Goal: Task Accomplishment & Management: Use online tool/utility

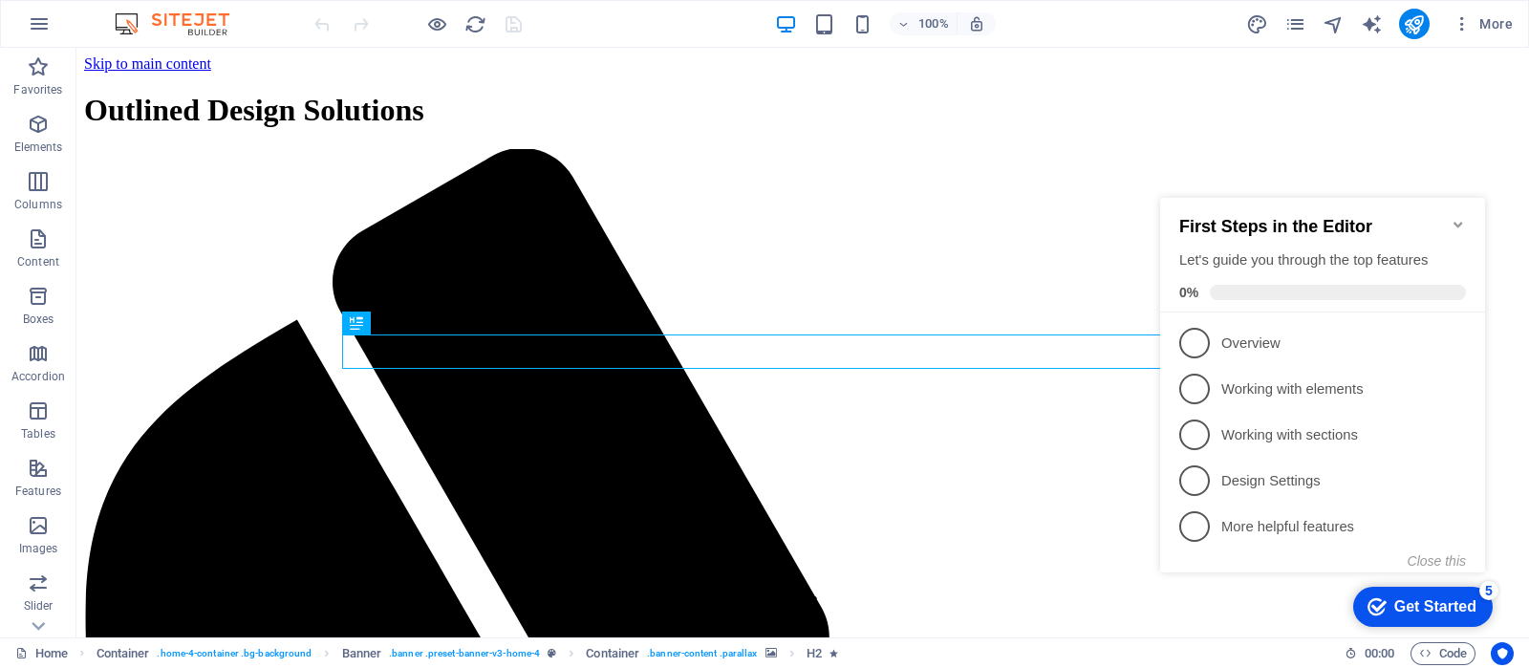
click at [1459, 606] on div "Get Started" at bounding box center [1435, 606] width 82 height 17
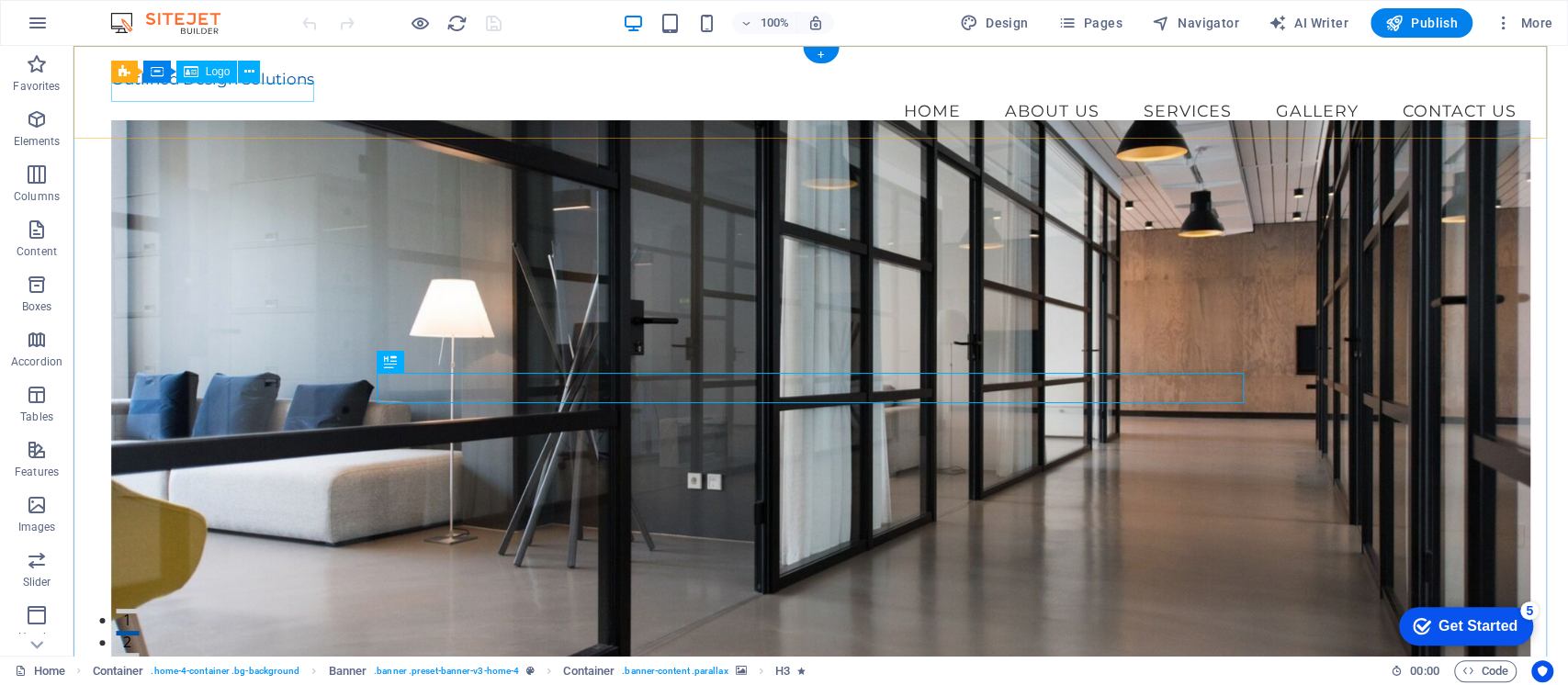
click at [246, 86] on div "Outlined Design Solutions" at bounding box center [821, 79] width 1420 height 18
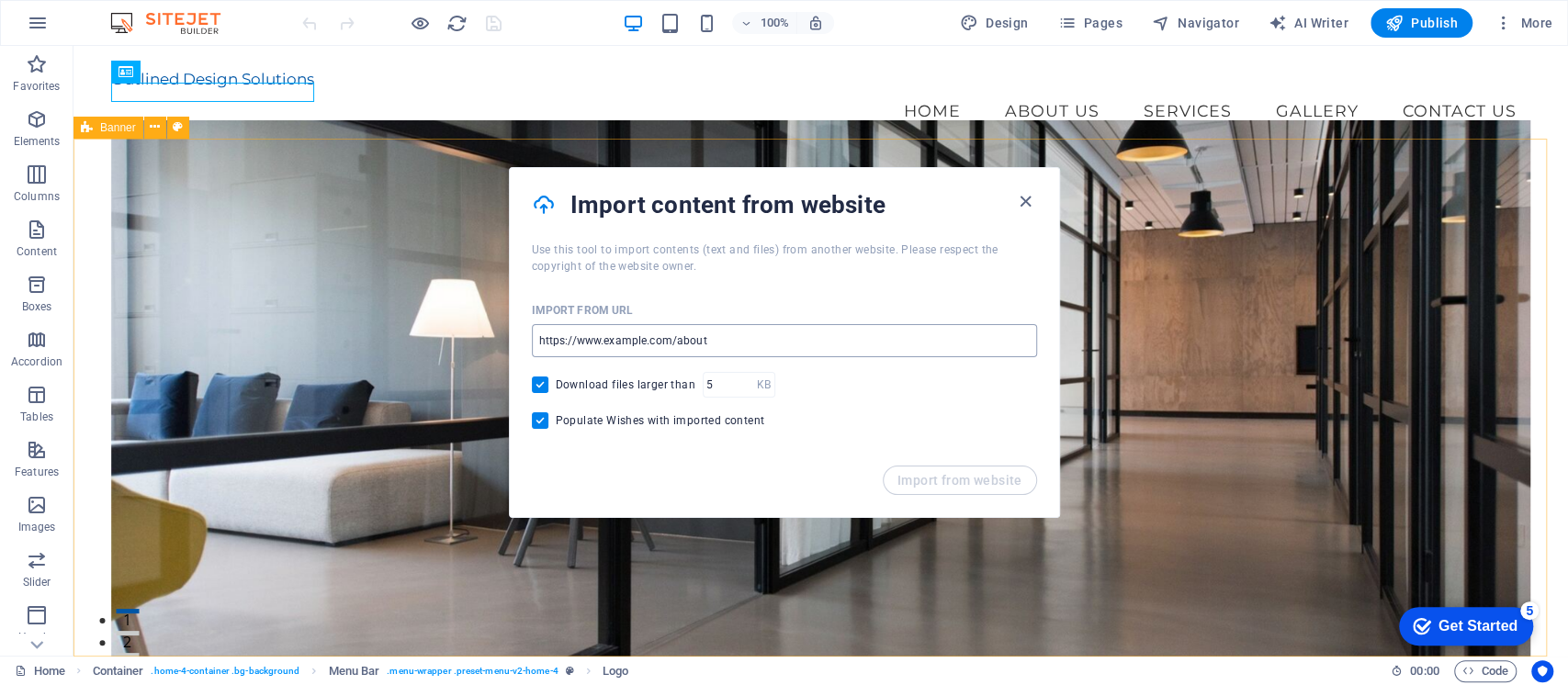
click at [742, 342] on input "url" at bounding box center [784, 340] width 505 height 33
type input "[URL][DOMAIN_NAME]"
click at [969, 489] on button "Import from website" at bounding box center [959, 480] width 155 height 30
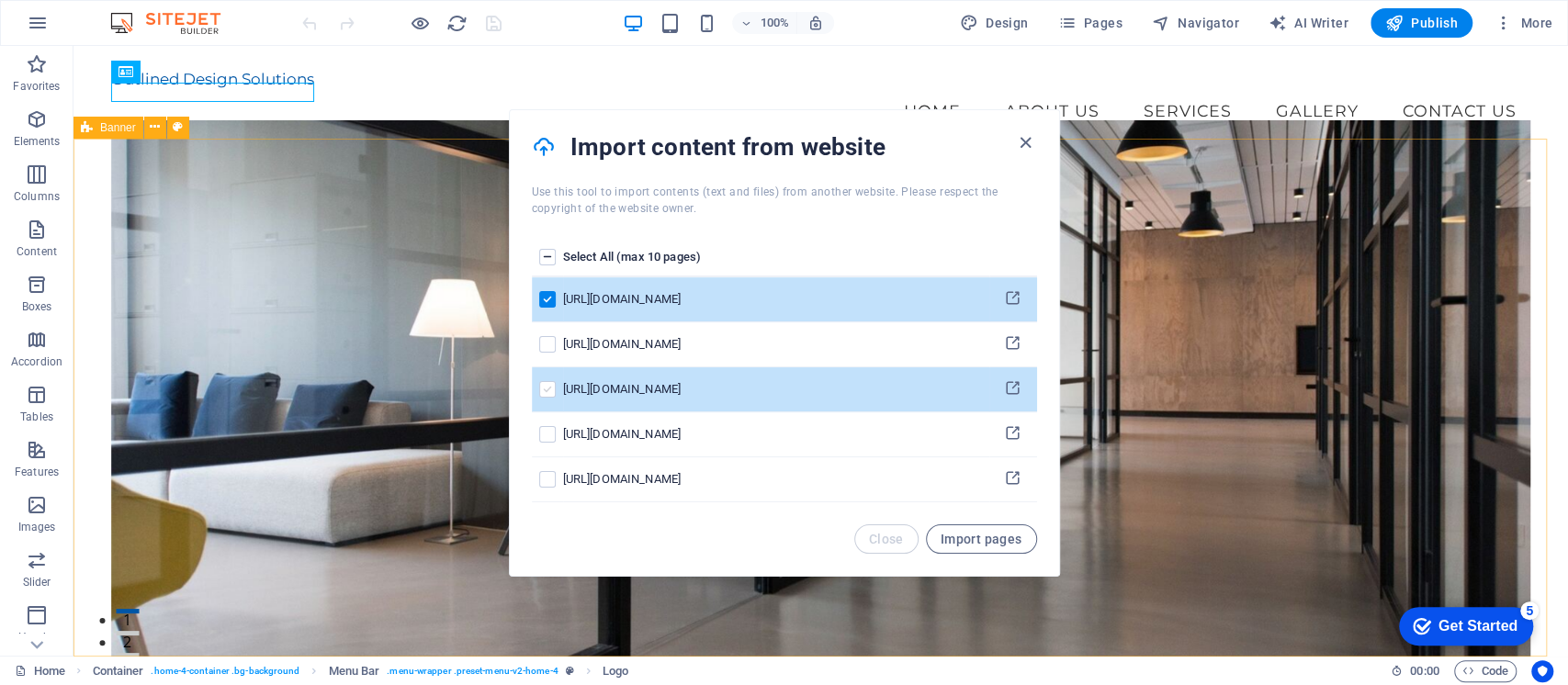
click at [546, 387] on label "pages list" at bounding box center [547, 389] width 16 height 16
click at [0, 0] on input "pages list" at bounding box center [0, 0] width 0 height 0
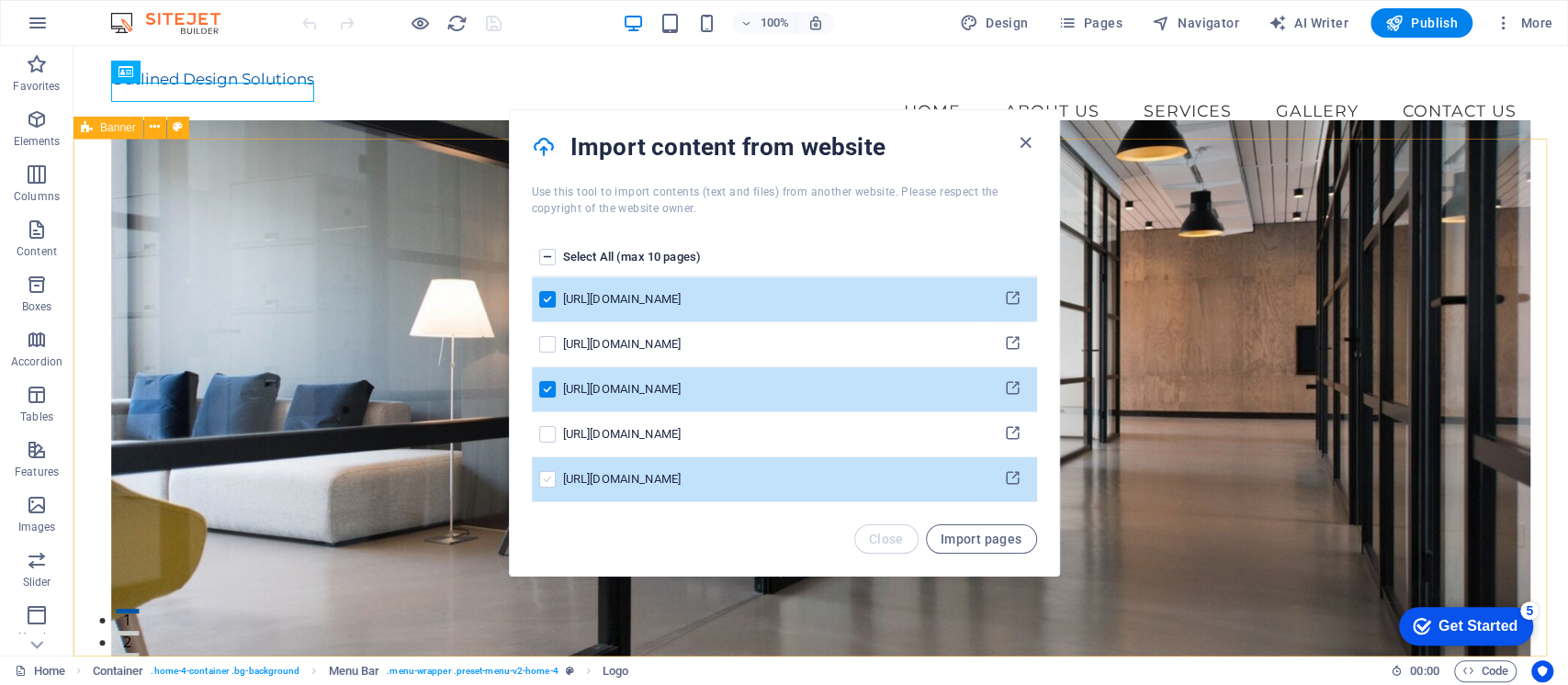
click at [549, 474] on label "pages list" at bounding box center [547, 478] width 16 height 16
click at [0, 0] on input "pages list" at bounding box center [0, 0] width 0 height 0
click at [986, 531] on span "Import pages" at bounding box center [981, 538] width 82 height 14
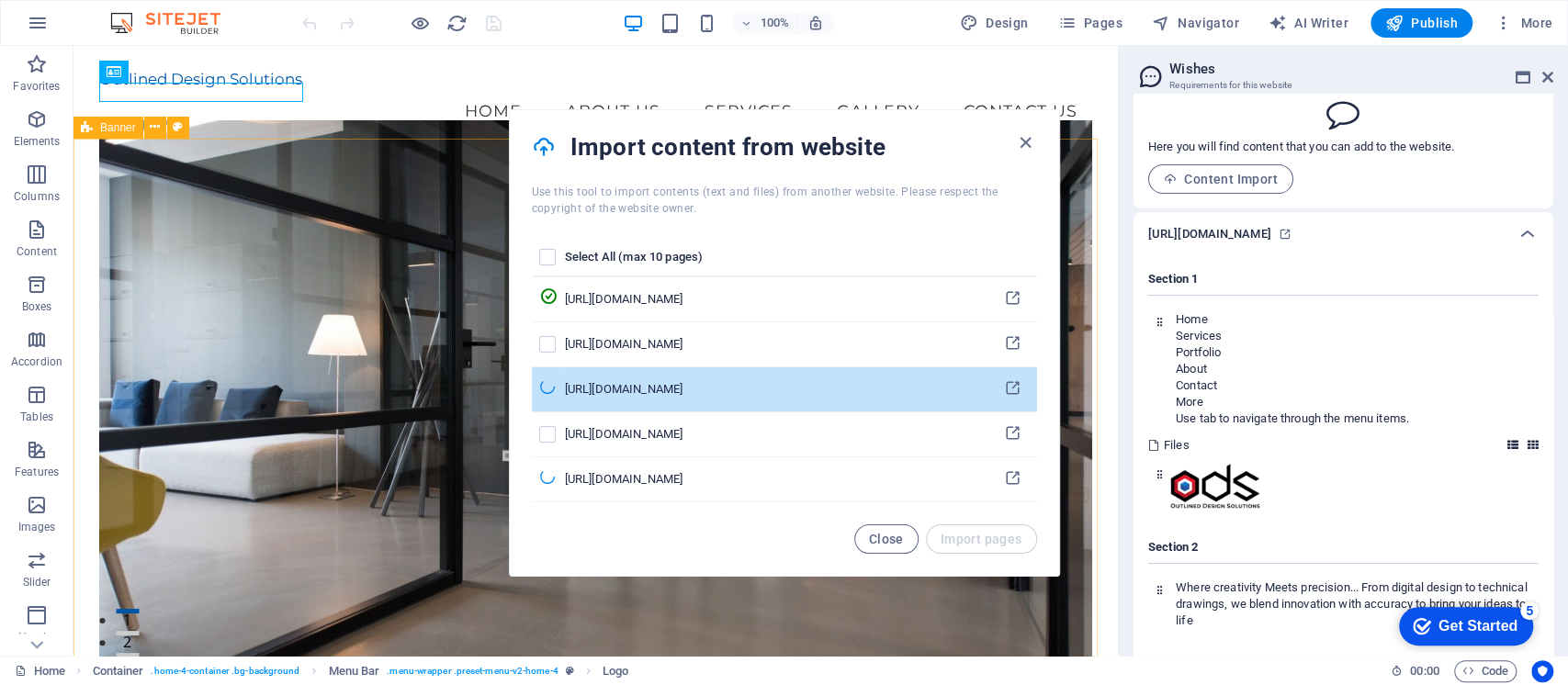
scroll to position [198, 0]
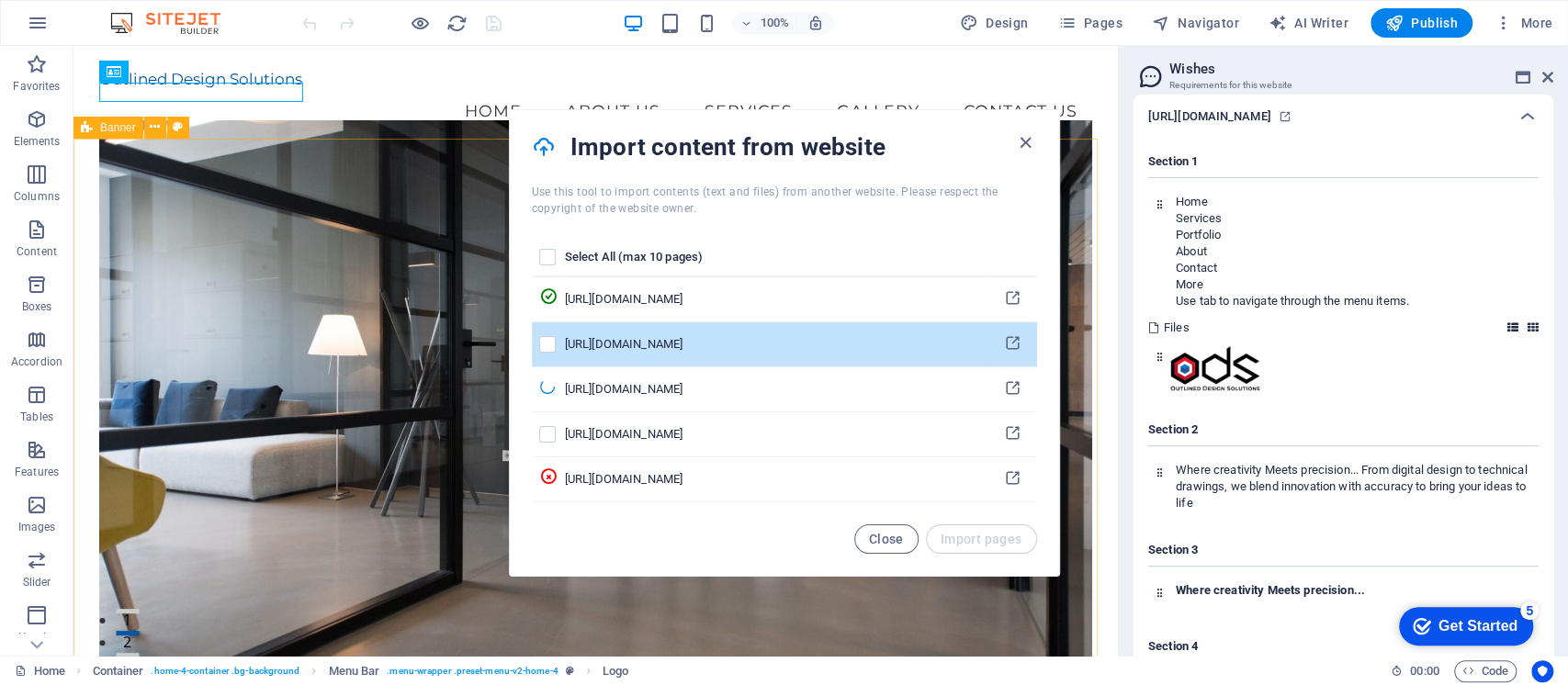
drag, startPoint x: 1236, startPoint y: 361, endPoint x: 992, endPoint y: 323, distance: 246.9
click at [996, 326] on body "Outlined Design Solutions Home Favorites Elements Columns Content Boxes Accordi…" at bounding box center [784, 342] width 1568 height 685
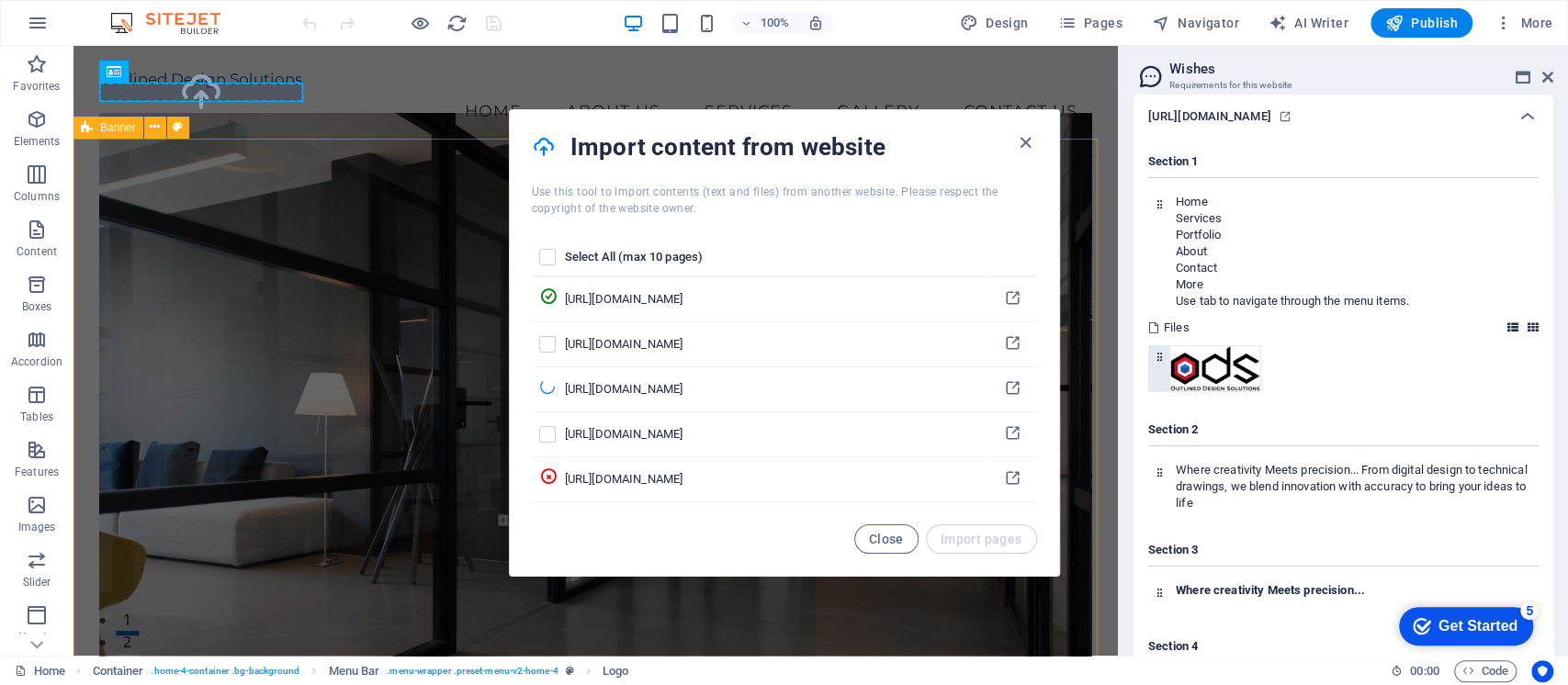
select select "px"
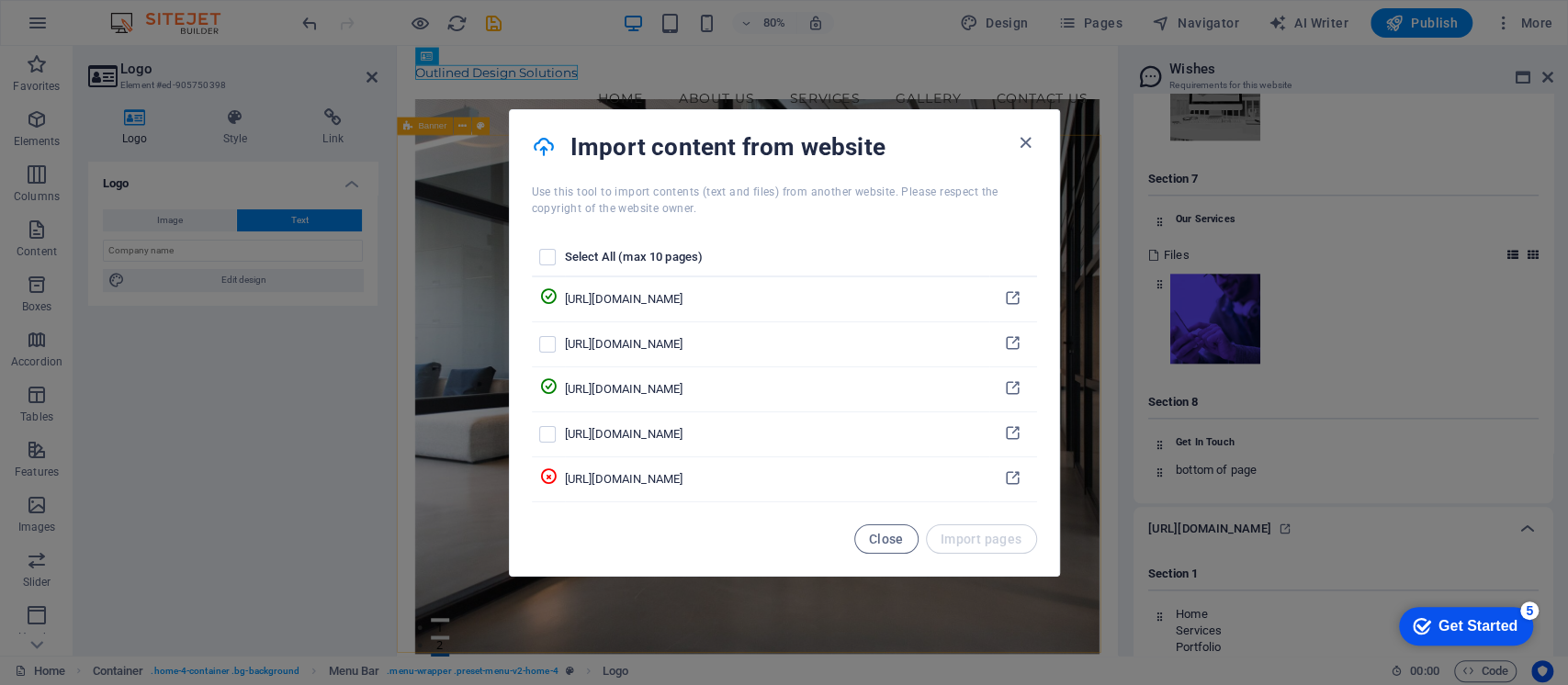
click at [173, 217] on aside "Change logo globally? Do you want to make this the new website logo? No Yes, ch…" at bounding box center [784, 342] width 1568 height 685
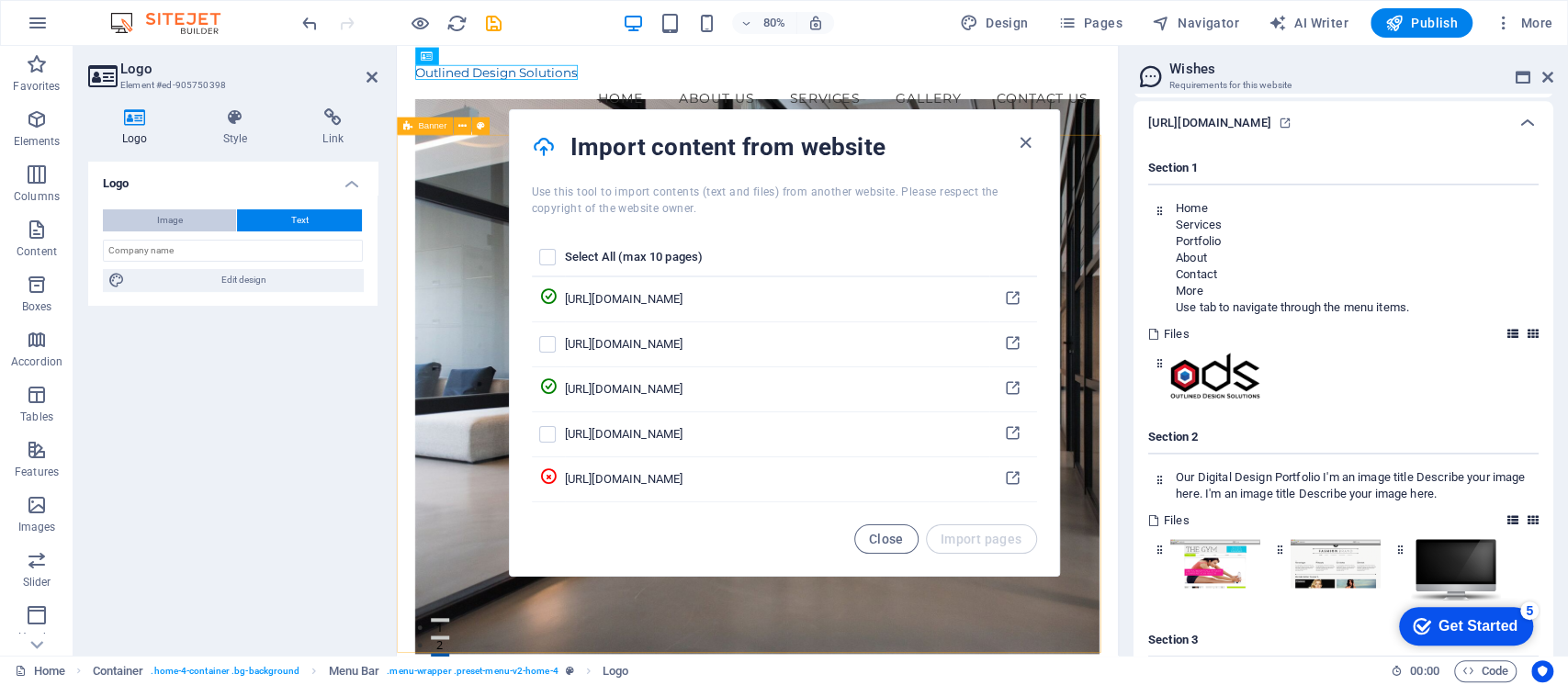
click at [178, 218] on span "Image" at bounding box center [169, 220] width 26 height 22
select select "DISABLED_OPTION_VALUE"
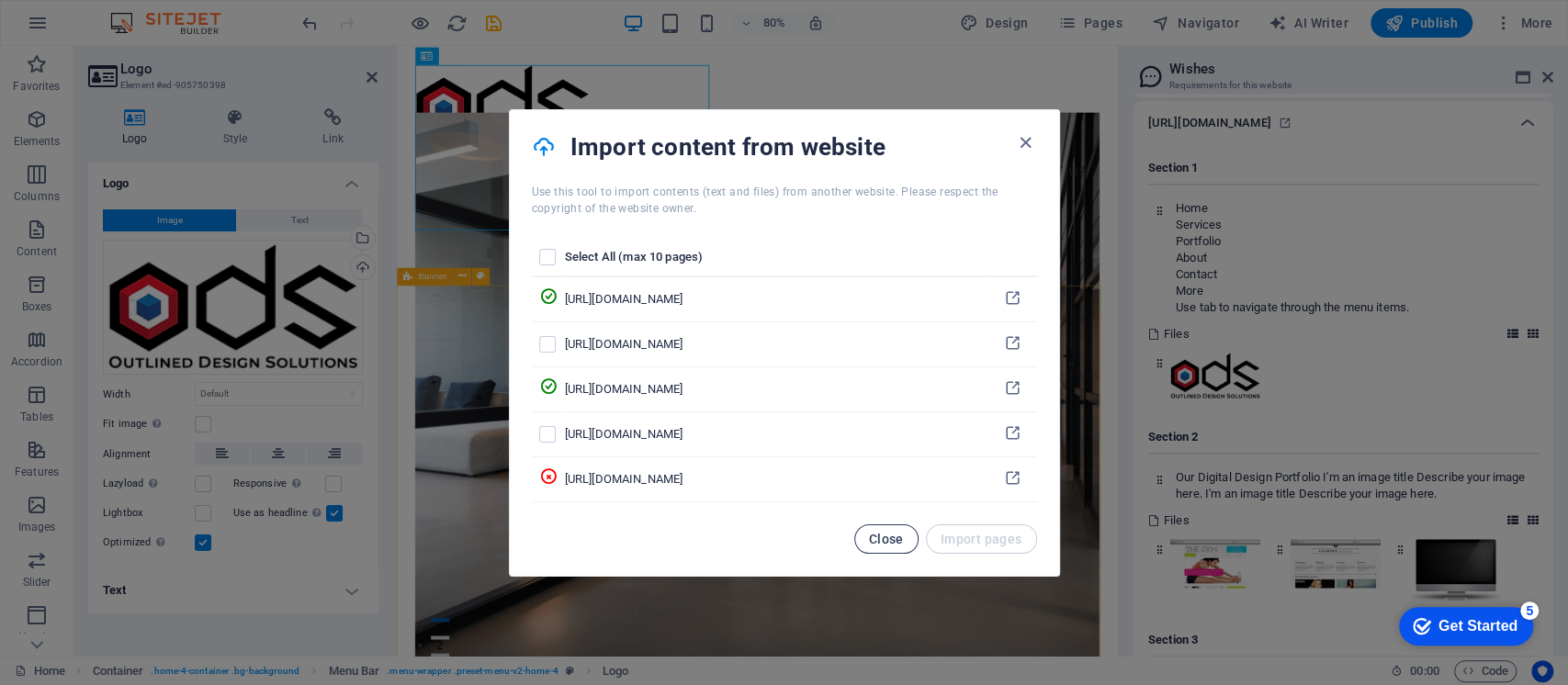
click at [903, 531] on span "Close" at bounding box center [886, 538] width 35 height 14
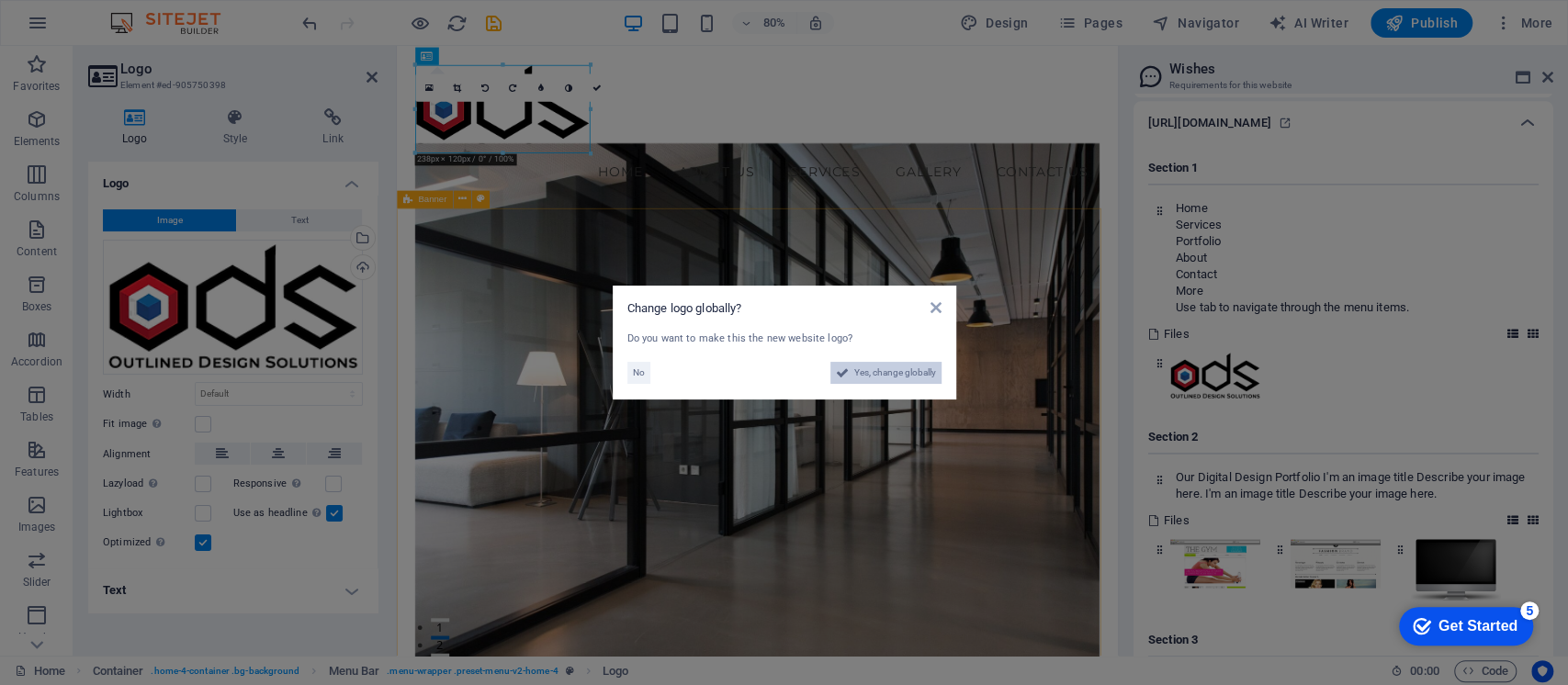
click at [886, 369] on span "Yes, change globally" at bounding box center [894, 373] width 82 height 22
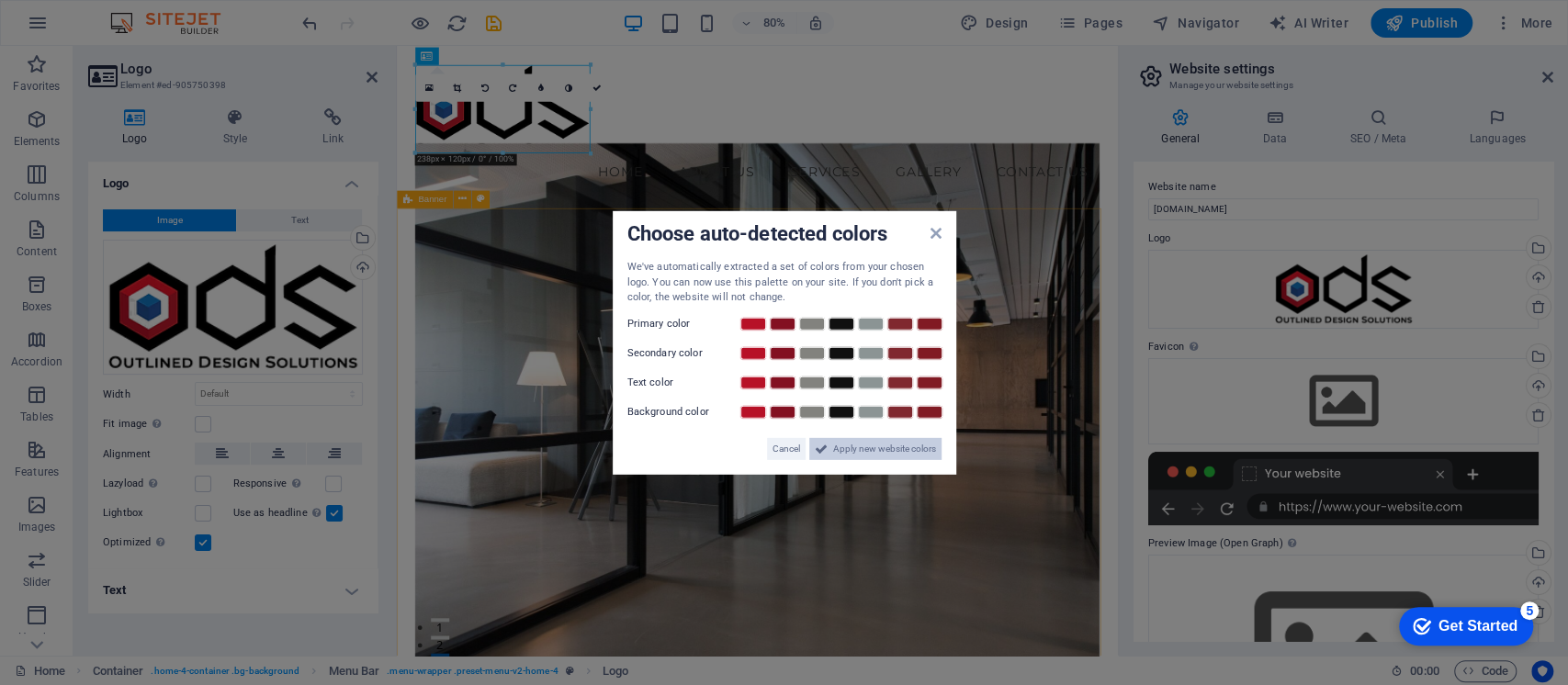
click at [881, 450] on span "Apply new website colors" at bounding box center [884, 448] width 103 height 22
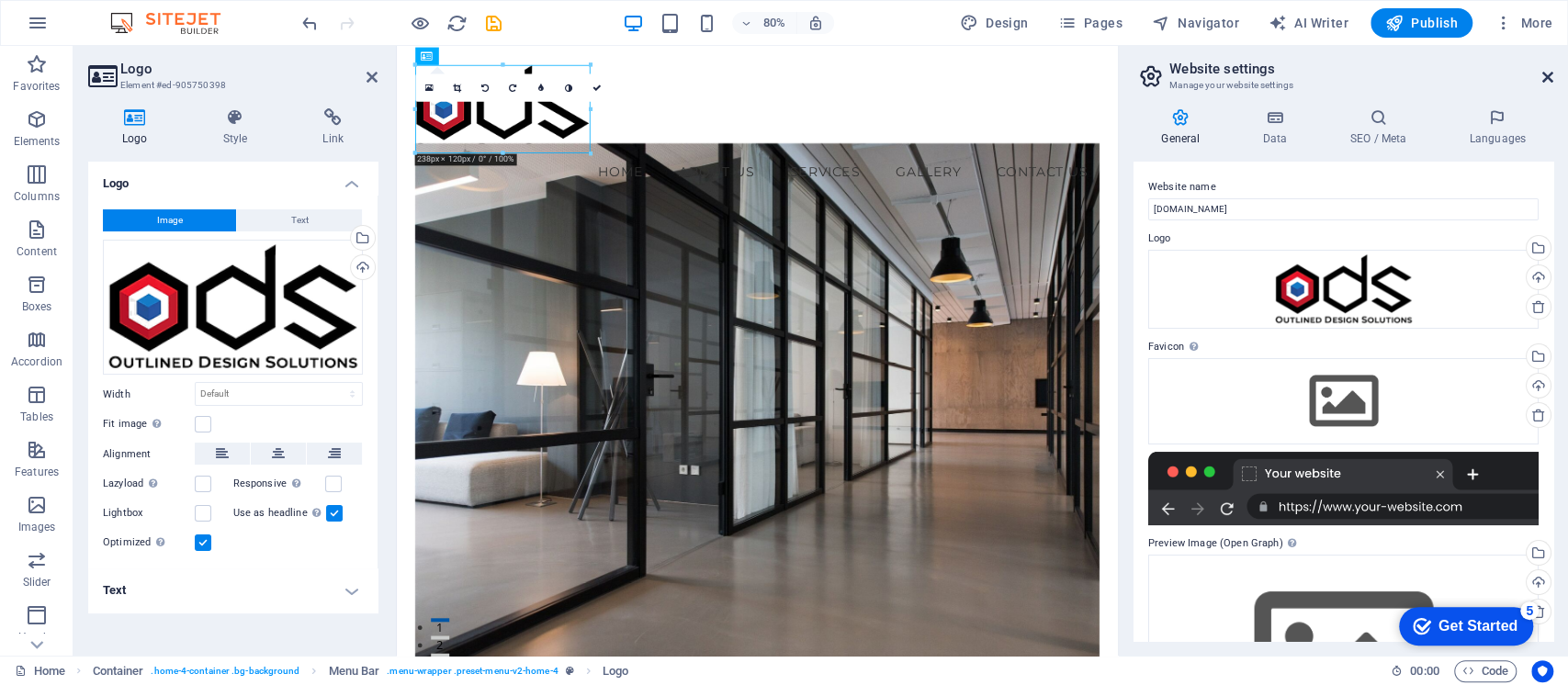
click at [1468, 80] on icon at bounding box center [1547, 77] width 11 height 14
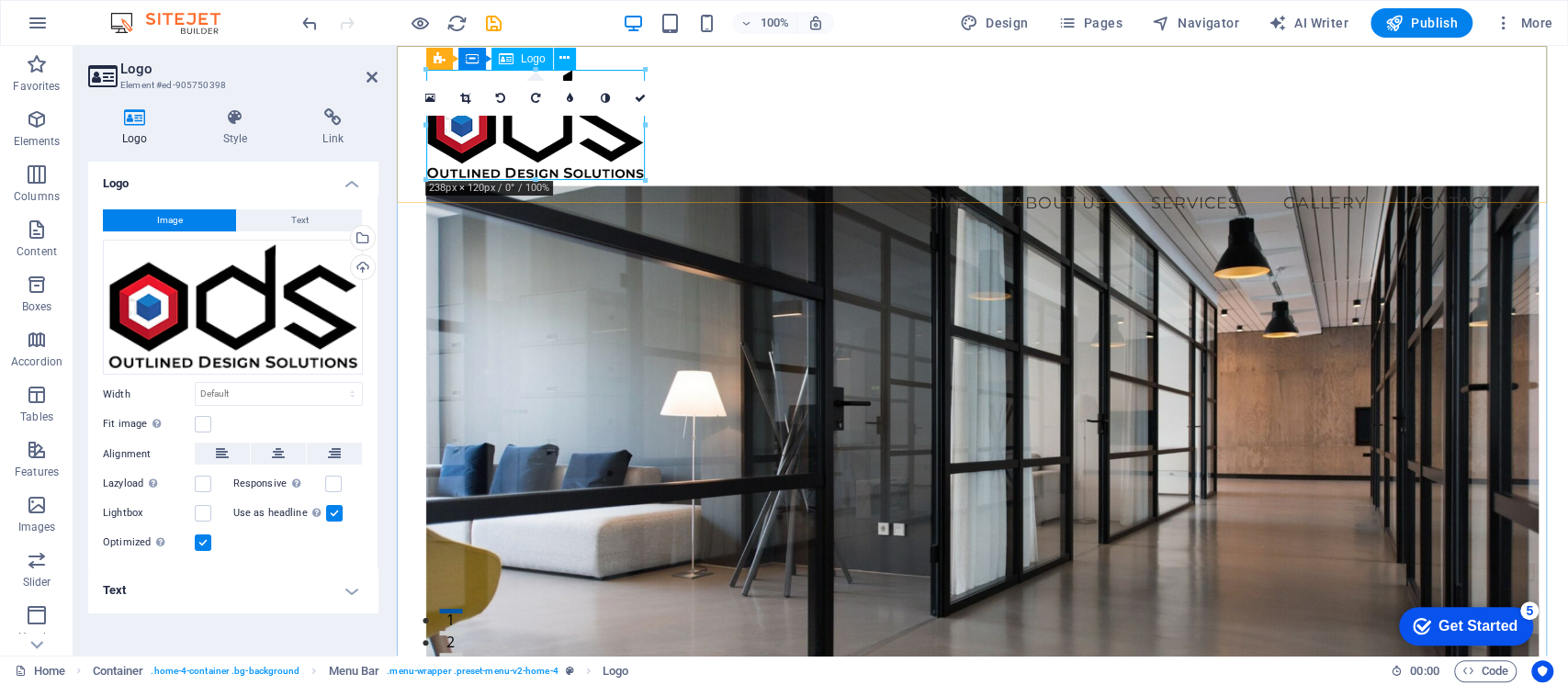
click at [586, 149] on div at bounding box center [981, 125] width 1112 height 110
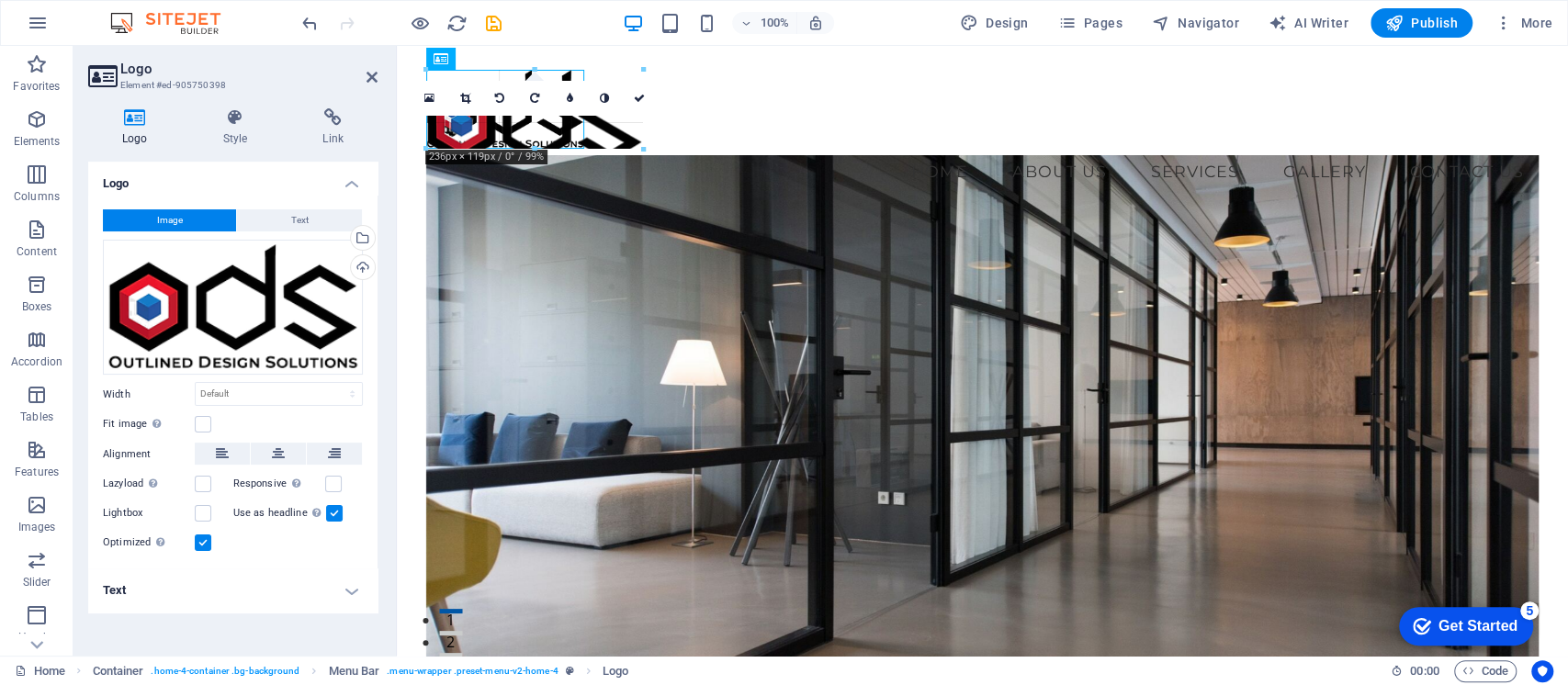
drag, startPoint x: 647, startPoint y: 177, endPoint x: 586, endPoint y: 135, distance: 74.1
type input "172"
select select "px"
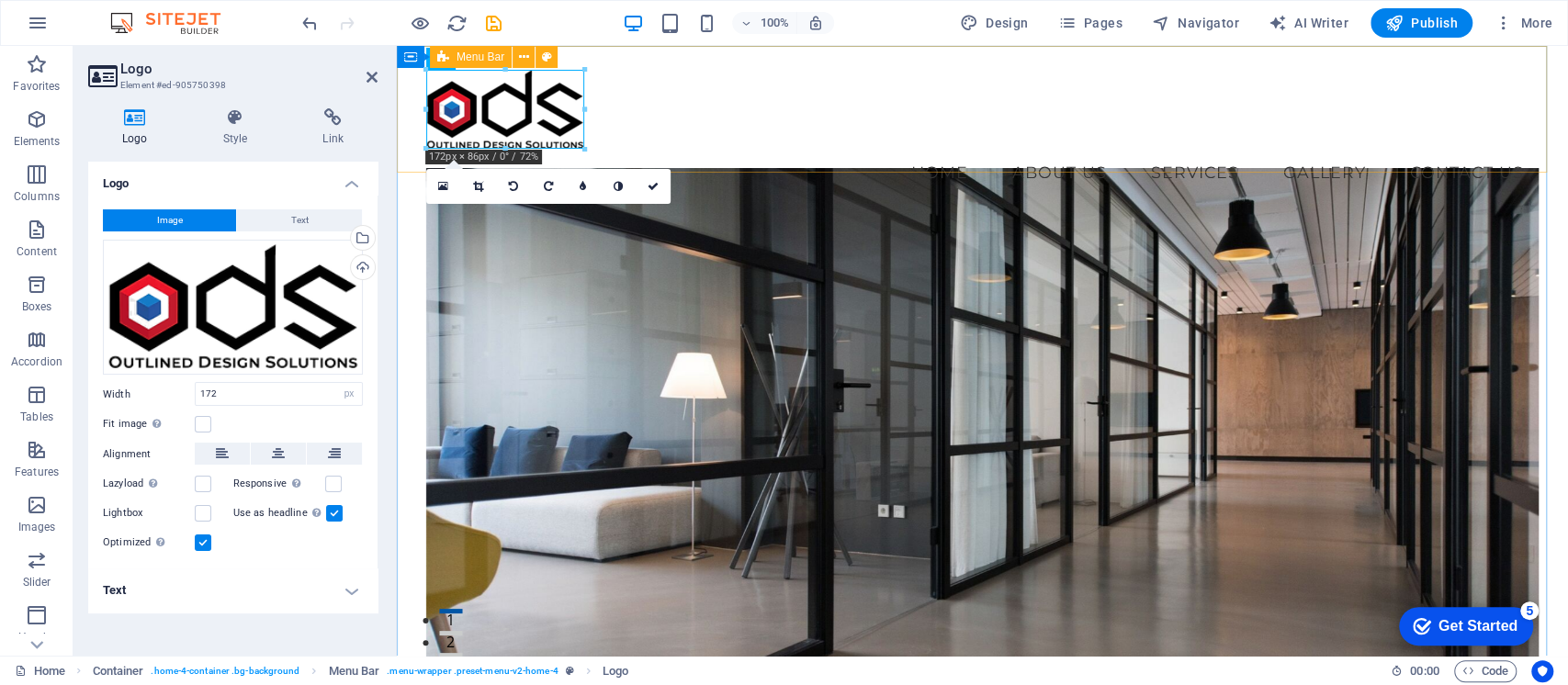
click at [694, 138] on div "Menu Home About Us Services Gallery Contact Us" at bounding box center [982, 133] width 1171 height 173
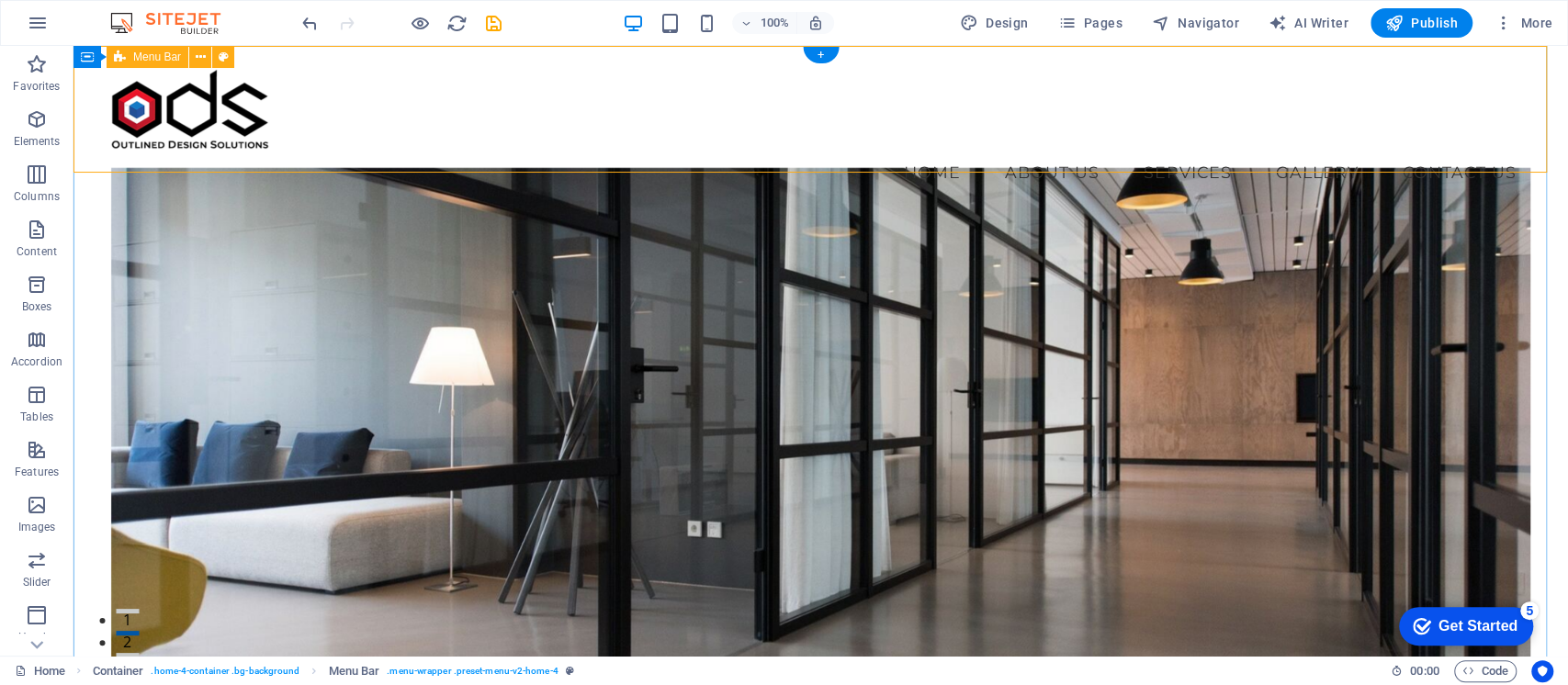
click at [635, 147] on div "Menu Home About Us Services Gallery Contact Us" at bounding box center [820, 133] width 1494 height 173
click at [1468, 218] on div "Welcome to Outlined Design Solutions Your Partner in Digital Excellence Explore…" at bounding box center [820, 627] width 1494 height 819
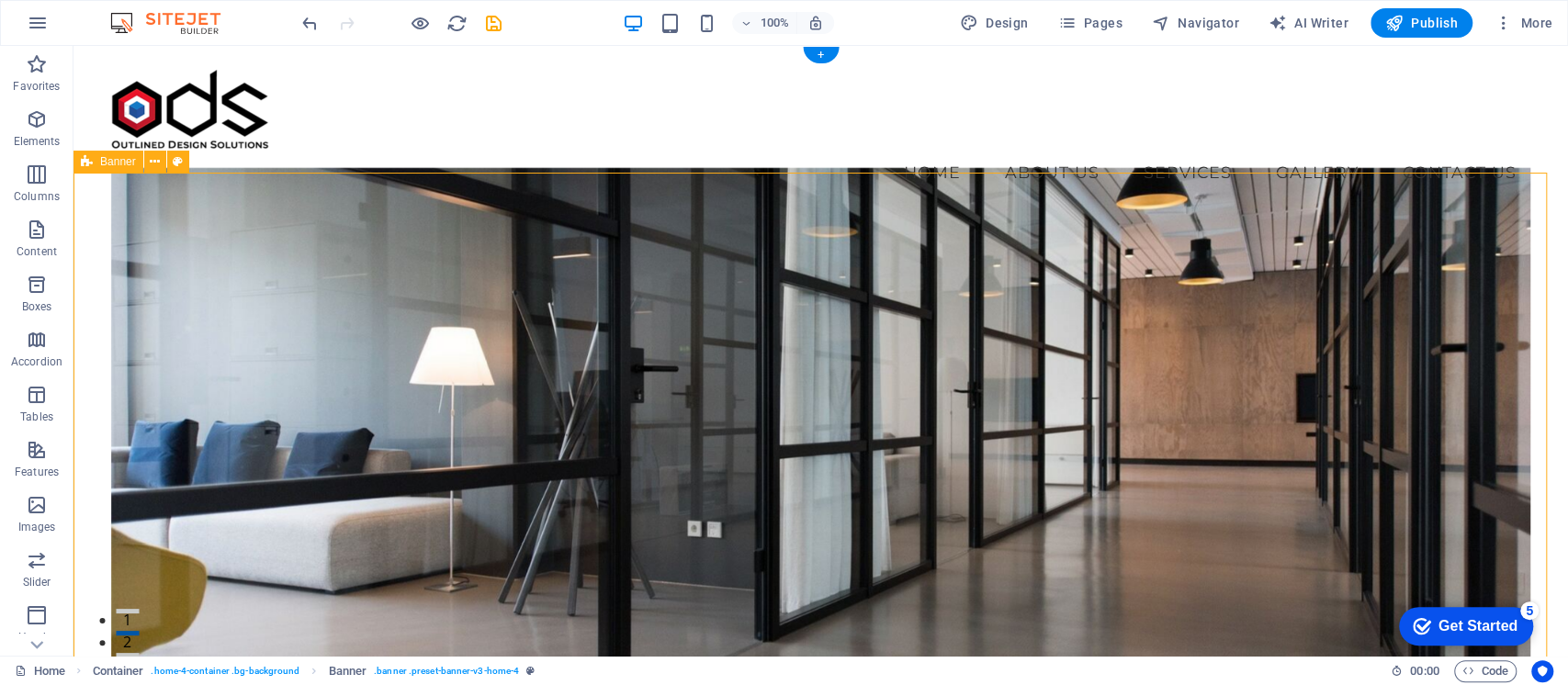
click at [524, 233] on figure at bounding box center [821, 445] width 1420 height 554
click at [190, 231] on figure at bounding box center [821, 445] width 1420 height 554
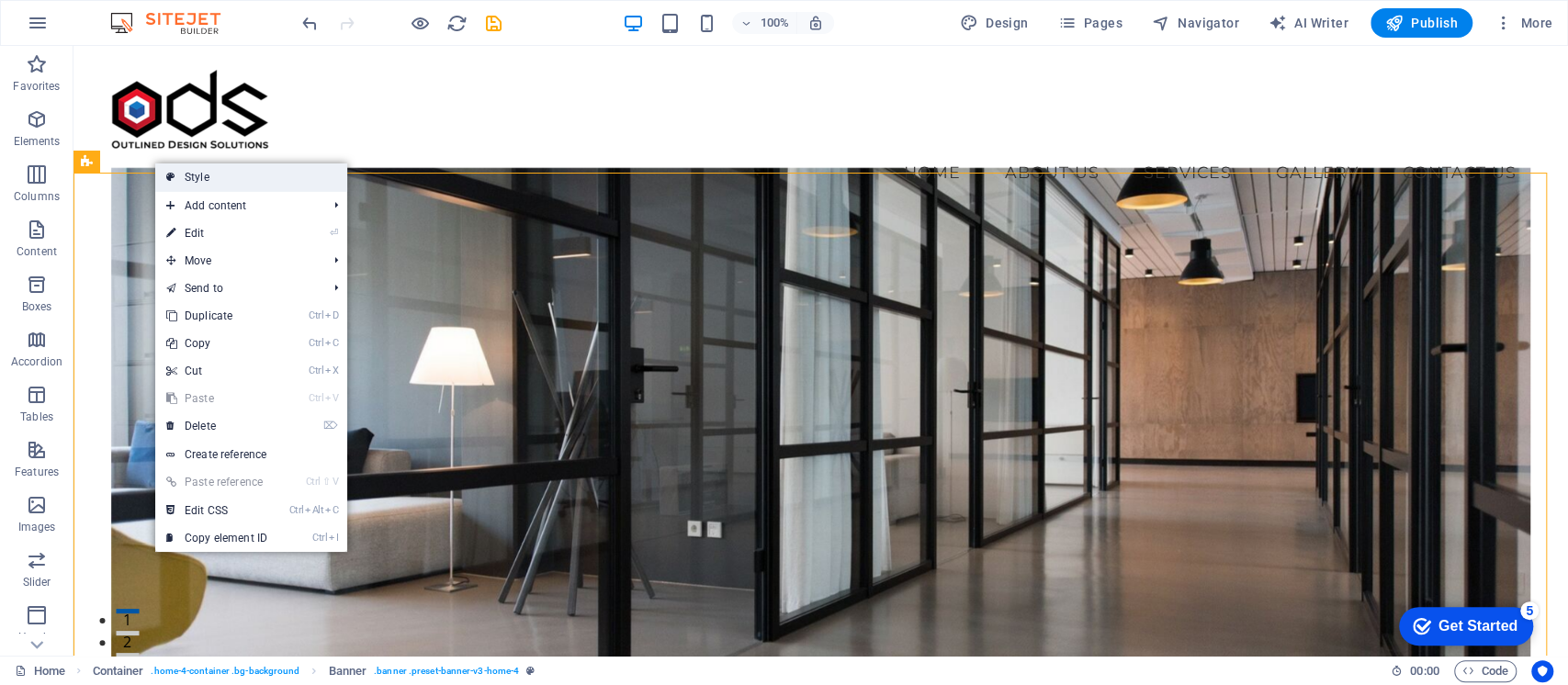
click at [260, 177] on link "Style" at bounding box center [252, 177] width 192 height 28
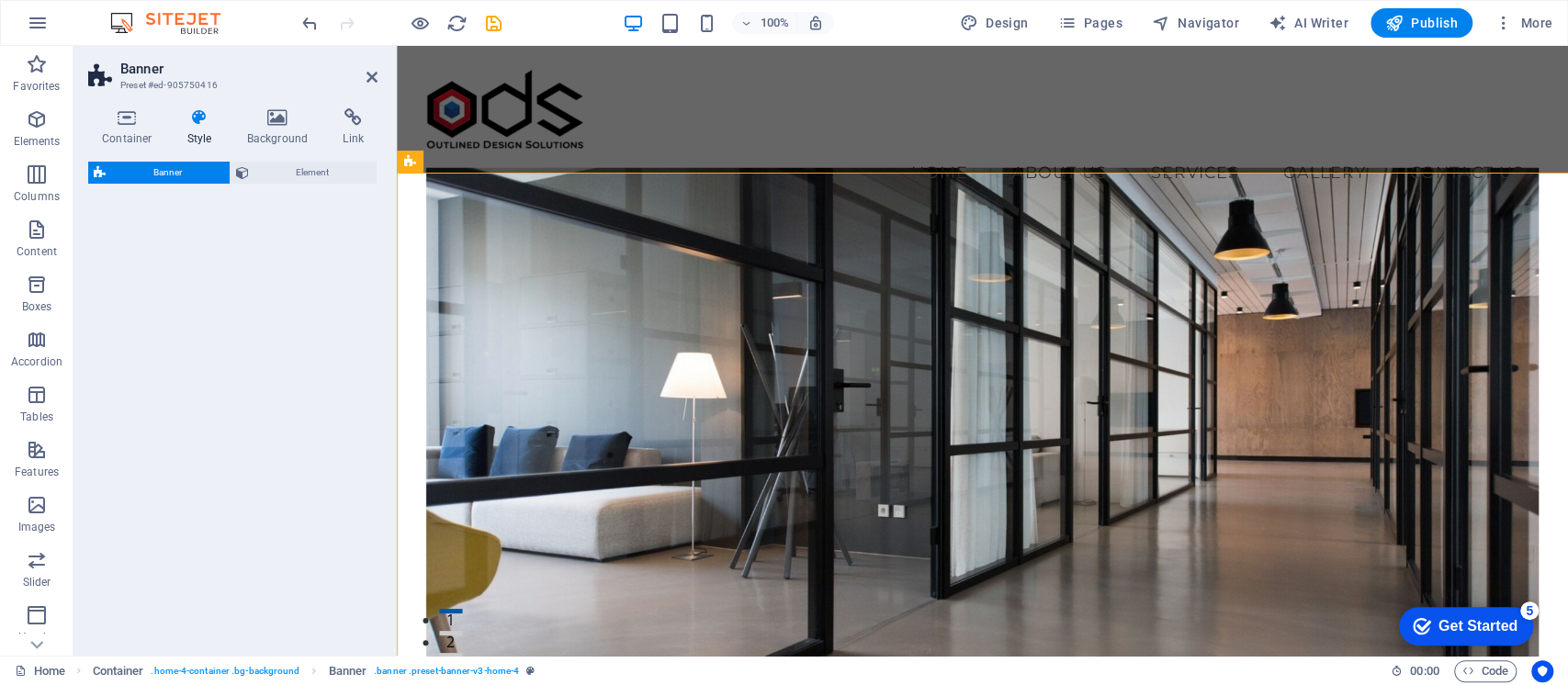
select select "preset-banner-v3-home-4"
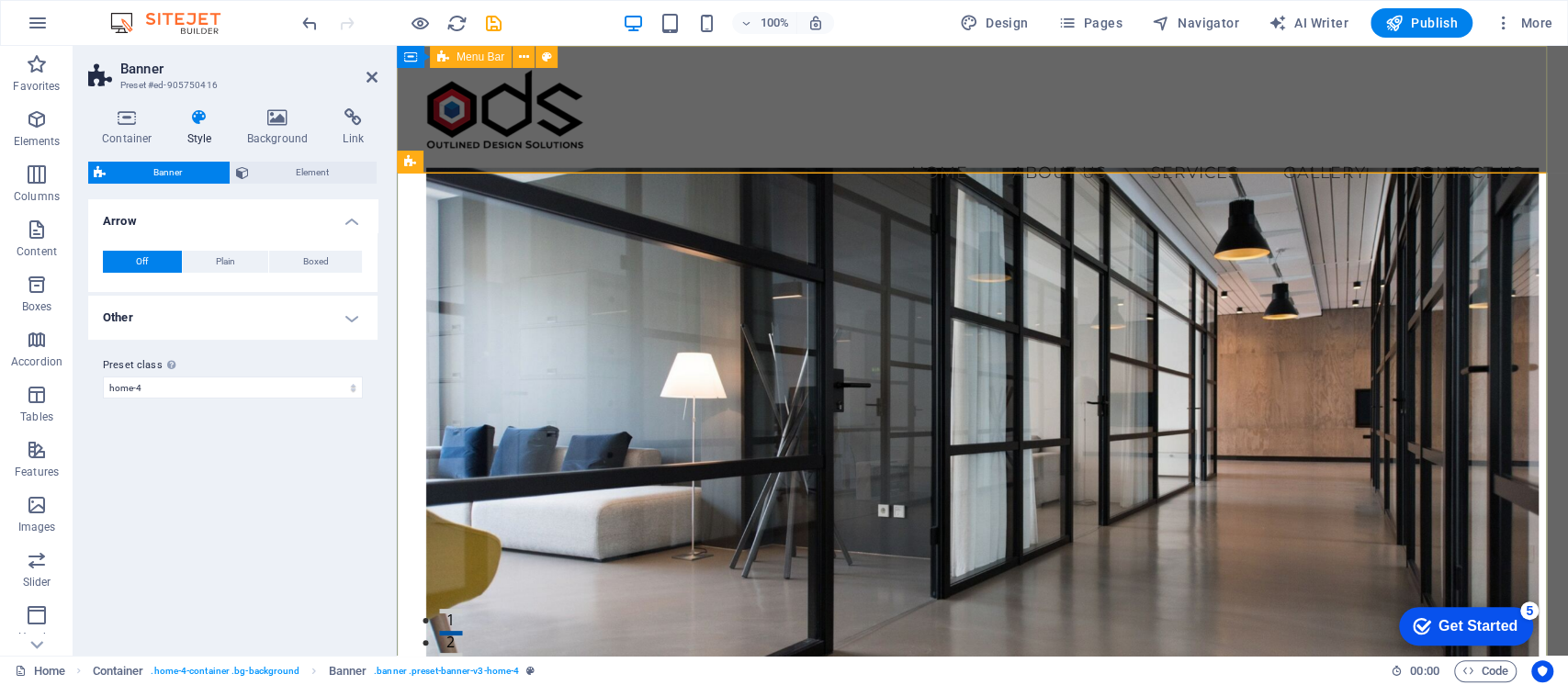
click at [834, 146] on div "Menu Home About Us Services Gallery Contact Us" at bounding box center [982, 133] width 1171 height 173
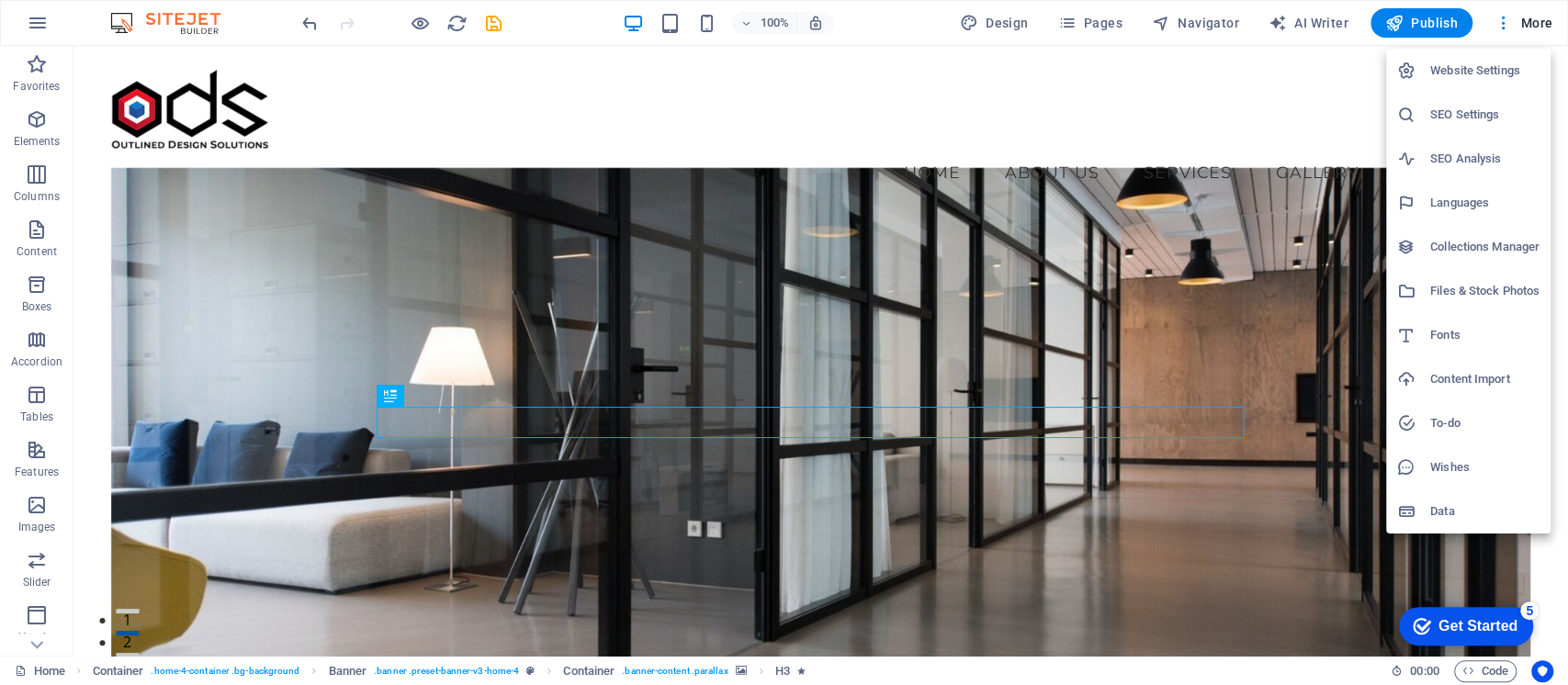
click at [1454, 456] on h6 "Wishes" at bounding box center [1484, 467] width 110 height 22
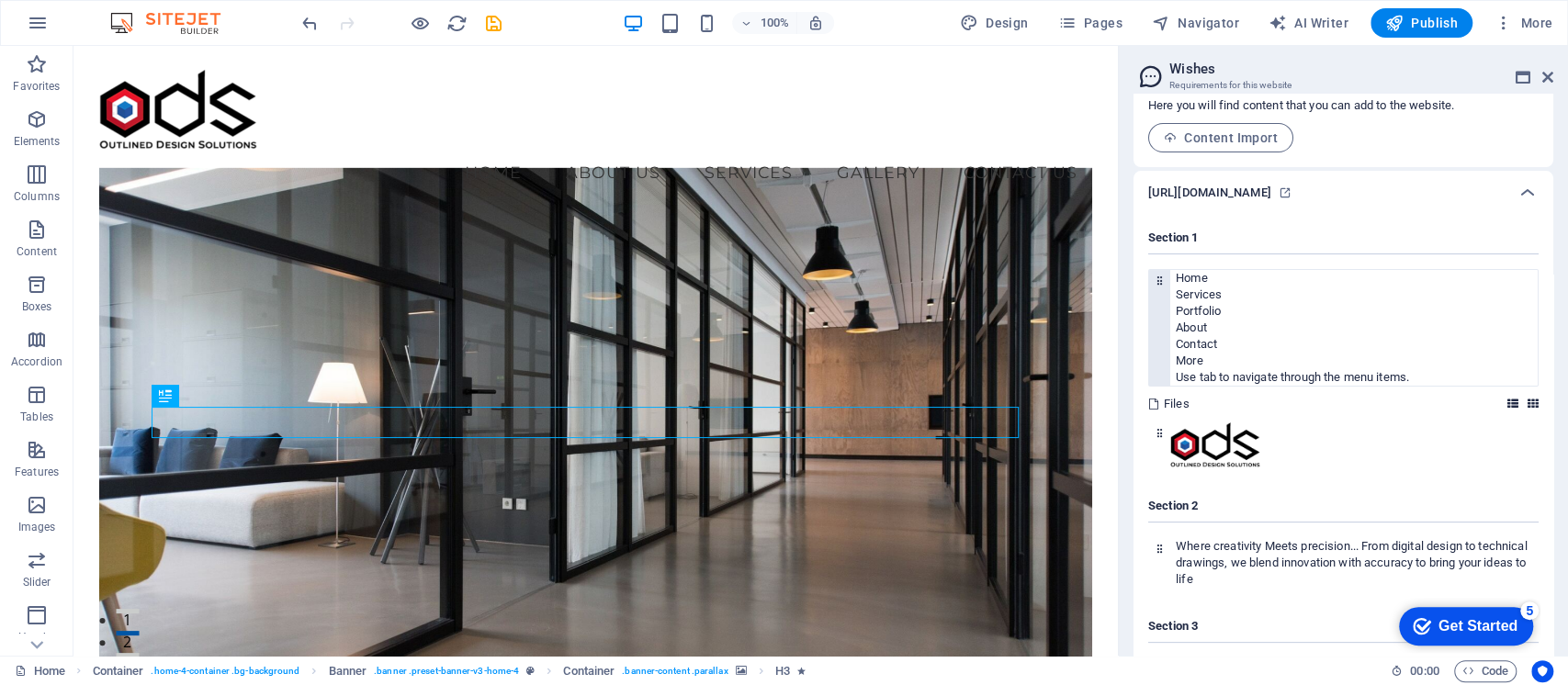
scroll to position [244, 0]
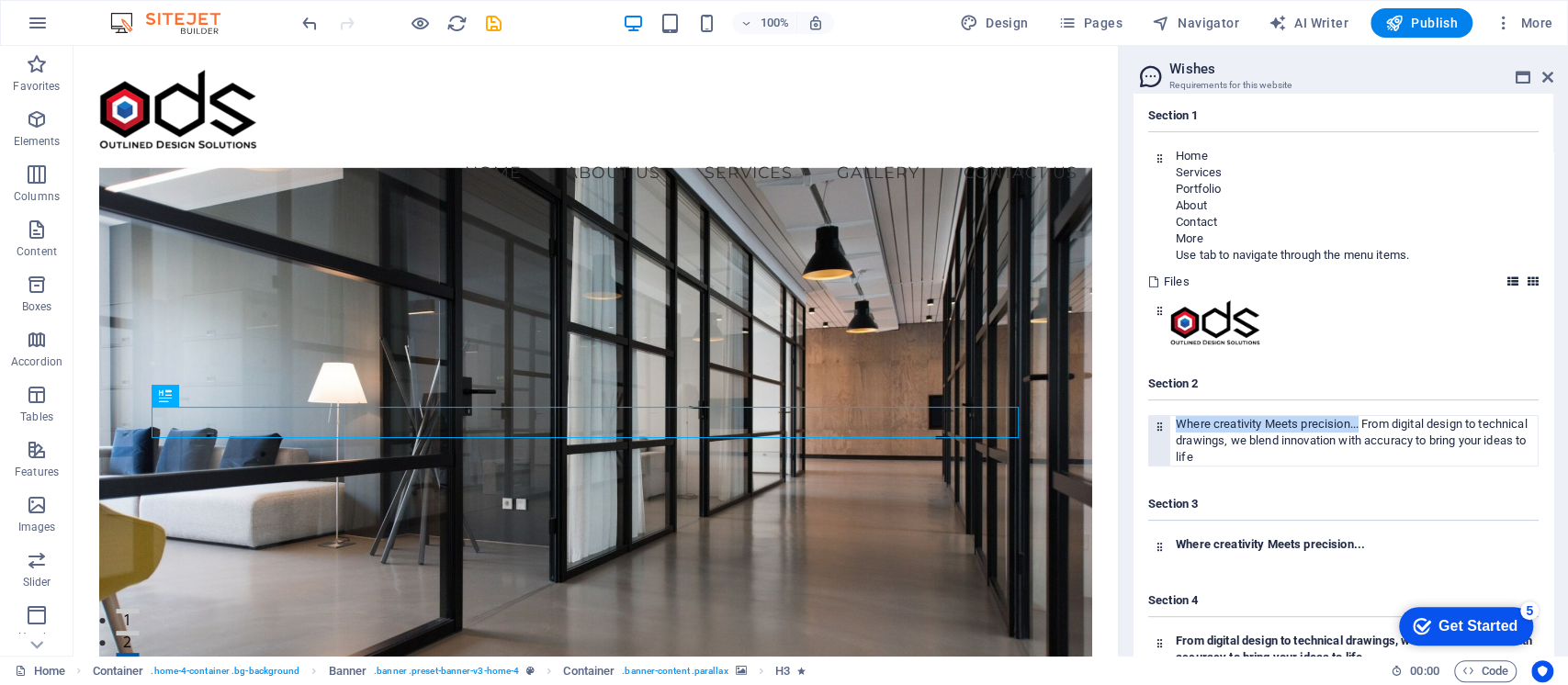
drag, startPoint x: 1174, startPoint y: 426, endPoint x: 1361, endPoint y: 427, distance: 187.0
click at [1361, 427] on p "Where creativity Meets precision... From digital design to technical drawings, …" at bounding box center [1356, 441] width 362 height 50
copy span "Where creativity Meets precision..."
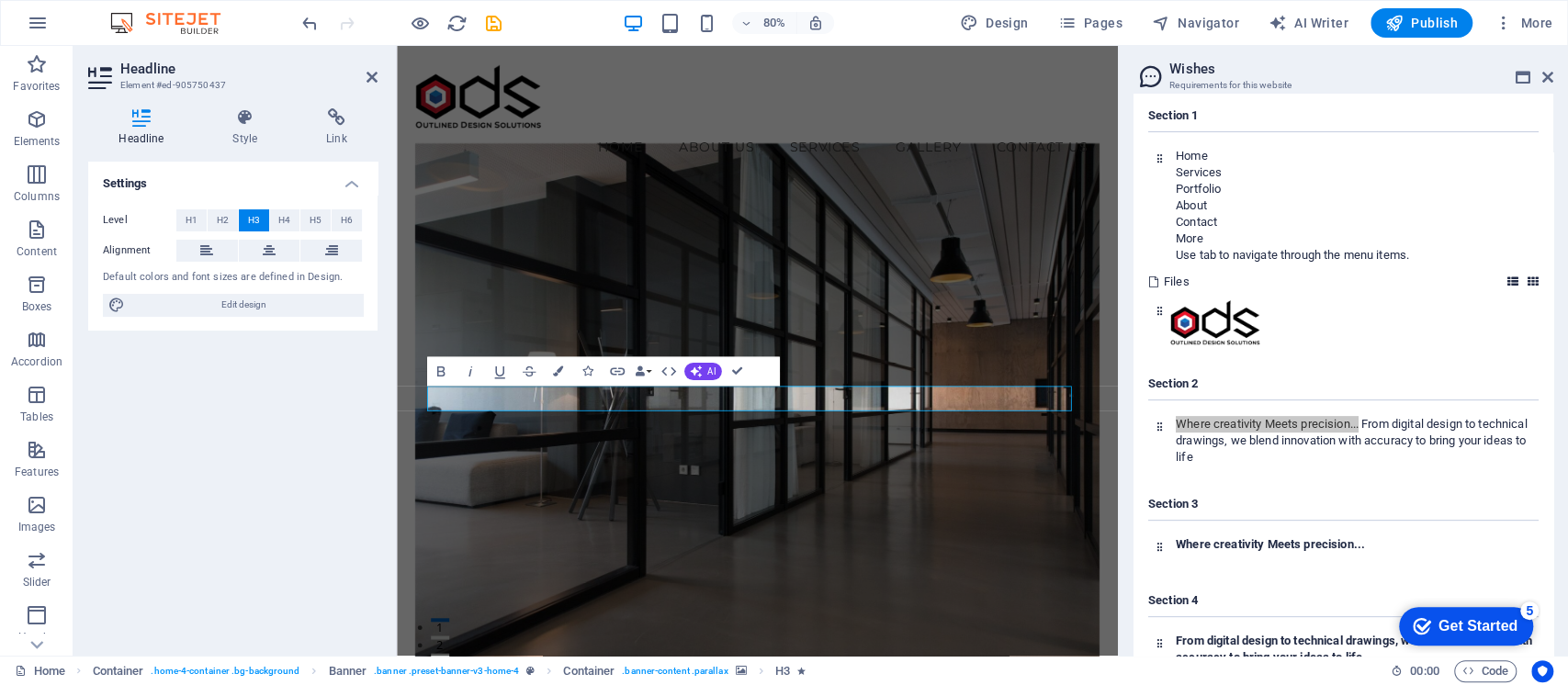
click at [1079, 581] on figure at bounding box center [847, 515] width 856 height 694
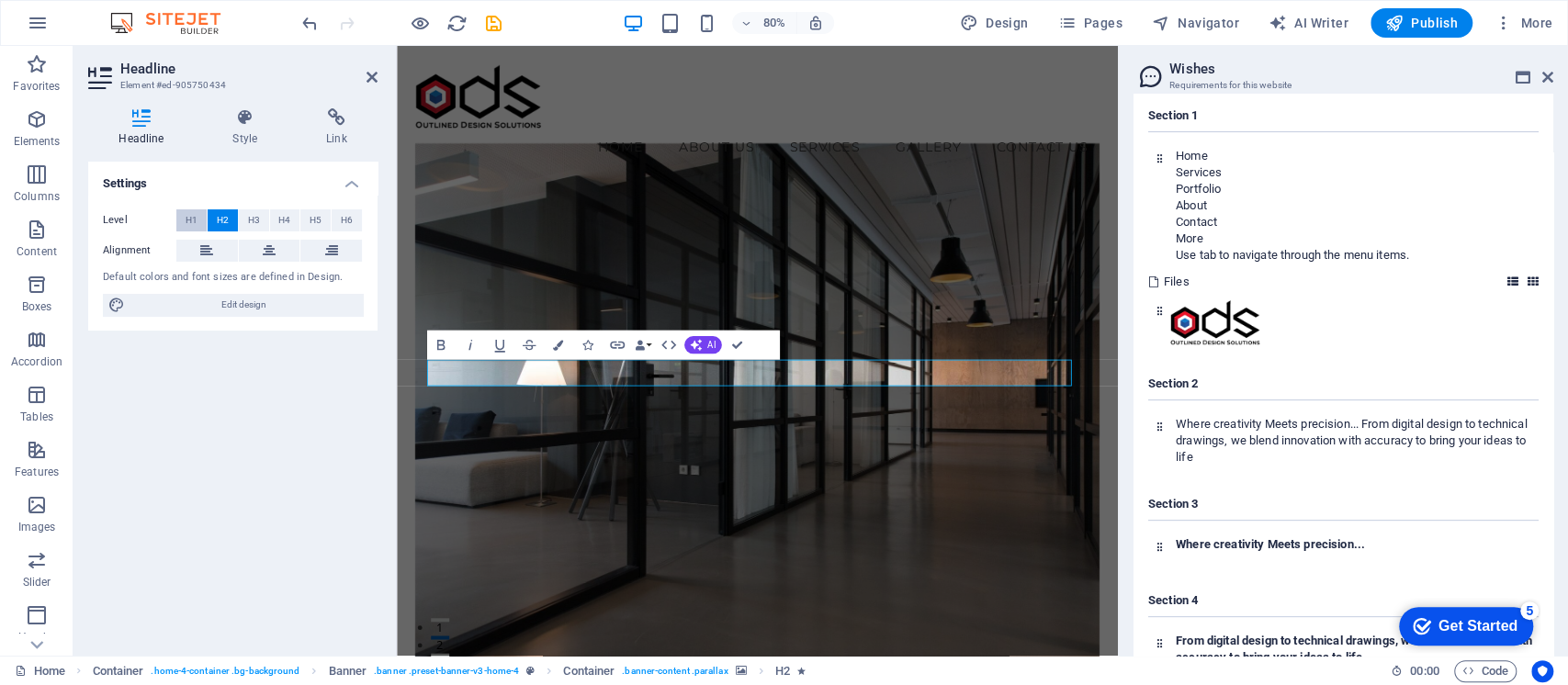
click at [193, 217] on span "H1" at bounding box center [191, 220] width 12 height 22
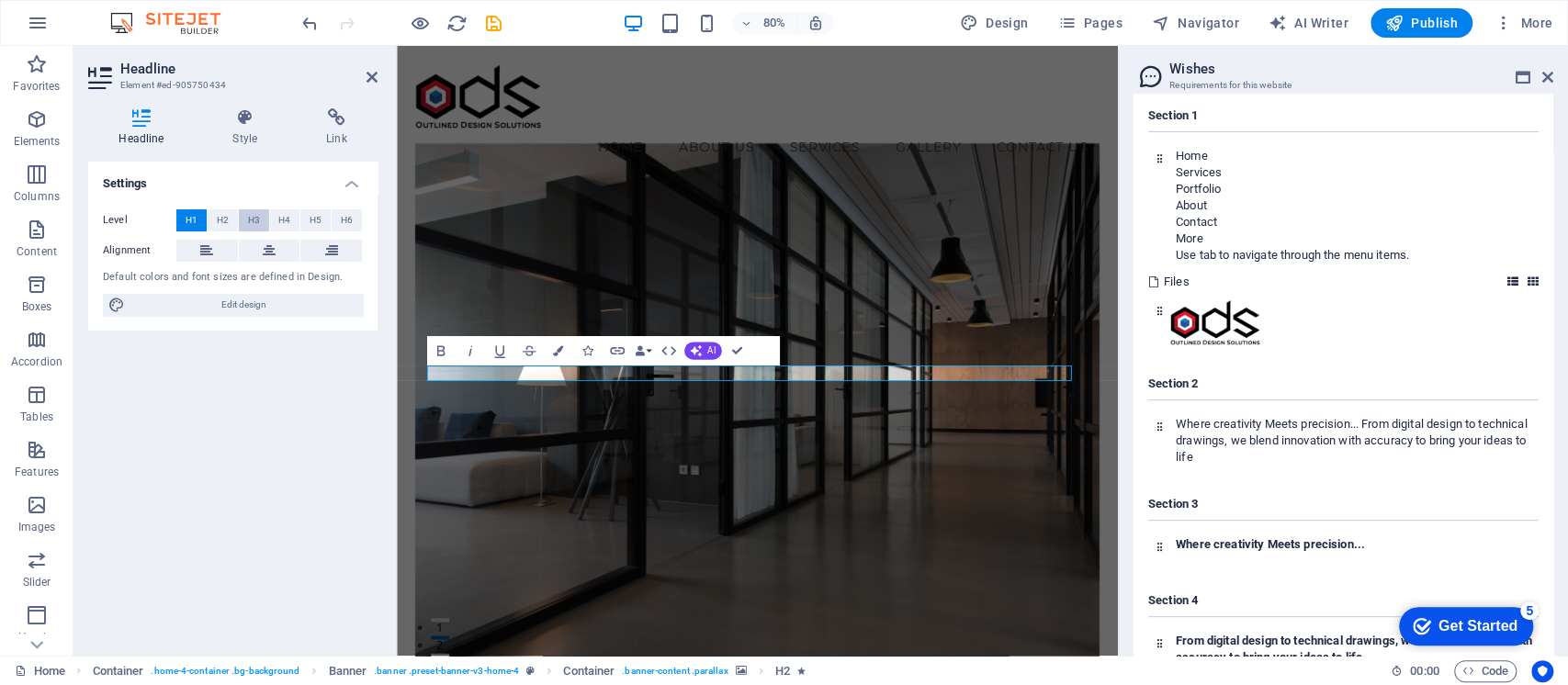
click at [257, 219] on span "H3" at bounding box center [254, 220] width 12 height 22
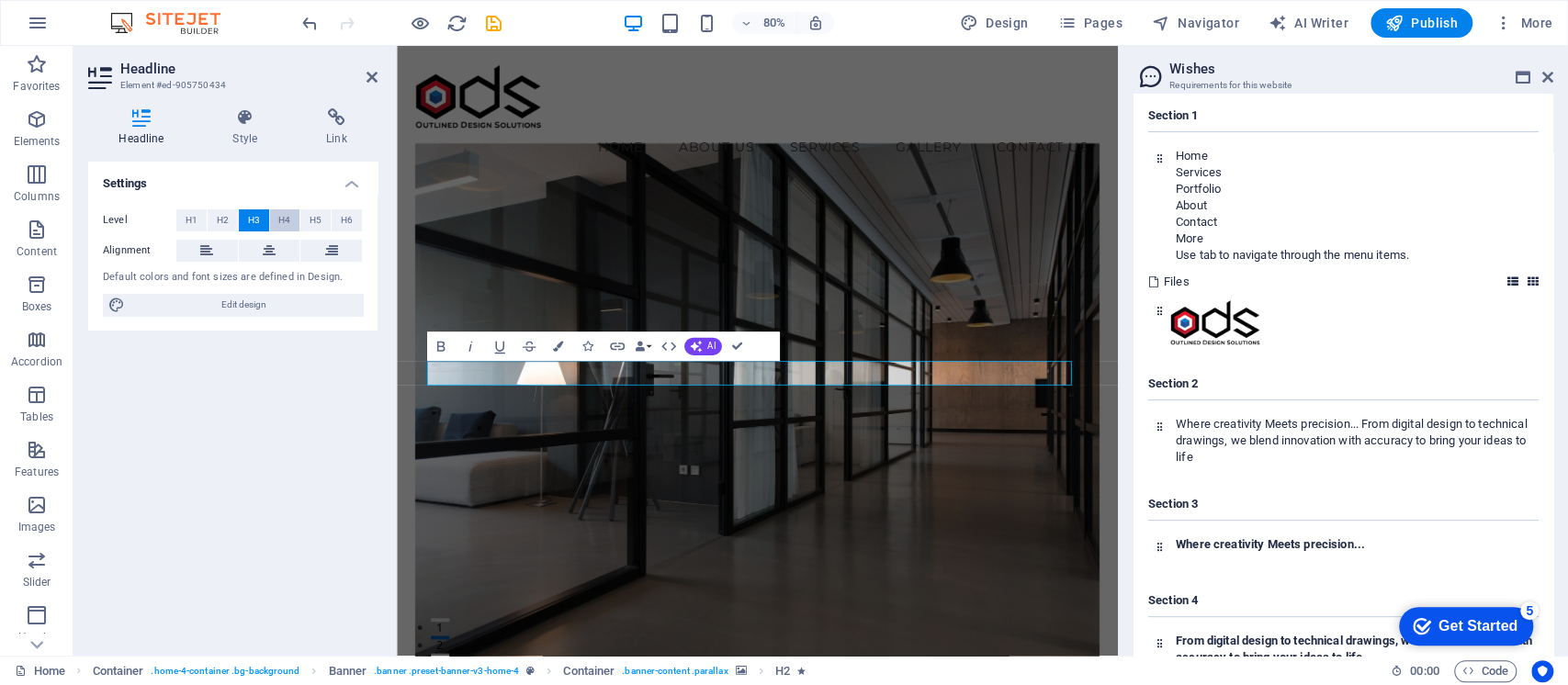
click at [290, 218] on button "H4" at bounding box center [285, 220] width 31 height 22
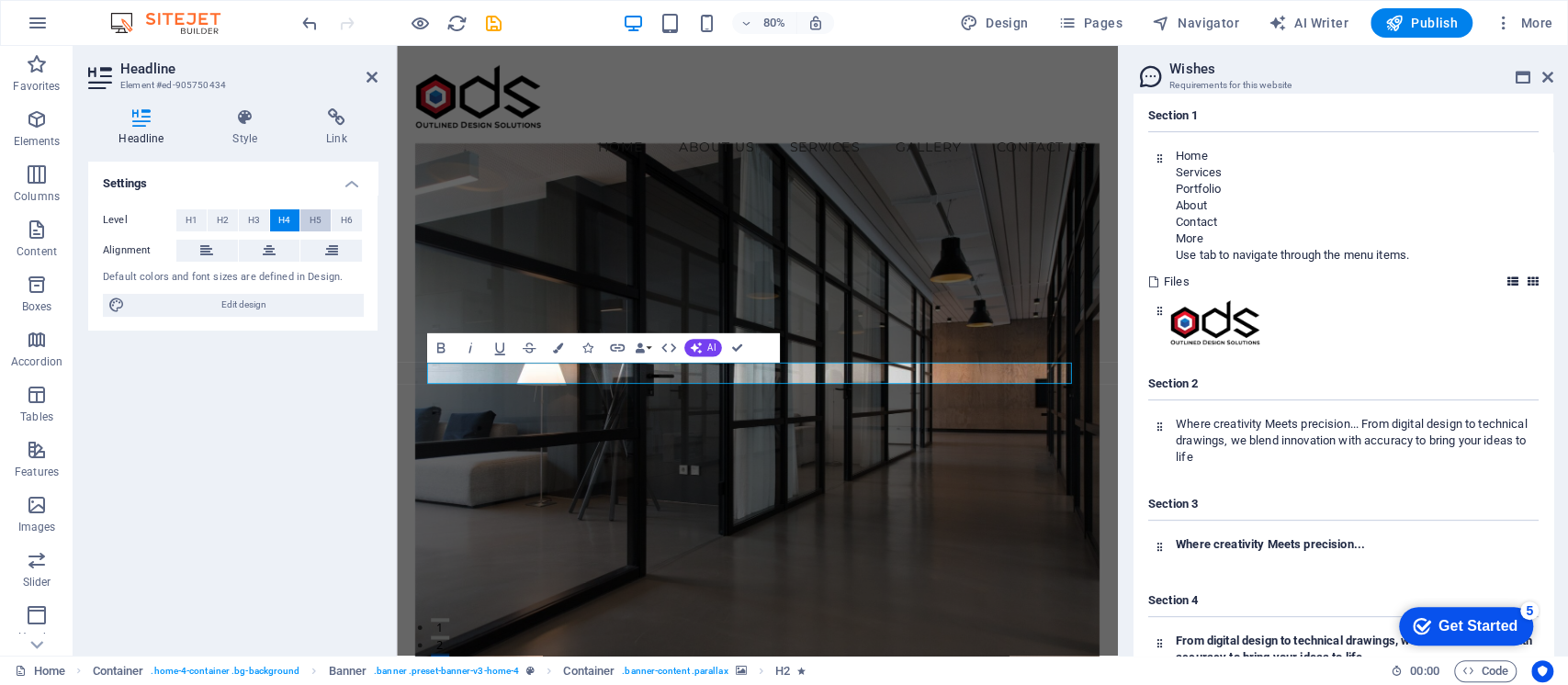
click at [319, 221] on span "H5" at bounding box center [315, 220] width 12 height 22
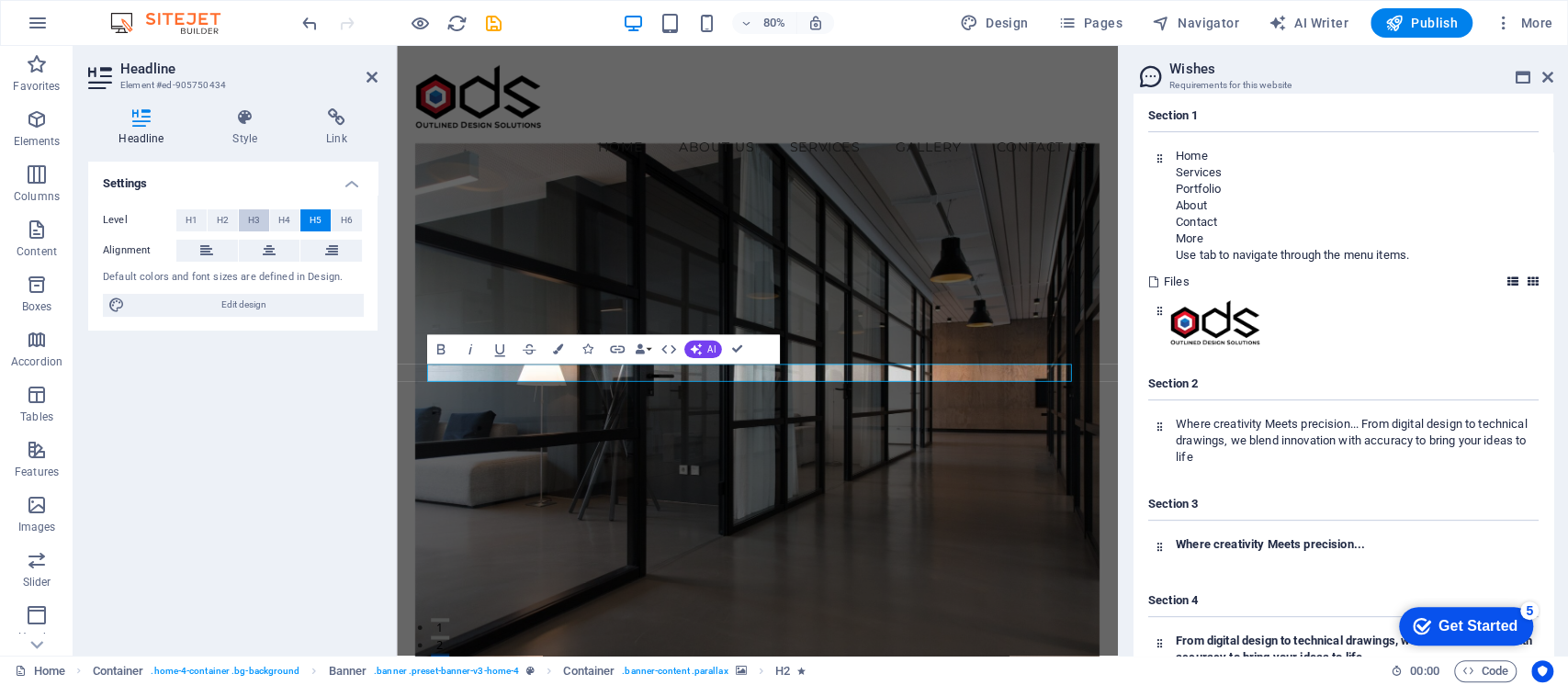
click at [246, 217] on button "H3" at bounding box center [255, 220] width 31 height 22
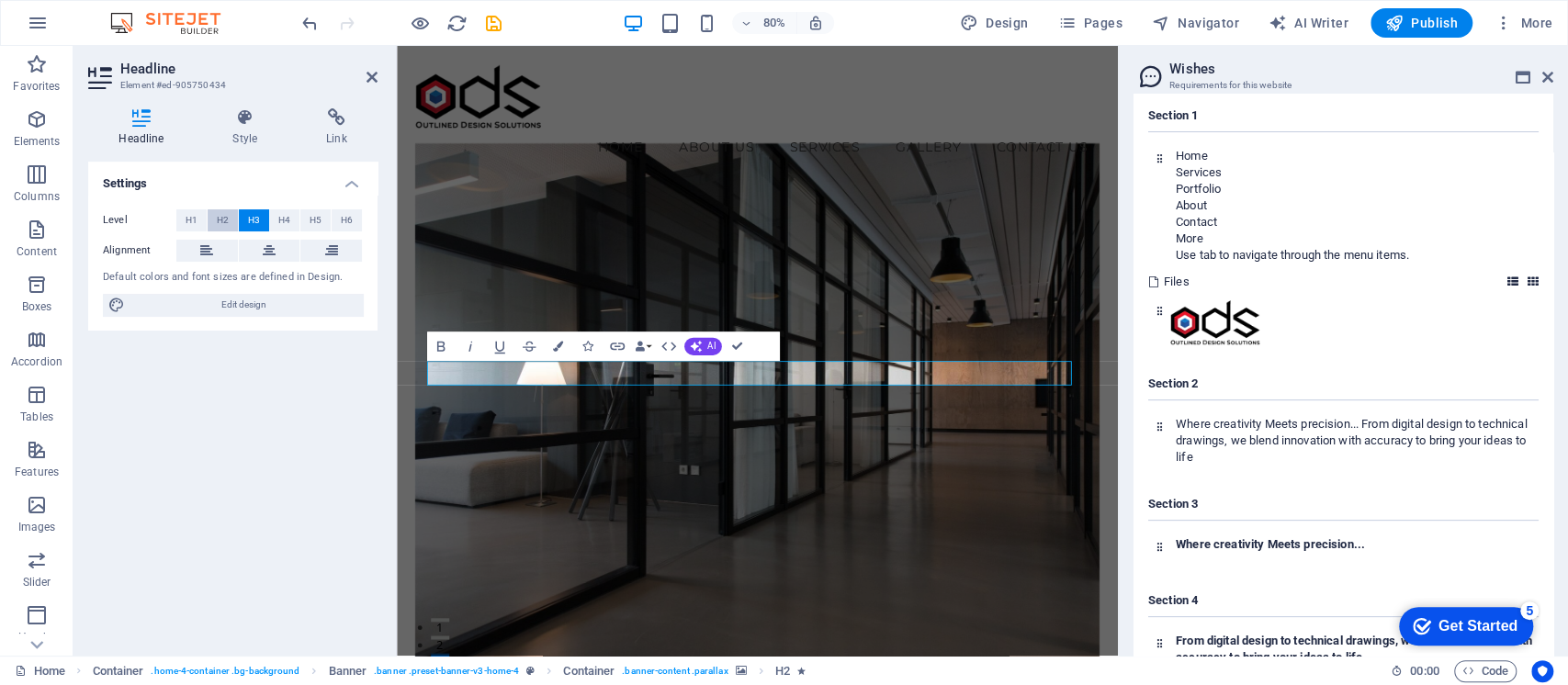
click at [225, 218] on span "H2" at bounding box center [223, 220] width 12 height 22
click at [260, 219] on button "H3" at bounding box center [255, 220] width 31 height 22
click at [247, 302] on span "Edit design" at bounding box center [244, 305] width 227 height 22
select select "px"
select select "200"
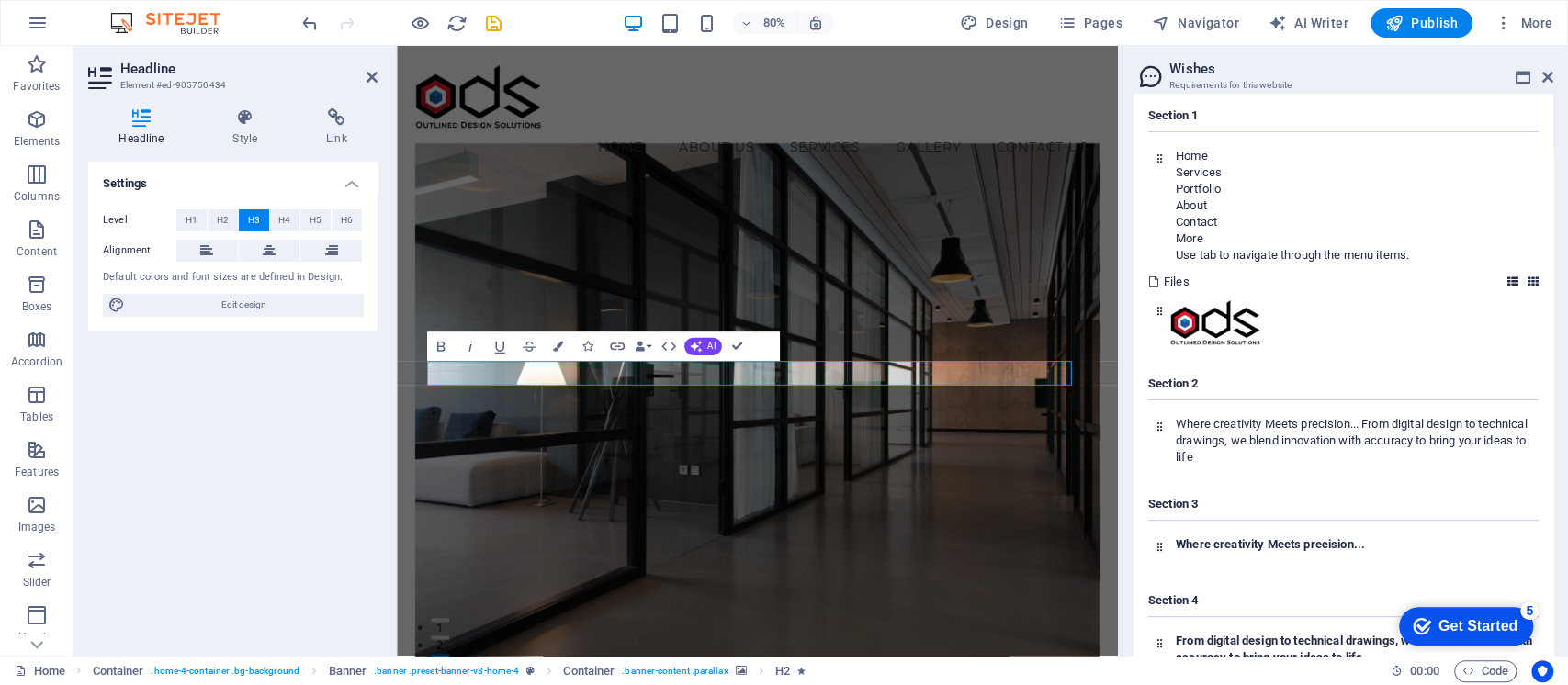
select select "px"
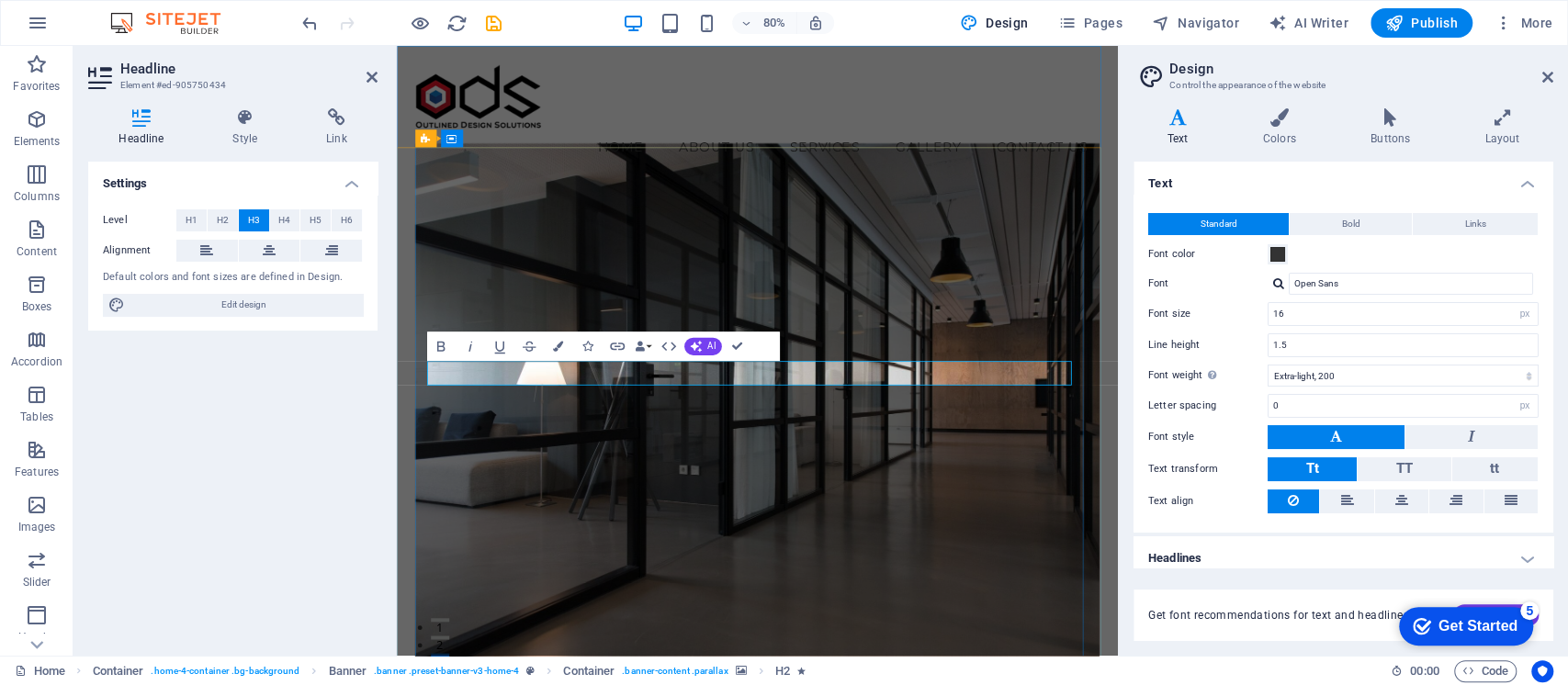
drag, startPoint x: 1137, startPoint y: 453, endPoint x: 558, endPoint y: 450, distance: 579.0
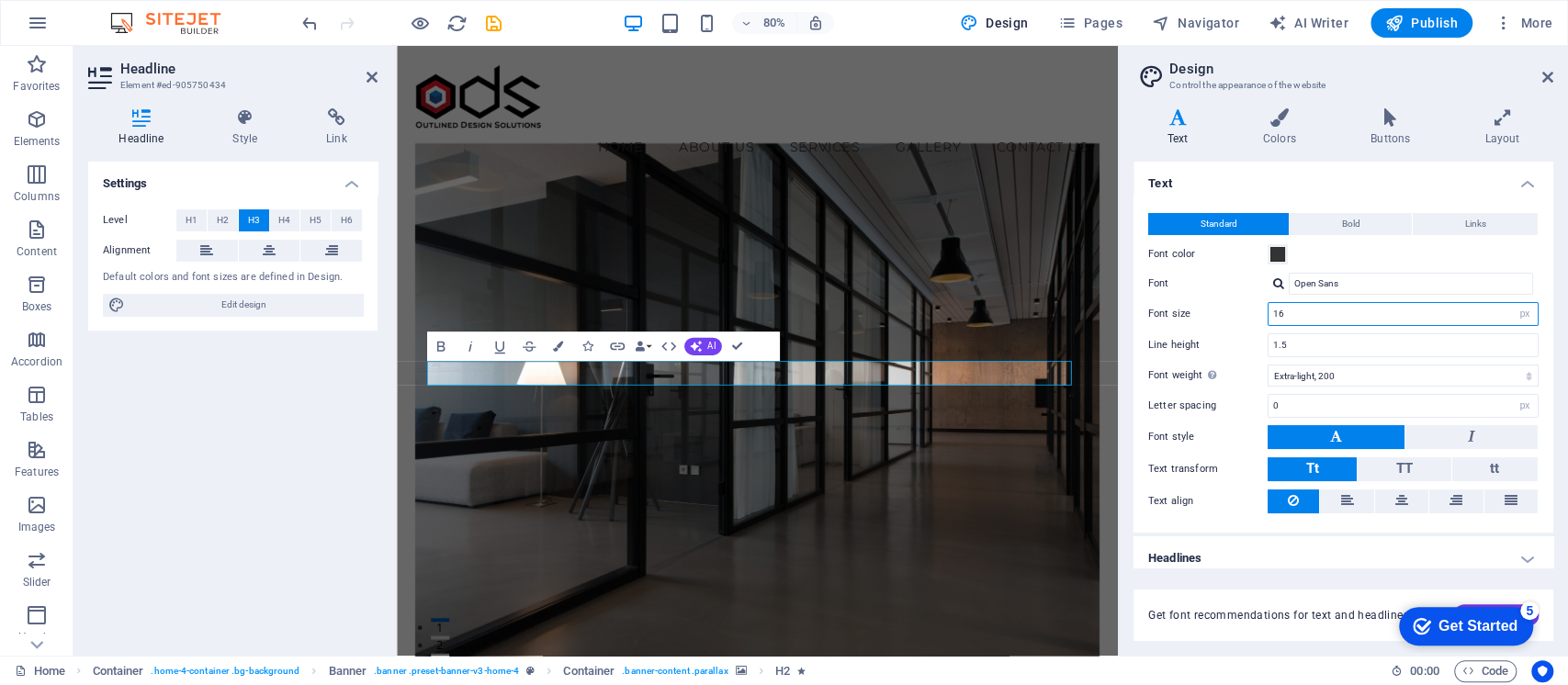
click at [1352, 314] on input "16" at bounding box center [1403, 313] width 269 height 22
drag, startPoint x: 1360, startPoint y: 314, endPoint x: 1219, endPoint y: 305, distance: 141.3
click at [1219, 305] on div "Font size 16 rem px" at bounding box center [1343, 313] width 390 height 24
type input "25"
click at [1345, 348] on input "1.5" at bounding box center [1403, 345] width 269 height 22
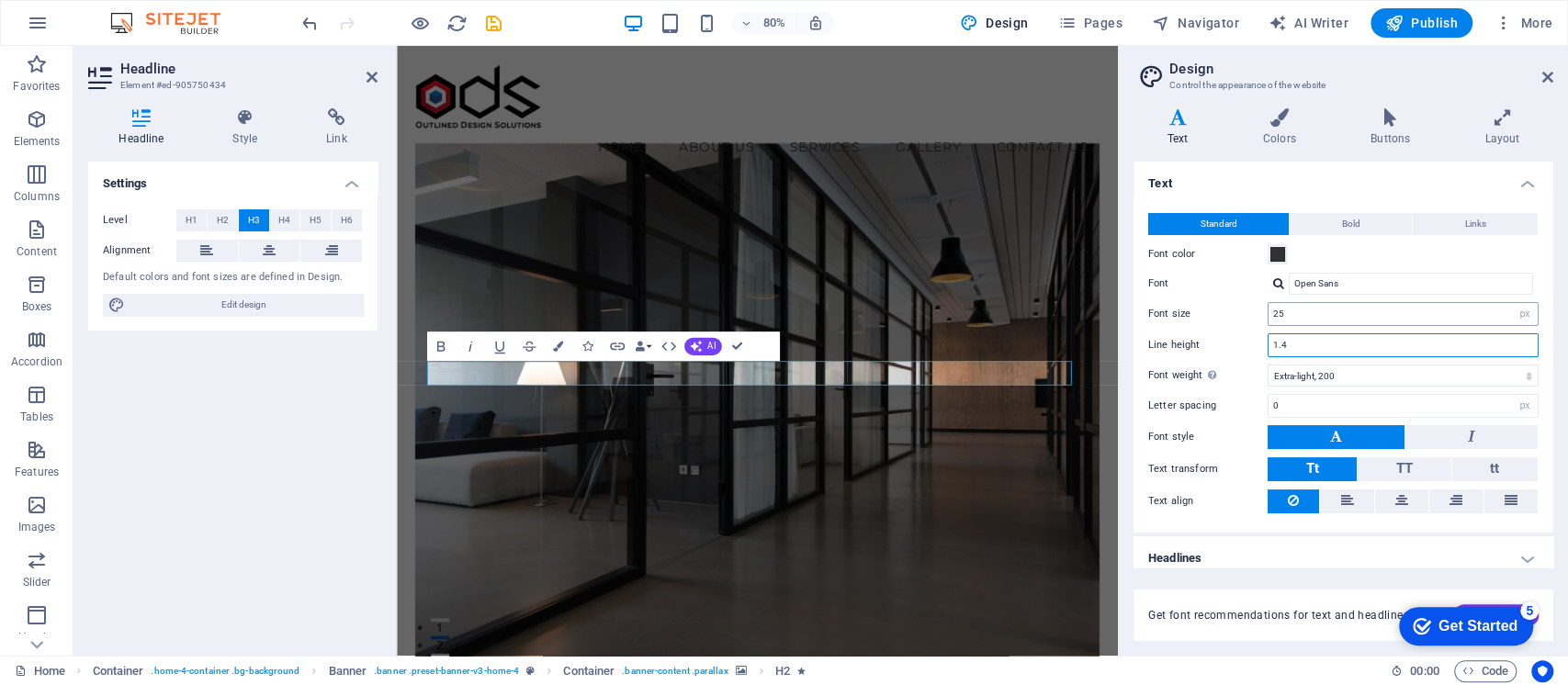
type input "1.4"
click at [1318, 322] on input "25" at bounding box center [1403, 313] width 269 height 22
click at [1321, 317] on input "25" at bounding box center [1403, 313] width 269 height 22
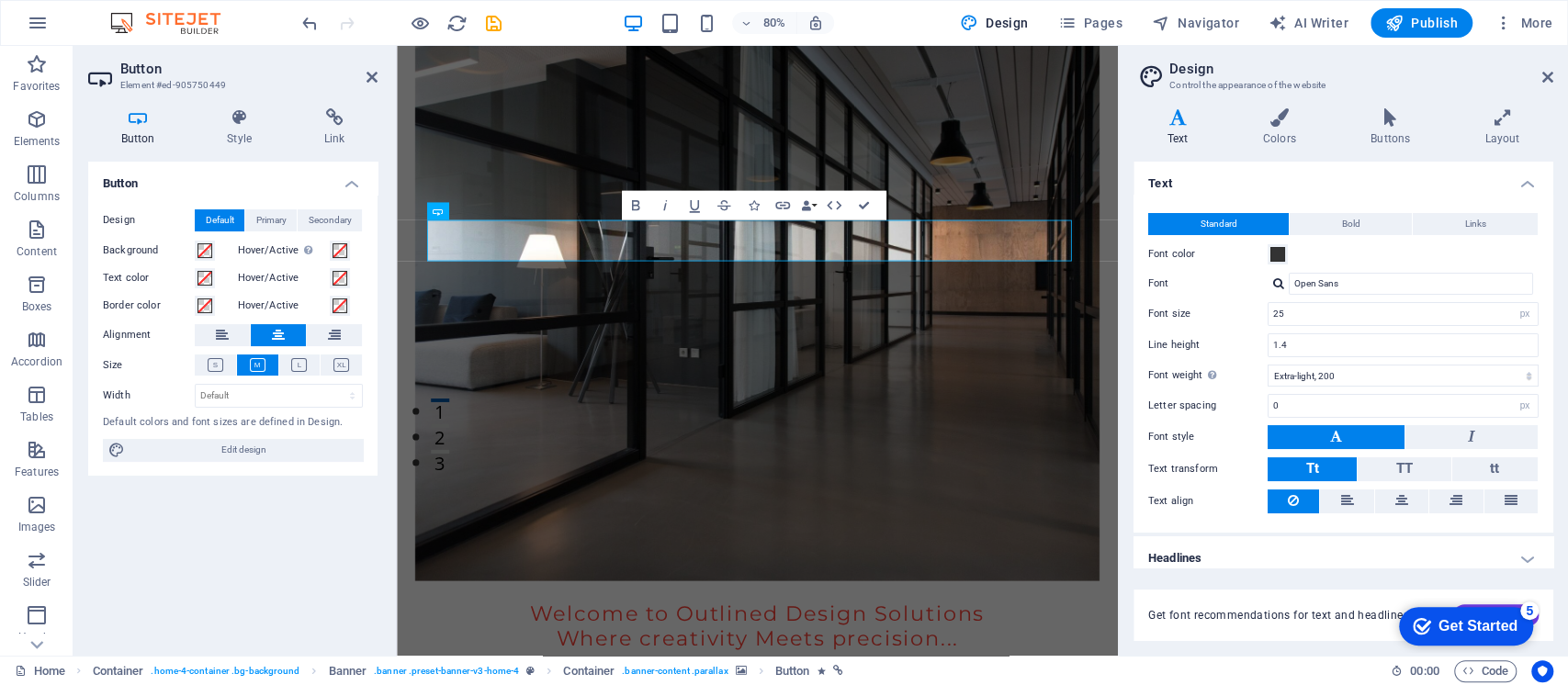
click at [658, 453] on figure at bounding box center [847, 368] width 856 height 694
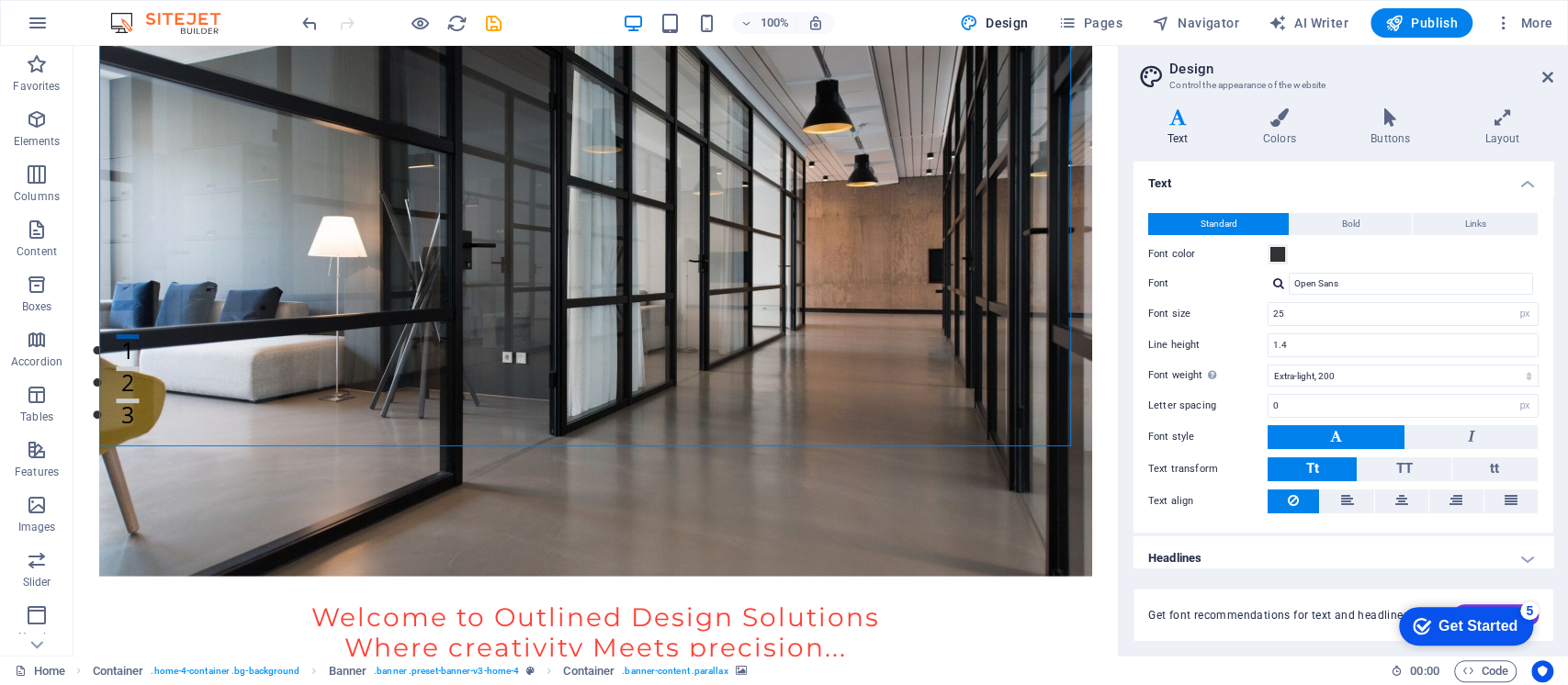
click at [618, 334] on figure at bounding box center [595, 298] width 992 height 554
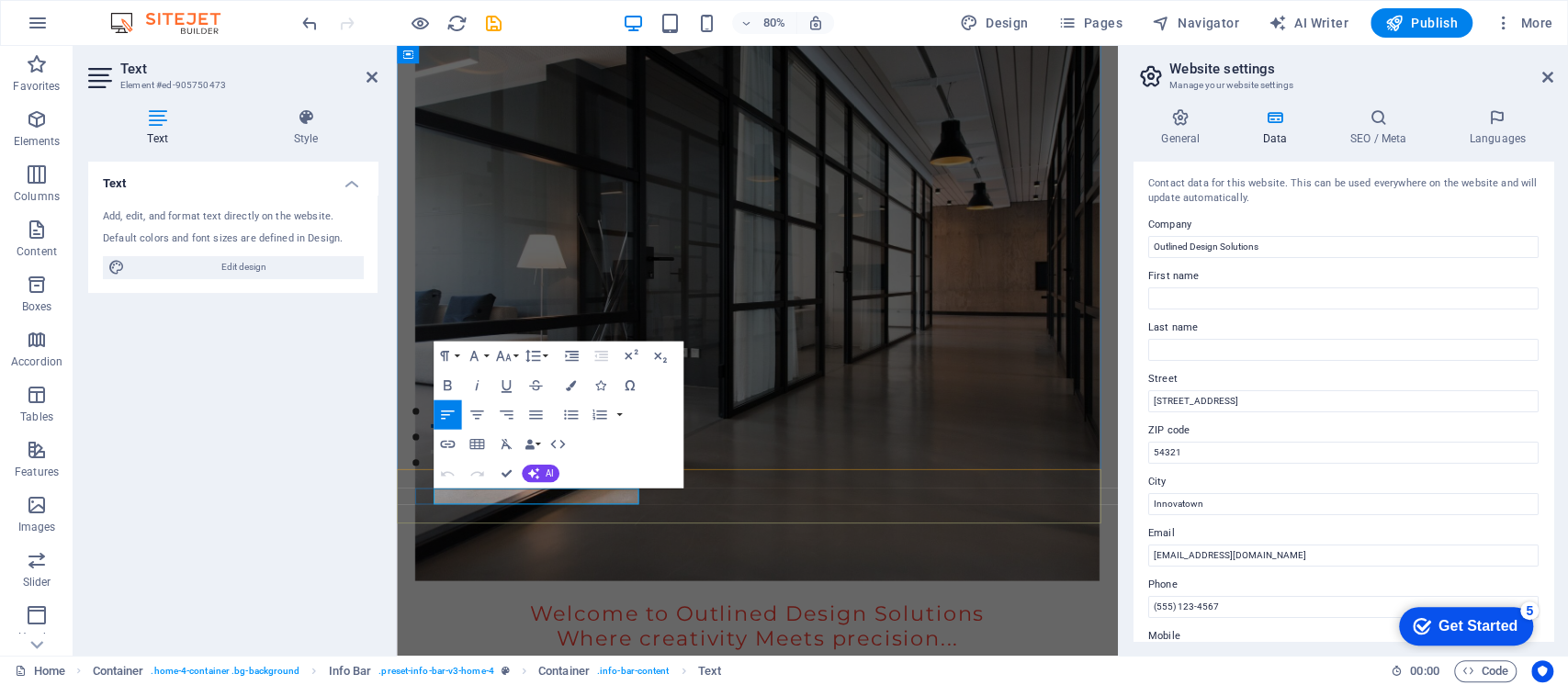
click at [1239, 404] on input "[STREET_ADDRESS]" at bounding box center [1343, 401] width 390 height 22
drag, startPoint x: 1204, startPoint y: 403, endPoint x: 1141, endPoint y: 396, distance: 63.4
click at [1141, 396] on div "Contact data for this website. This can be used everywhere on the website and w…" at bounding box center [1342, 401] width 420 height 479
type input "St 135"
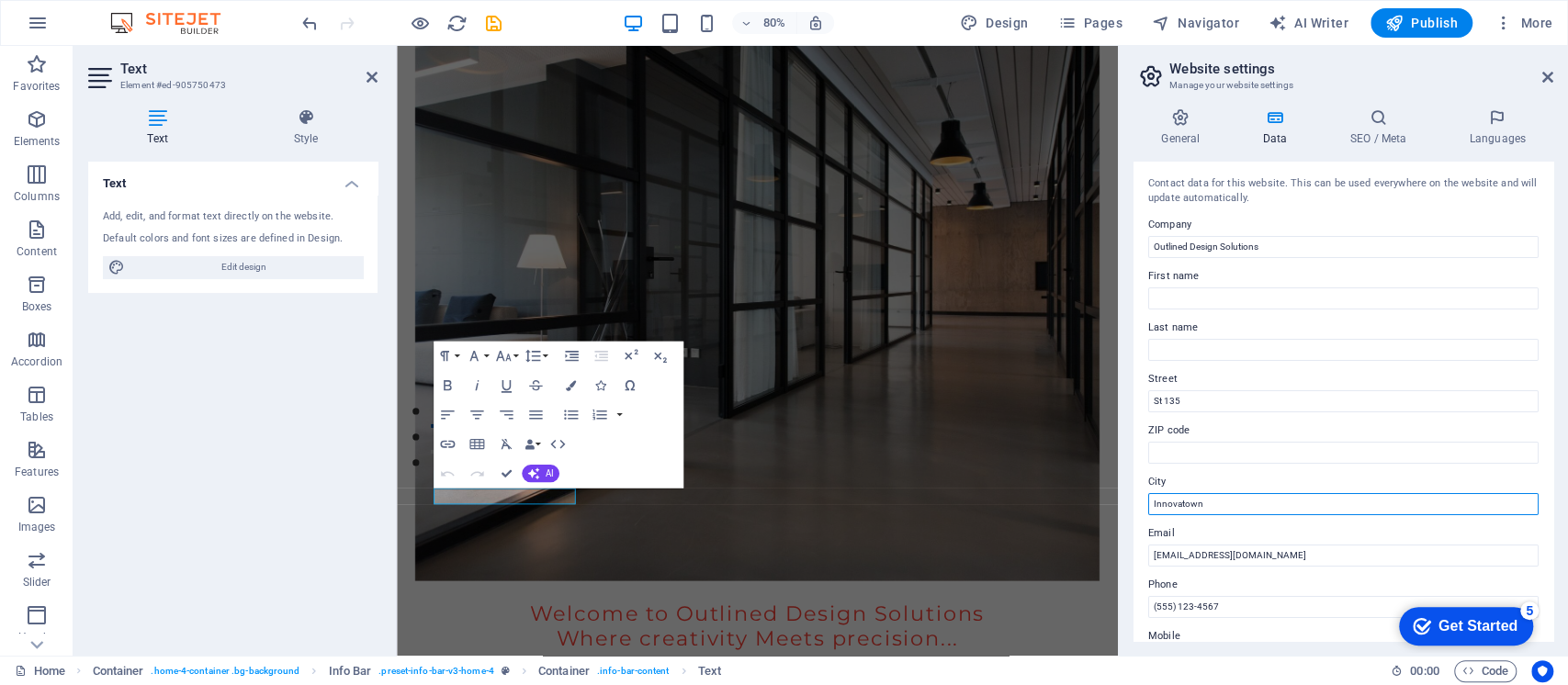
click at [1249, 504] on input "Innovatown" at bounding box center [1343, 503] width 390 height 22
drag, startPoint x: 1249, startPoint y: 504, endPoint x: 1142, endPoint y: 504, distance: 107.0
click at [1142, 504] on div "Contact data for this website. This can be used everywhere on the website and w…" at bounding box center [1342, 401] width 420 height 479
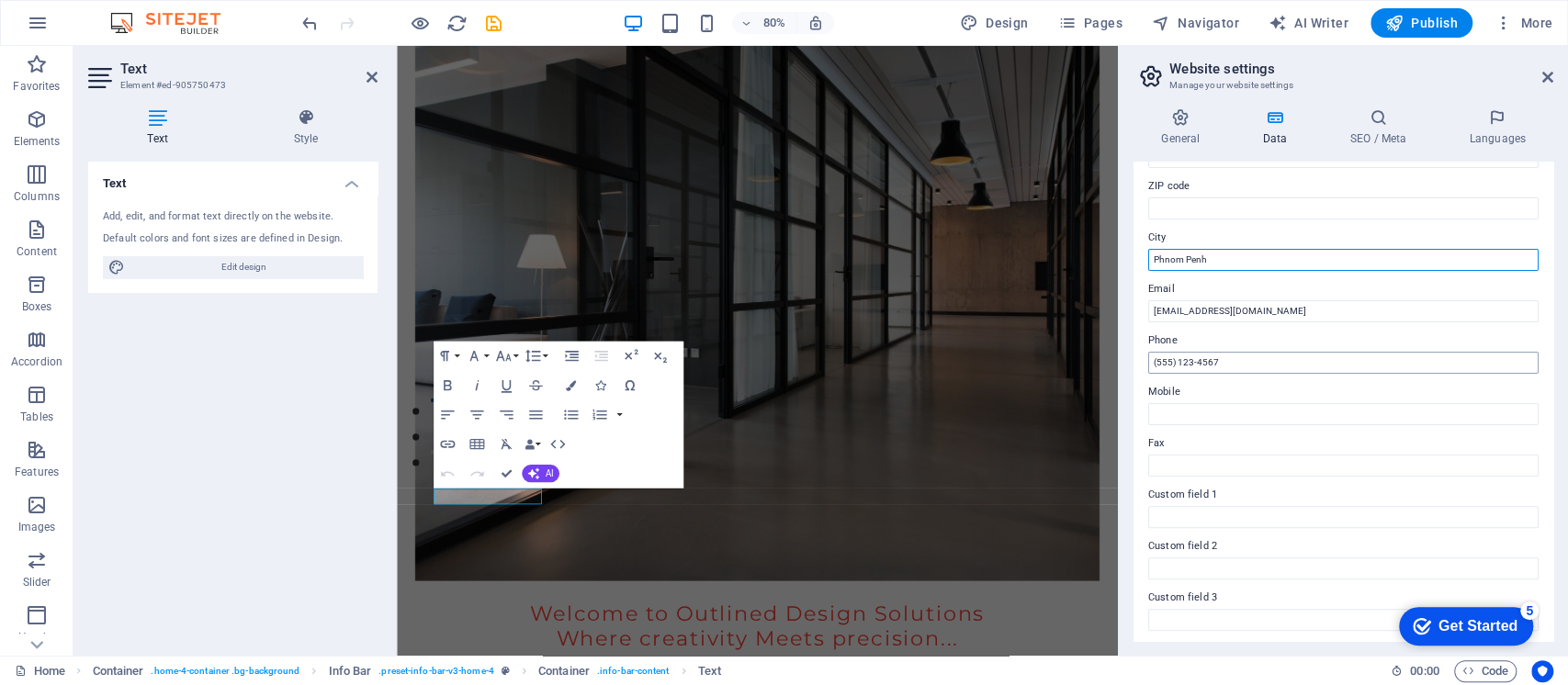
type input "Phnom Penh"
click at [1219, 361] on input "(555) 123-4567" at bounding box center [1343, 362] width 390 height 22
drag, startPoint x: 1619, startPoint y: 406, endPoint x: 1218, endPoint y: 454, distance: 403.9
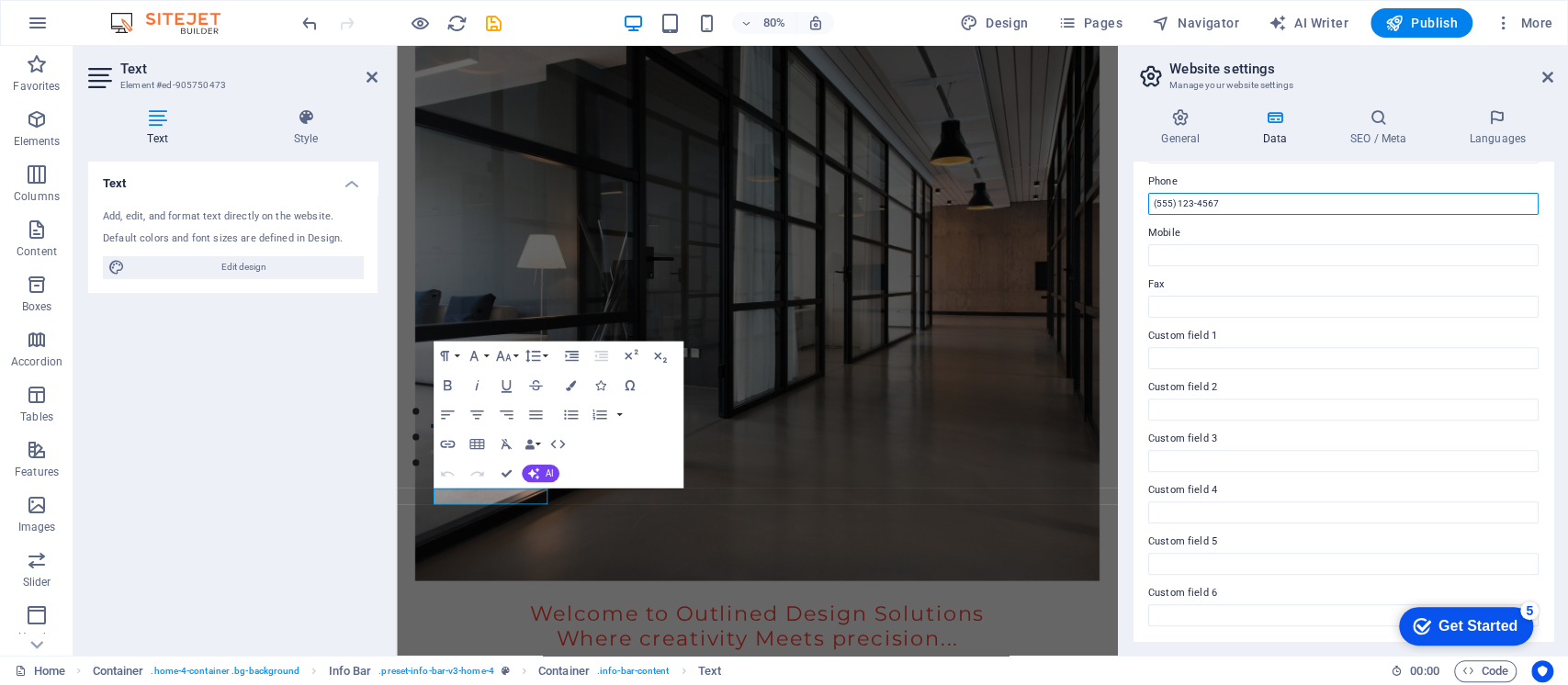
click at [1266, 202] on input "(555) 123-4567" at bounding box center [1343, 204] width 390 height 22
click at [1262, 207] on input "(555) 123-4567" at bounding box center [1343, 204] width 390 height 22
drag, startPoint x: 1254, startPoint y: 202, endPoint x: 1147, endPoint y: 208, distance: 107.2
click at [1148, 208] on input "(555) 123-4567" at bounding box center [1343, 204] width 390 height 22
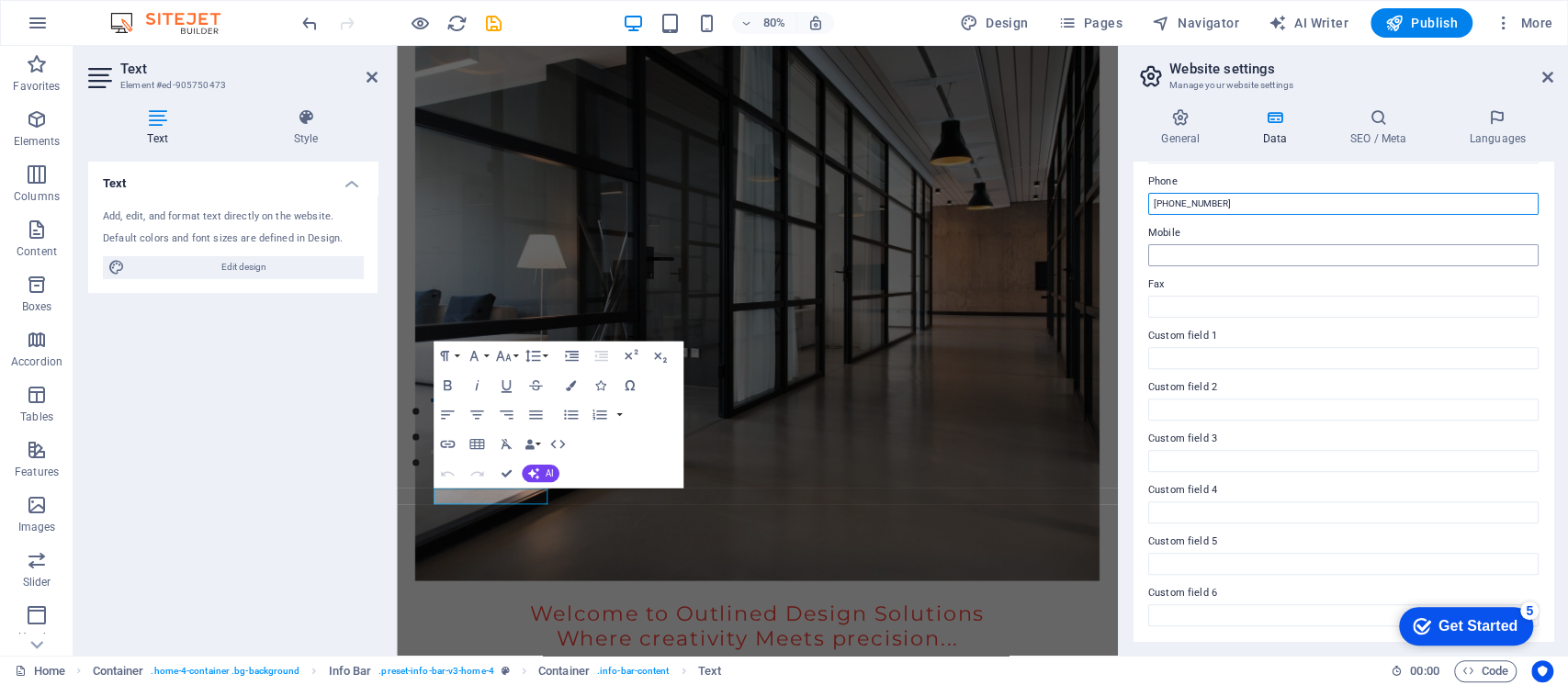
type input "[PHONE_NUMBER]"
click at [1295, 244] on input "Mobile" at bounding box center [1343, 255] width 390 height 22
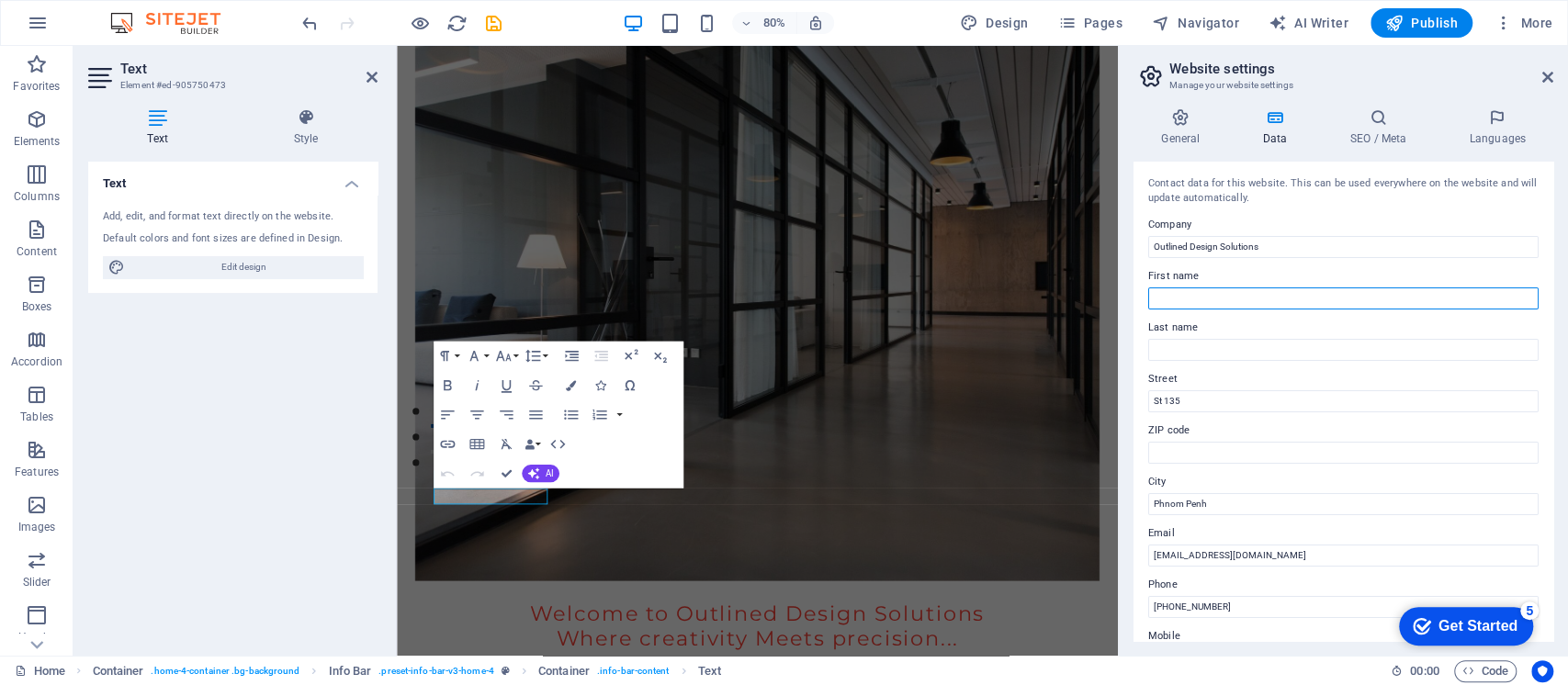
click at [1197, 300] on input "First name" at bounding box center [1343, 298] width 390 height 22
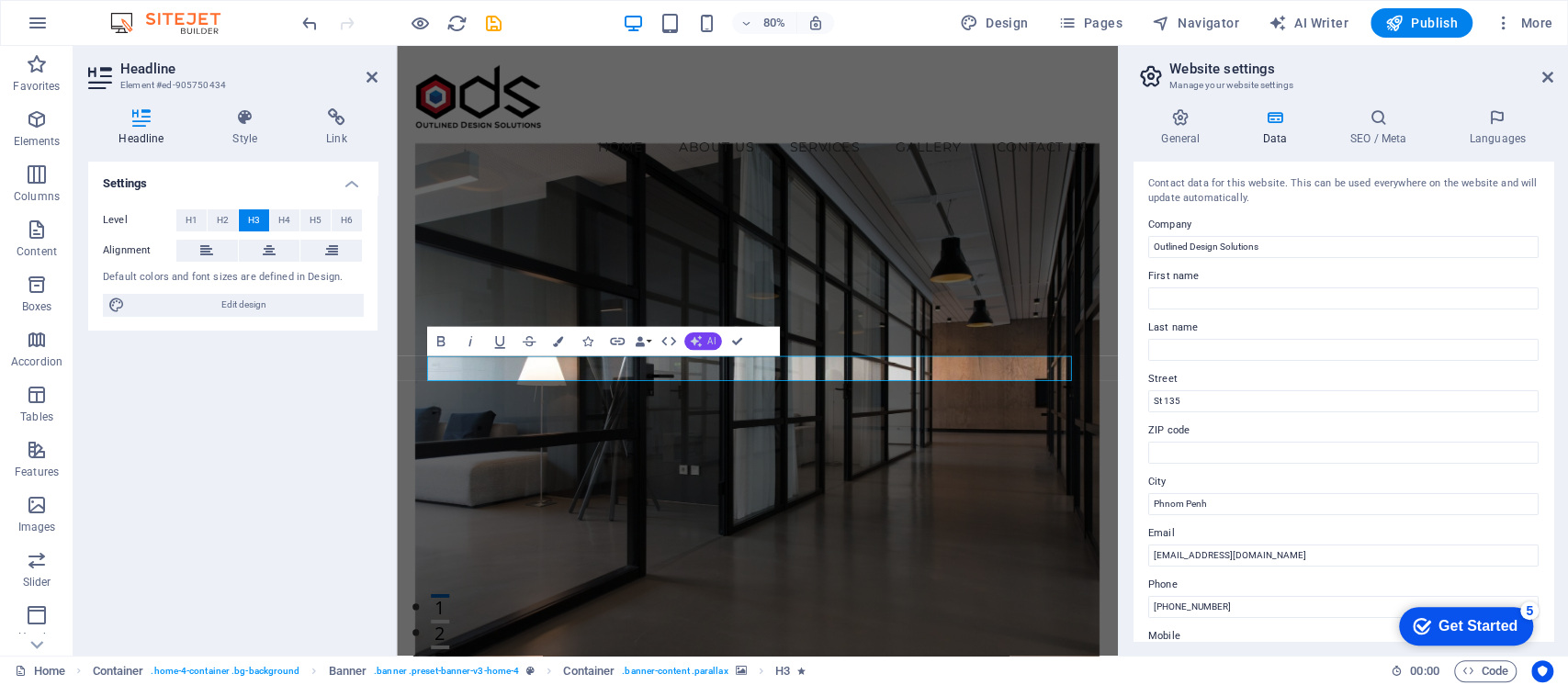
click at [698, 341] on icon "button" at bounding box center [696, 341] width 12 height 12
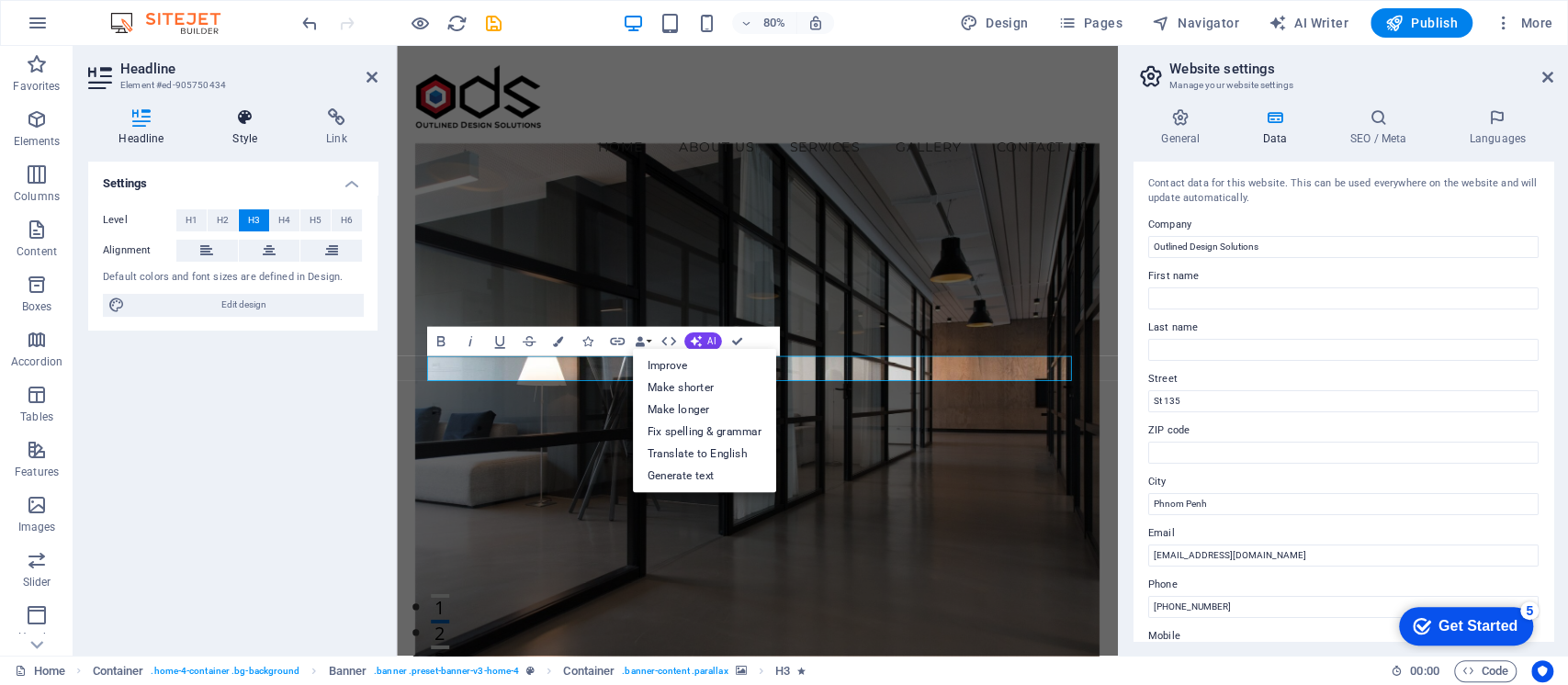
click at [258, 130] on h4 "Style" at bounding box center [248, 128] width 93 height 38
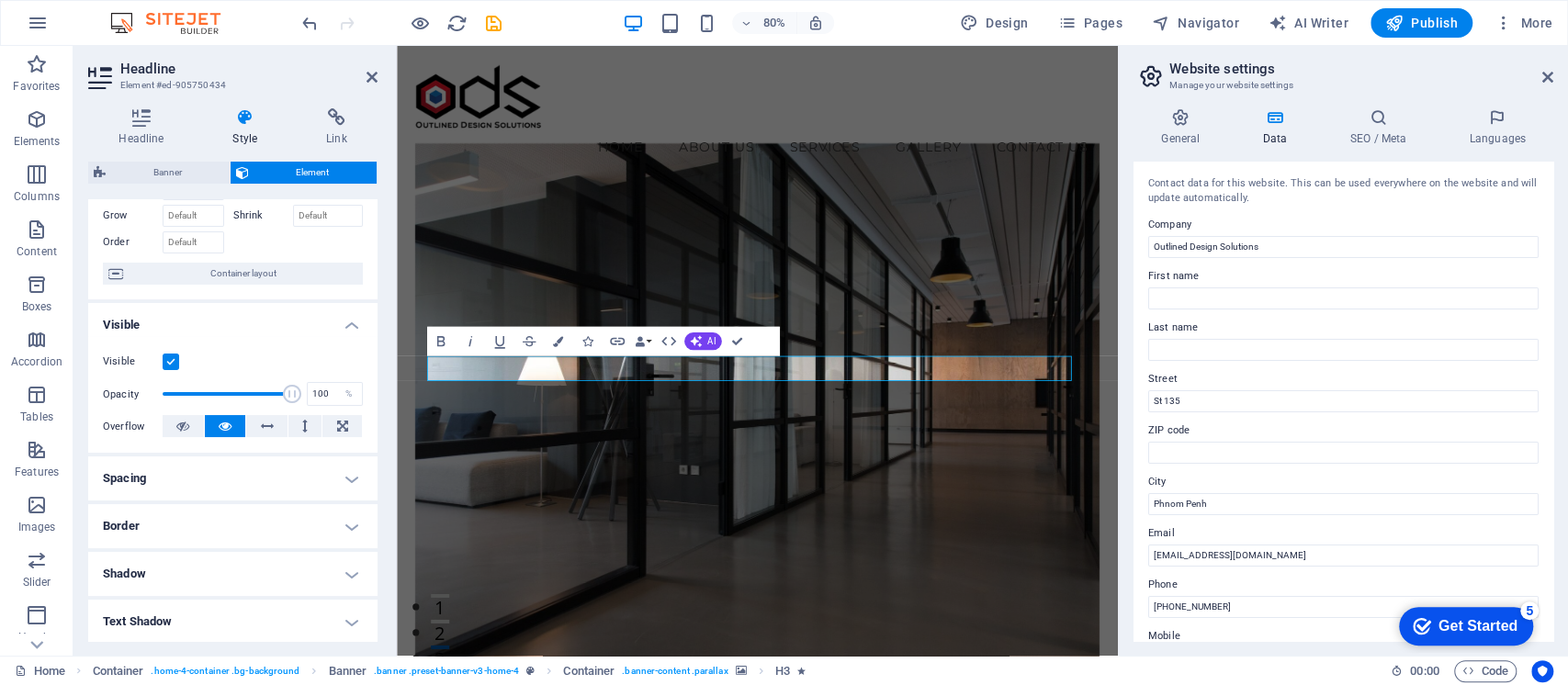
scroll to position [122, 0]
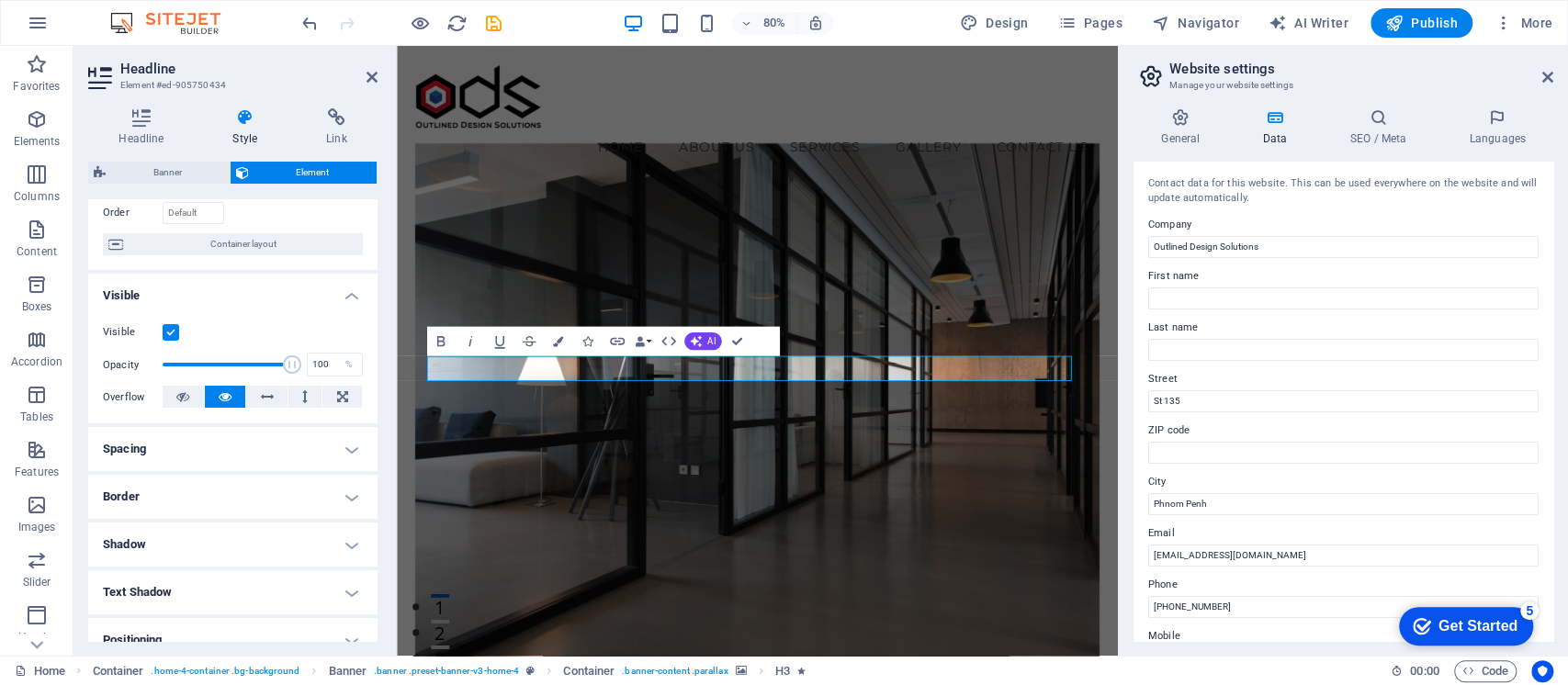
click at [250, 548] on h4 "Shadow" at bounding box center [233, 545] width 289 height 44
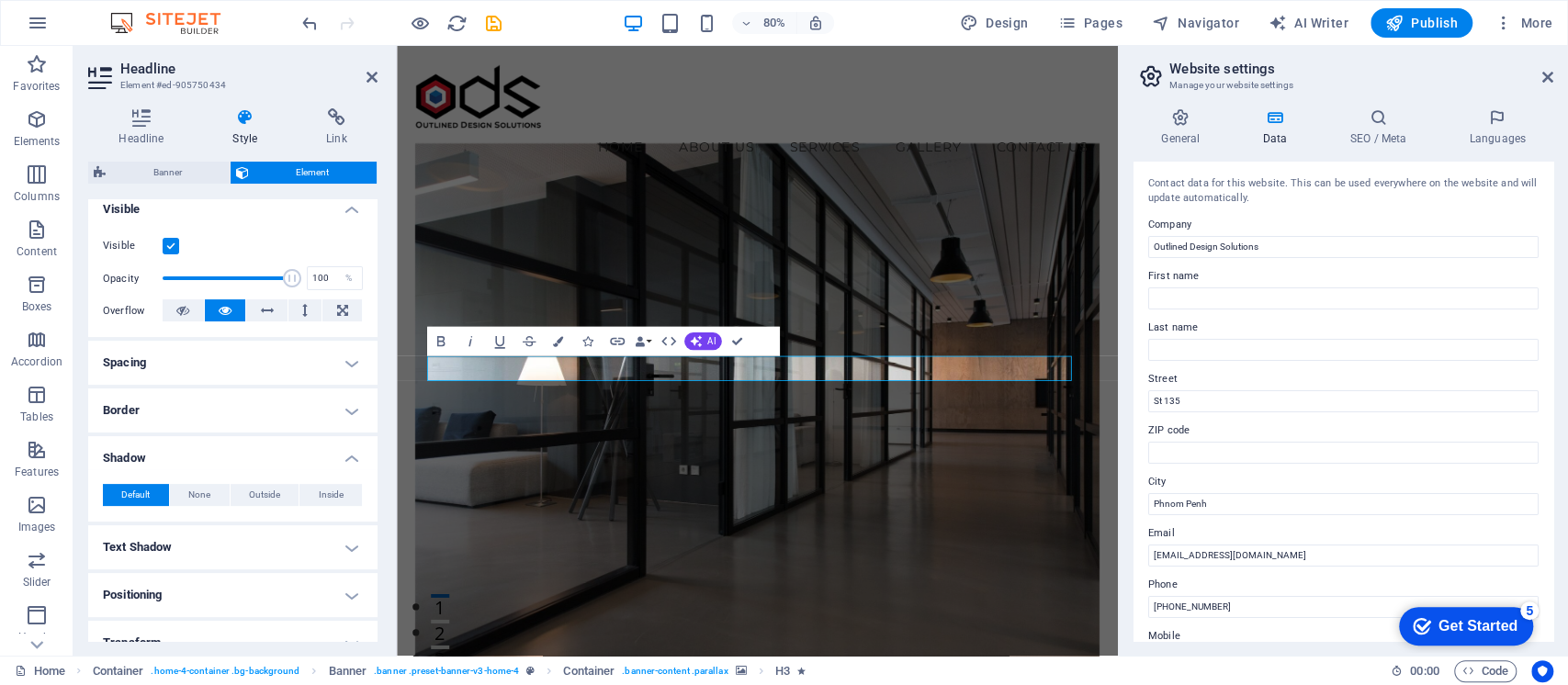
scroll to position [244, 0]
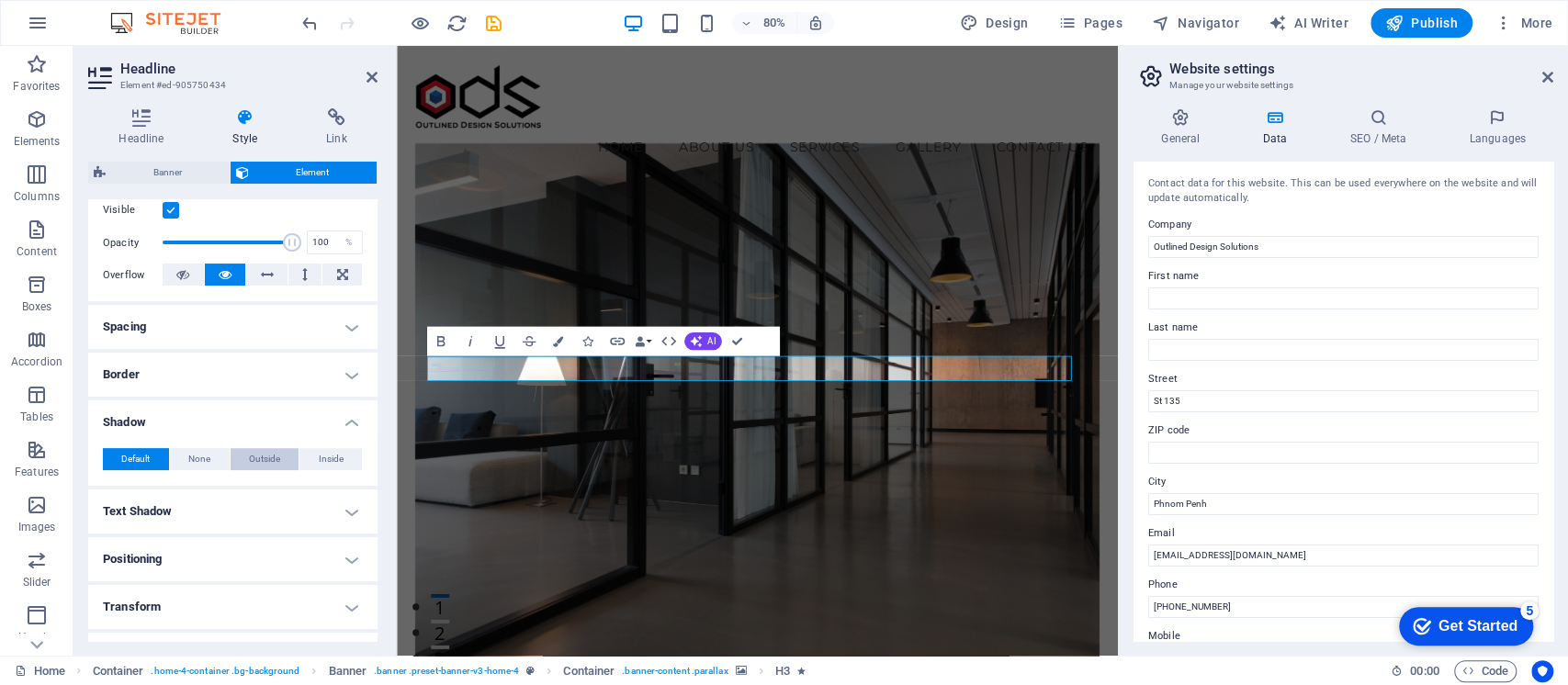
click at [259, 459] on span "Outside" at bounding box center [264, 458] width 31 height 22
type input "2"
type input "4"
click at [880, 277] on figure at bounding box center [847, 515] width 856 height 694
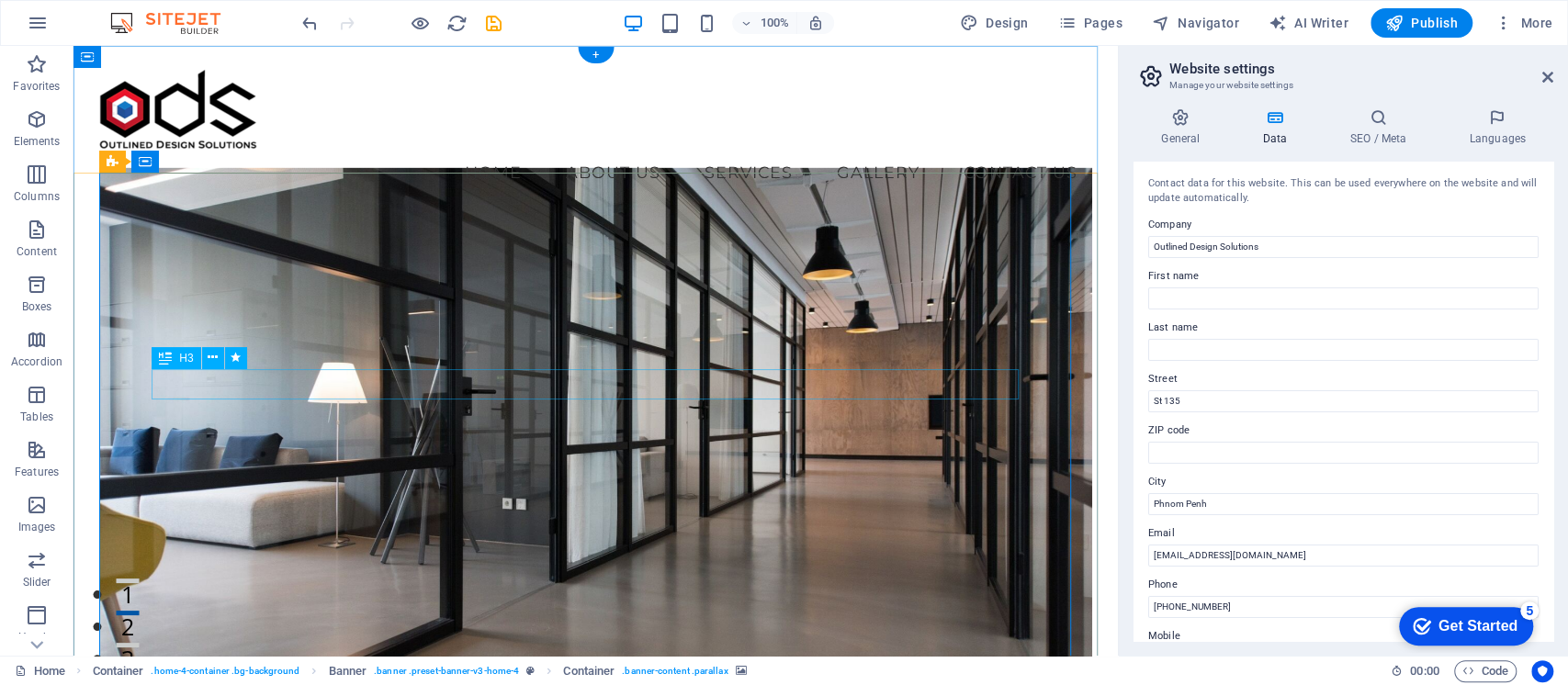
select select "px"
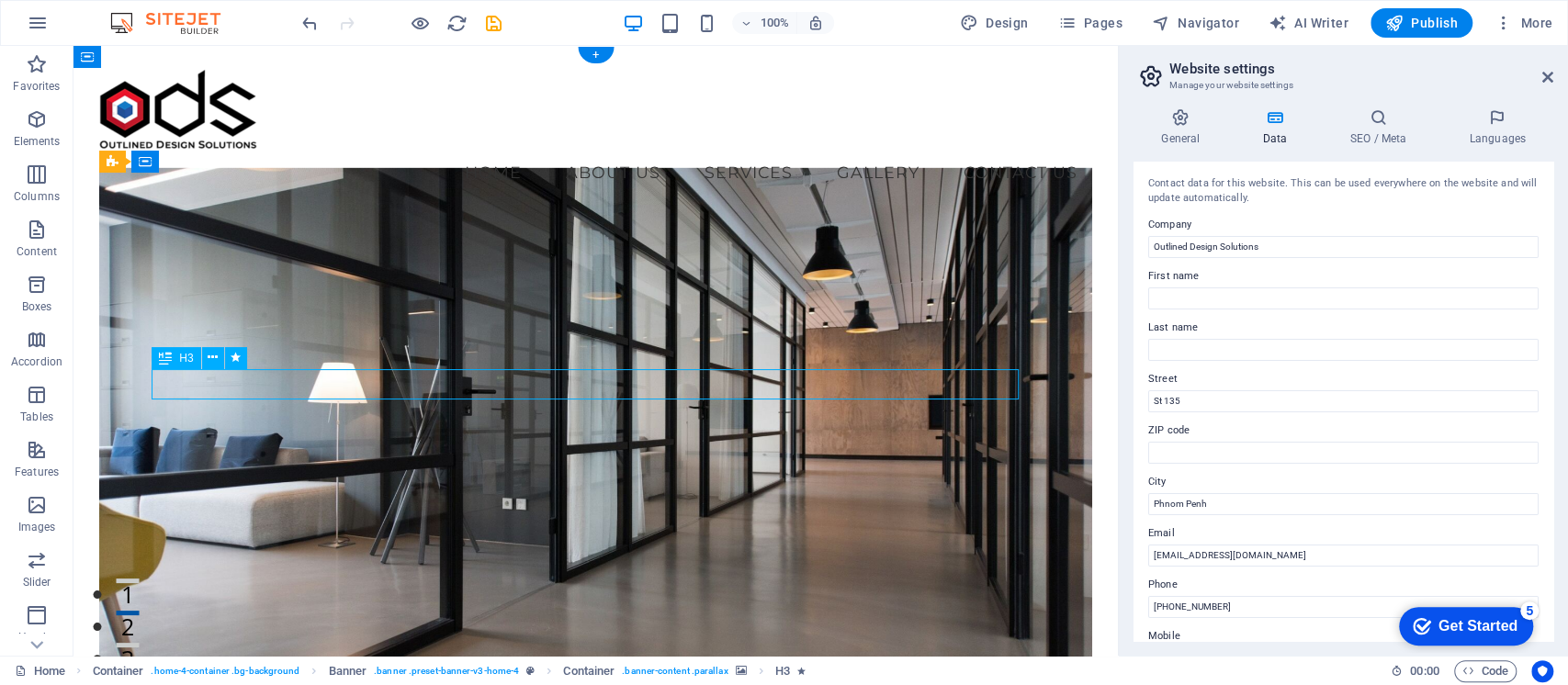
select select "px"
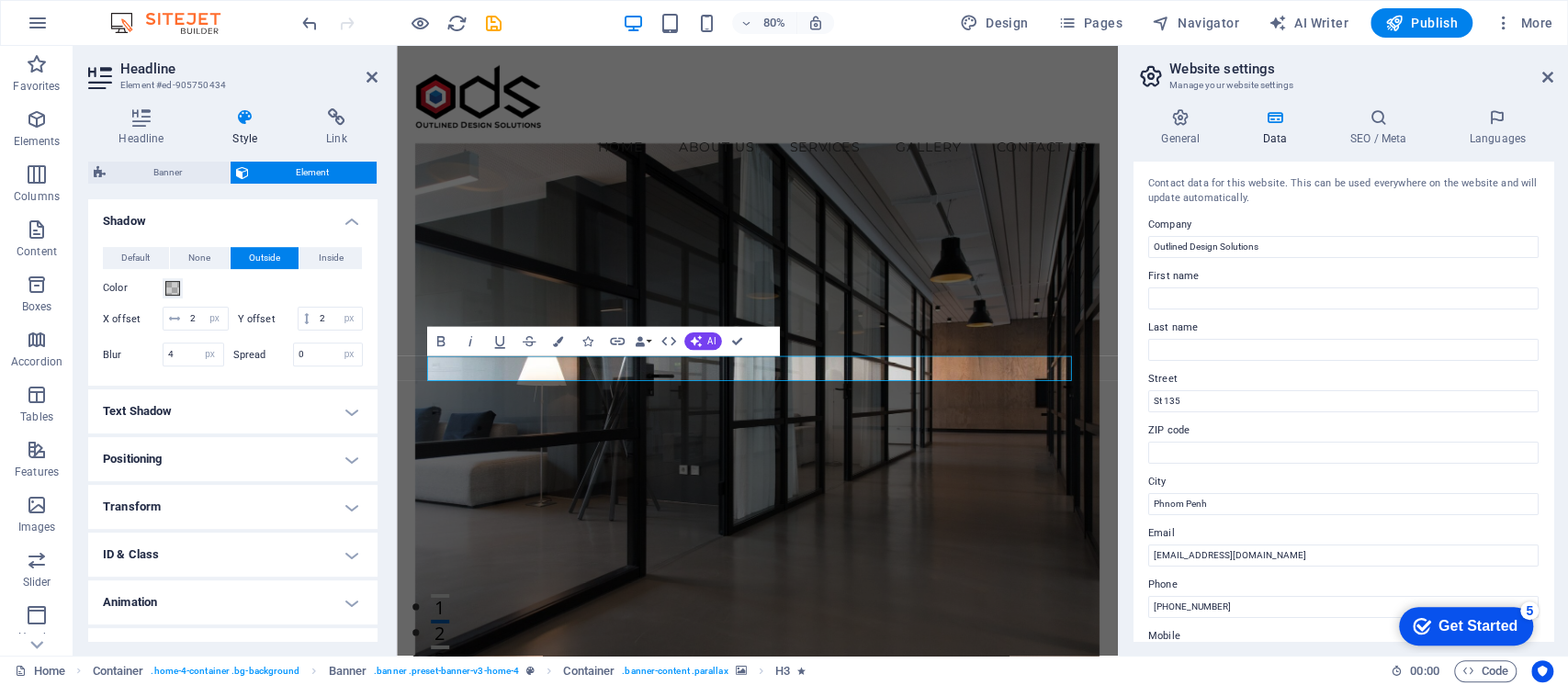
scroll to position [476, 0]
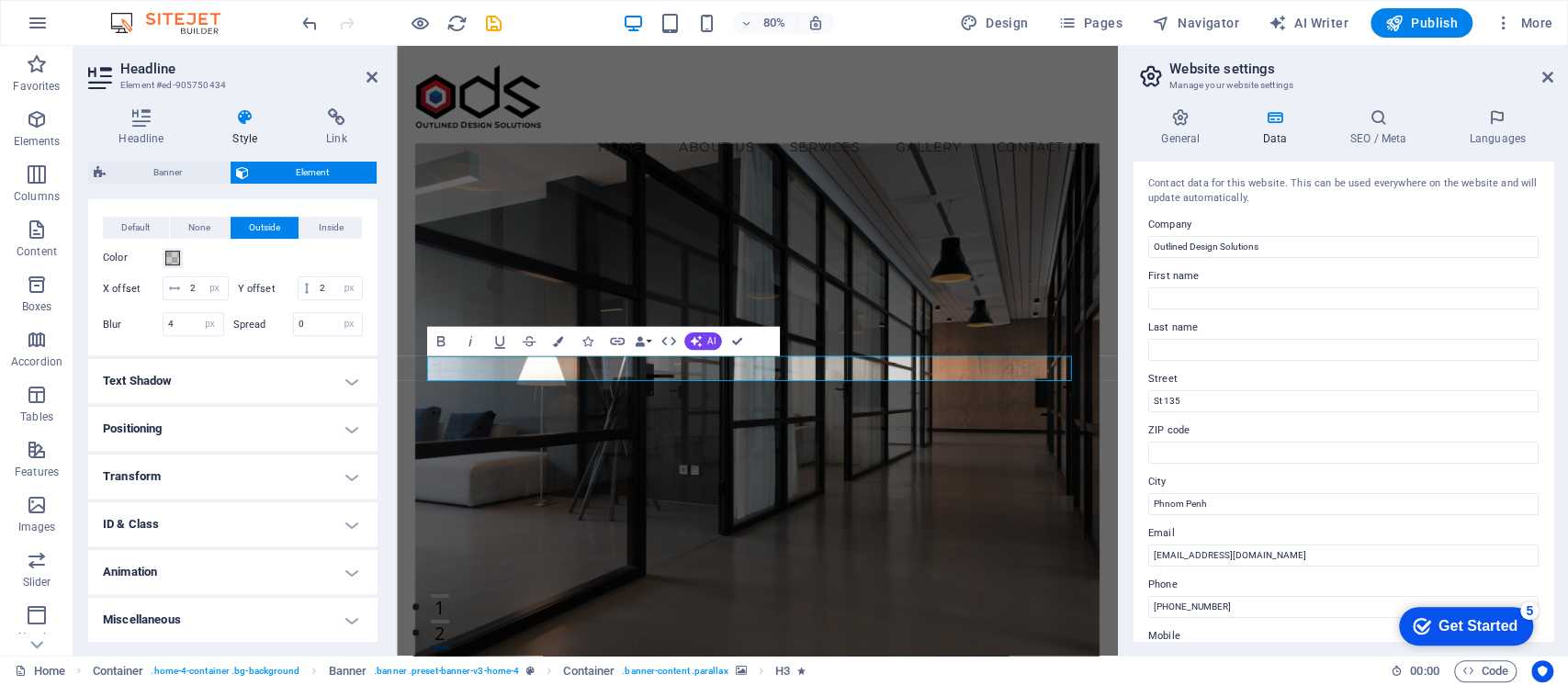
click at [222, 376] on h4 "Text Shadow" at bounding box center [233, 381] width 289 height 44
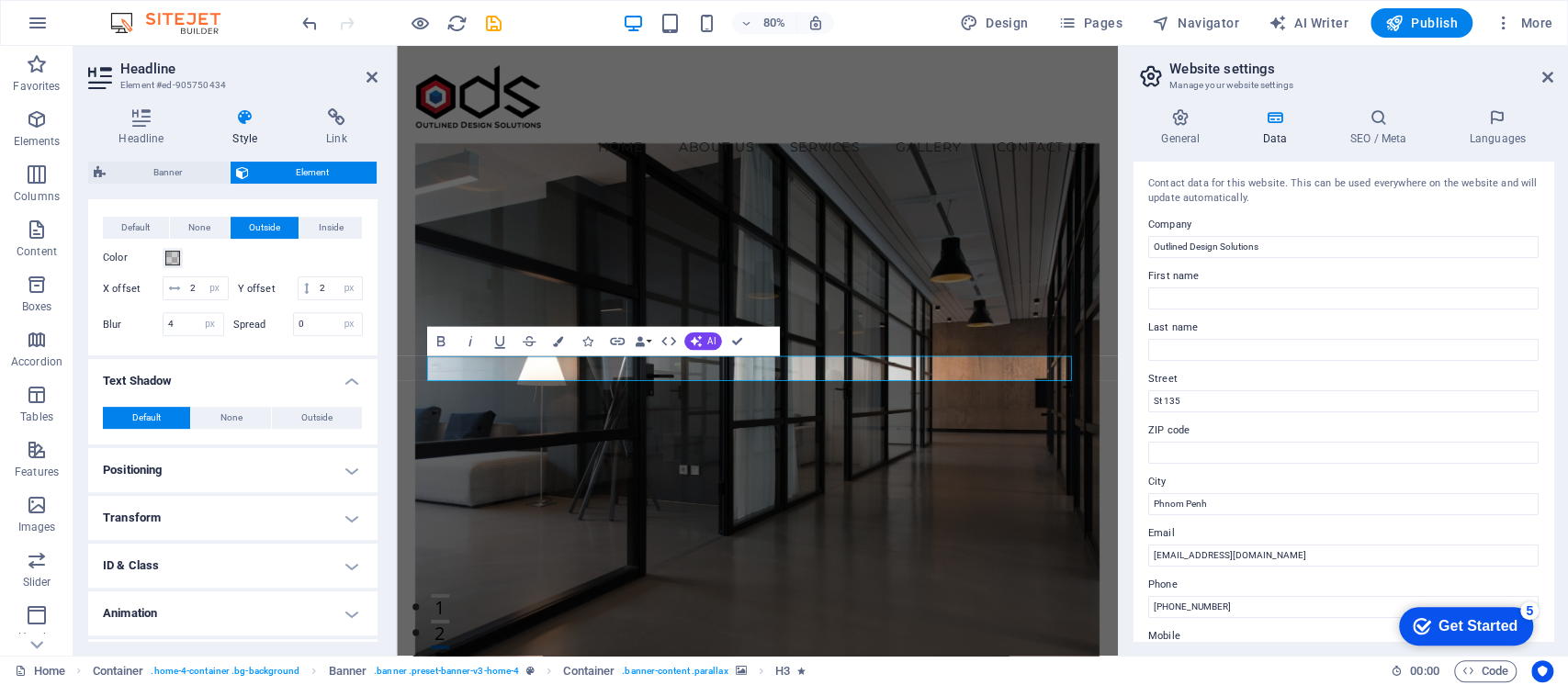
click at [222, 376] on h4 "Text Shadow" at bounding box center [233, 376] width 289 height 33
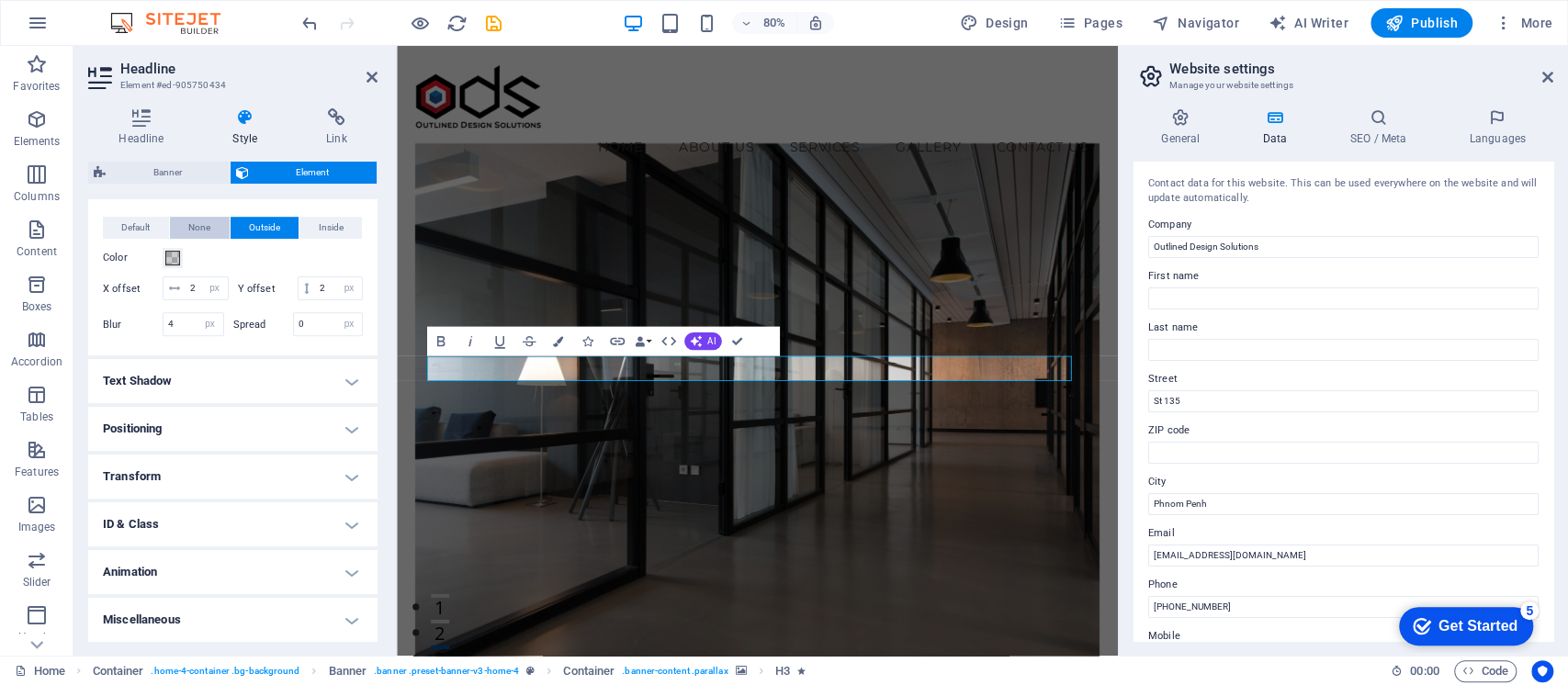
scroll to position [0, 0]
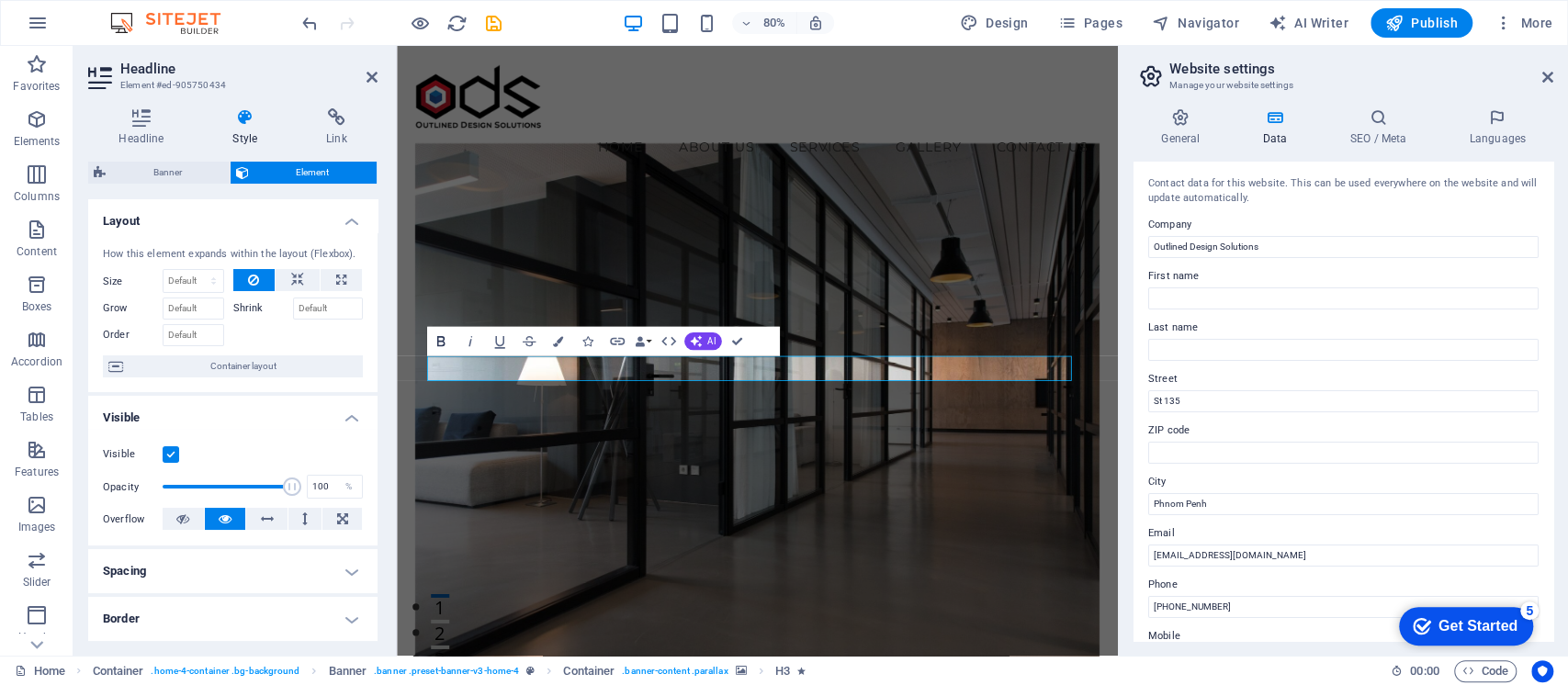
click at [443, 337] on icon "button" at bounding box center [440, 341] width 9 height 11
drag, startPoint x: 1144, startPoint y: 454, endPoint x: 552, endPoint y: 449, distance: 592.0
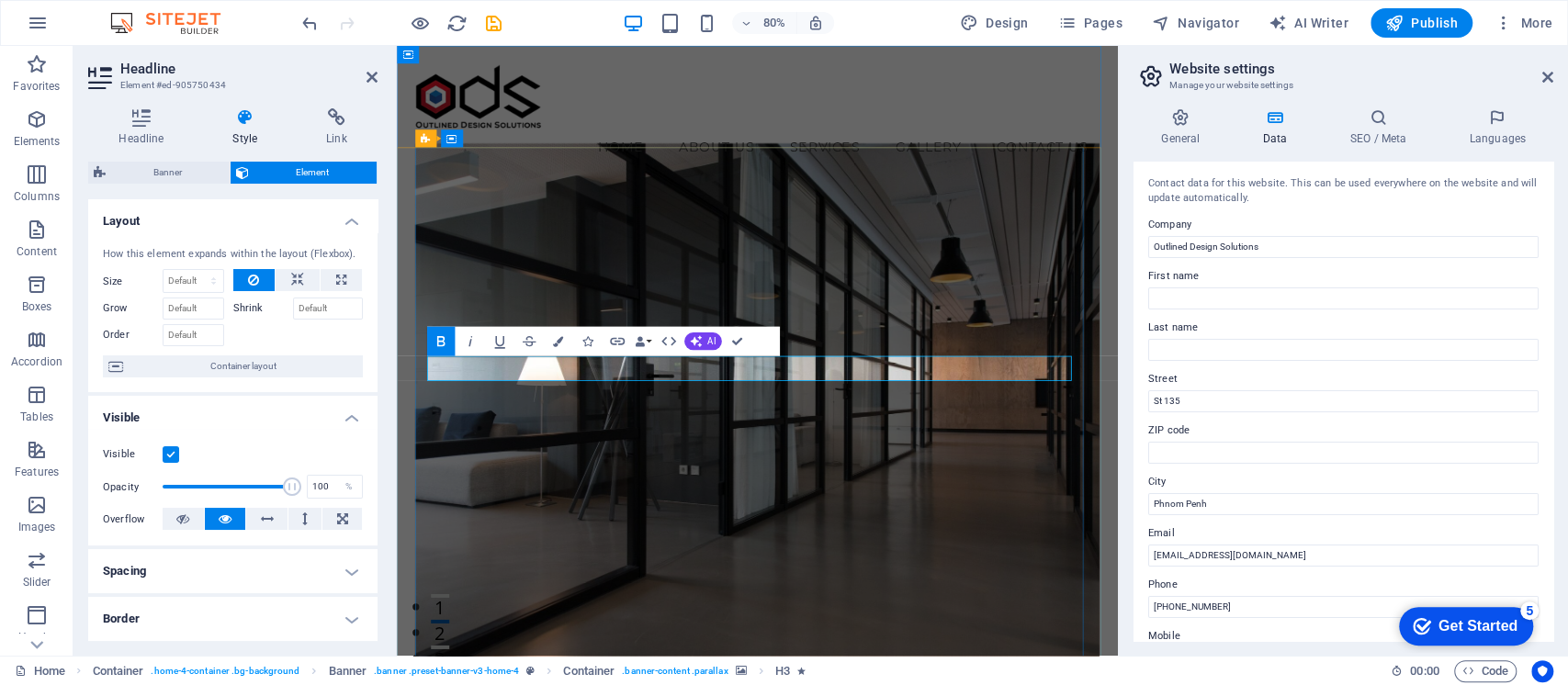
click at [449, 337] on button "Bold" at bounding box center [439, 341] width 28 height 30
click at [448, 338] on icon "button" at bounding box center [440, 341] width 17 height 17
click at [561, 331] on button "Colors" at bounding box center [557, 341] width 28 height 30
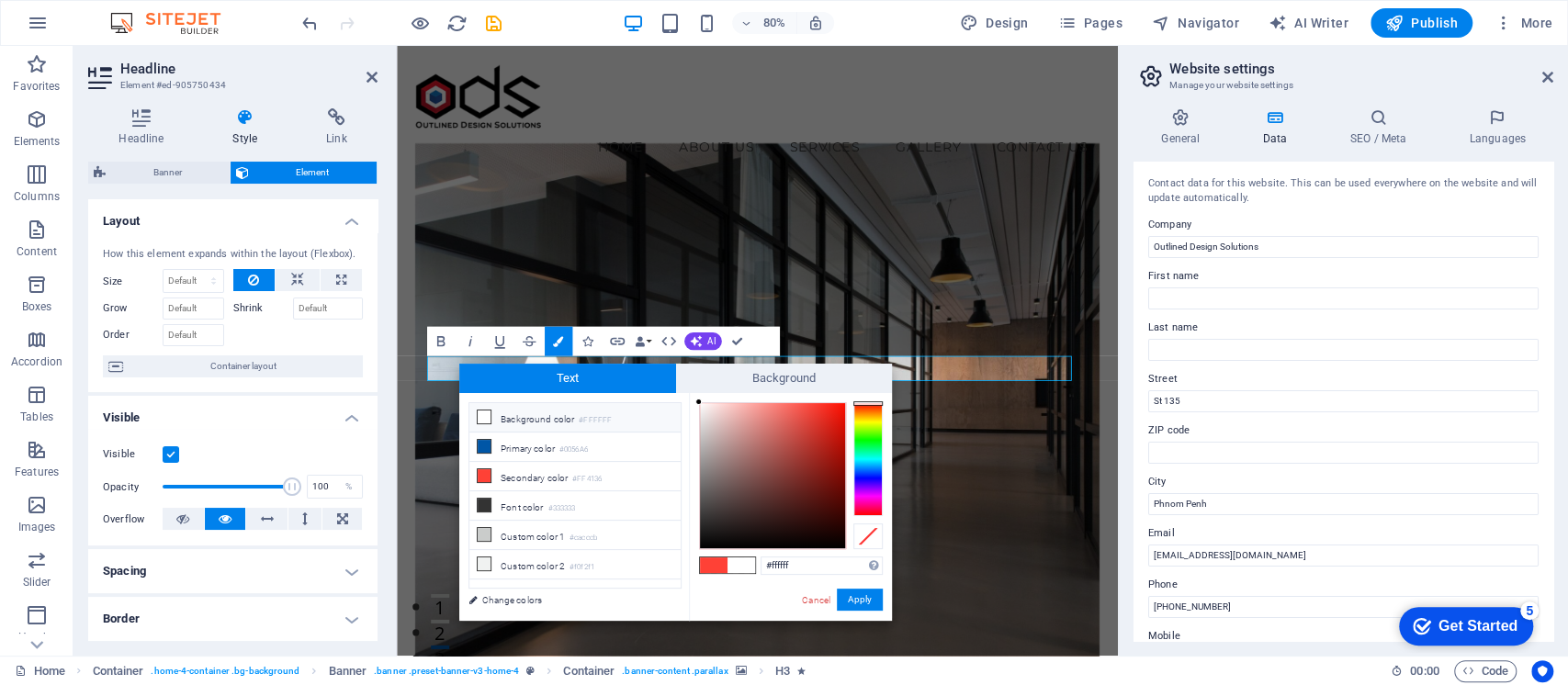
drag, startPoint x: 722, startPoint y: 531, endPoint x: 681, endPoint y: 396, distance: 141.1
click at [681, 396] on div "less Background color #FFFFFF Primary color #0056A6 Secondary color #FF4136 Fon…" at bounding box center [675, 506] width 432 height 228
drag, startPoint x: 749, startPoint y: 435, endPoint x: 675, endPoint y: 395, distance: 84.1
click at [675, 395] on div "less Background color #FFFFFF Primary color #0056A6 Secondary color #FF4136 Fon…" at bounding box center [675, 506] width 432 height 228
type input "#000000"
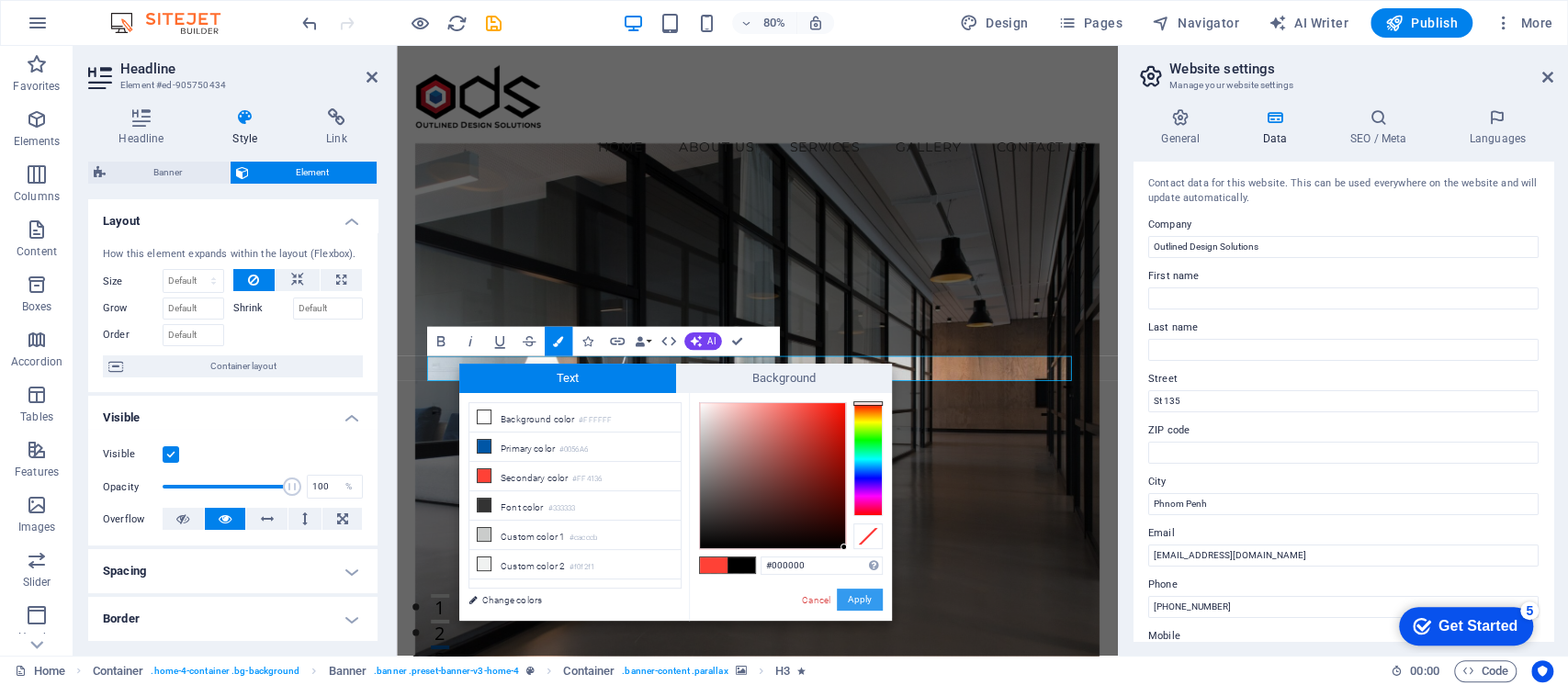
click at [864, 595] on button "Apply" at bounding box center [860, 599] width 46 height 22
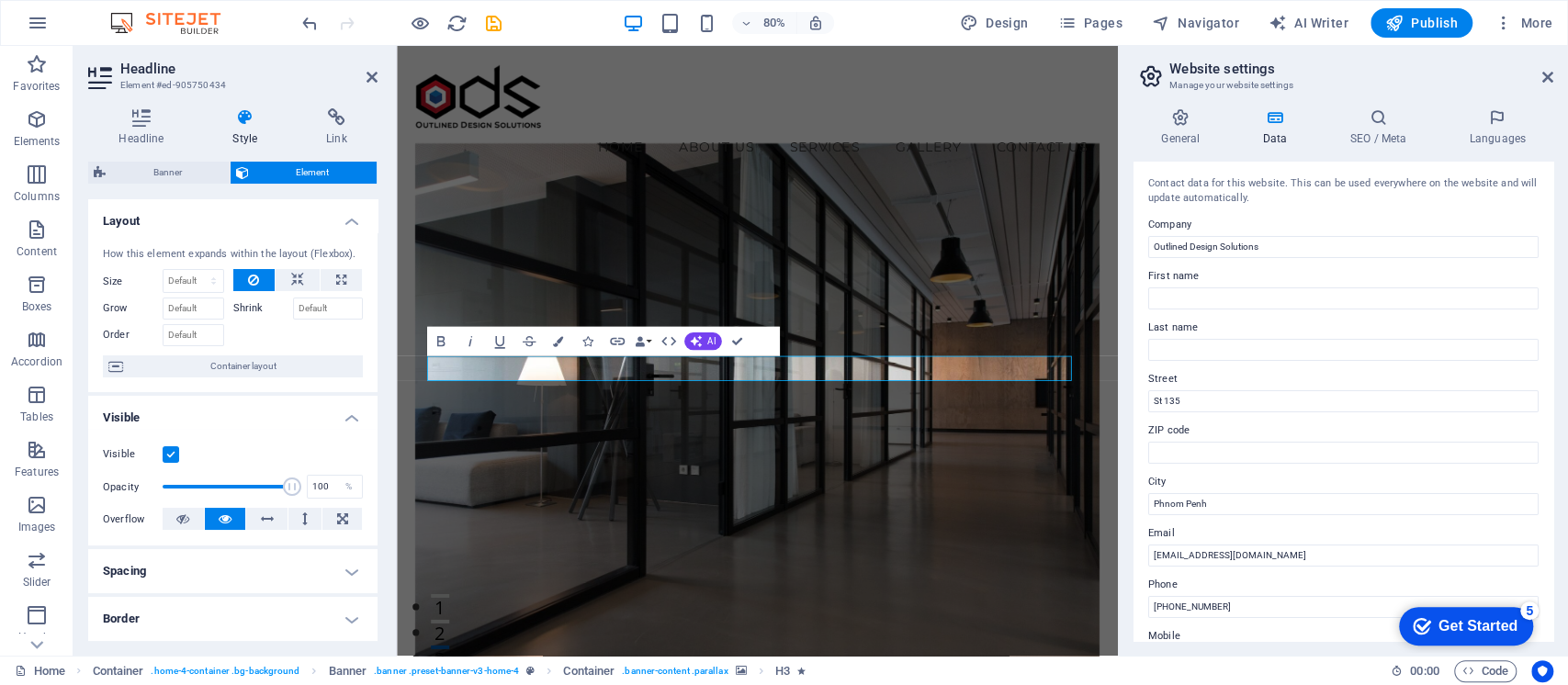
click at [692, 384] on div "H3 Container Banner Banner Container Button Spacer H3 Container Menu Bar Menu C…" at bounding box center [757, 351] width 721 height 610
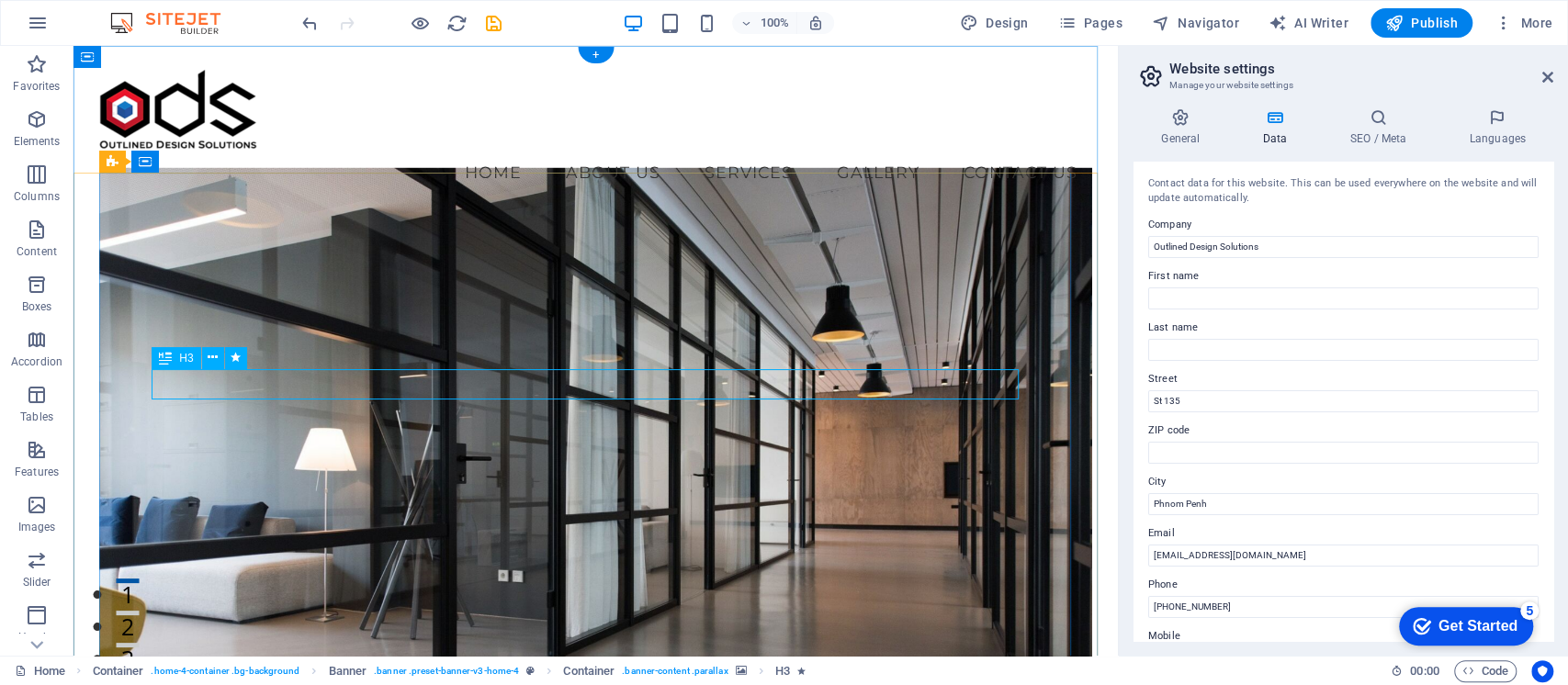
select select "px"
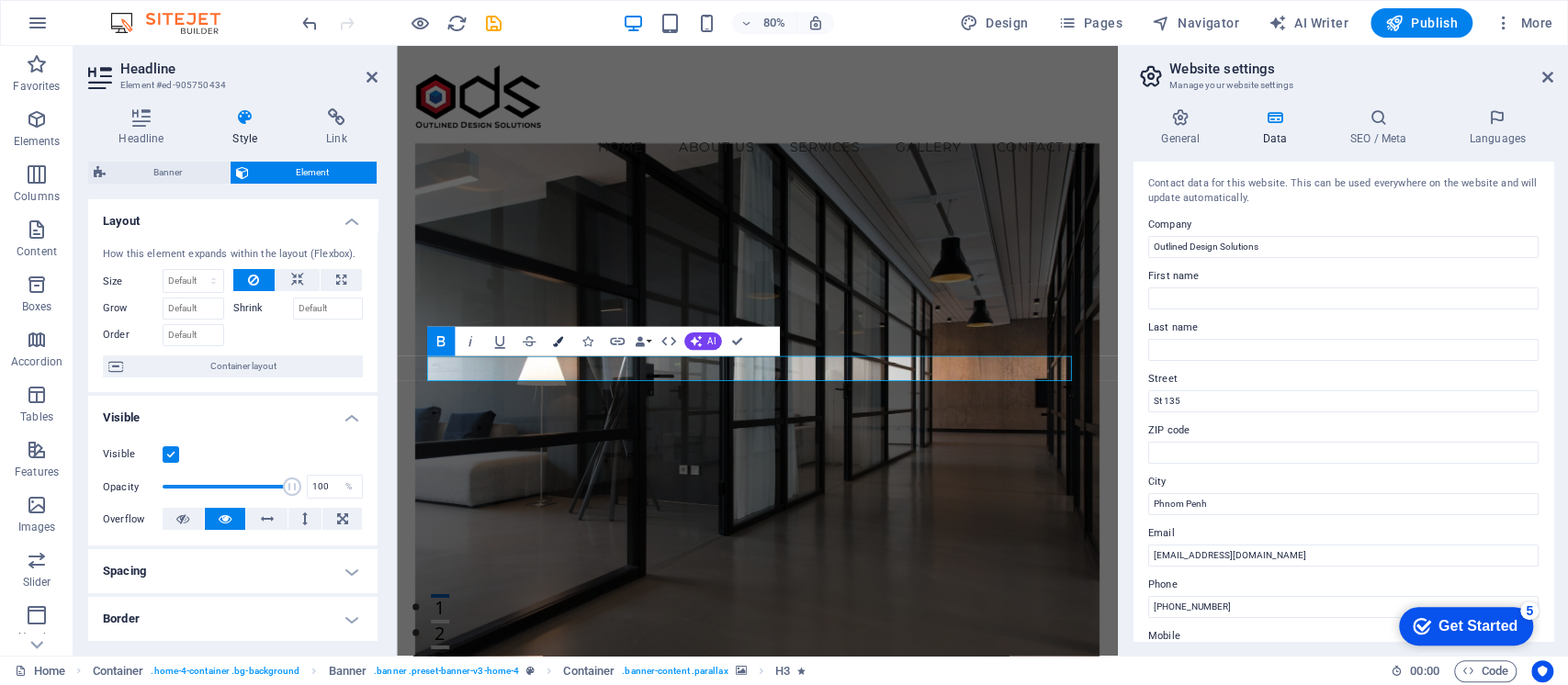
click at [561, 338] on icon "button" at bounding box center [557, 341] width 11 height 11
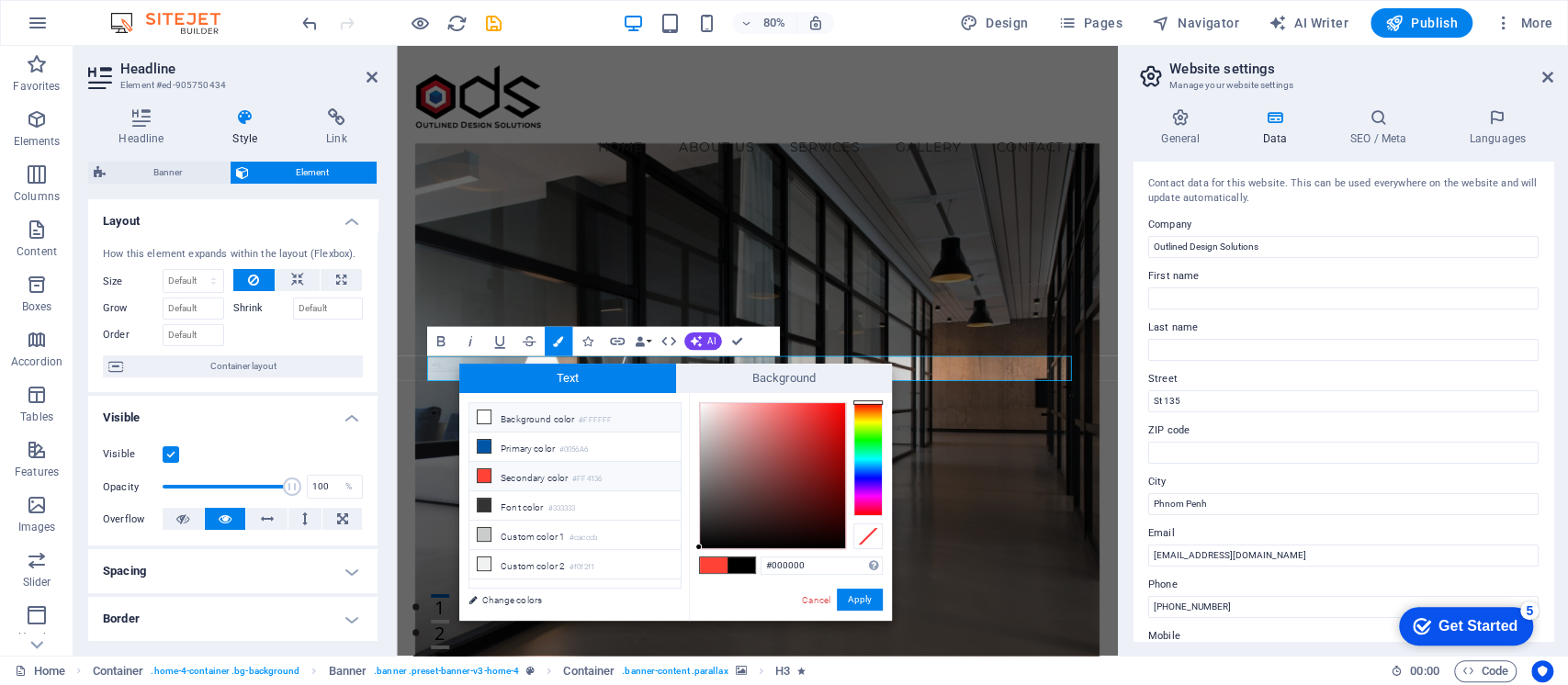
click at [494, 413] on li "Background color #FFFFFF" at bounding box center [575, 418] width 211 height 30
type input "#ffffff"
click at [862, 594] on button "Apply" at bounding box center [860, 599] width 46 height 22
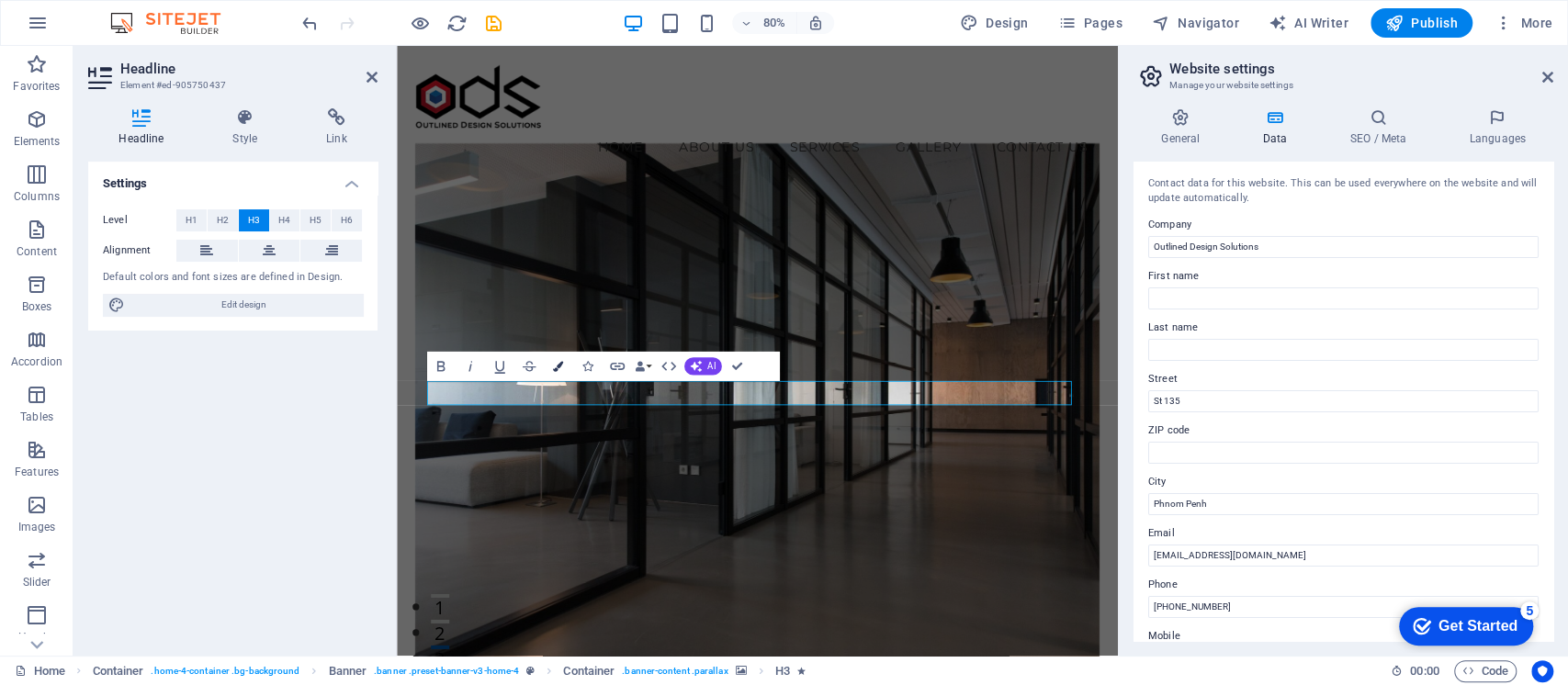
click at [558, 368] on icon "button" at bounding box center [557, 366] width 11 height 11
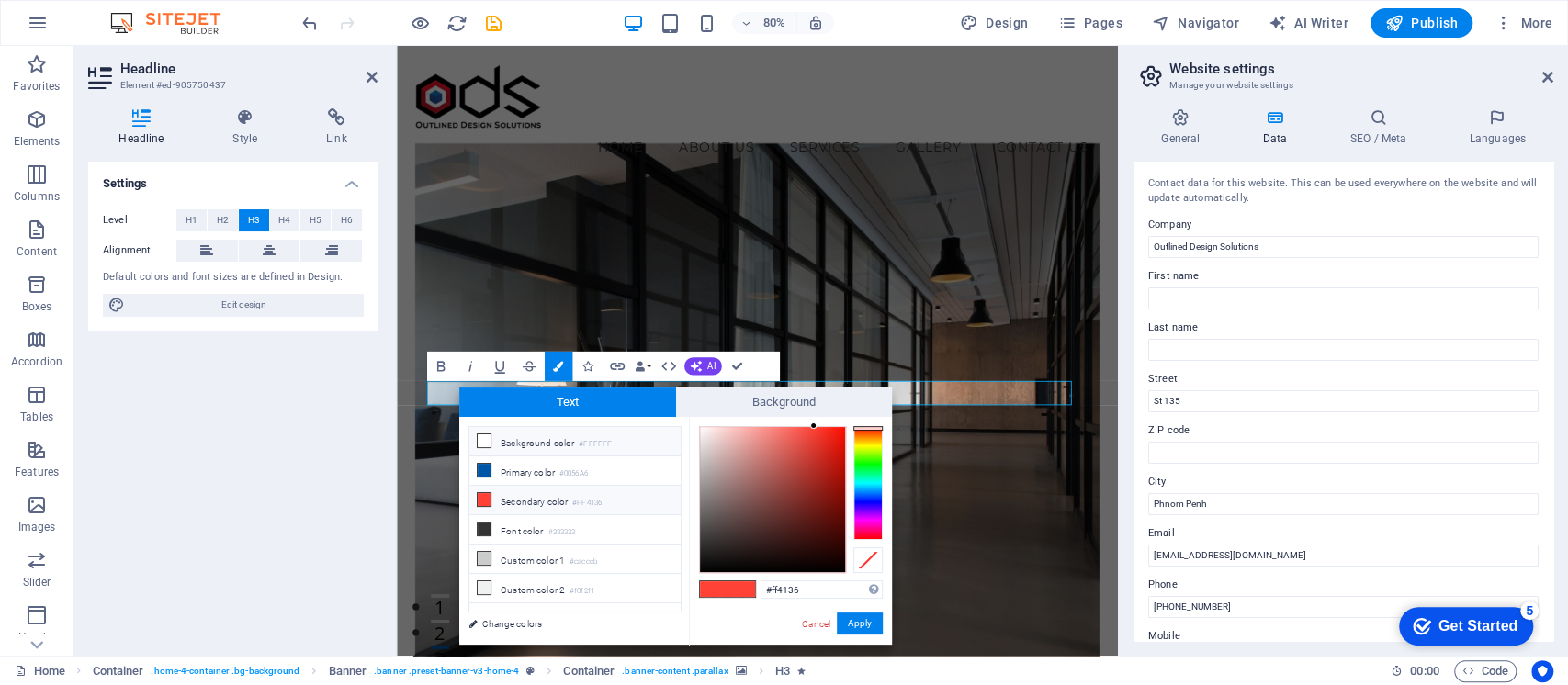
click at [481, 439] on icon at bounding box center [483, 440] width 12 height 12
type input "#ffffff"
click at [862, 618] on button "Apply" at bounding box center [860, 623] width 46 height 22
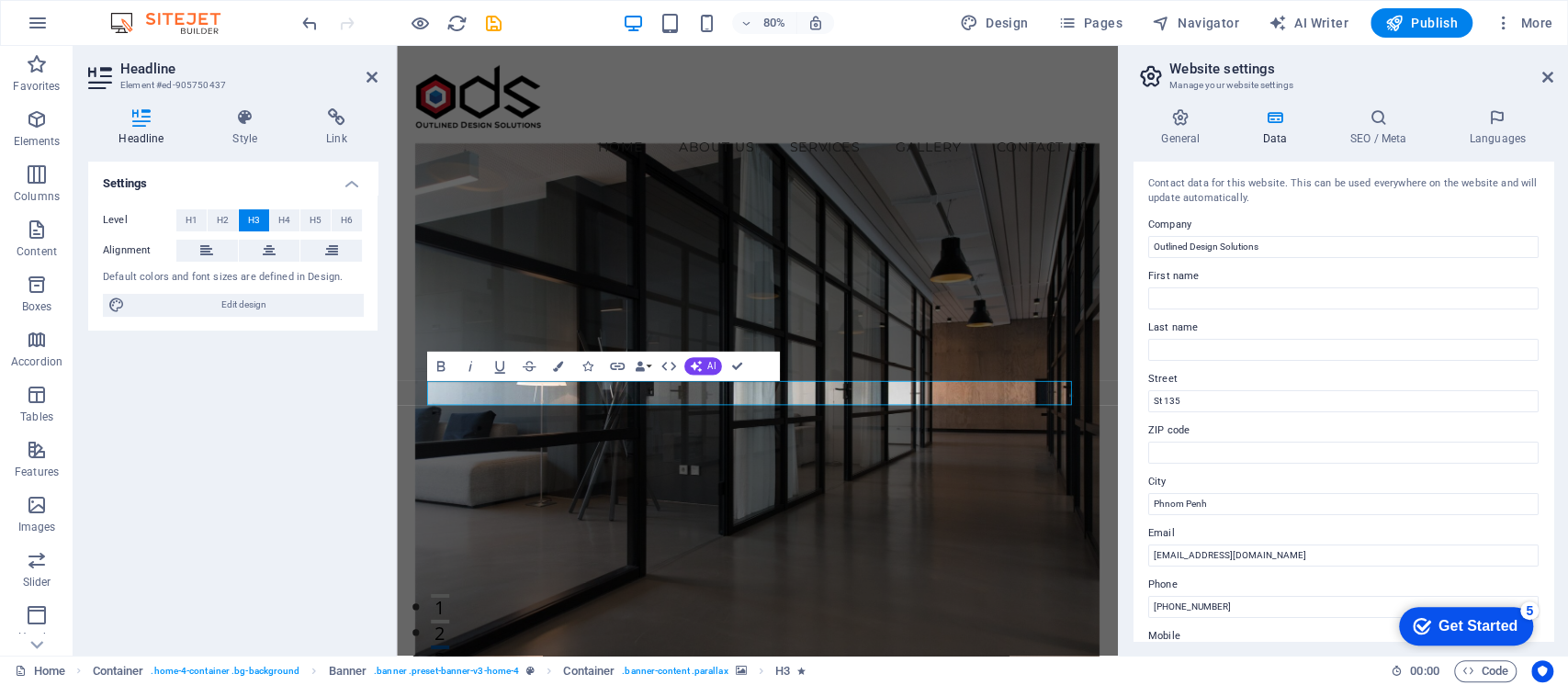
click at [1043, 570] on figure at bounding box center [847, 515] width 856 height 694
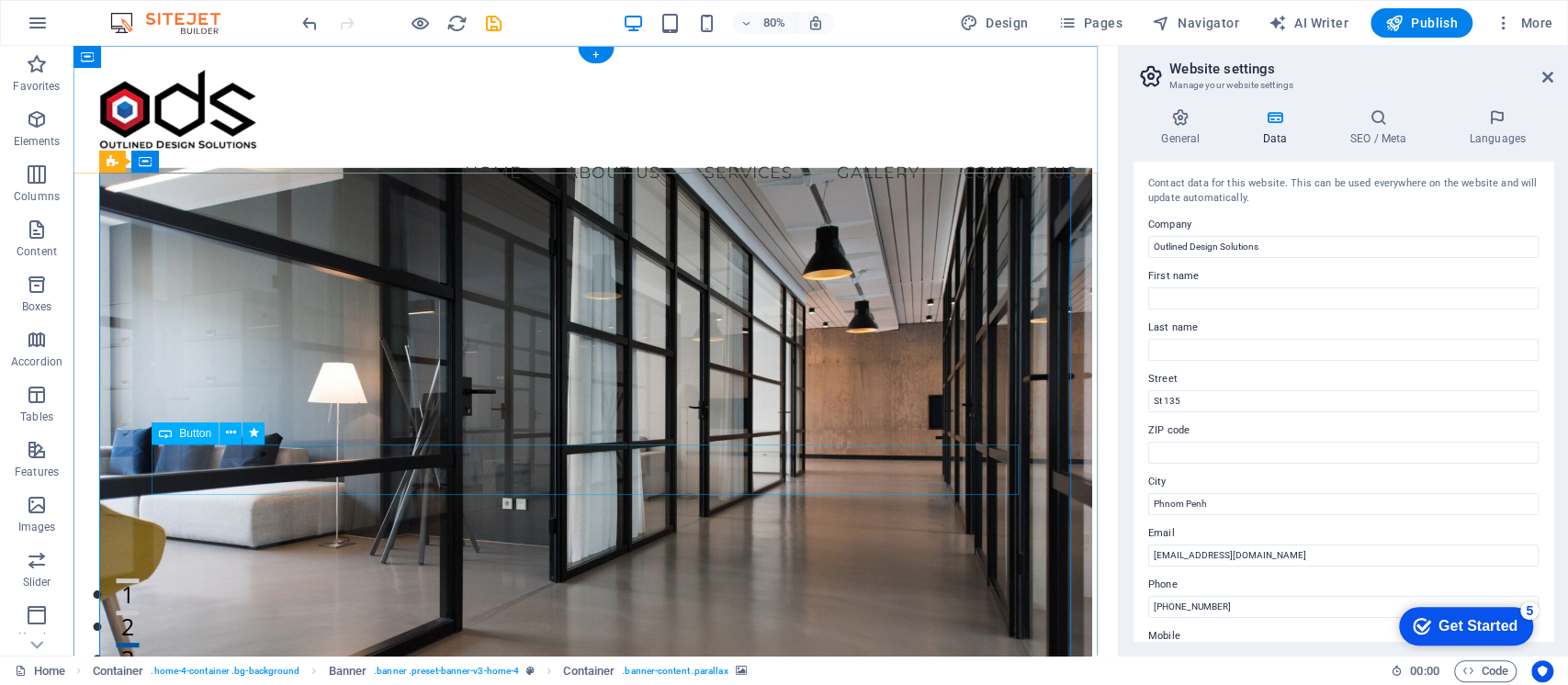
drag, startPoint x: 719, startPoint y: 570, endPoint x: 914, endPoint y: 465, distance: 221.5
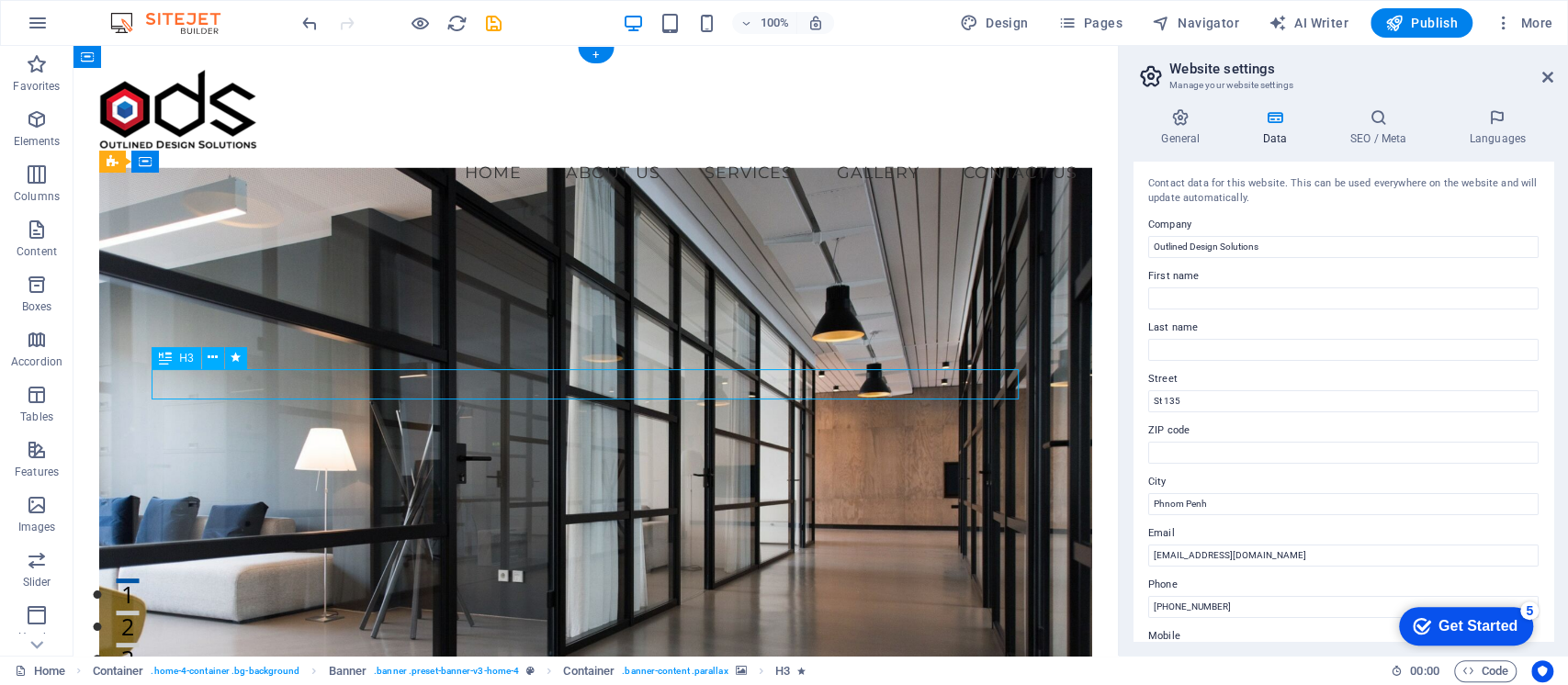
select select "px"
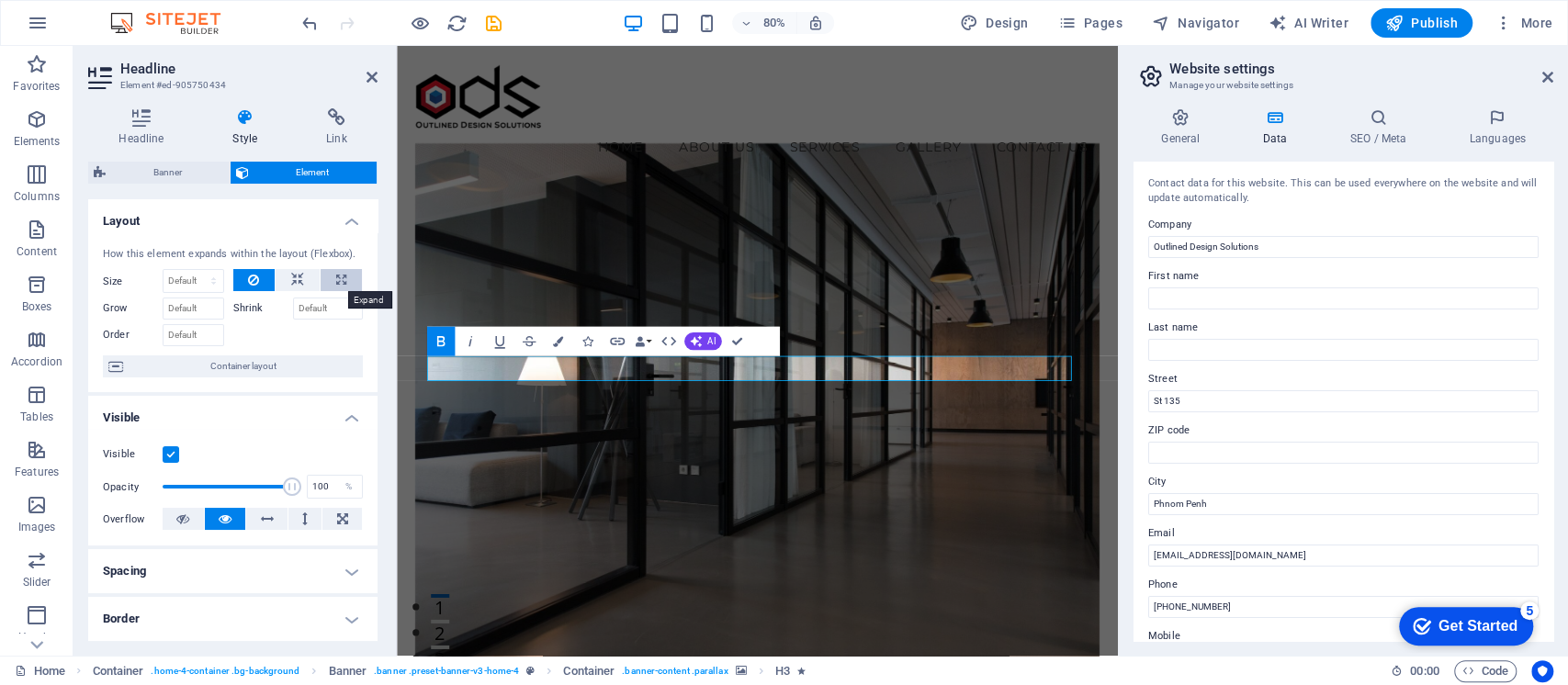
click at [336, 278] on icon at bounding box center [341, 280] width 11 height 22
type input "100"
select select "%"
click at [263, 272] on button at bounding box center [255, 280] width 42 height 22
select select "DISABLED_OPTION_VALUE"
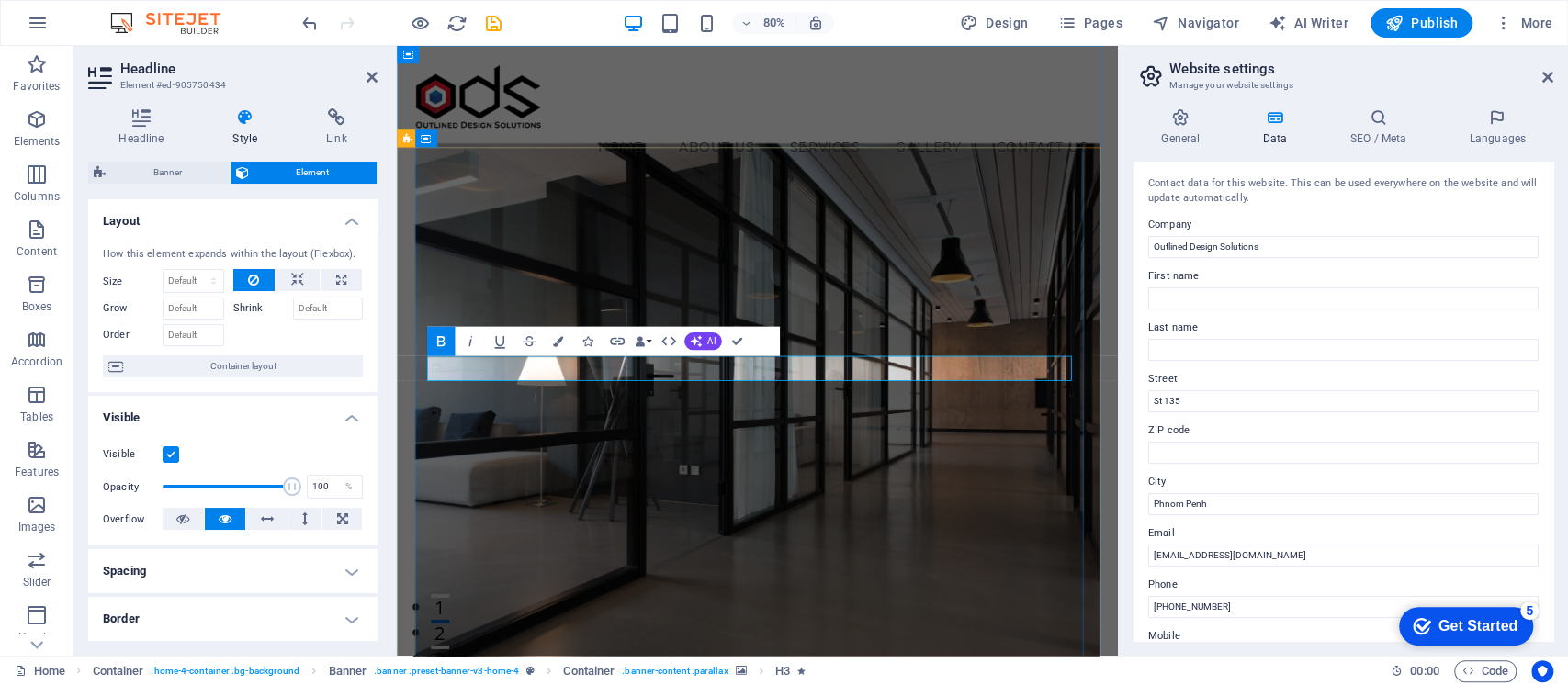
drag, startPoint x: 1134, startPoint y: 449, endPoint x: 547, endPoint y: 443, distance: 587.0
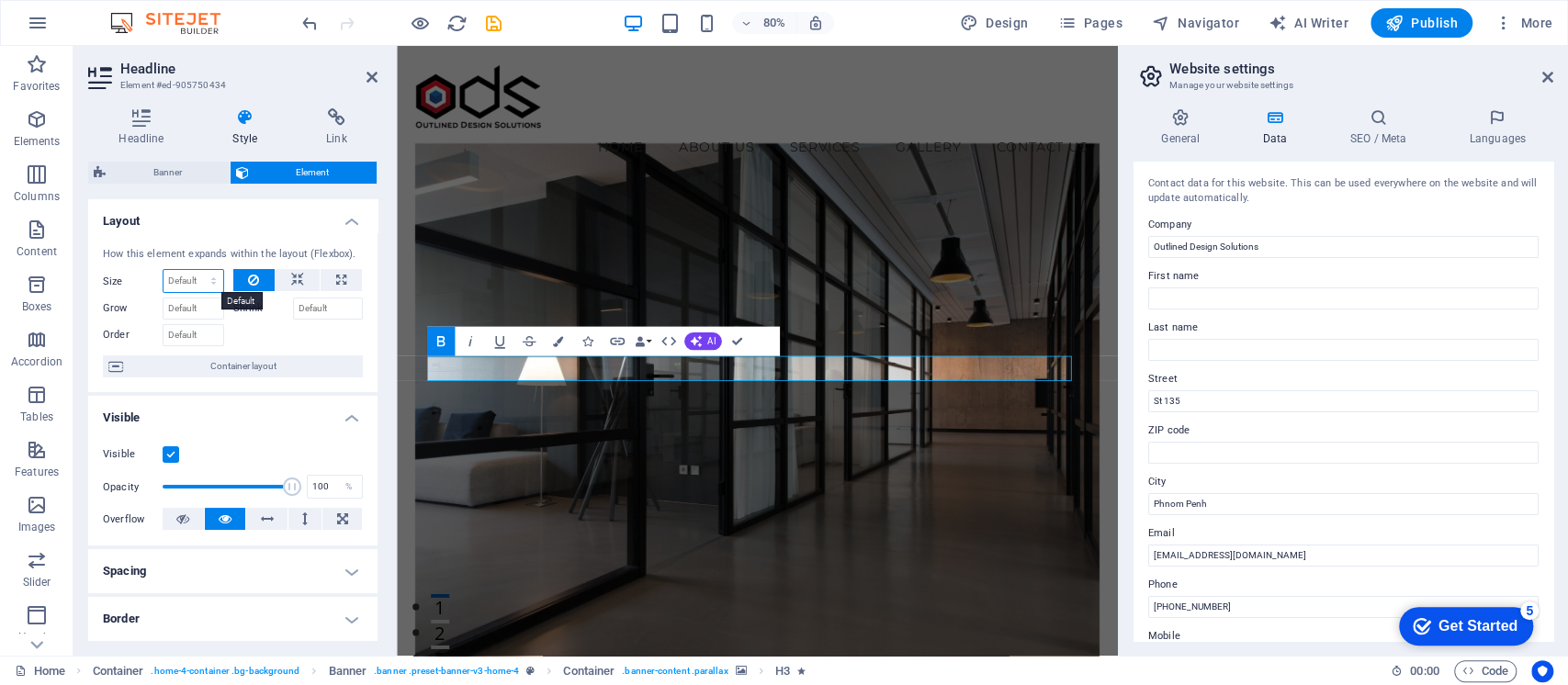
click at [217, 277] on select "Default auto px % 1/1 1/2 1/3 1/4 1/5 1/6 1/7 1/8 1/9 1/10" at bounding box center [193, 281] width 60 height 22
click at [291, 334] on div at bounding box center [299, 333] width 131 height 27
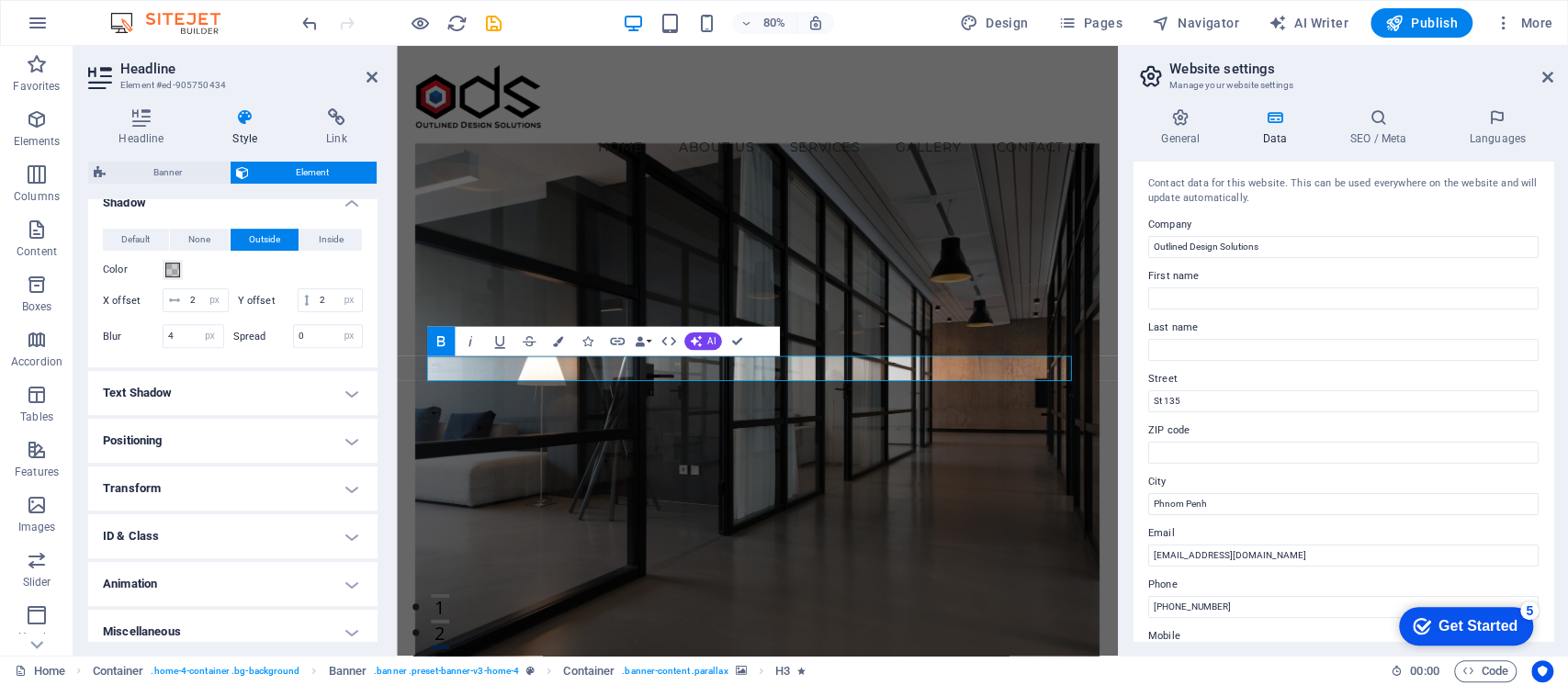
scroll to position [476, 0]
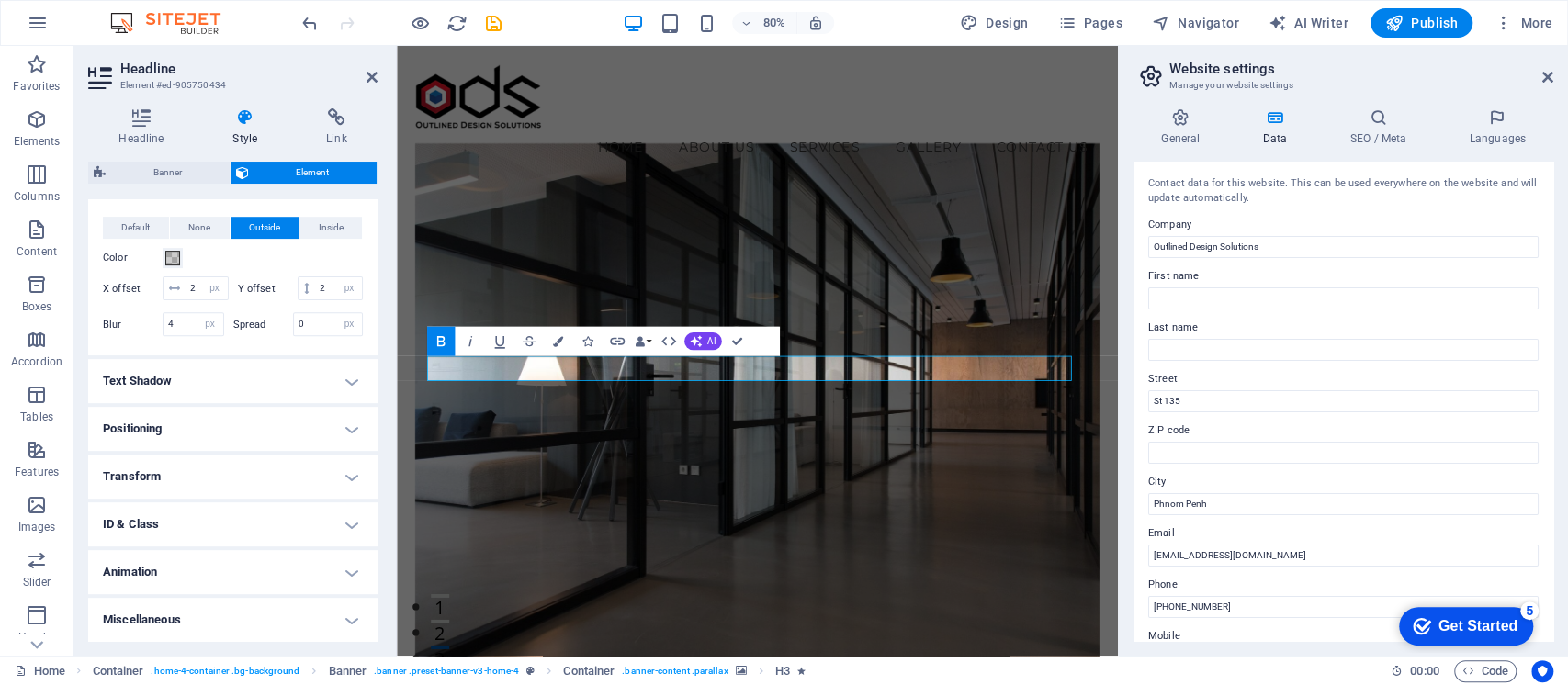
click at [206, 384] on h4 "Text Shadow" at bounding box center [233, 381] width 289 height 44
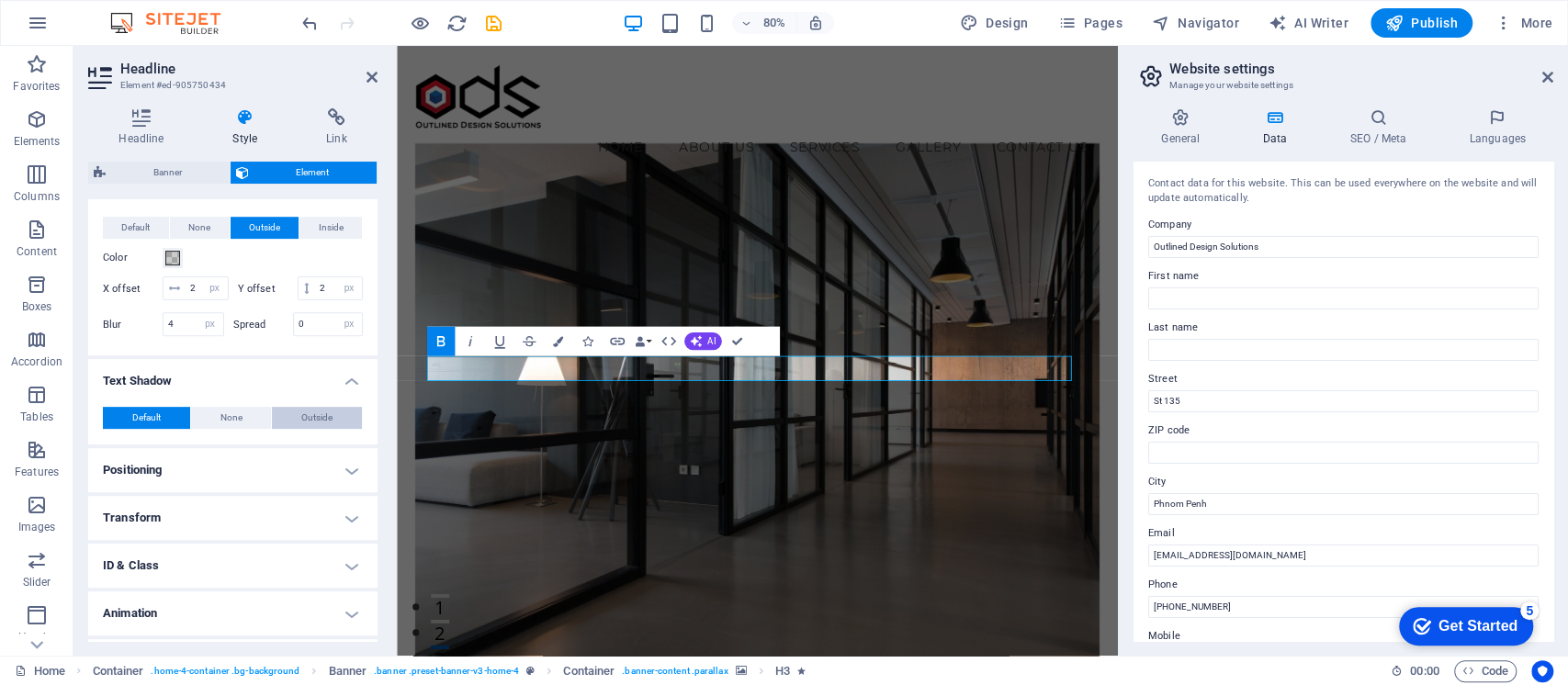
click at [319, 415] on span "Outside" at bounding box center [316, 417] width 31 height 22
type input "rgba(0, 0, 0, 0.2)"
type input "2"
type input "4"
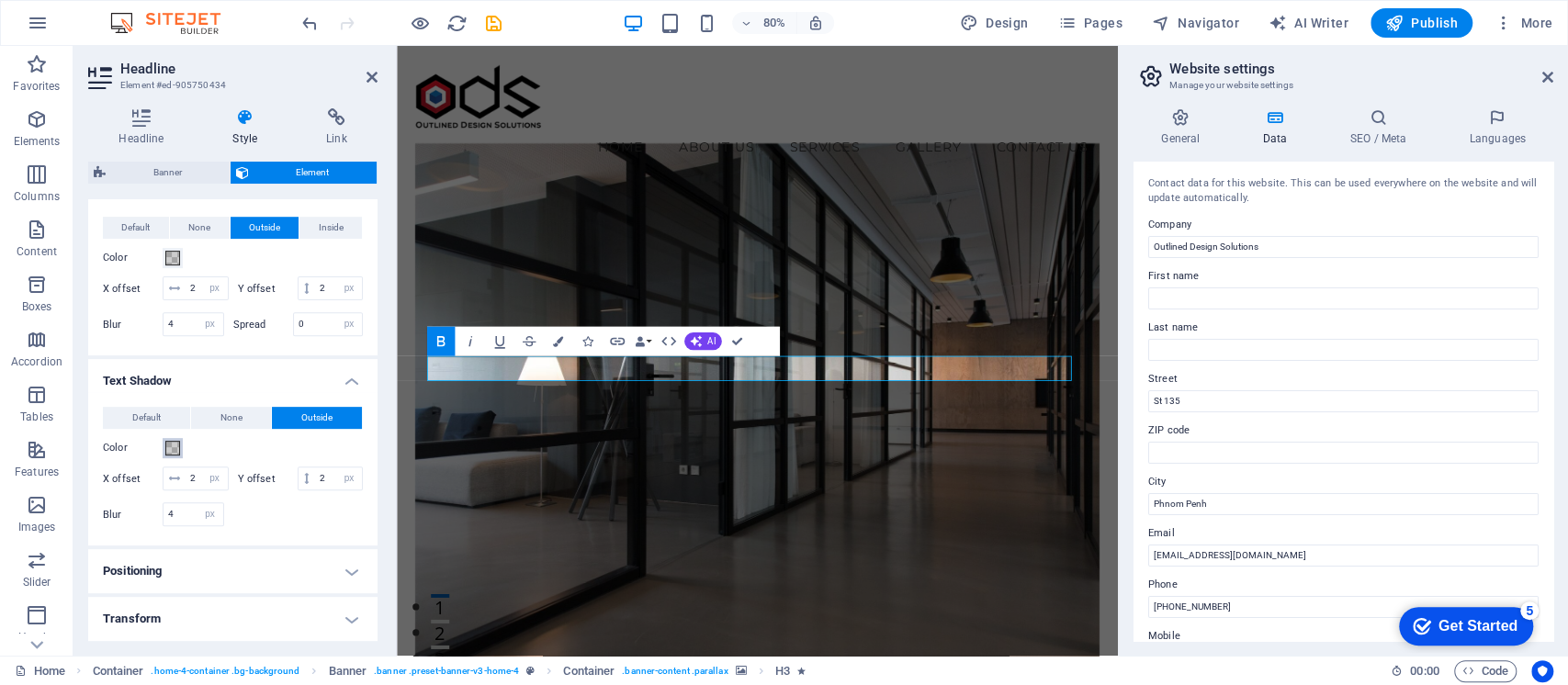
click at [165, 446] on span at bounding box center [172, 448] width 14 height 14
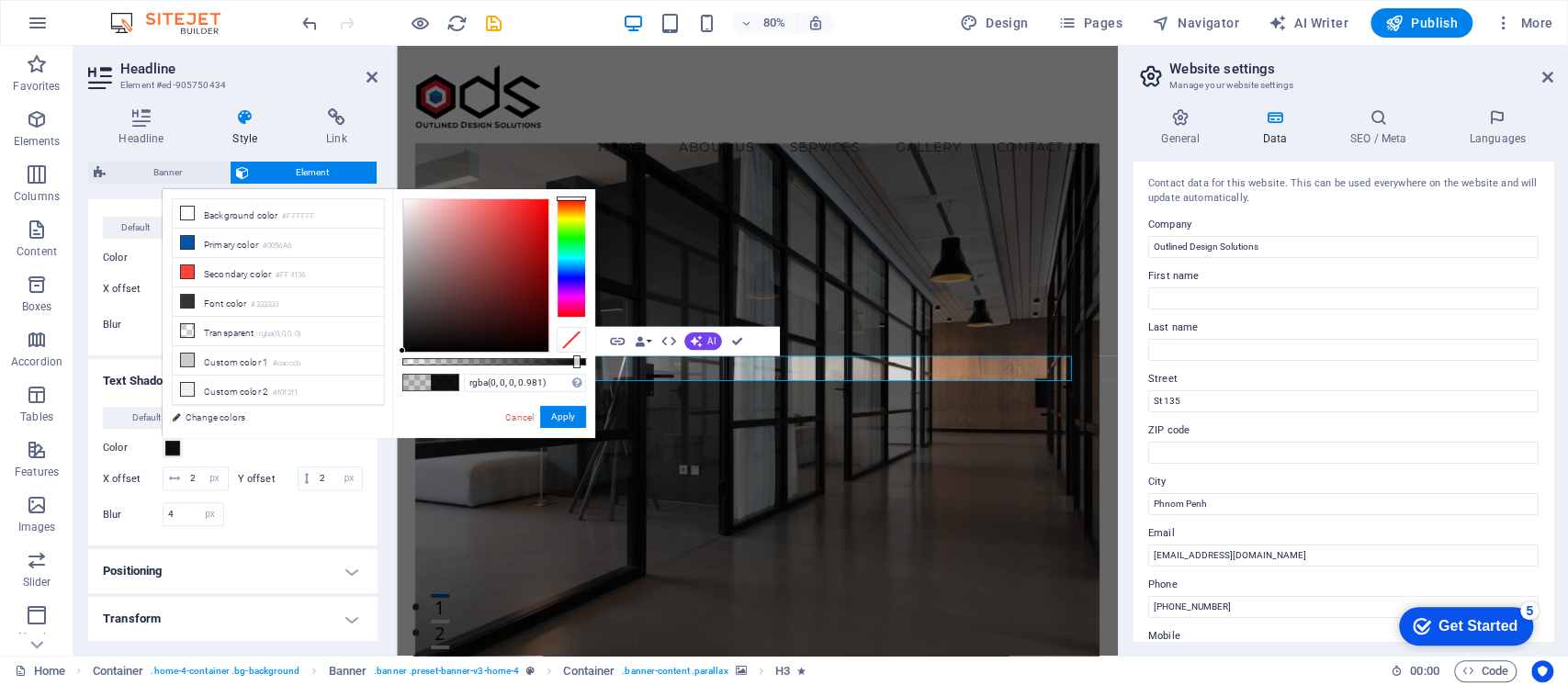
type input "#000000"
drag, startPoint x: 439, startPoint y: 363, endPoint x: 251, endPoint y: 419, distance: 196.2
click at [603, 371] on body "Outlined Design Solutions Home Favorites Elements Columns Content Boxes Accordi…" at bounding box center [784, 342] width 1568 height 685
click at [579, 408] on button "Apply" at bounding box center [563, 416] width 46 height 22
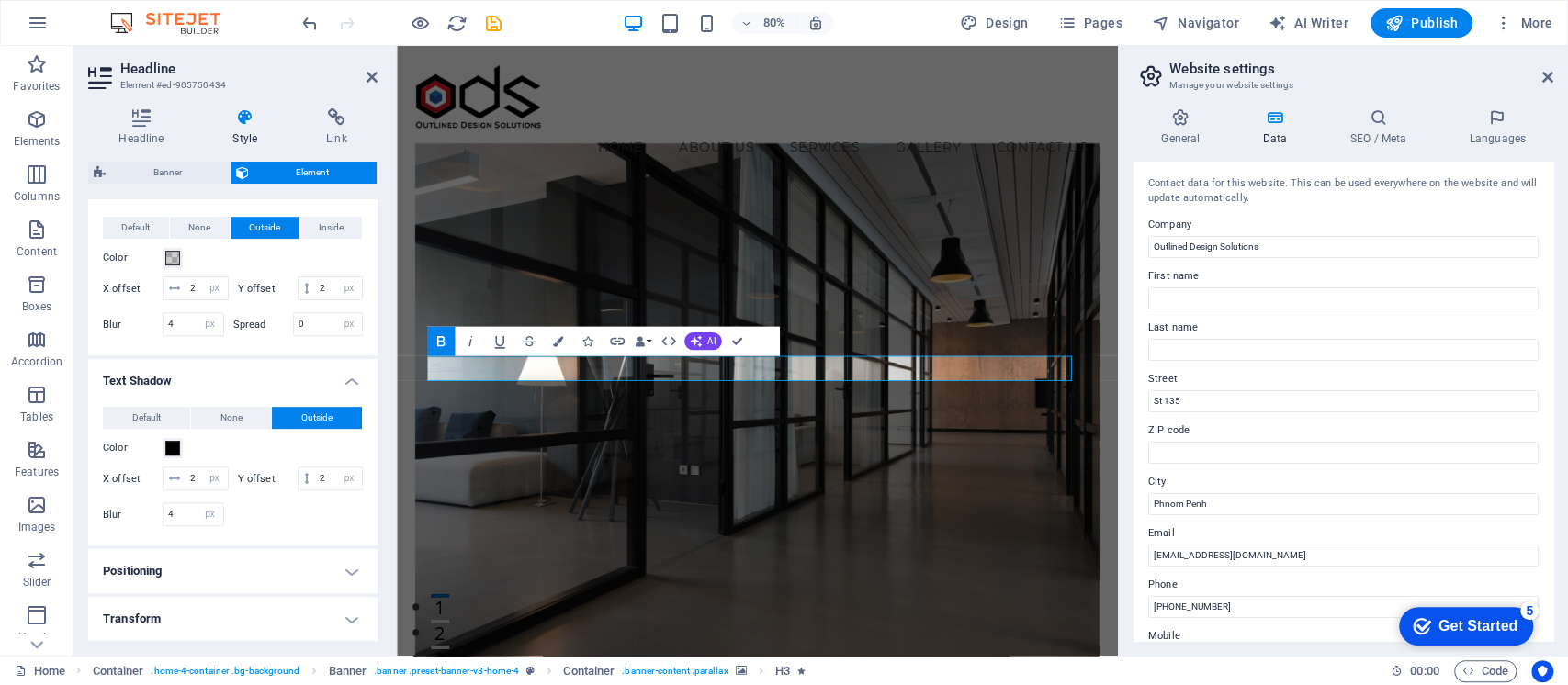
click at [1056, 397] on figure at bounding box center [847, 515] width 856 height 694
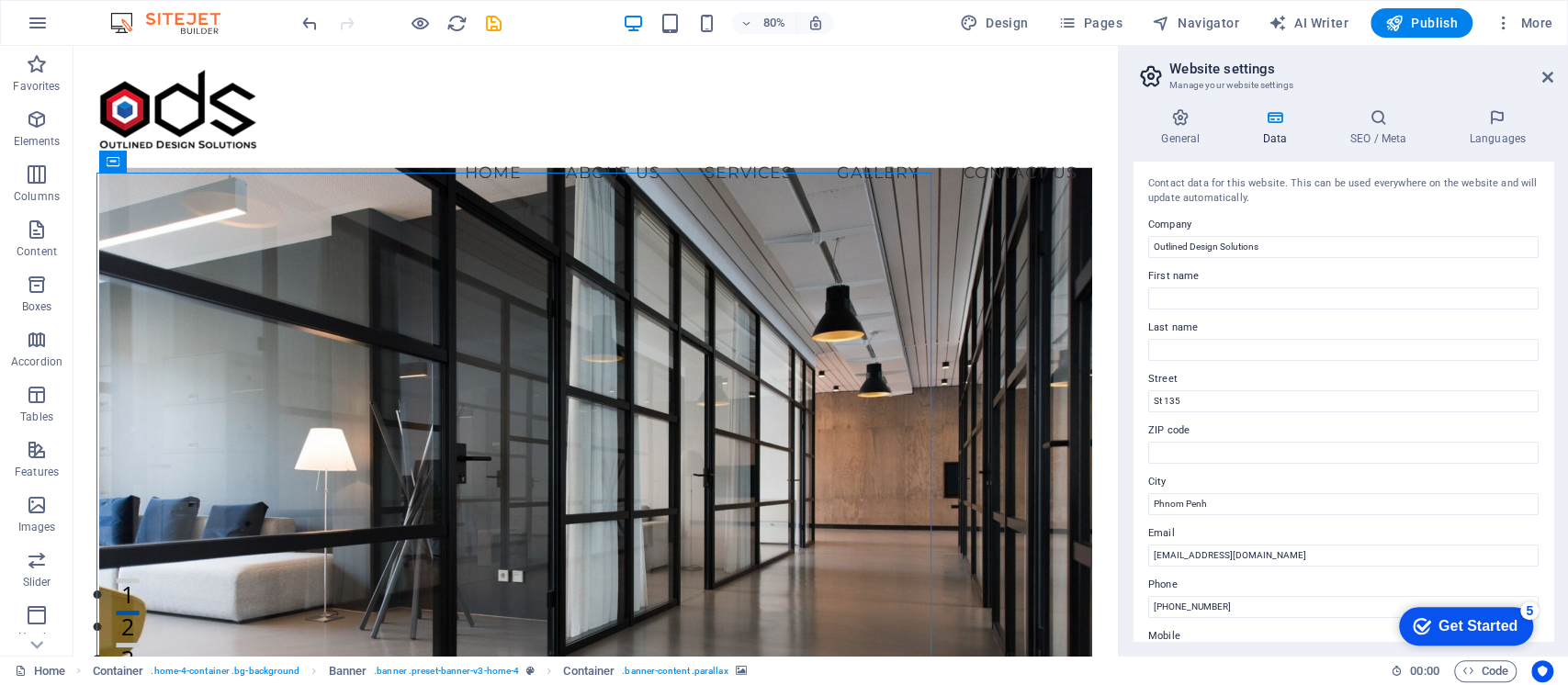
click at [924, 327] on figure at bounding box center [595, 515] width 992 height 694
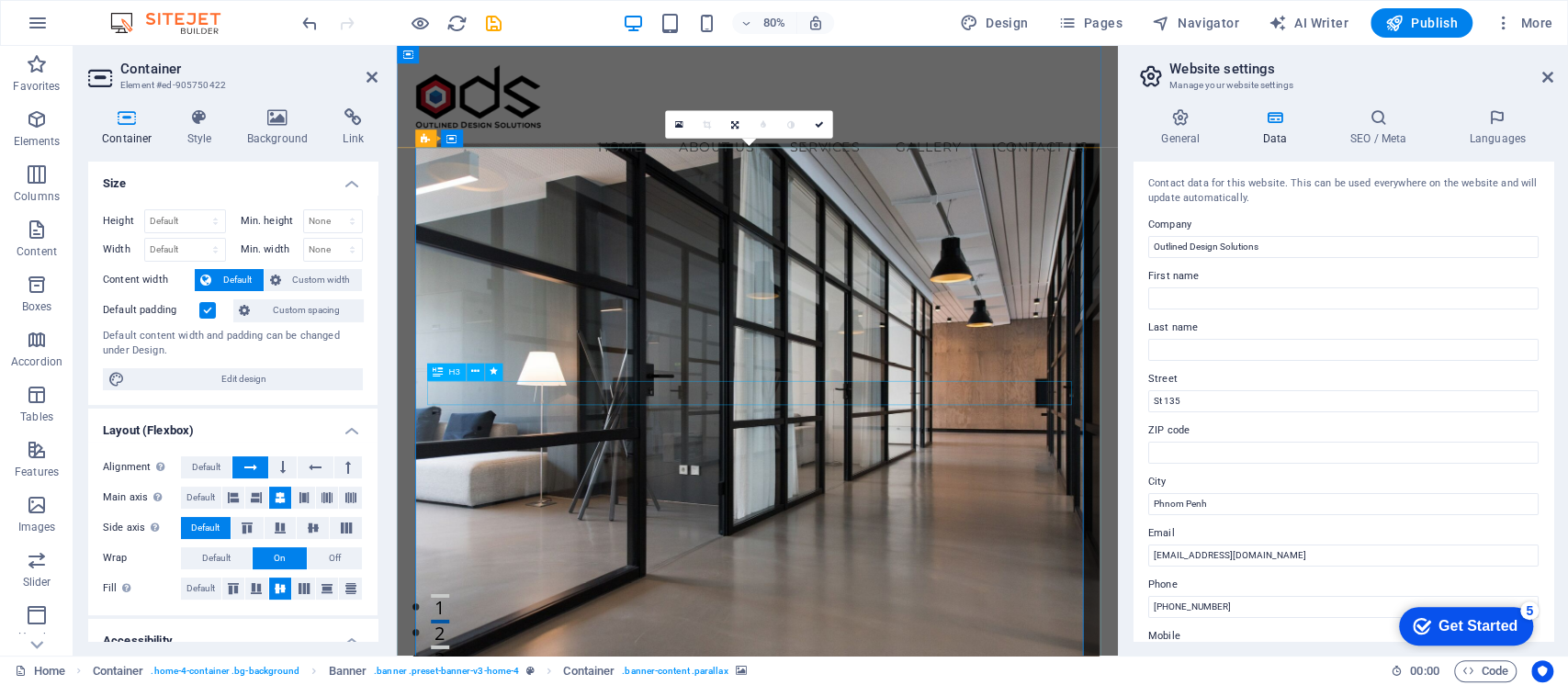
click at [441, 349] on icon at bounding box center [437, 347] width 11 height 17
select select "px"
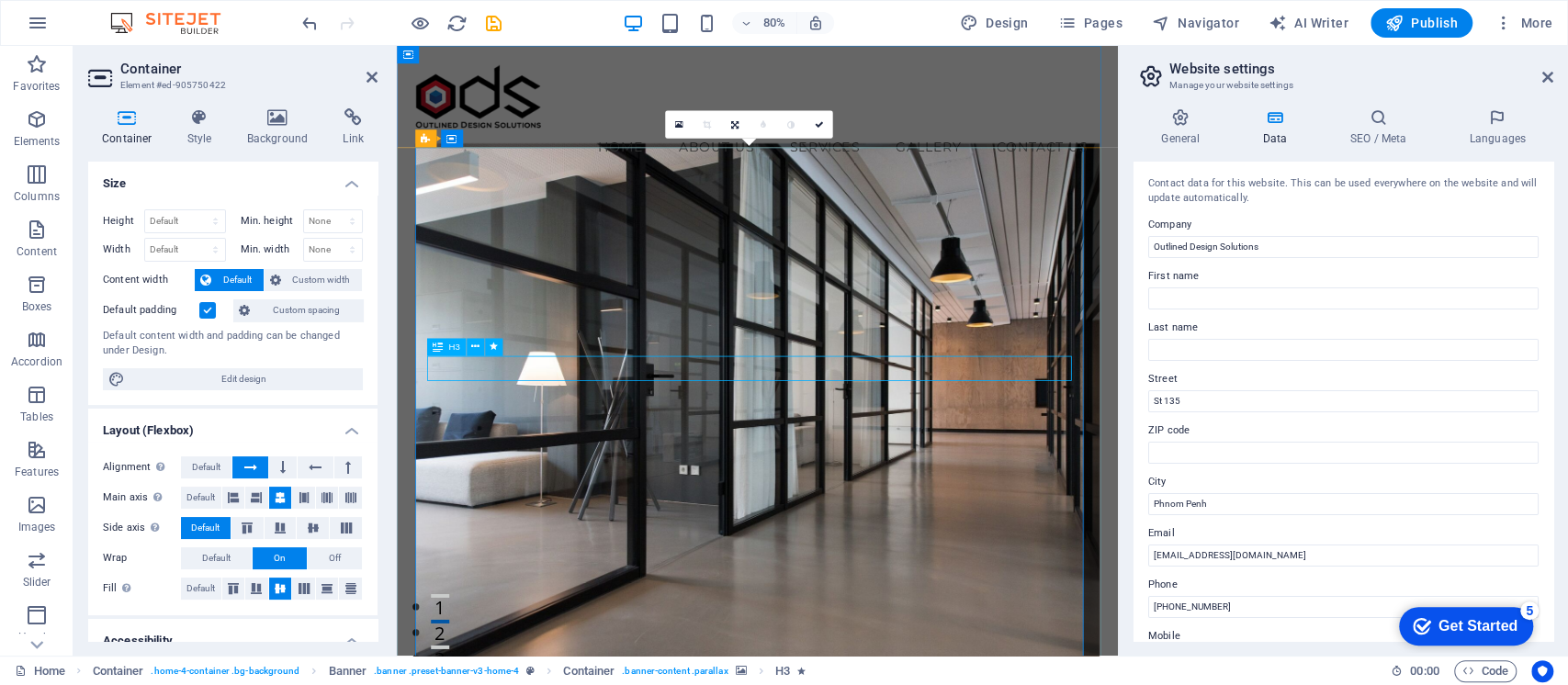
select select "px"
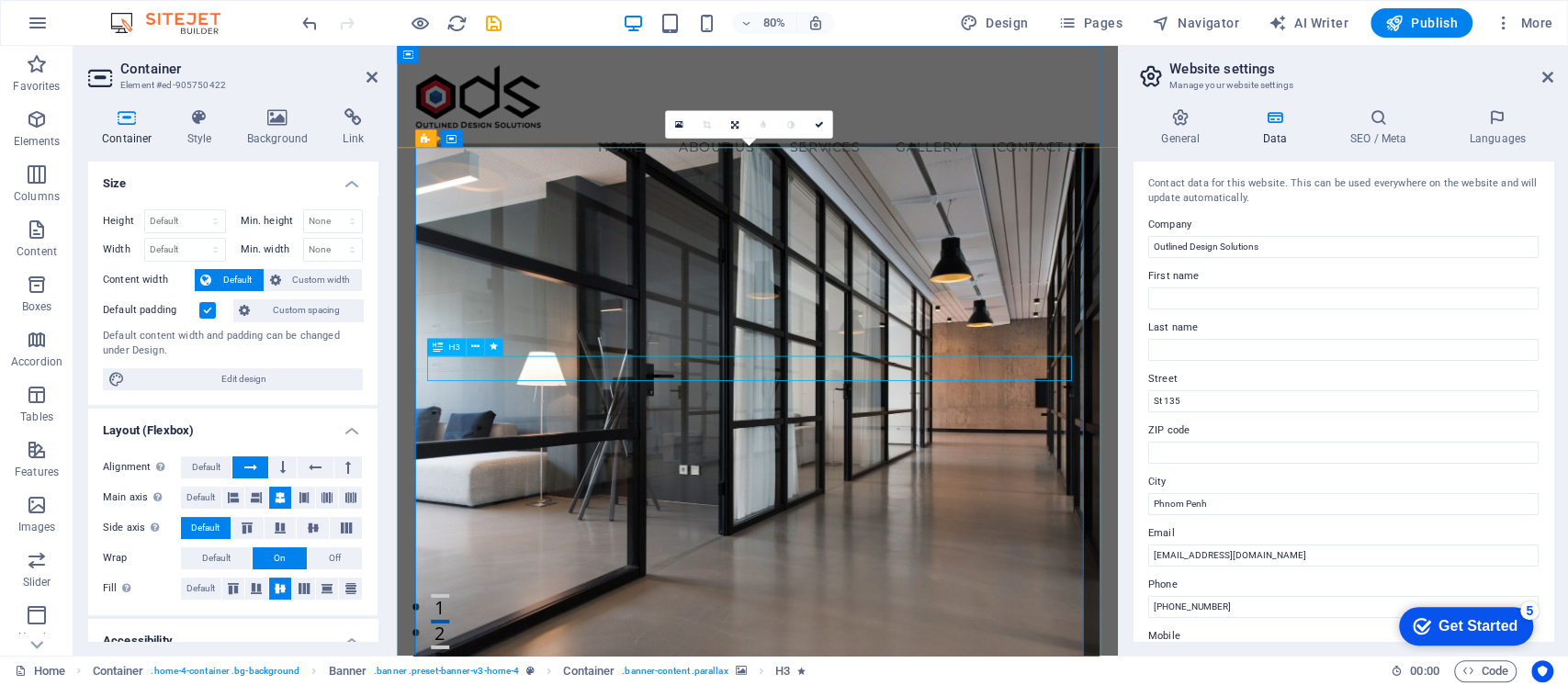
select select "px"
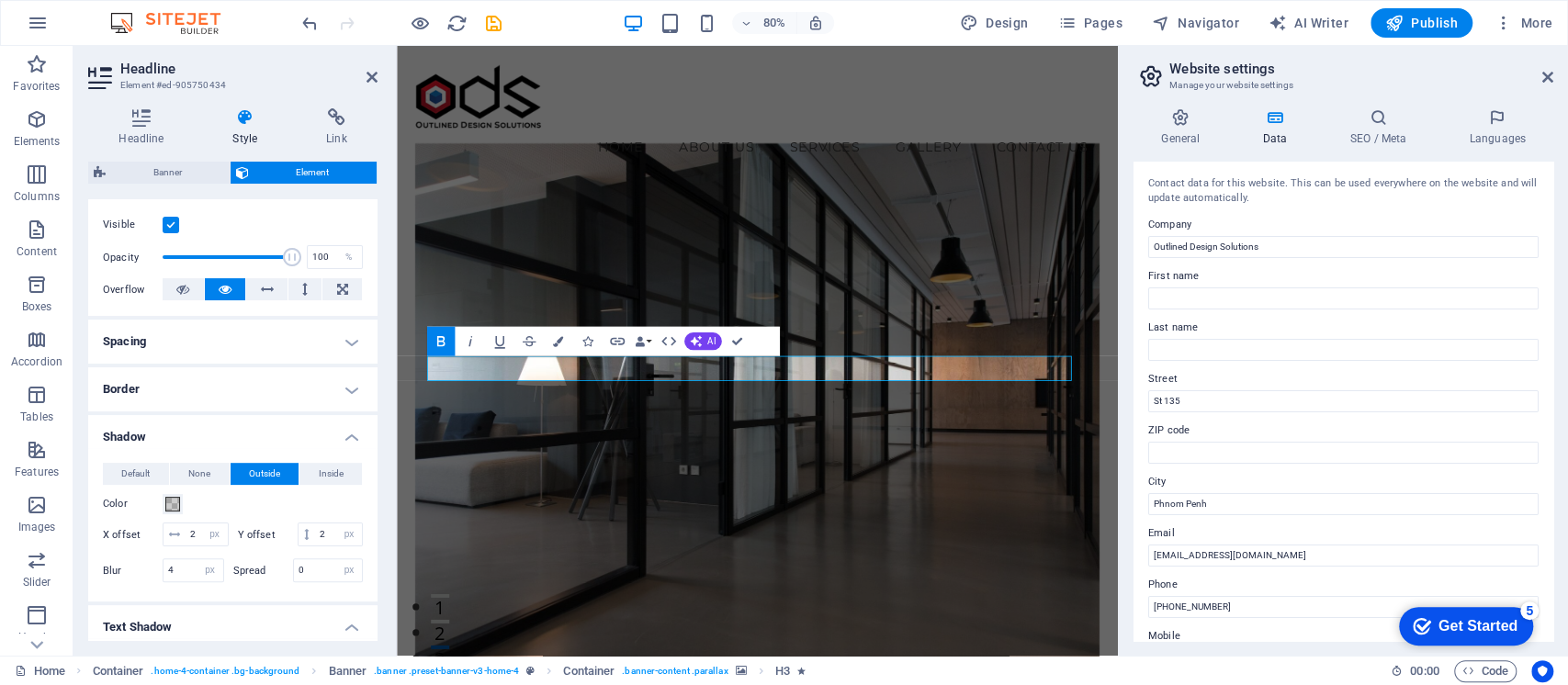
scroll to position [0, 0]
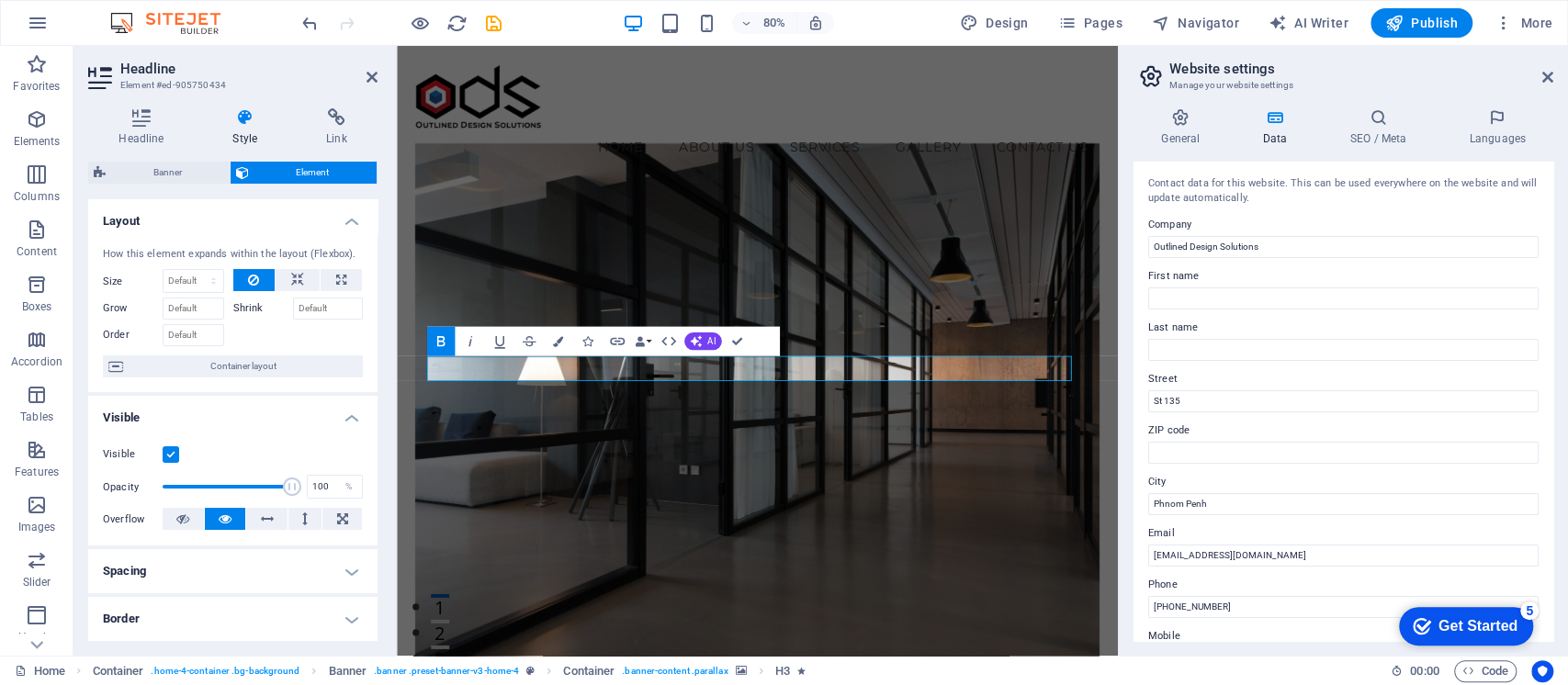
click at [612, 321] on figure at bounding box center [847, 515] width 856 height 694
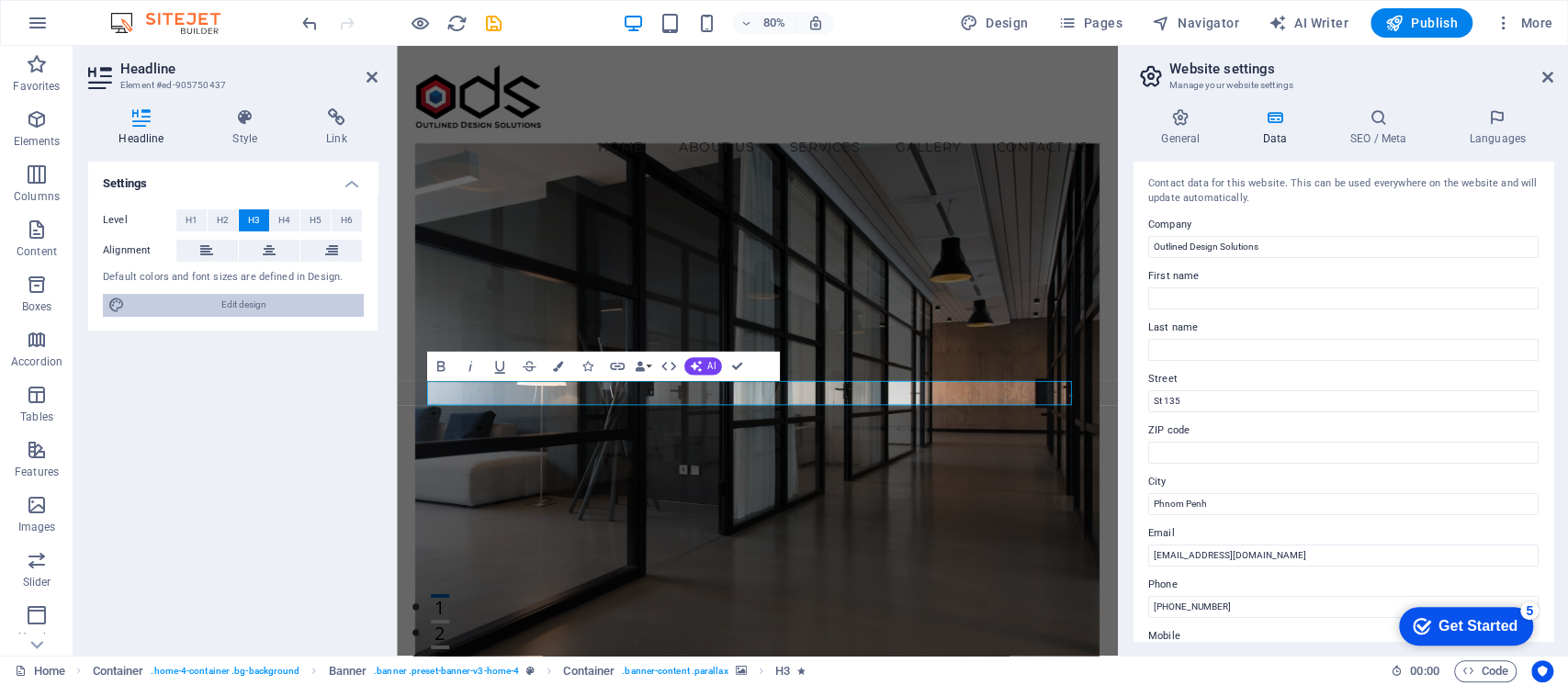
click at [200, 296] on span "Edit design" at bounding box center [244, 305] width 227 height 22
select select "px"
select select "200"
select select "px"
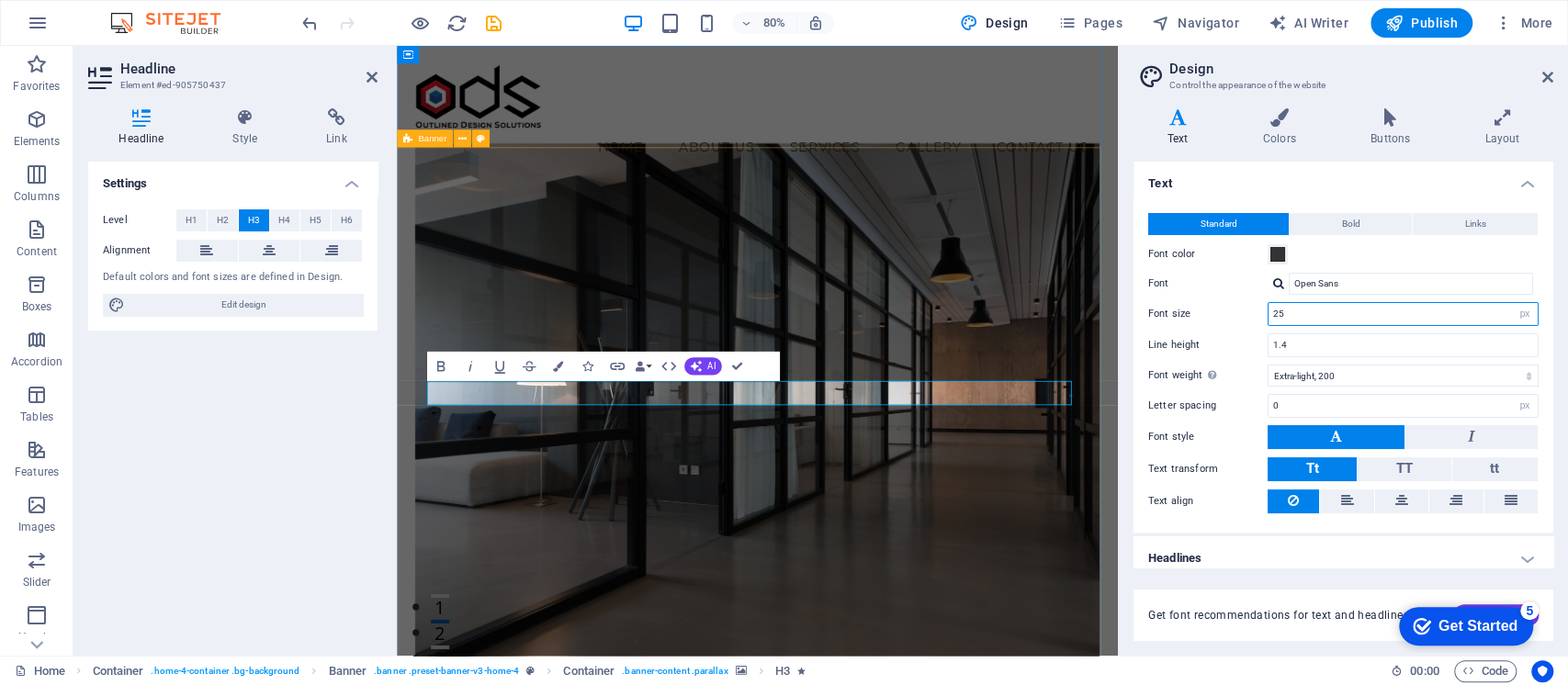
click at [1338, 321] on input "25" at bounding box center [1403, 313] width 269 height 22
drag, startPoint x: 1351, startPoint y: 314, endPoint x: 1219, endPoint y: 298, distance: 133.0
click at [1219, 298] on div "Standard Bold Links Font color Font Open Sans Font size 25 rem px Line height 1…" at bounding box center [1343, 364] width 427 height 338
type input "35"
click at [1330, 345] on input "1.4" at bounding box center [1403, 345] width 269 height 22
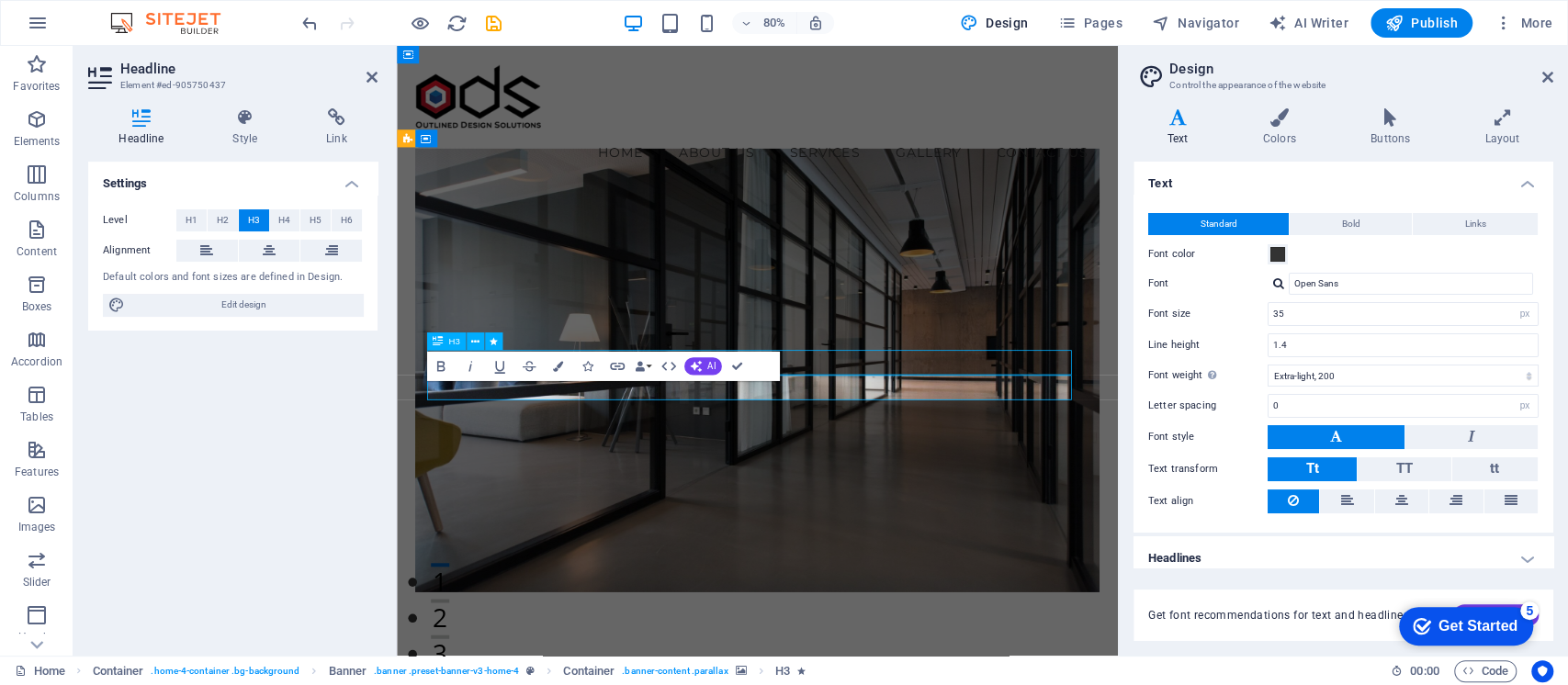
drag, startPoint x: 973, startPoint y: 436, endPoint x: 1183, endPoint y: 358, distance: 224.0
click at [1183, 358] on figure at bounding box center [847, 452] width 856 height 554
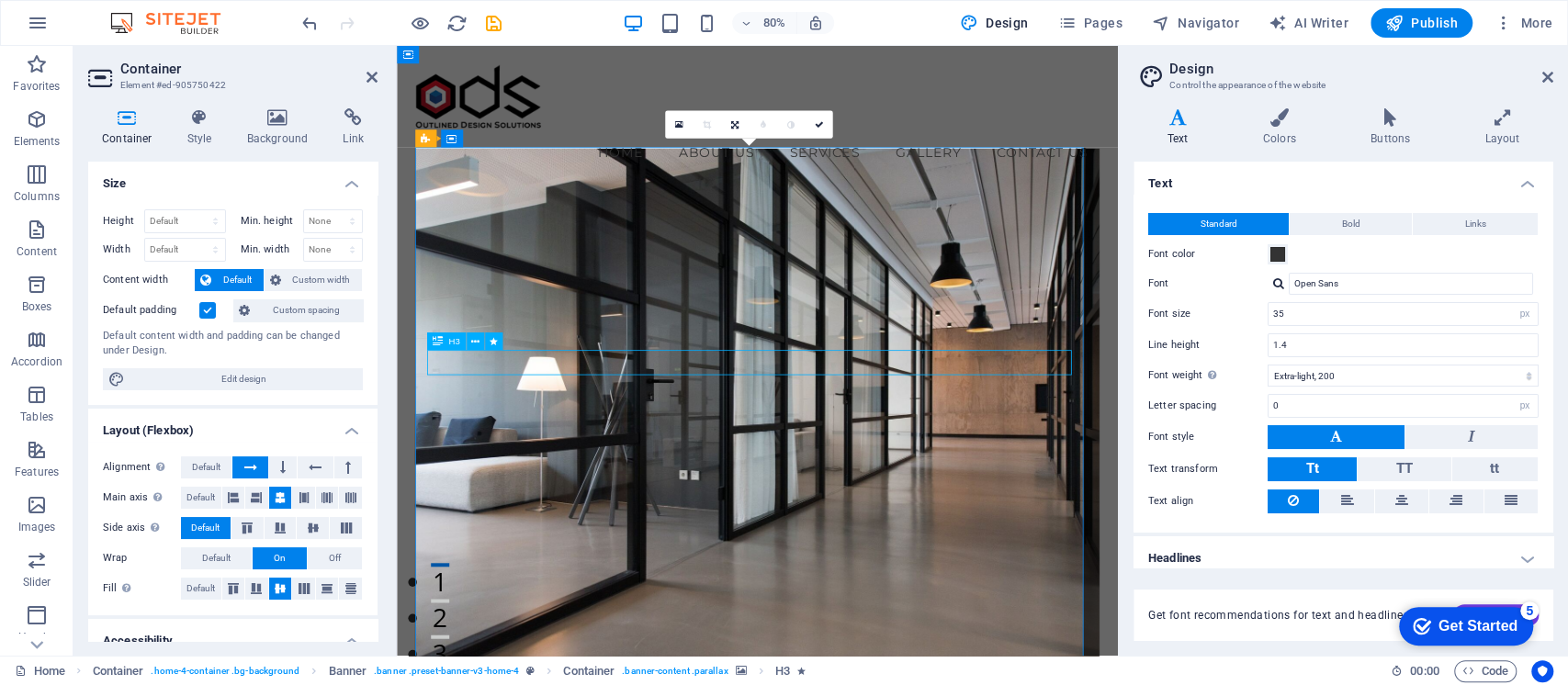
select select "px"
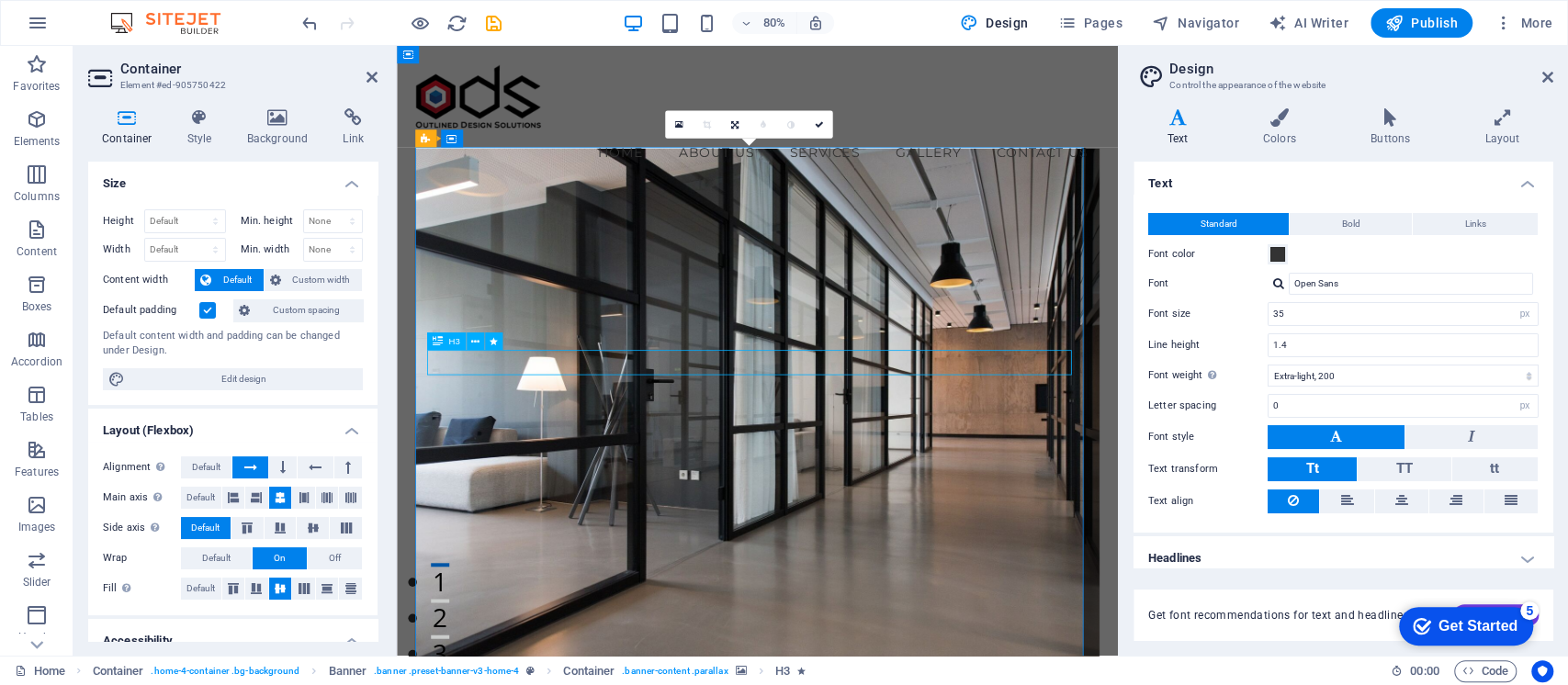
select select "px"
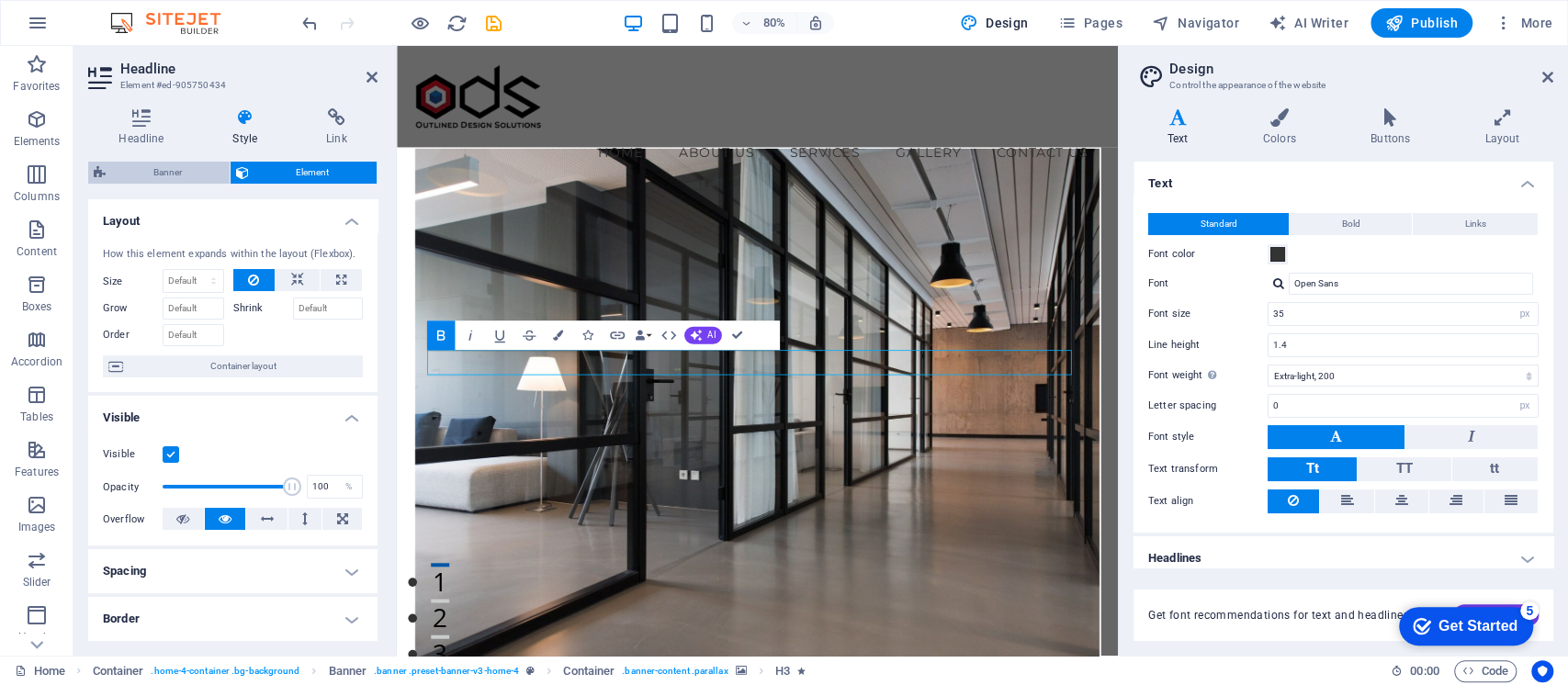
click at [191, 173] on span "Banner" at bounding box center [168, 172] width 113 height 22
select select "preset-banner-v3-home-4"
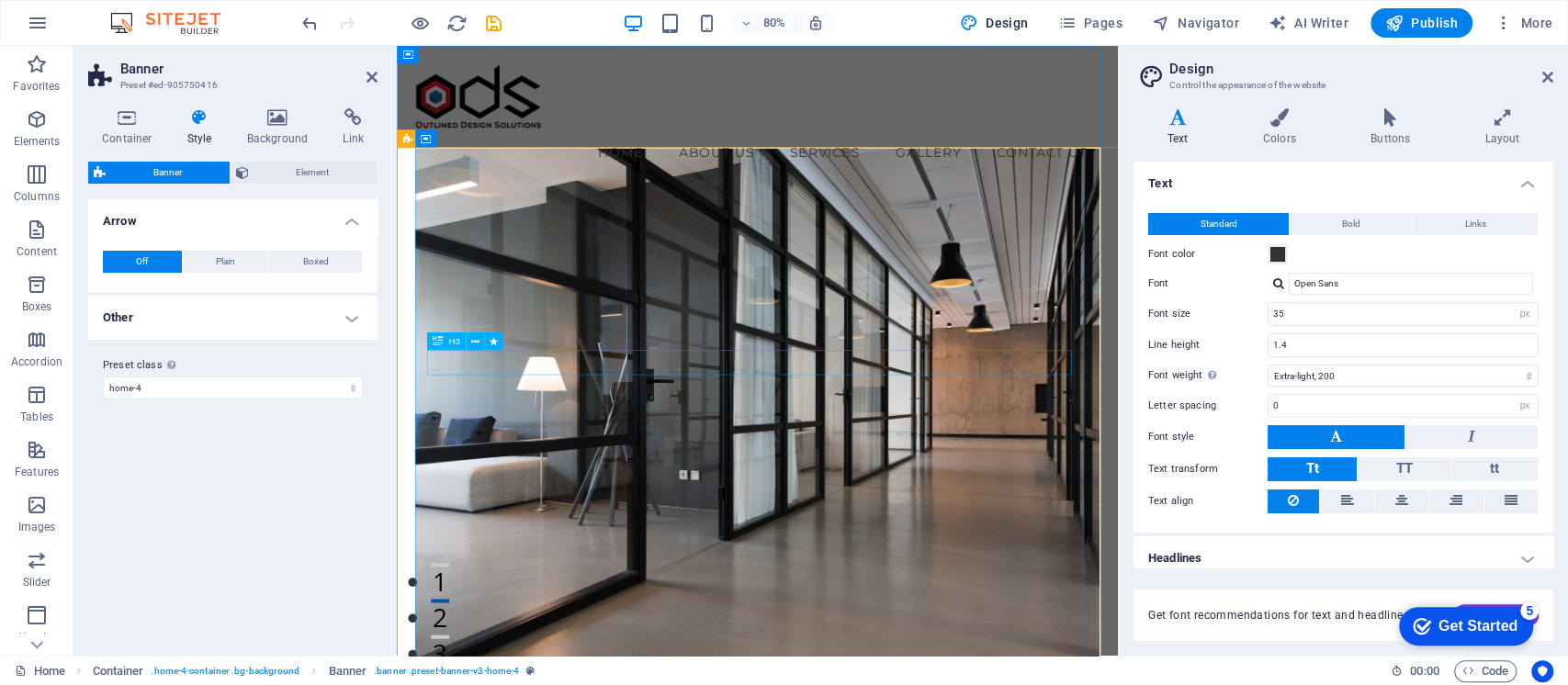
select select "px"
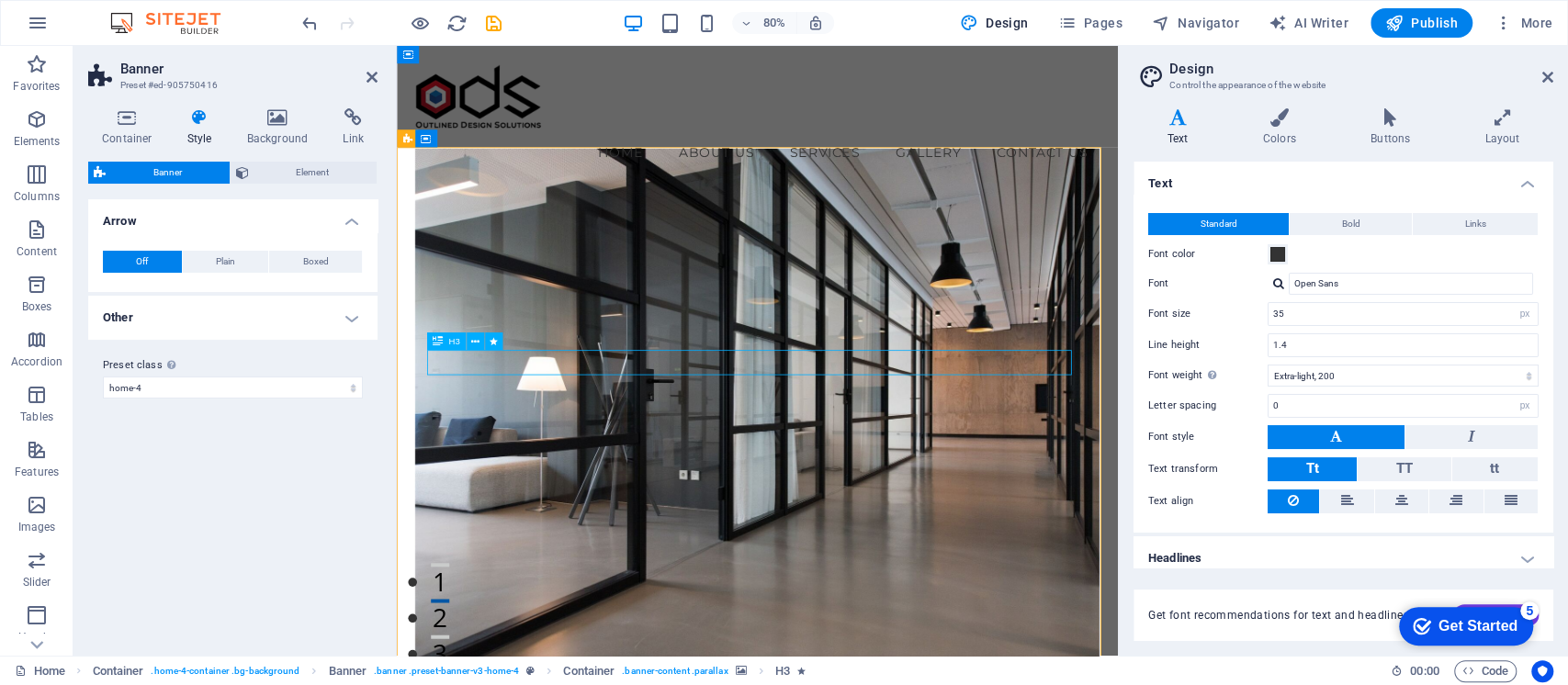
select select "px"
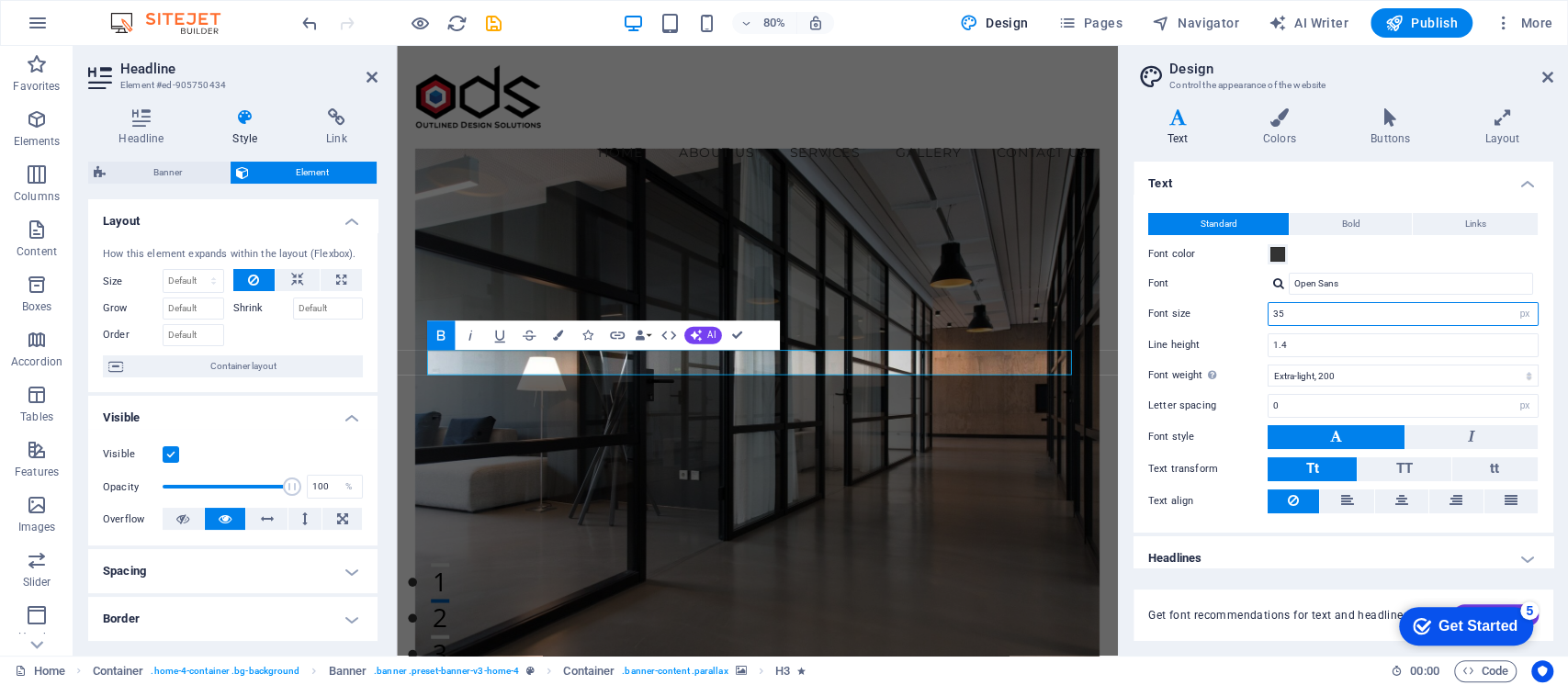
click at [1337, 320] on input "35" at bounding box center [1403, 313] width 269 height 22
drag, startPoint x: 1340, startPoint y: 312, endPoint x: 1223, endPoint y: 310, distance: 117.0
click at [1223, 310] on div "Font size 35 rem px" at bounding box center [1343, 313] width 390 height 24
click at [1293, 338] on input "1.4" at bounding box center [1403, 345] width 269 height 22
click at [1059, 378] on figure at bounding box center [847, 522] width 856 height 694
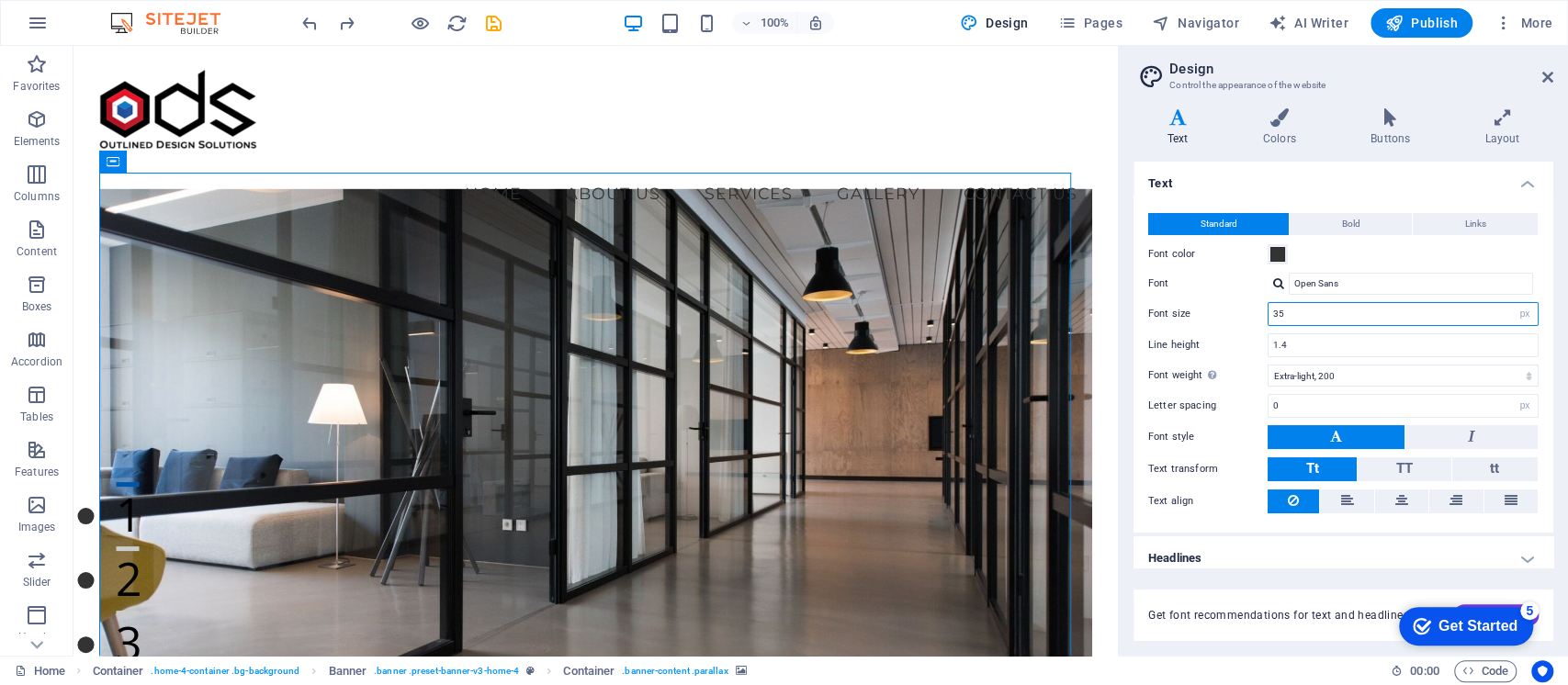
drag, startPoint x: 1322, startPoint y: 318, endPoint x: 1256, endPoint y: 320, distance: 66.0
click at [1256, 320] on div "Font size 35 rem px" at bounding box center [1343, 313] width 390 height 24
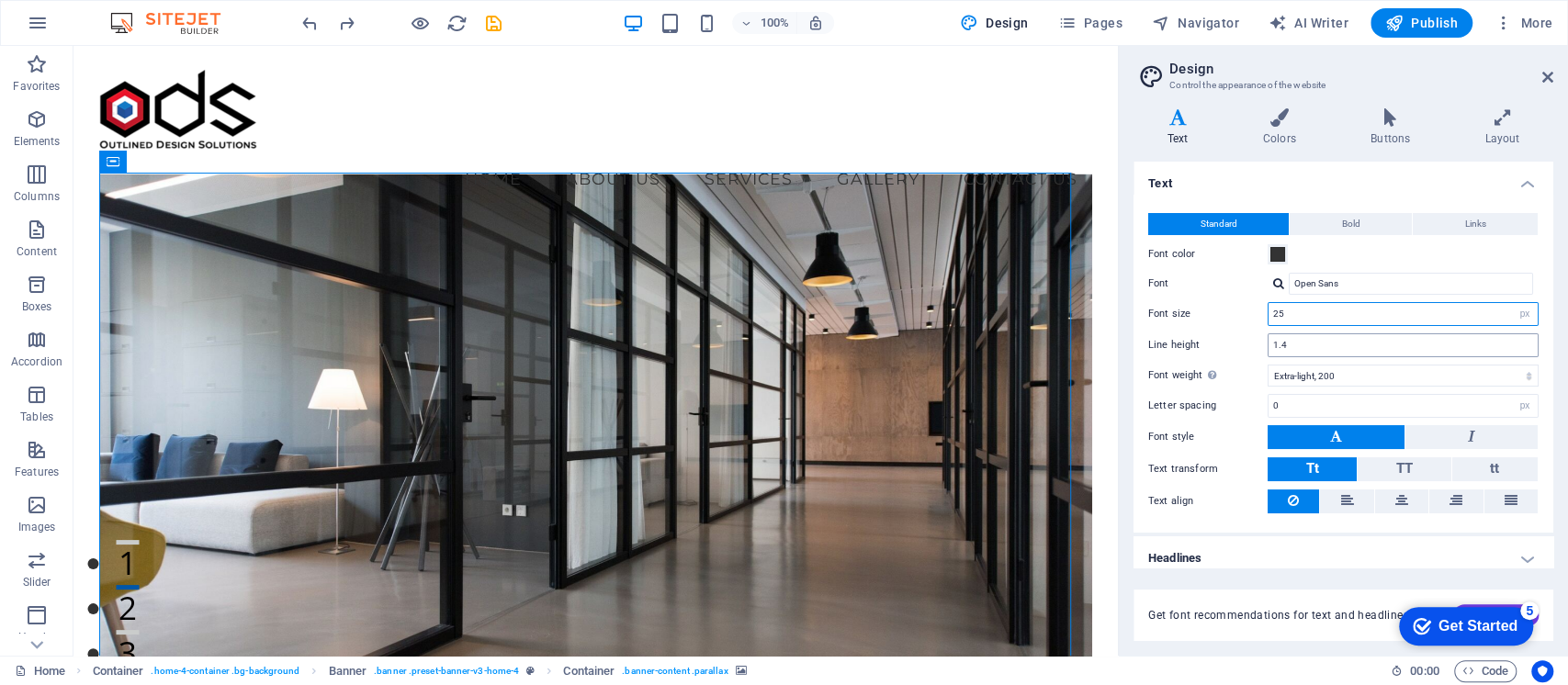
type input "25"
click at [1332, 347] on input "1.4" at bounding box center [1403, 345] width 269 height 22
click at [530, 314] on figure at bounding box center [595, 452] width 992 height 554
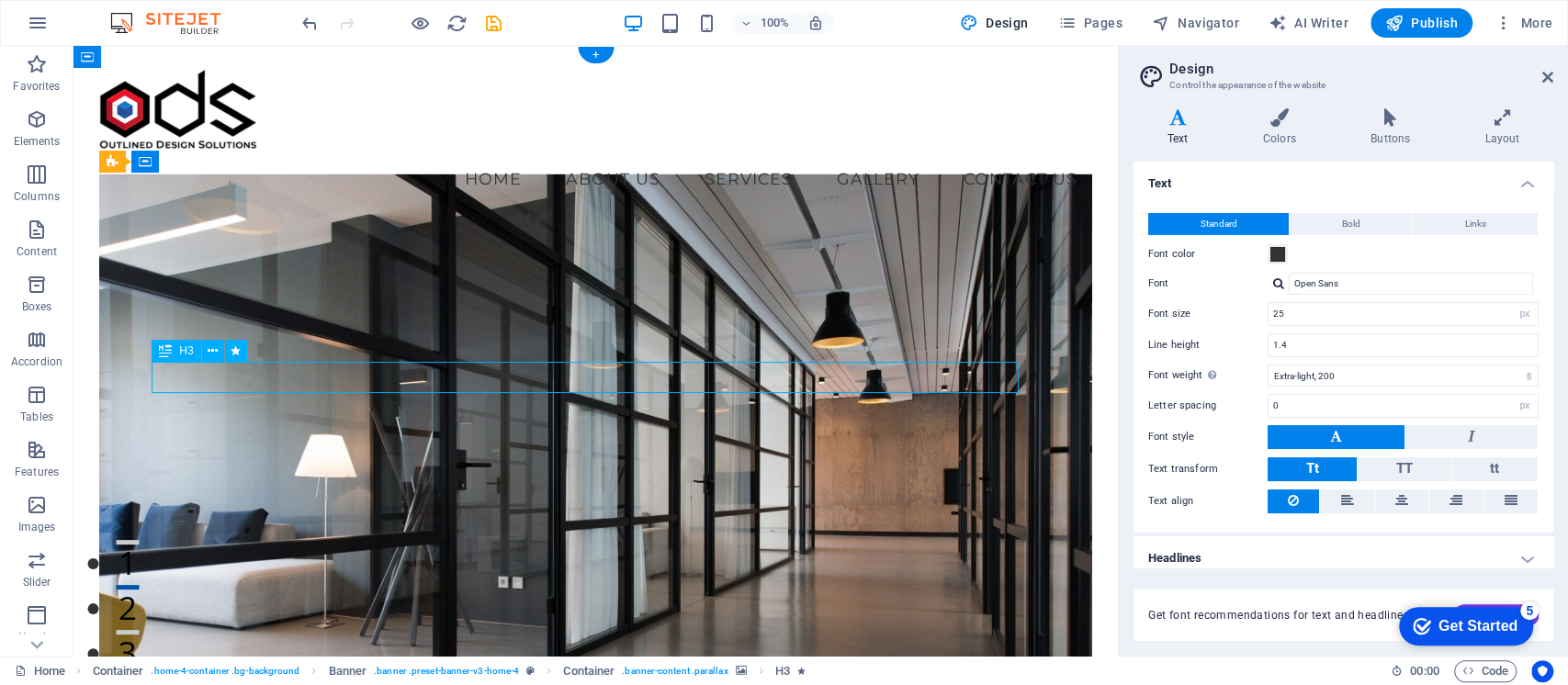
select select "px"
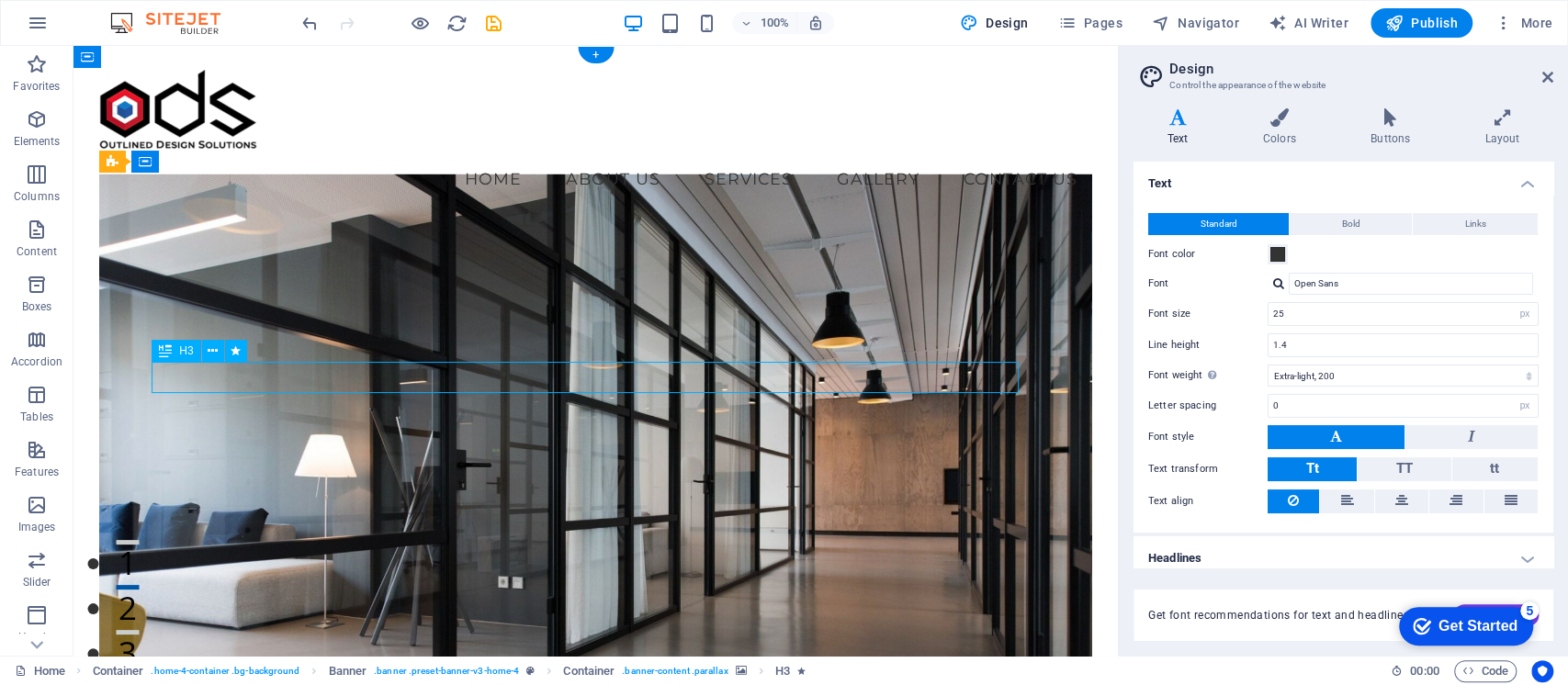
select select "px"
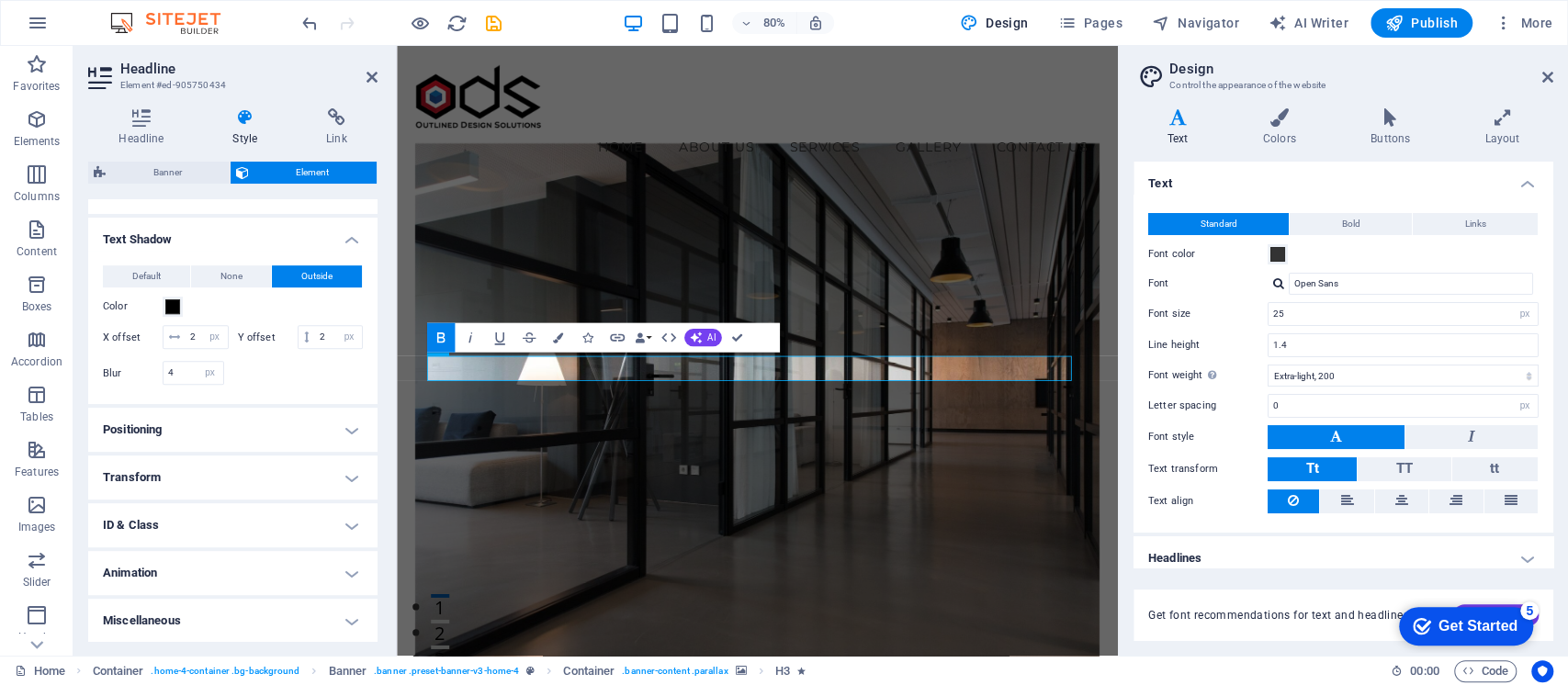
scroll to position [617, 0]
click at [252, 419] on h4 "Positioning" at bounding box center [233, 429] width 289 height 44
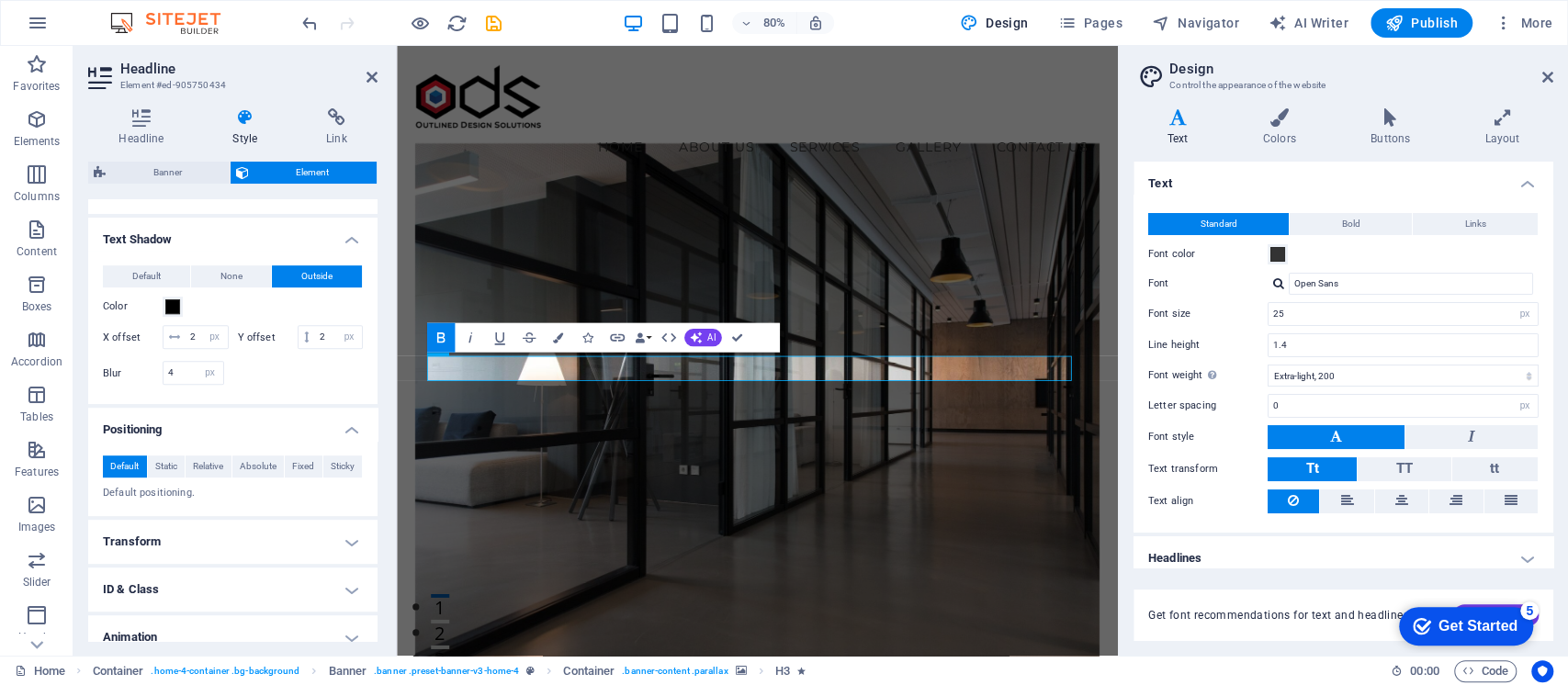
click at [270, 422] on h4 "Positioning" at bounding box center [233, 424] width 289 height 33
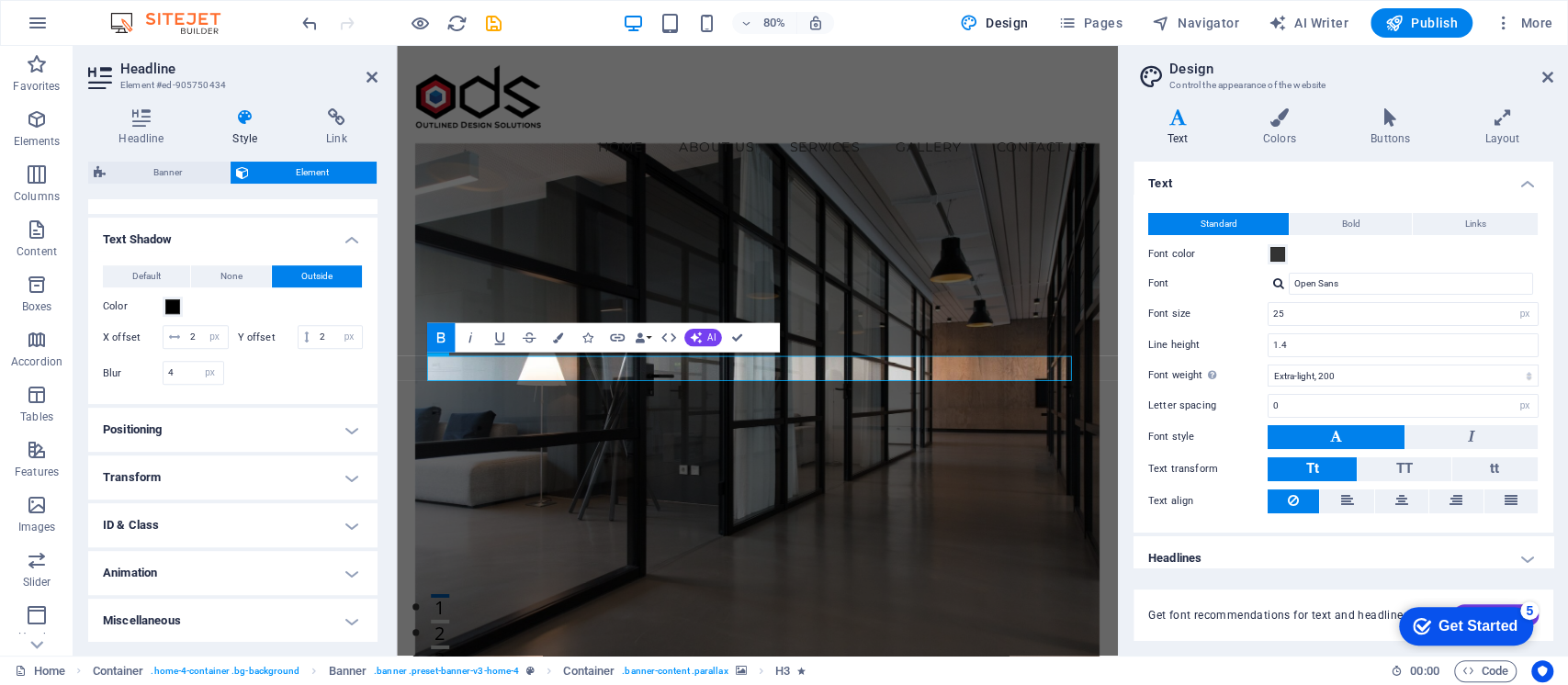
click at [254, 474] on h4 "Transform" at bounding box center [233, 477] width 289 height 44
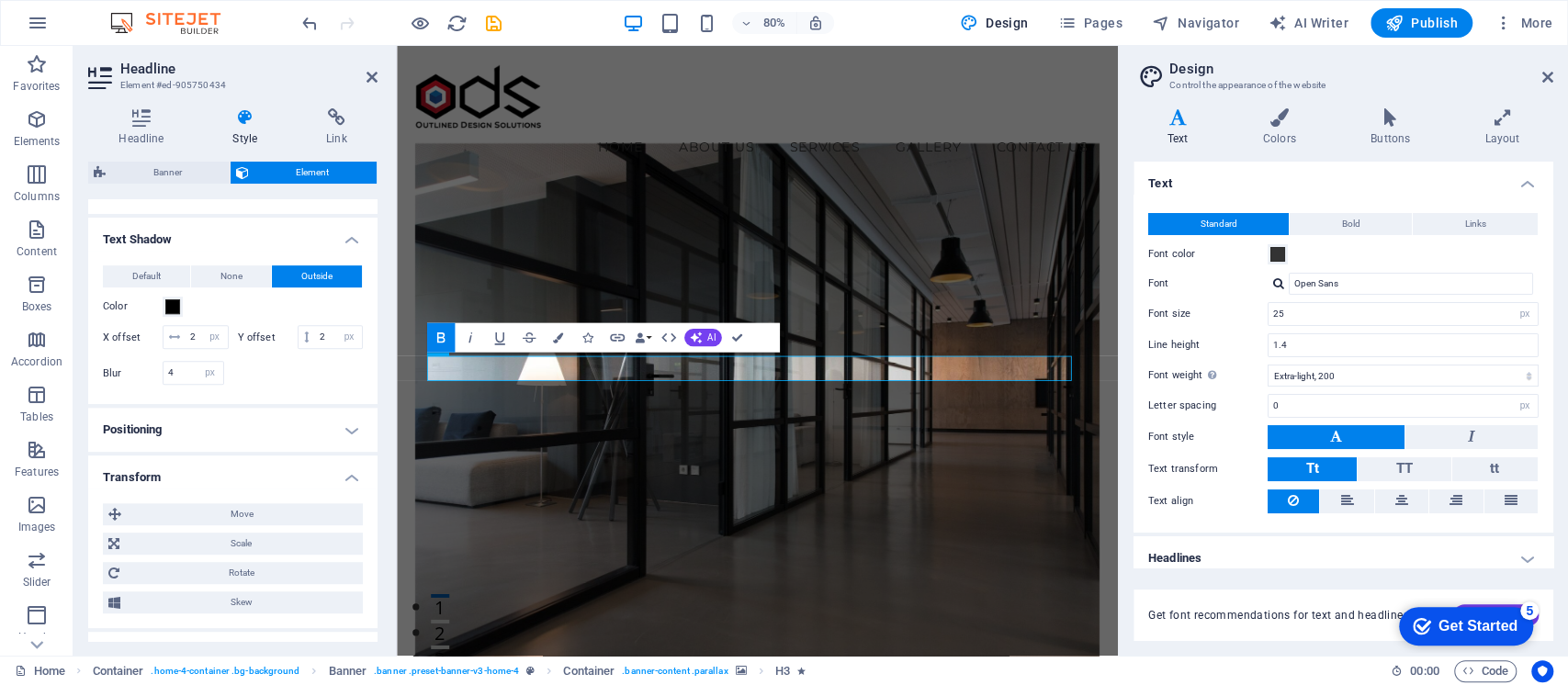
scroll to position [740, 0]
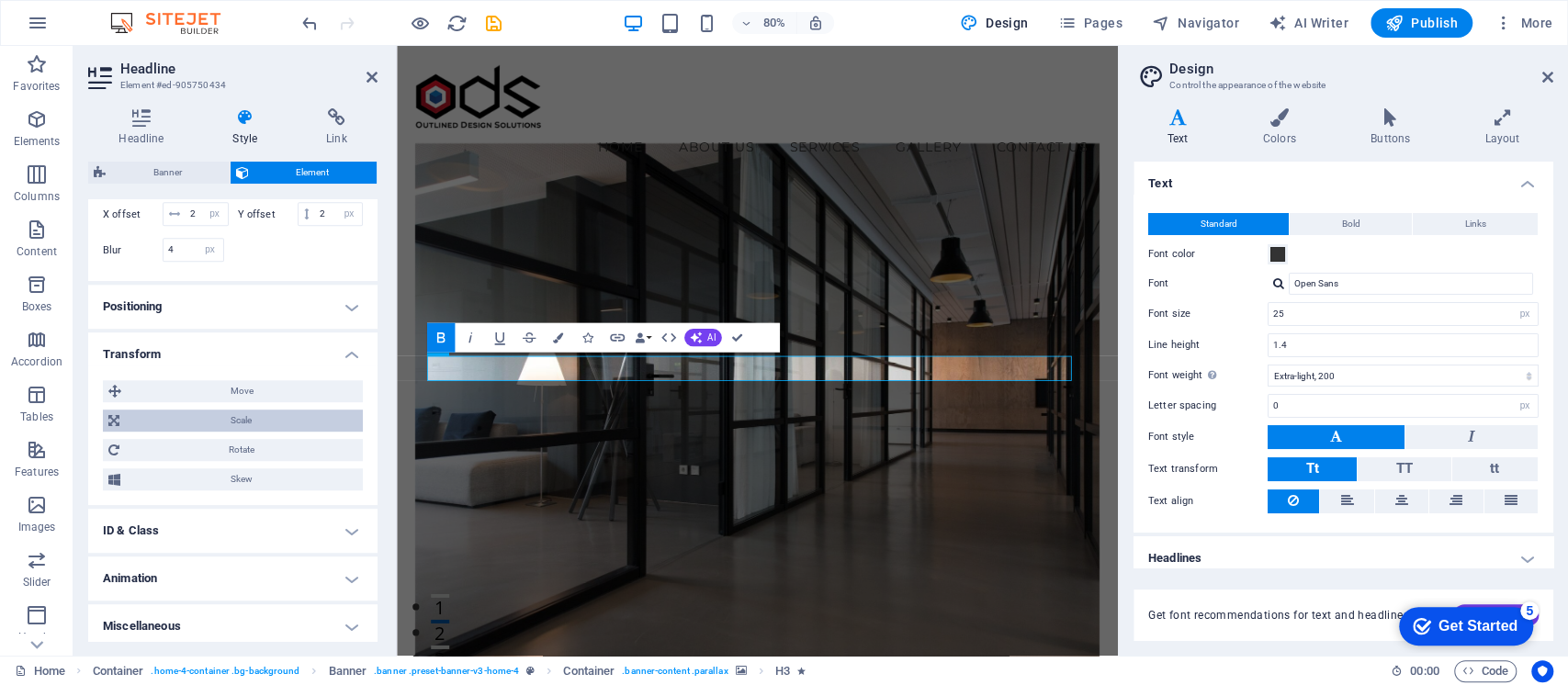
click at [279, 413] on span "Scale" at bounding box center [241, 420] width 233 height 22
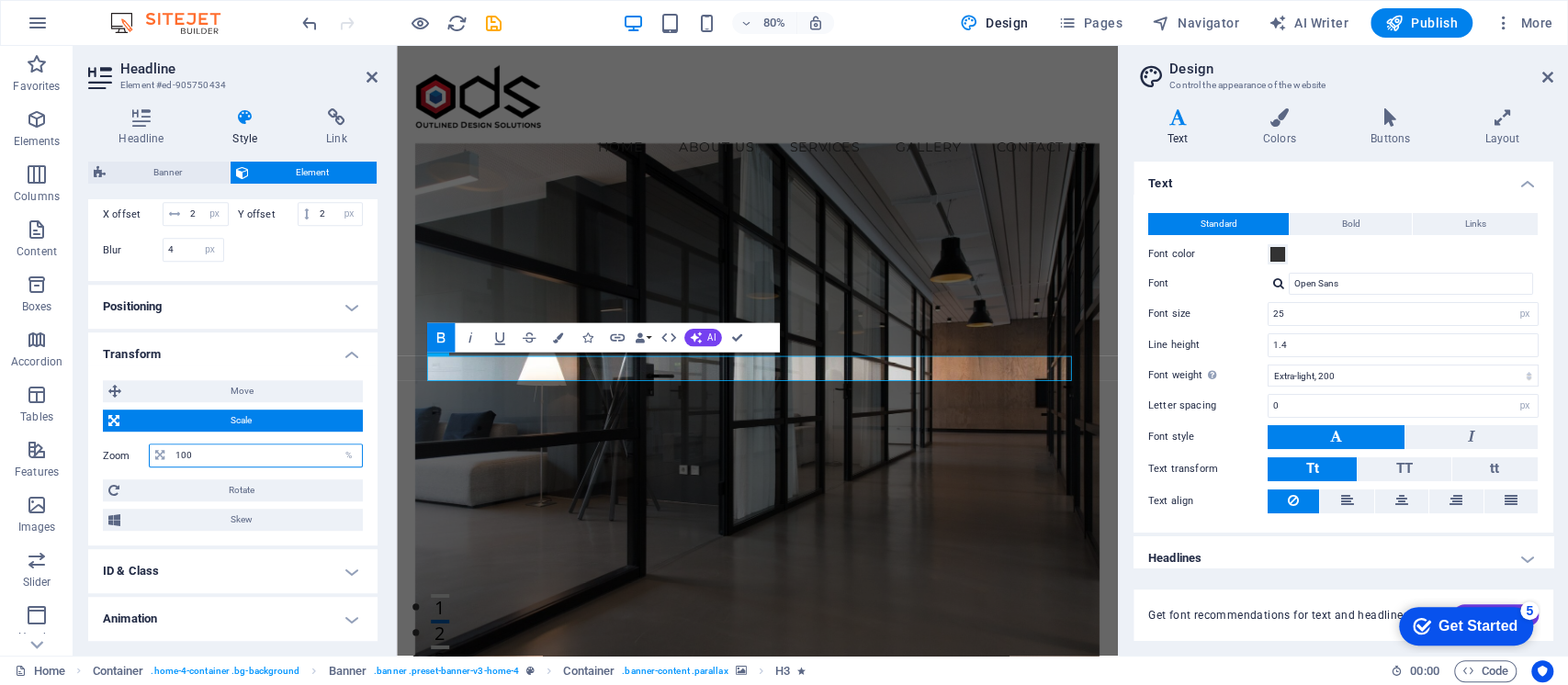
click at [220, 459] on input "100" at bounding box center [266, 455] width 191 height 22
drag, startPoint x: 202, startPoint y: 452, endPoint x: 169, endPoint y: 455, distance: 33.1
click at [169, 455] on div "100 %" at bounding box center [256, 455] width 214 height 24
type input "150"
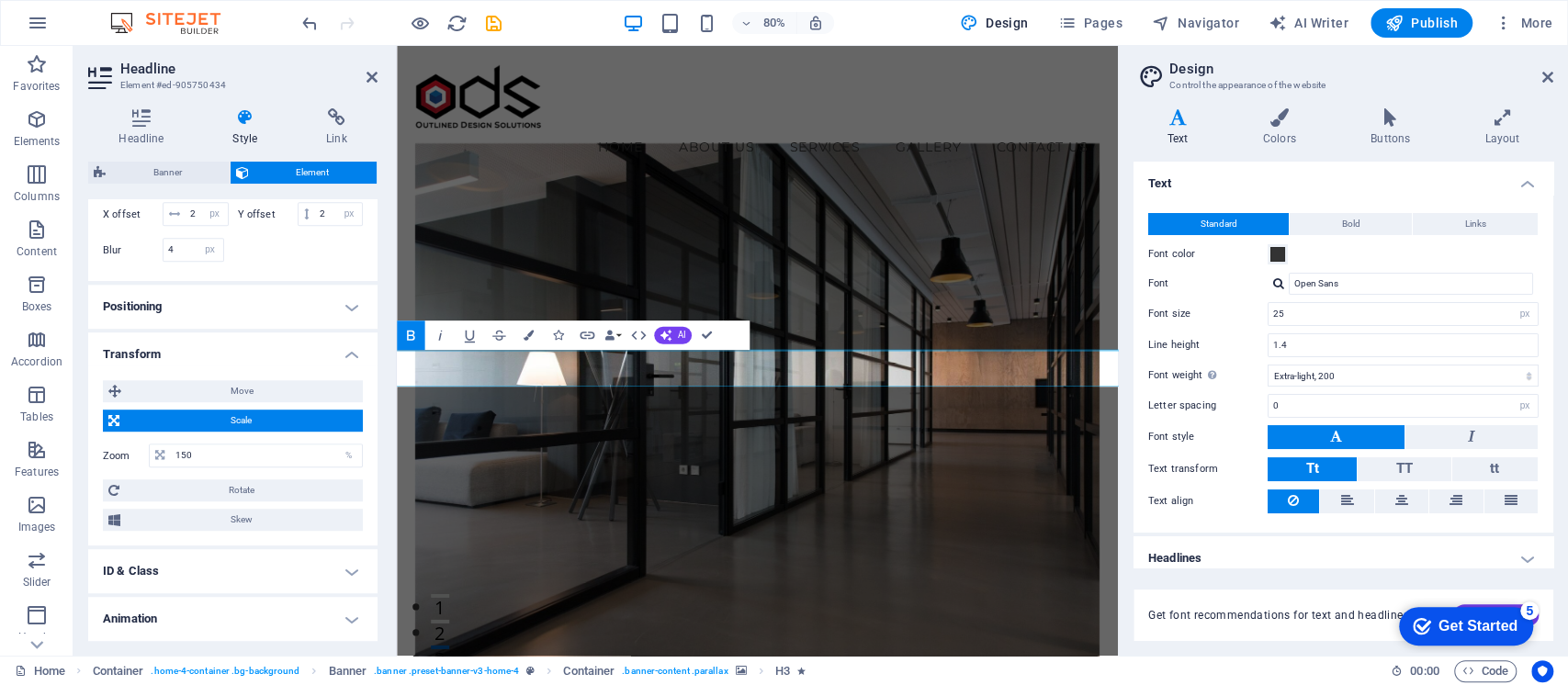
click at [774, 592] on figure at bounding box center [847, 515] width 856 height 694
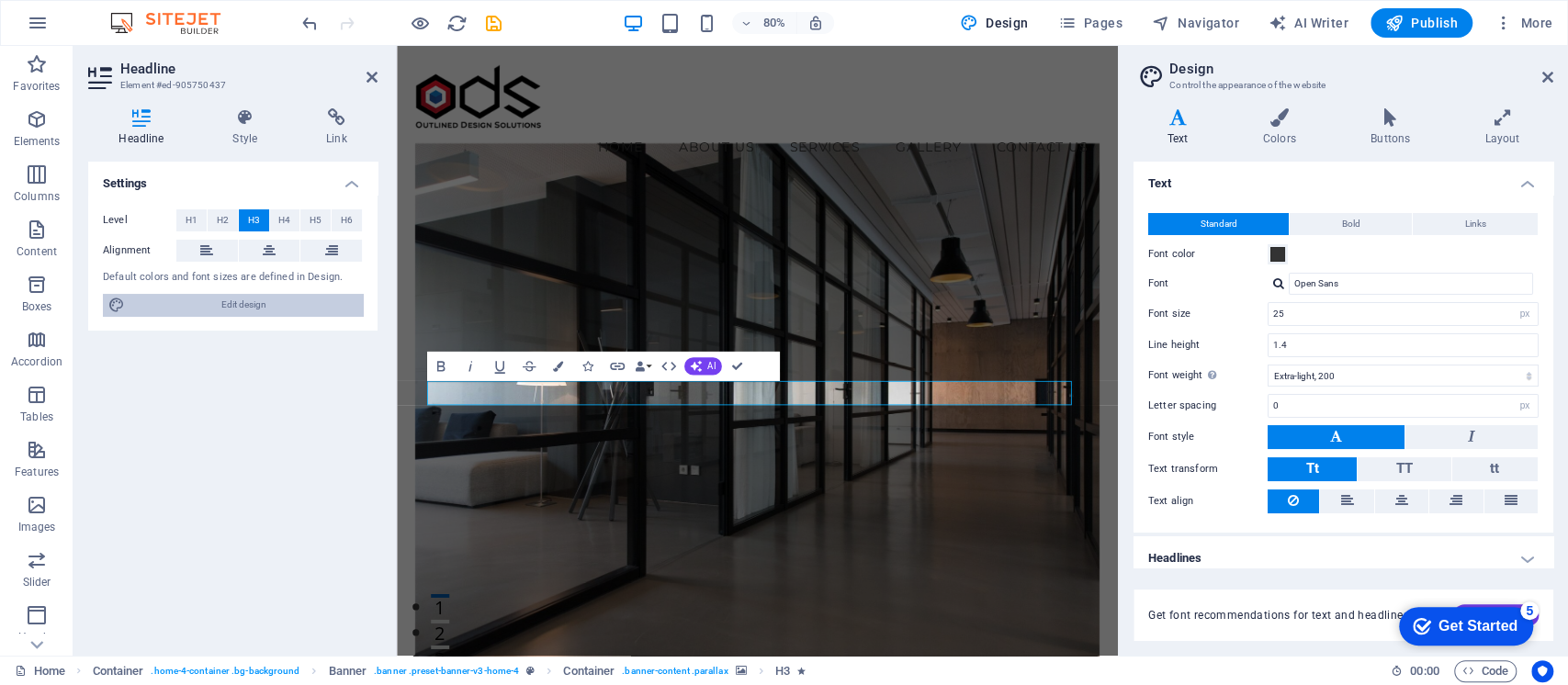
click at [200, 308] on span "Edit design" at bounding box center [244, 305] width 227 height 22
click at [716, 379] on div "Bold Italic Underline Strikethrough Colors Icons Link Data Bindings Company Fir…" at bounding box center [587, 365] width 324 height 30
click at [1041, 405] on figure at bounding box center [847, 515] width 856 height 694
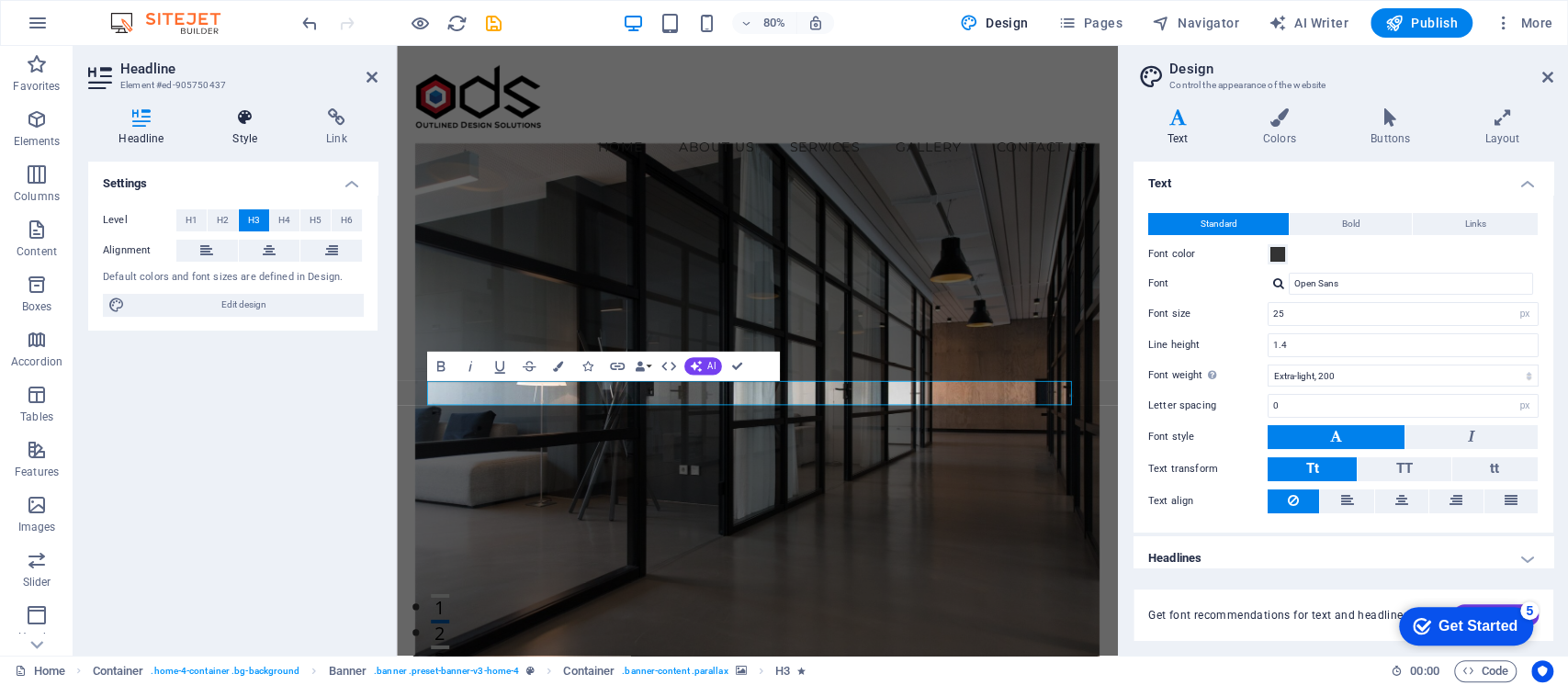
click at [282, 133] on h4 "Style" at bounding box center [248, 128] width 93 height 38
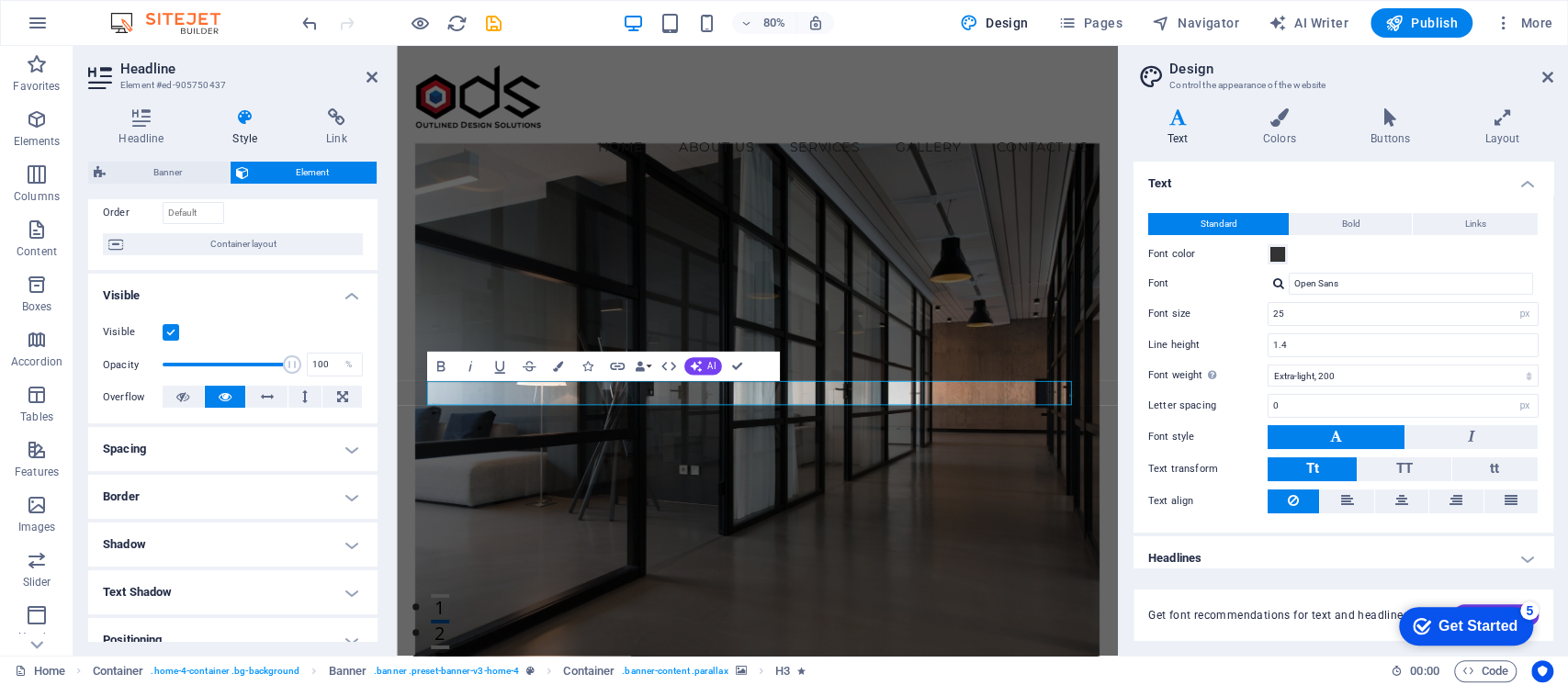
scroll to position [244, 0]
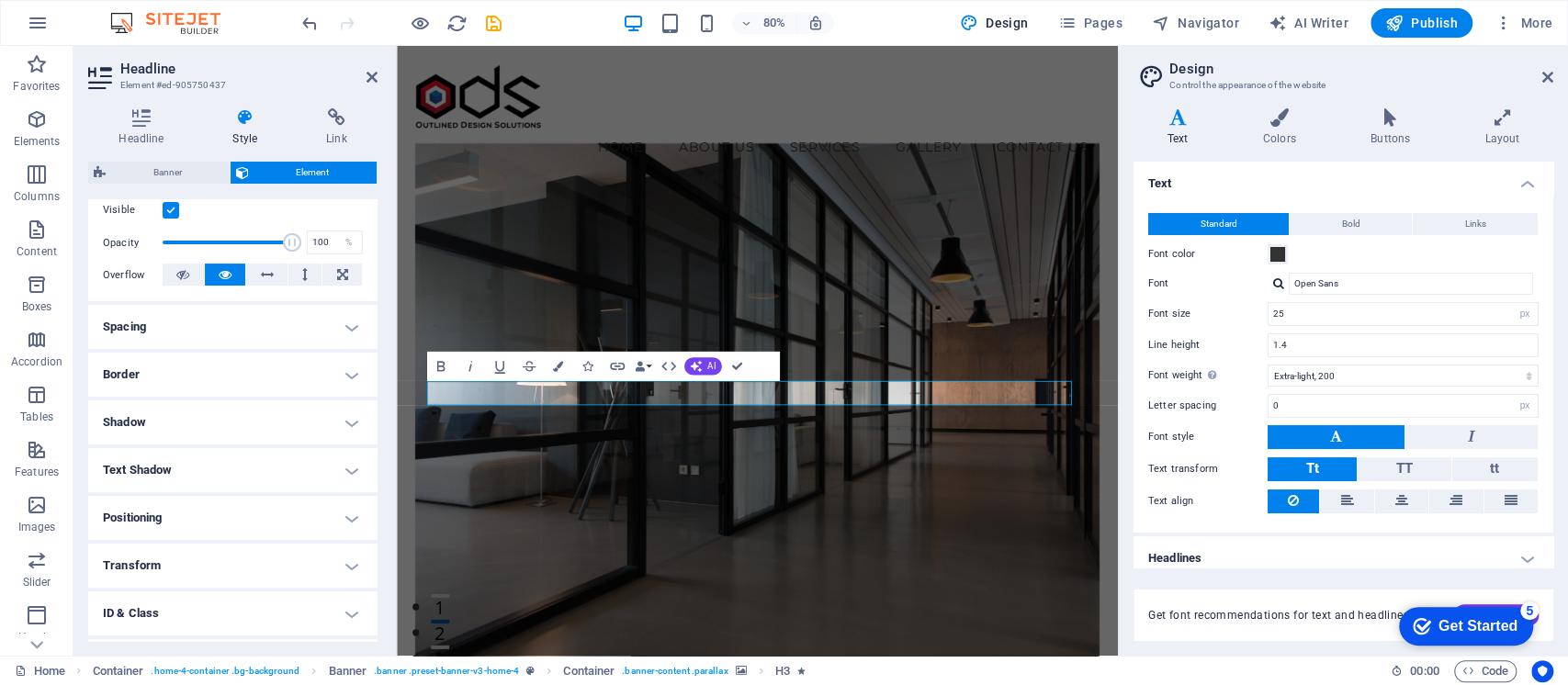
click at [257, 518] on h4 "Positioning" at bounding box center [233, 518] width 289 height 44
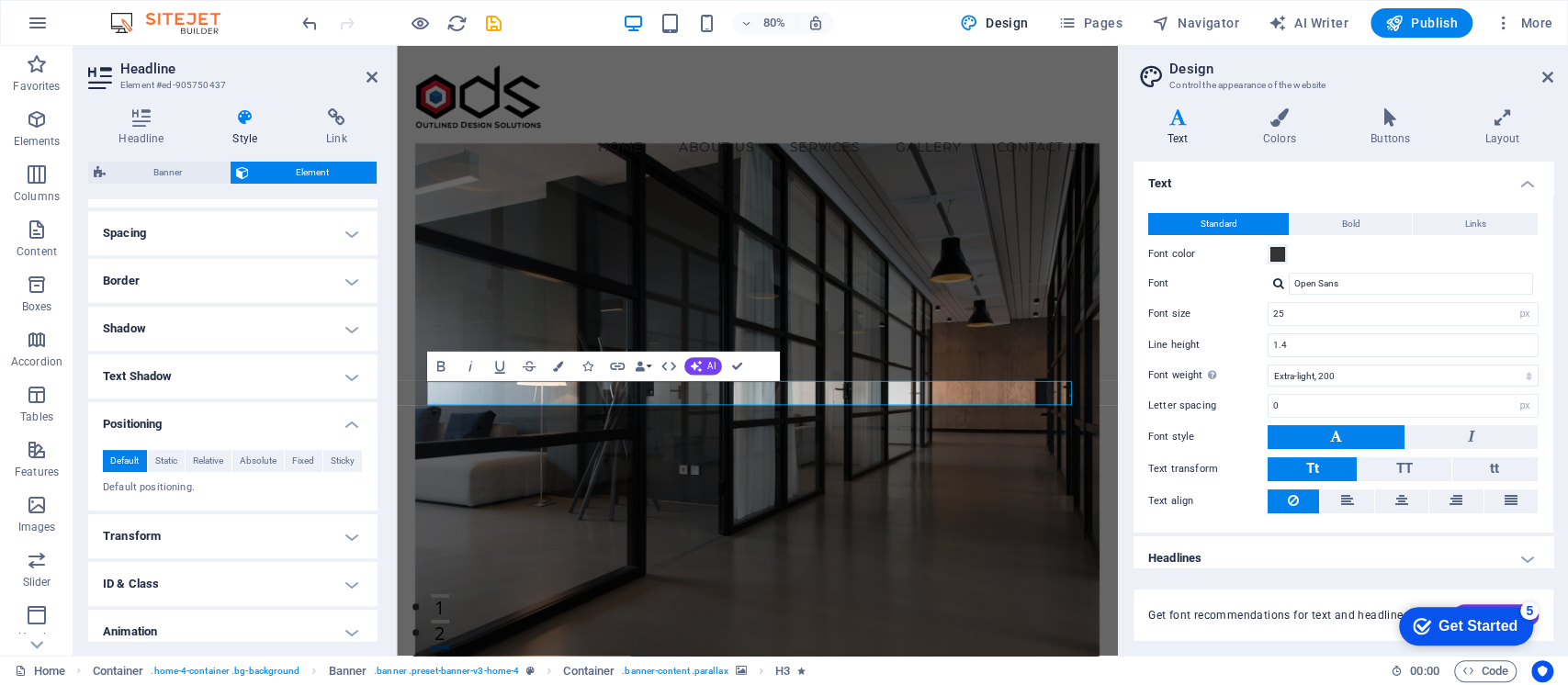
scroll to position [367, 0]
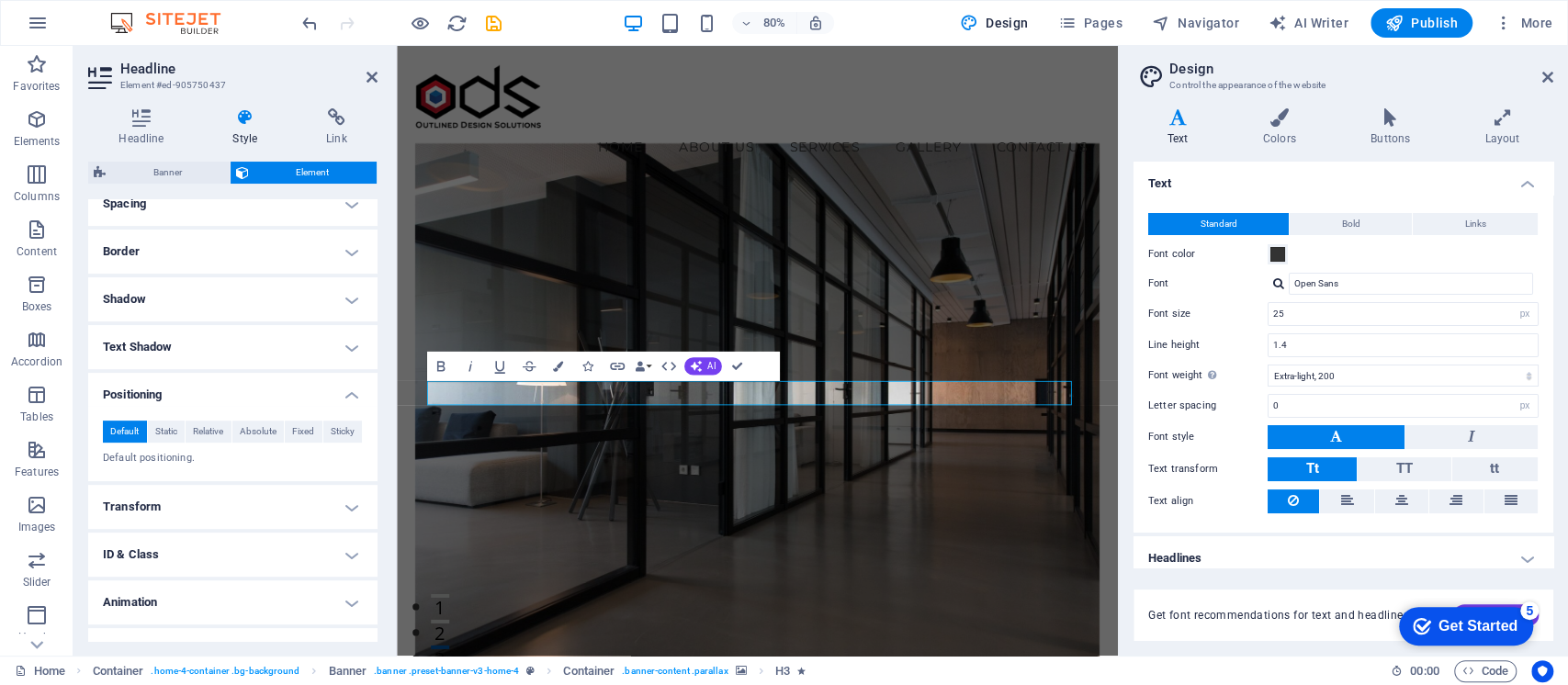
click at [248, 511] on h4 "Transform" at bounding box center [233, 507] width 289 height 44
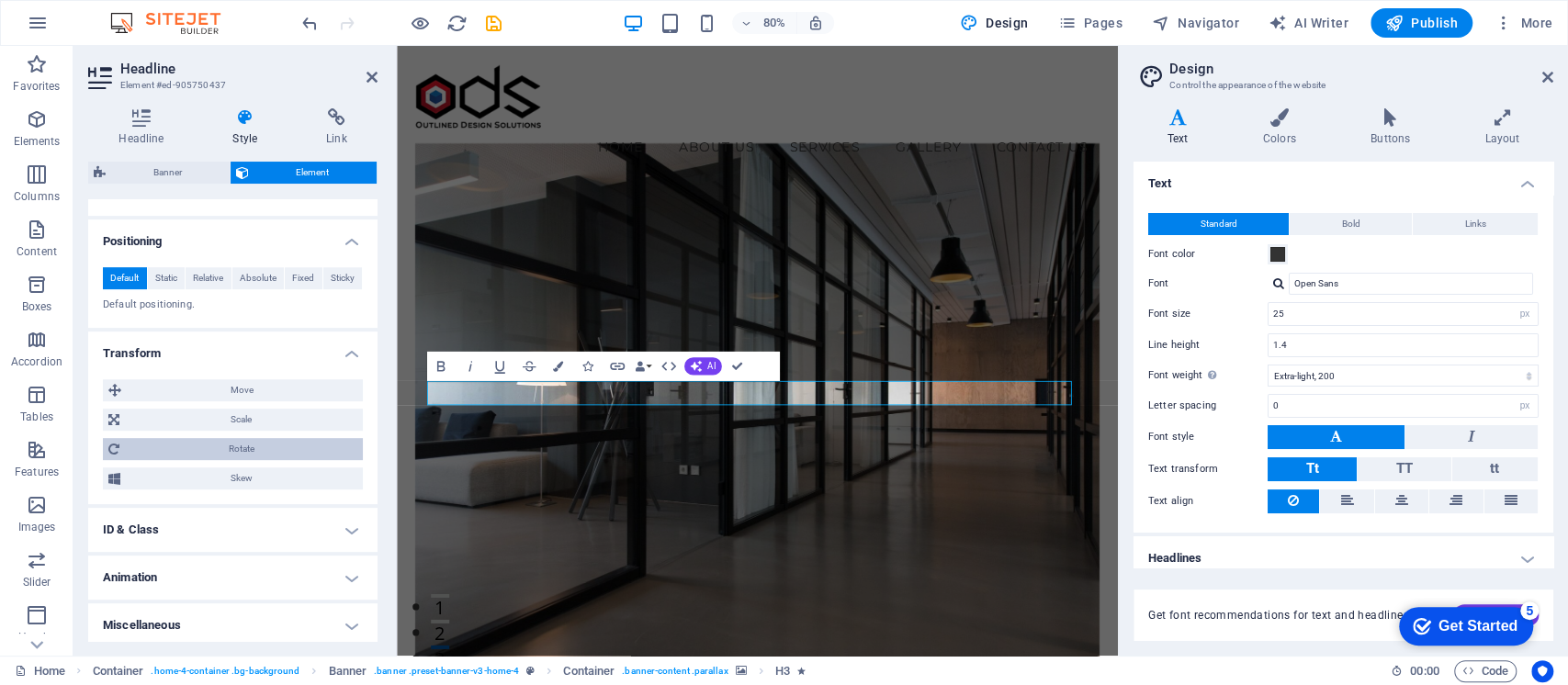
scroll to position [526, 0]
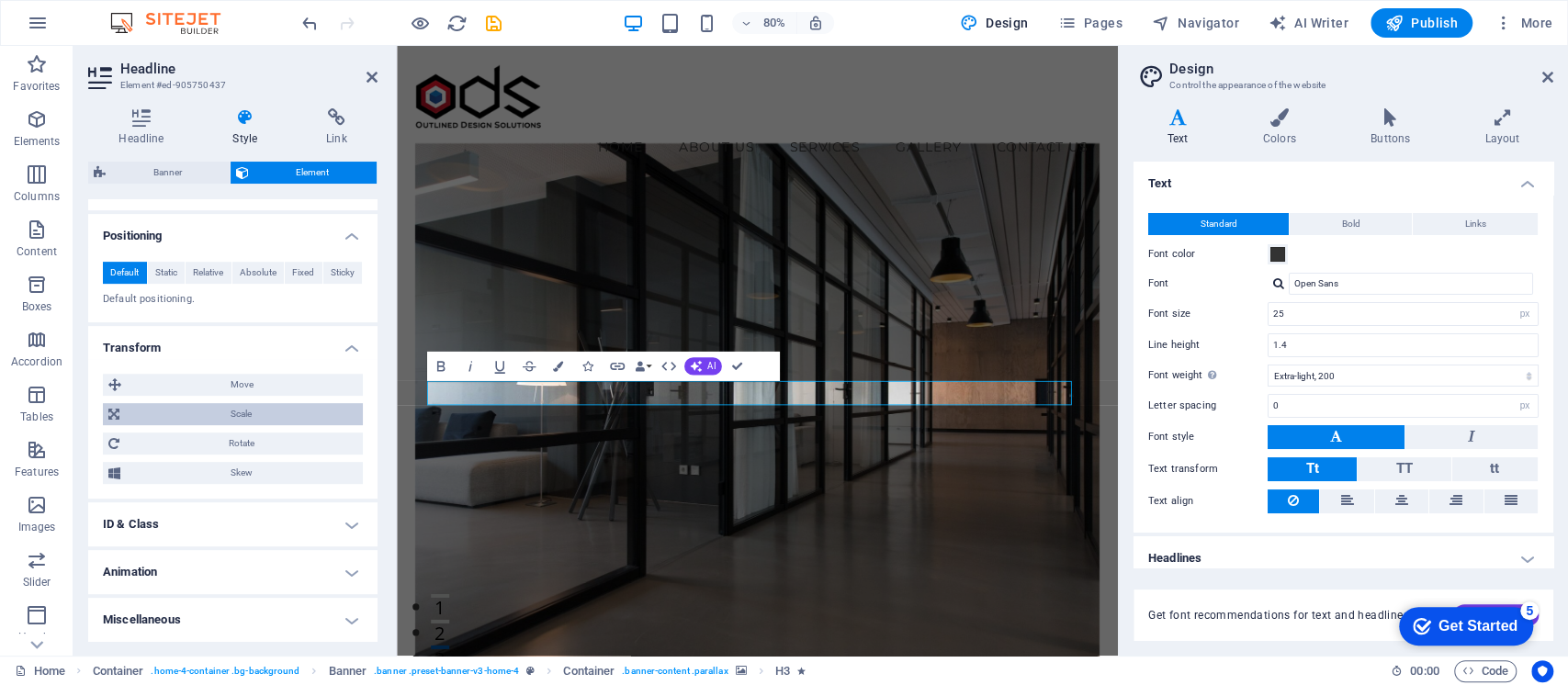
click at [268, 412] on span "Scale" at bounding box center [241, 414] width 233 height 22
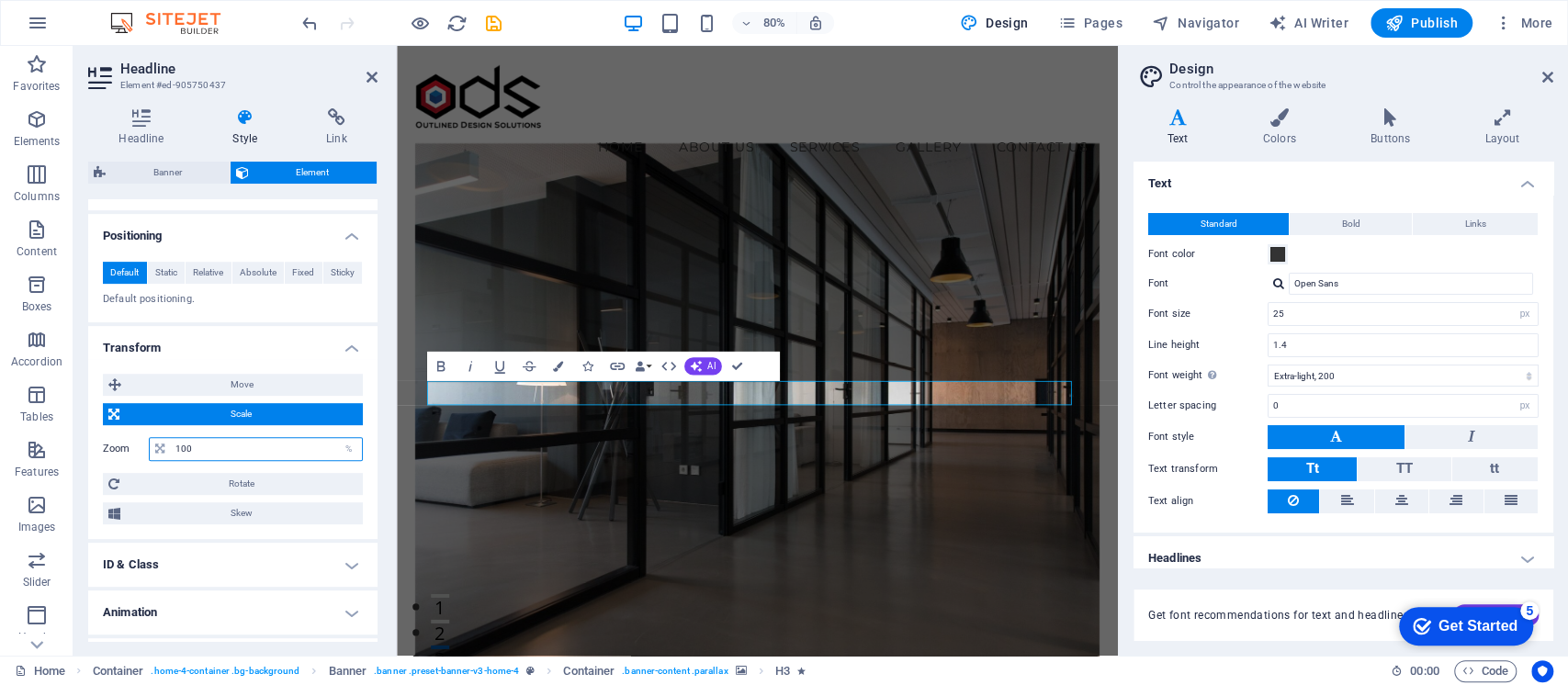
click at [219, 439] on input "100" at bounding box center [266, 449] width 191 height 22
click at [184, 452] on input "100" at bounding box center [266, 449] width 191 height 22
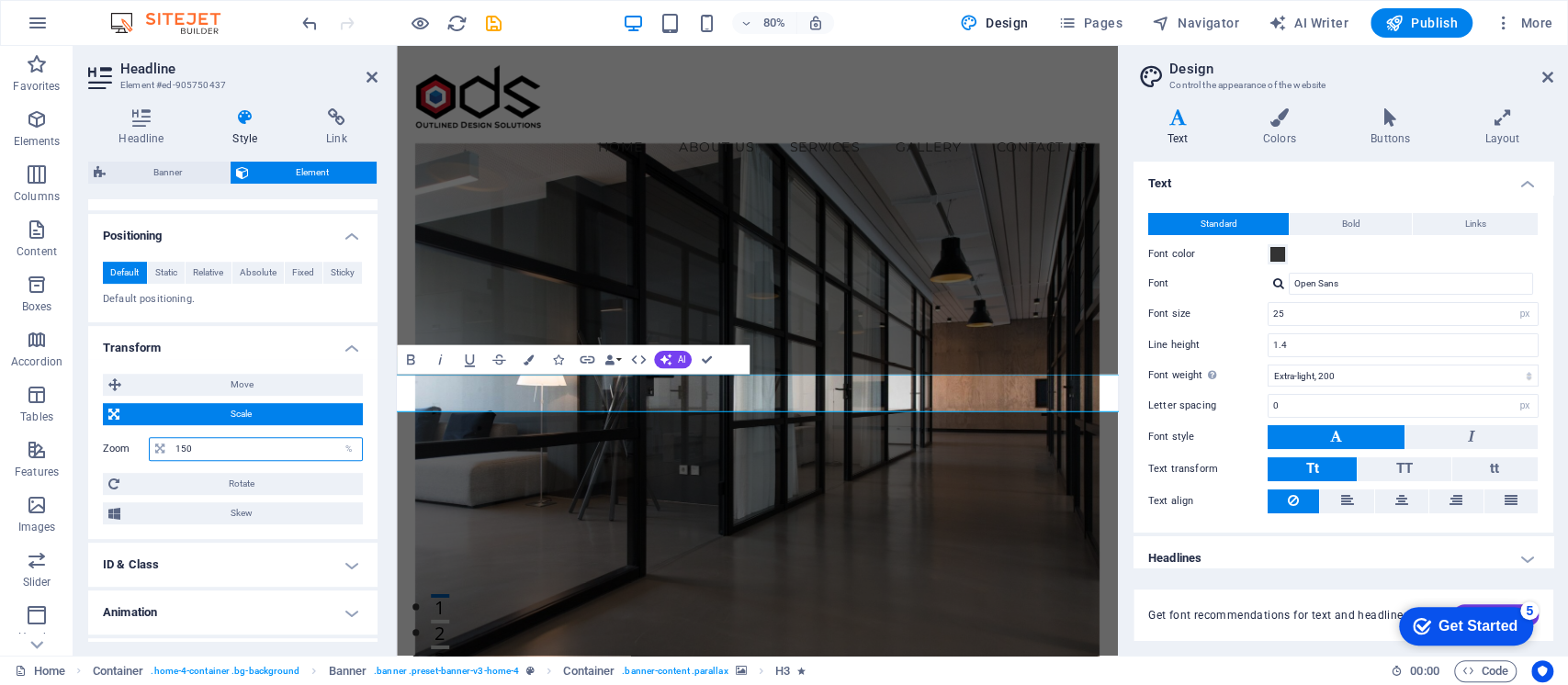
click at [179, 451] on input "150" at bounding box center [266, 449] width 191 height 22
type input "120"
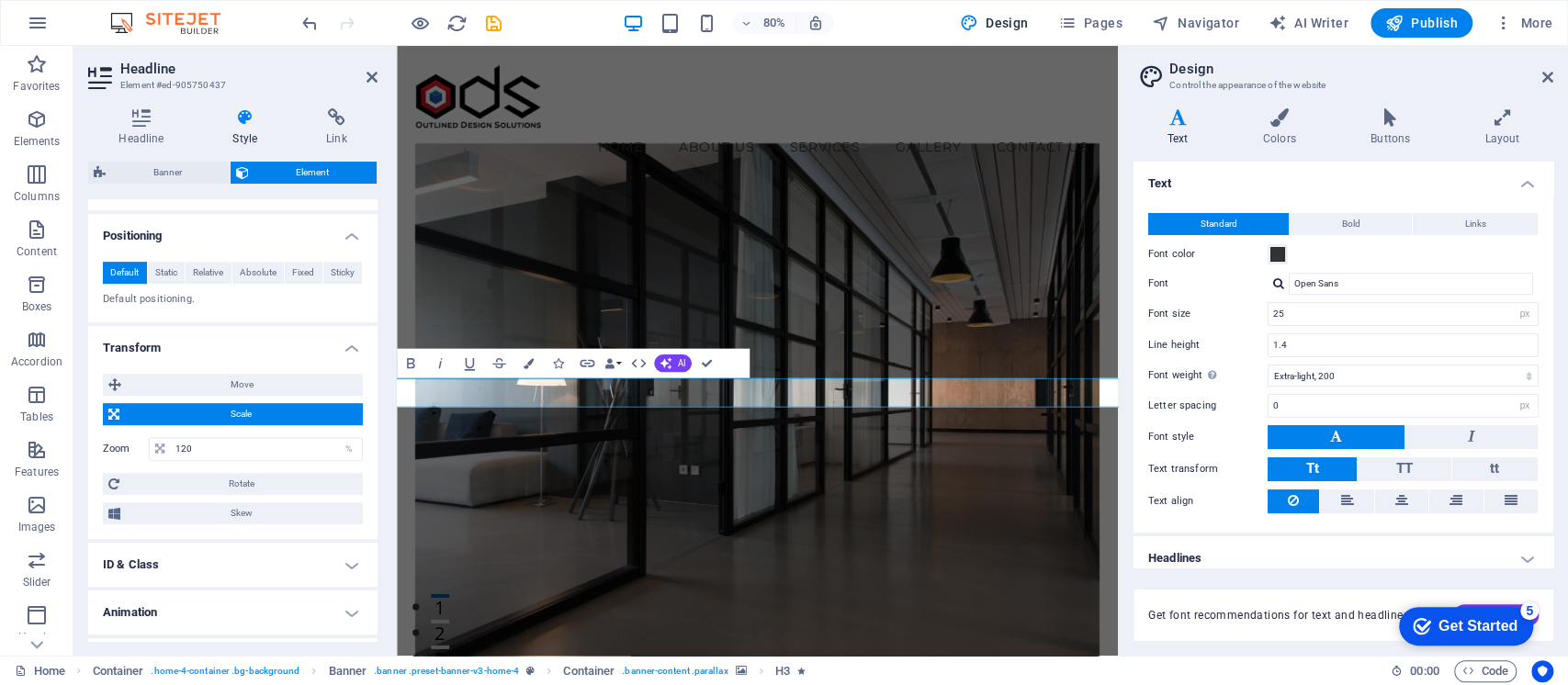
click at [811, 327] on figure at bounding box center [847, 515] width 856 height 694
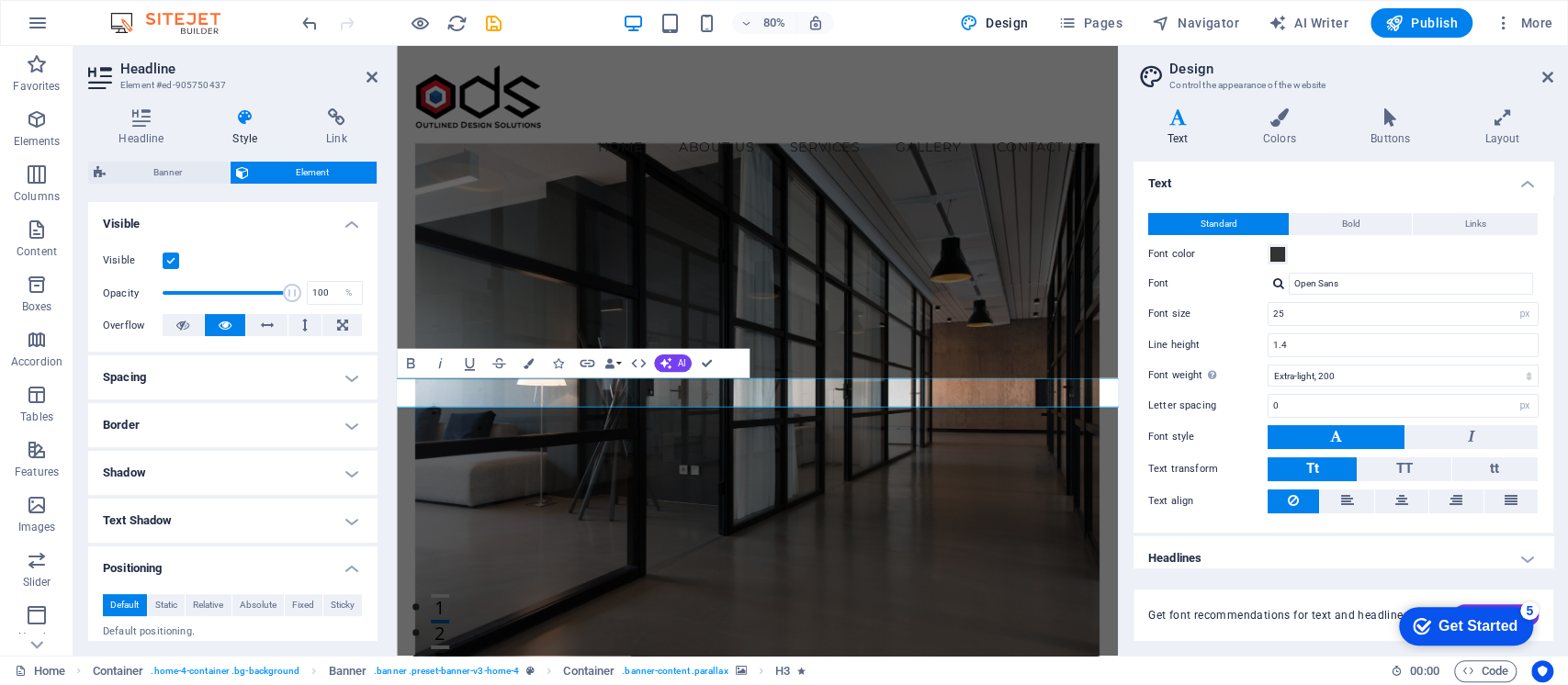
scroll to position [244, 0]
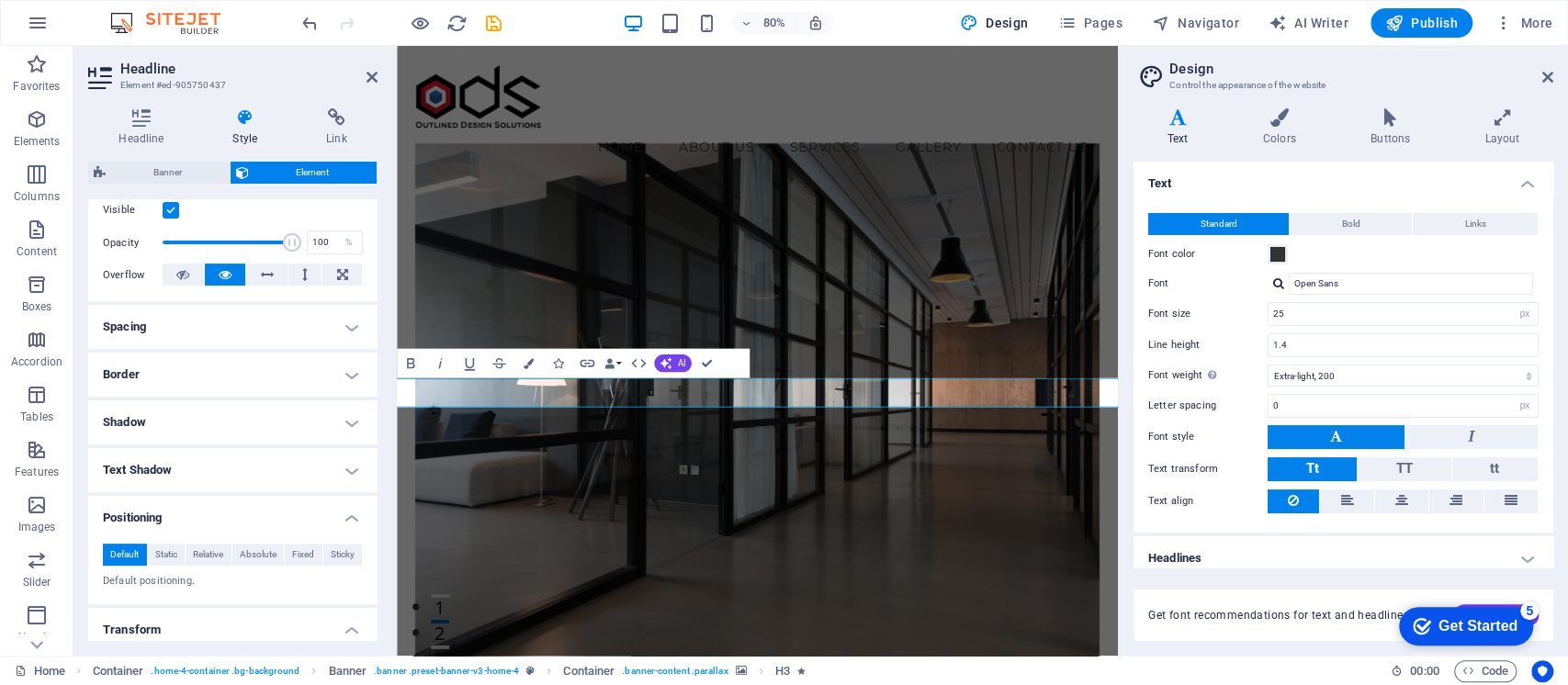
click at [273, 422] on h4 "Shadow" at bounding box center [233, 423] width 289 height 44
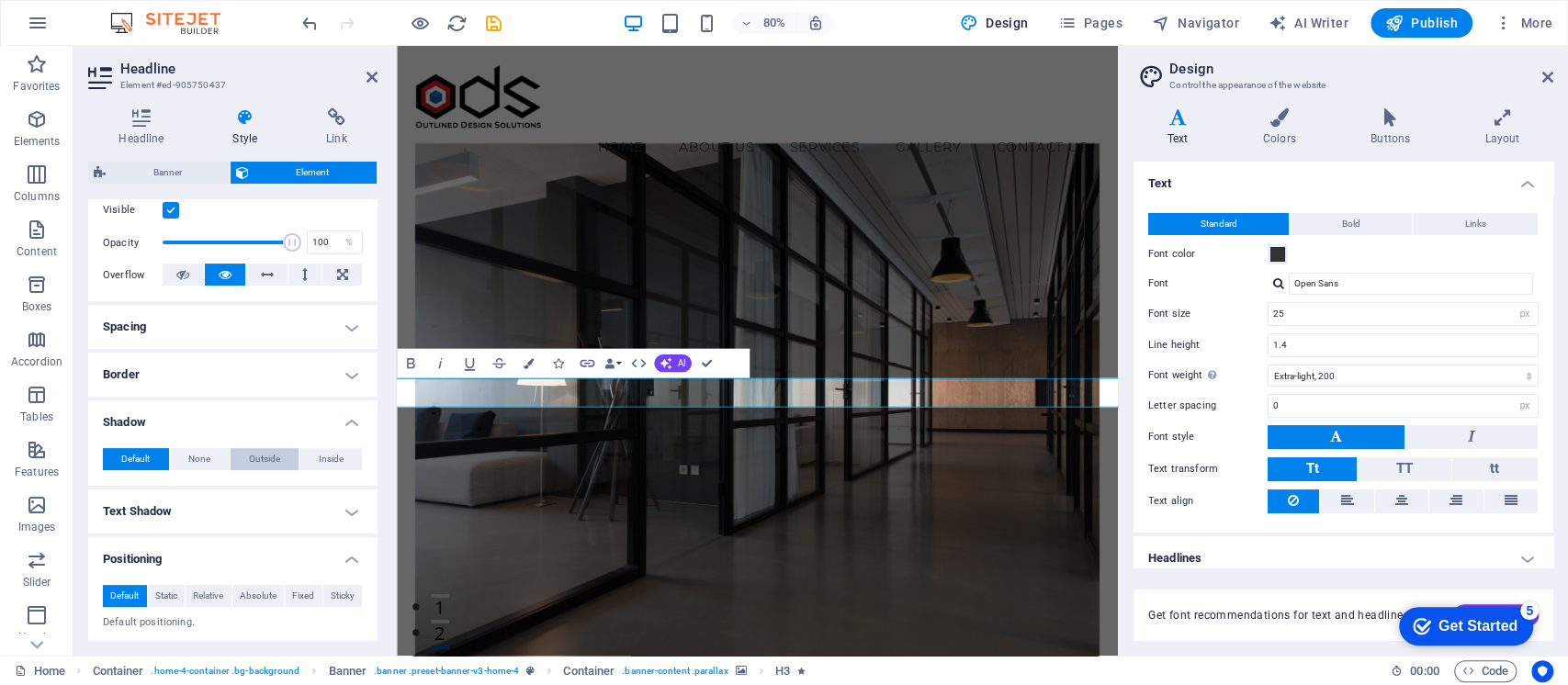
click at [266, 461] on span "Outside" at bounding box center [264, 458] width 31 height 22
type input "2"
type input "4"
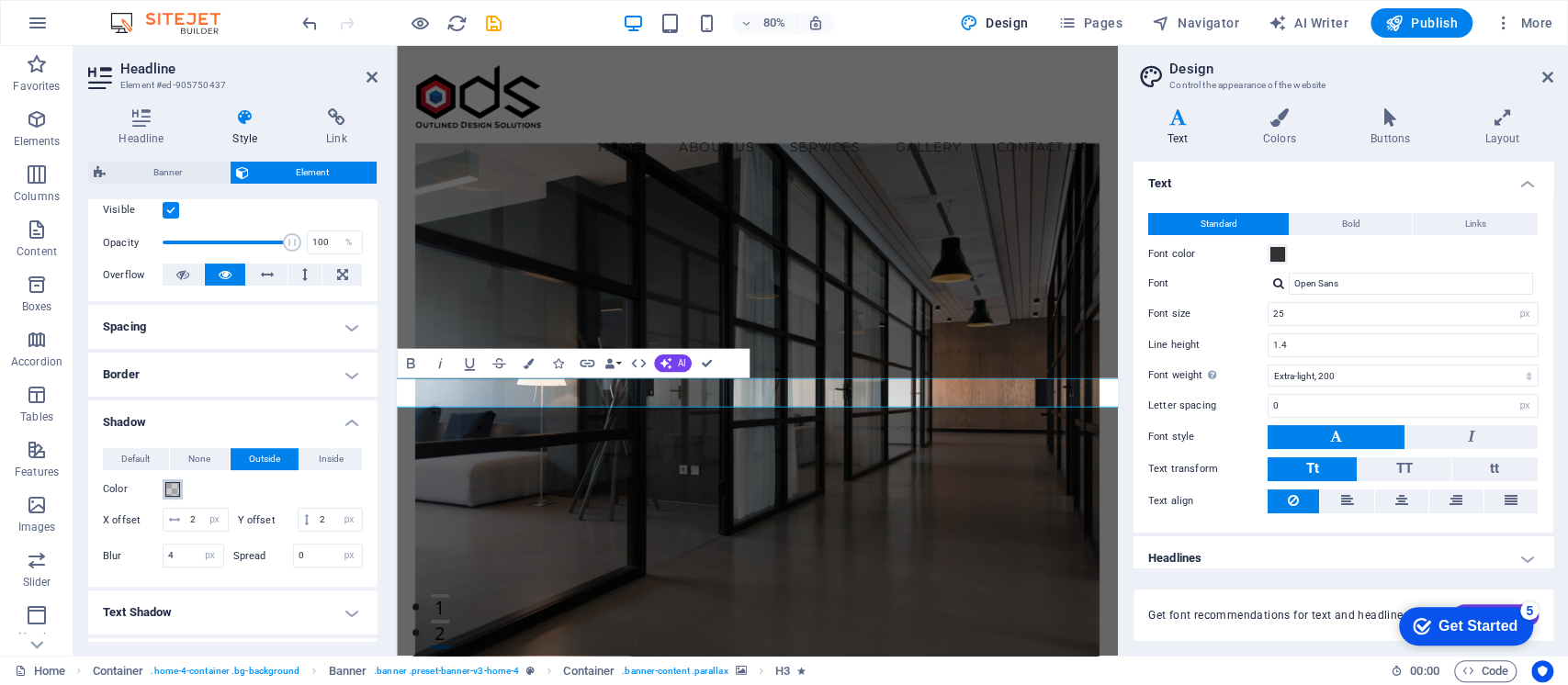
click at [179, 496] on button "Color" at bounding box center [172, 489] width 20 height 20
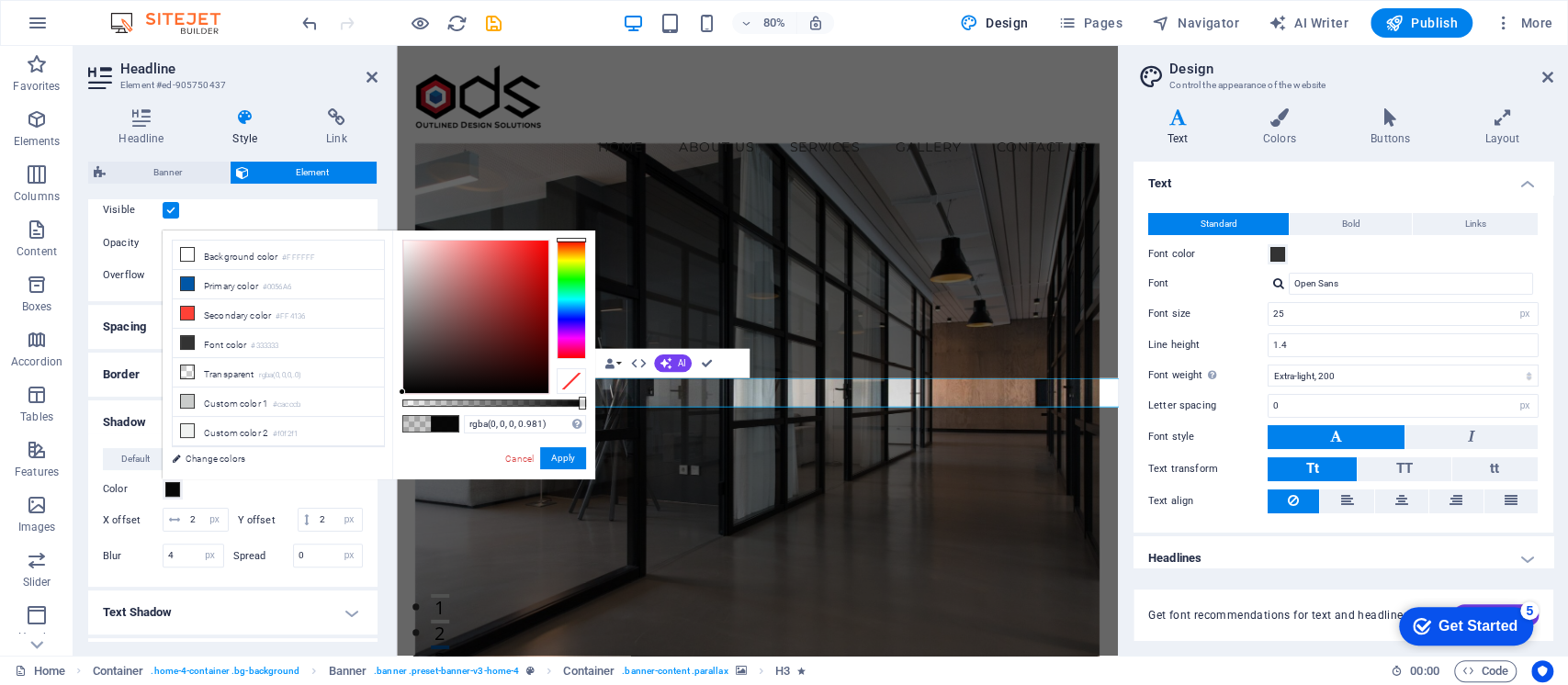
type input "#000000"
drag, startPoint x: 444, startPoint y: 399, endPoint x: 602, endPoint y: 401, distance: 158.0
click at [602, 401] on body "Outlined Design Solutions Home Favorites Elements Columns Content Boxes Accordi…" at bounding box center [784, 342] width 1568 height 685
click at [573, 447] on button "Apply" at bounding box center [563, 457] width 46 height 22
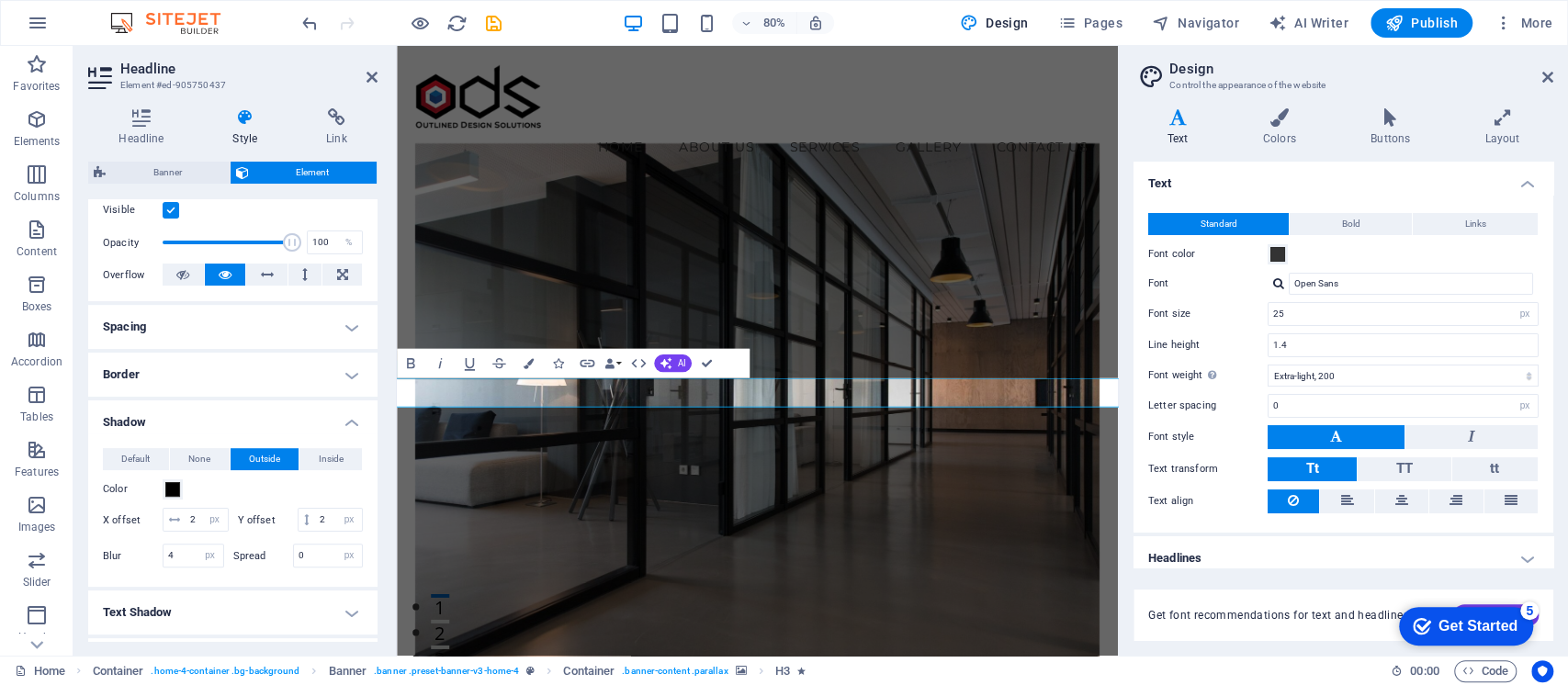
click at [1102, 369] on figure at bounding box center [847, 515] width 856 height 694
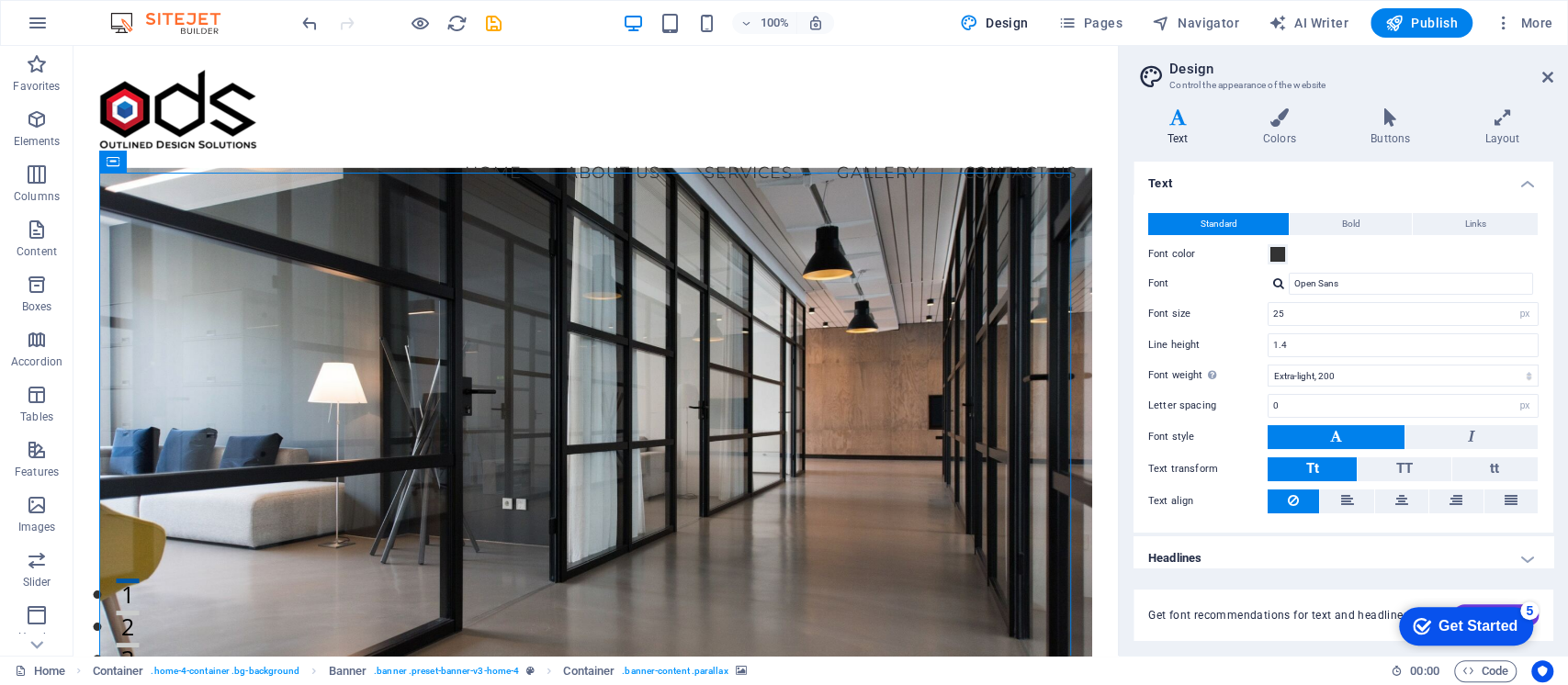
click at [824, 259] on figure at bounding box center [595, 445] width 992 height 554
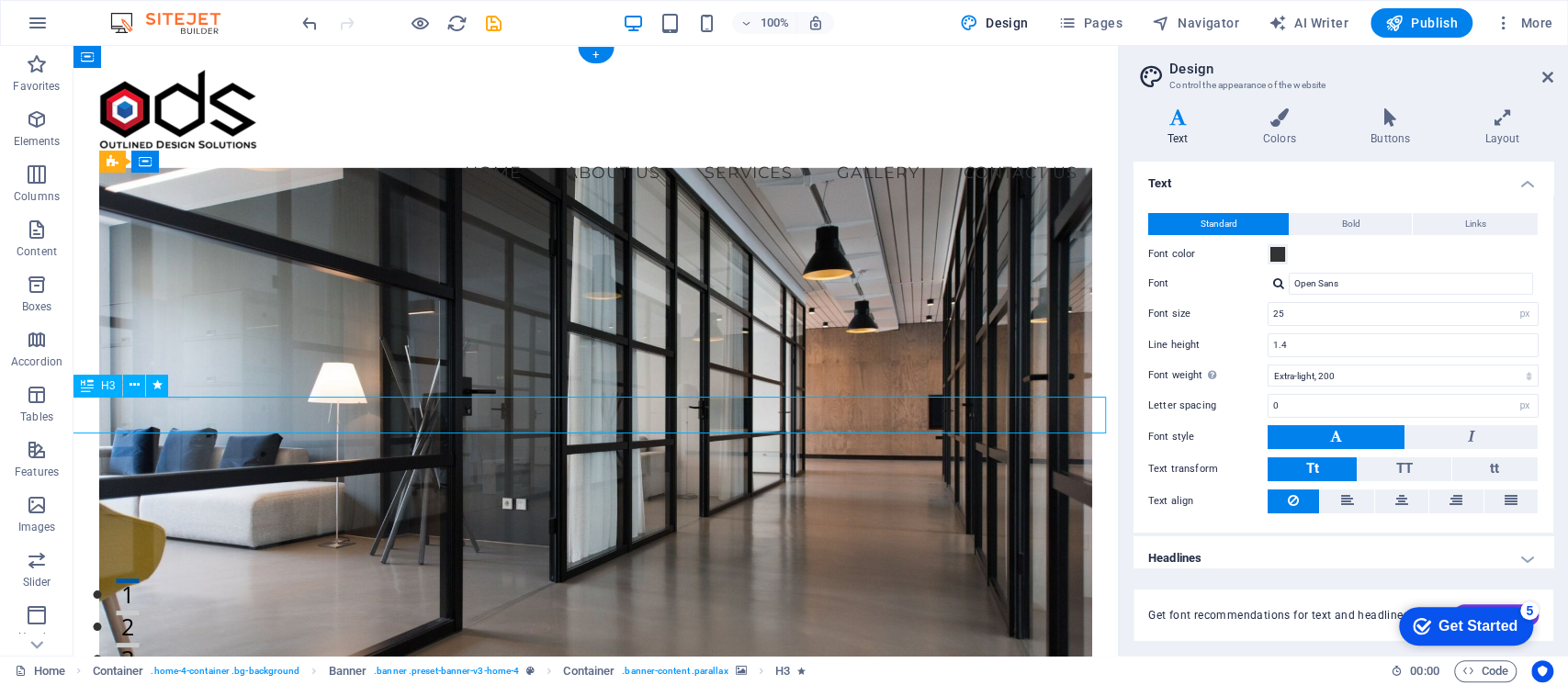
select select "px"
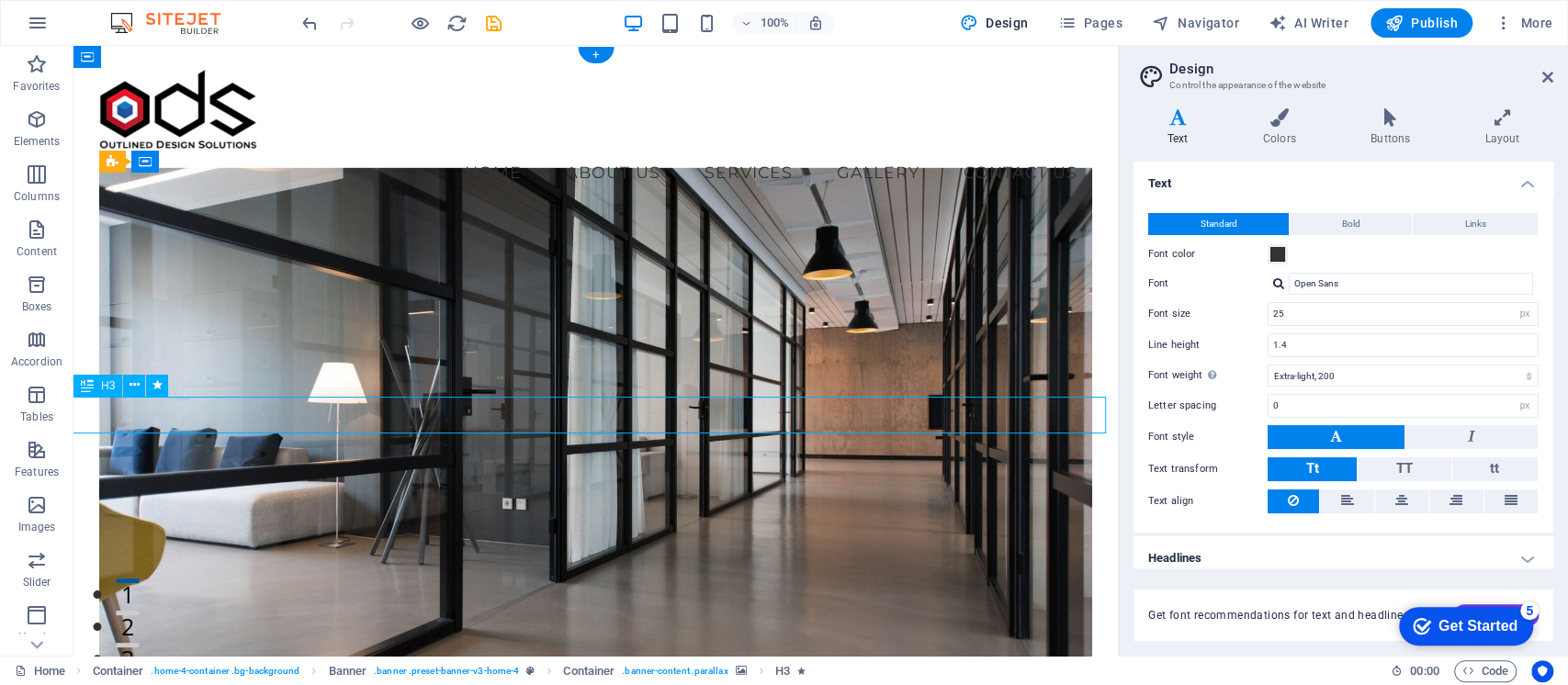
select select "px"
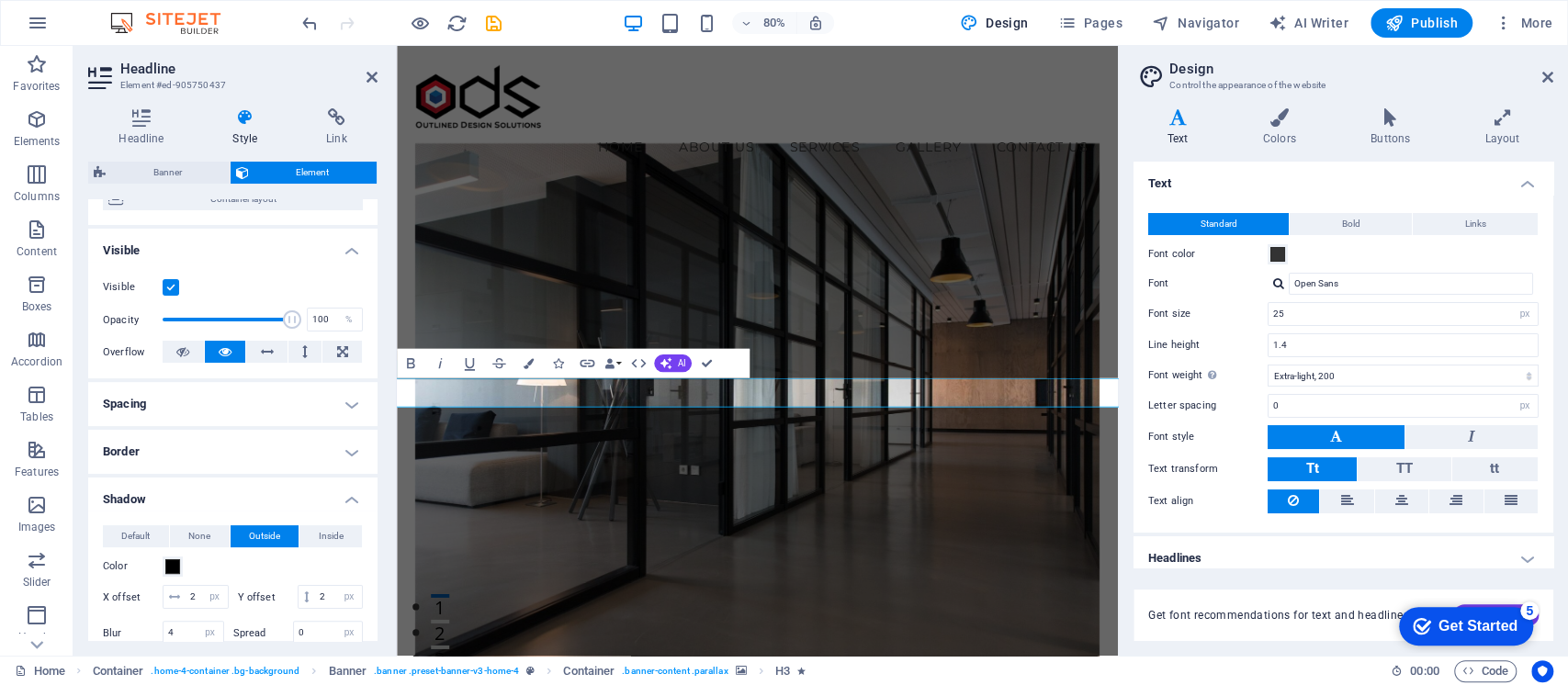
scroll to position [367, 0]
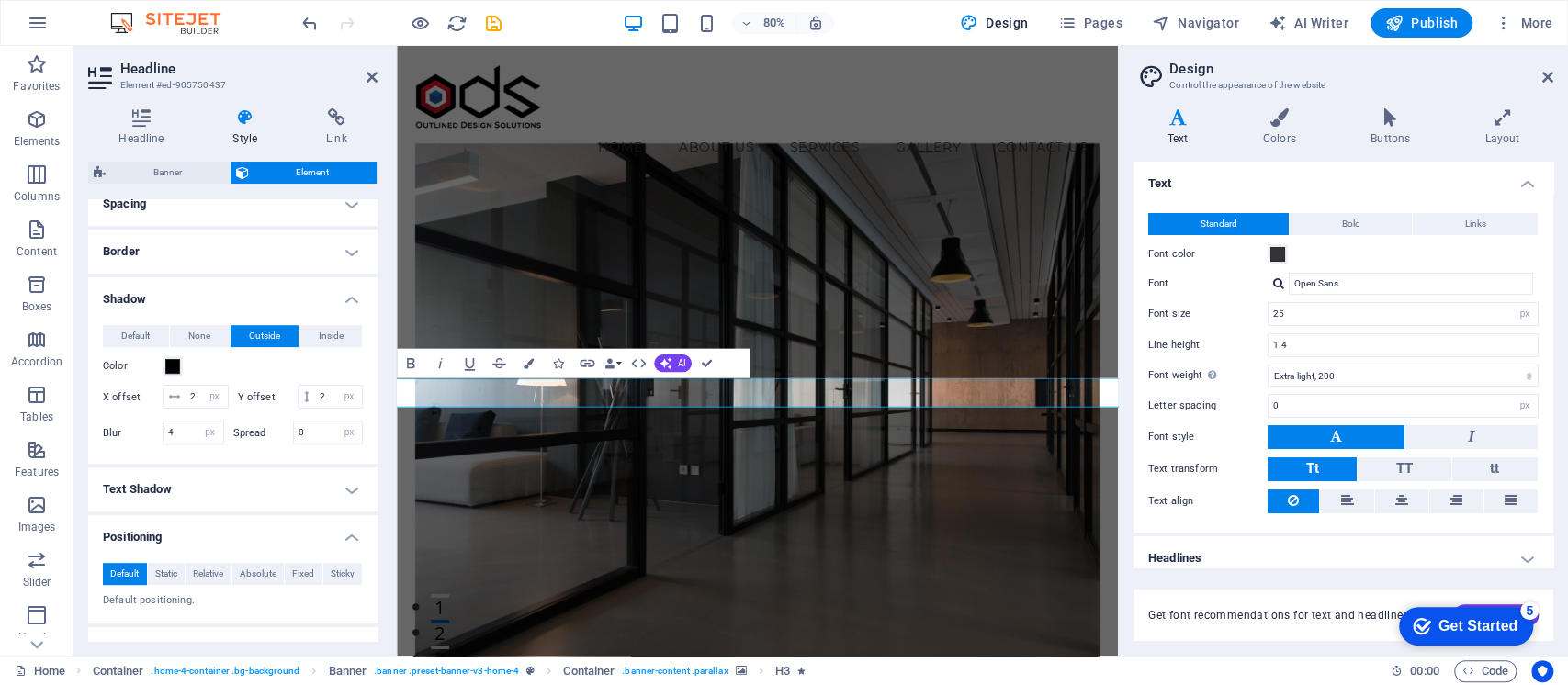
click at [233, 489] on h4 "Text Shadow" at bounding box center [233, 489] width 289 height 44
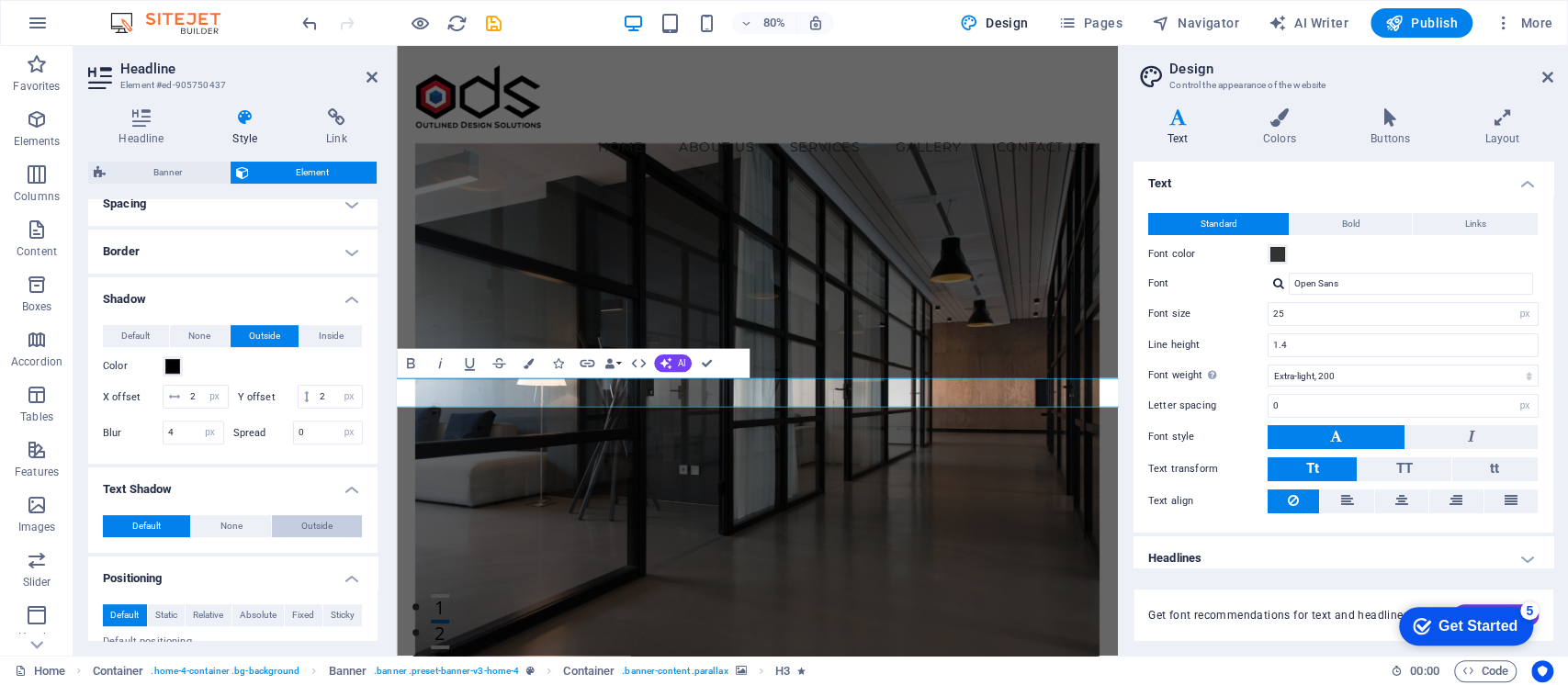
click at [326, 534] on span "Outside" at bounding box center [316, 526] width 31 height 22
type input "rgba(0, 0, 0, 0.2)"
type input "2"
type input "4"
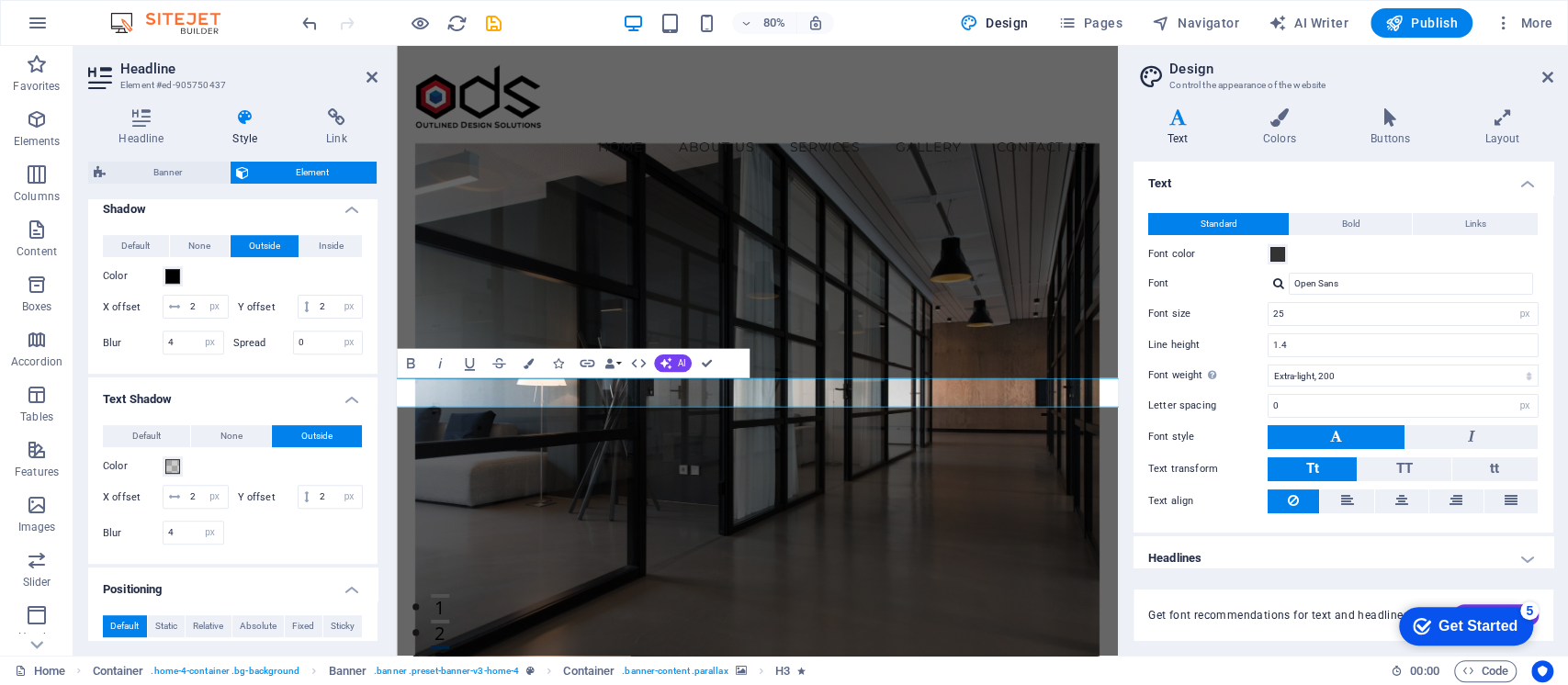
scroll to position [489, 0]
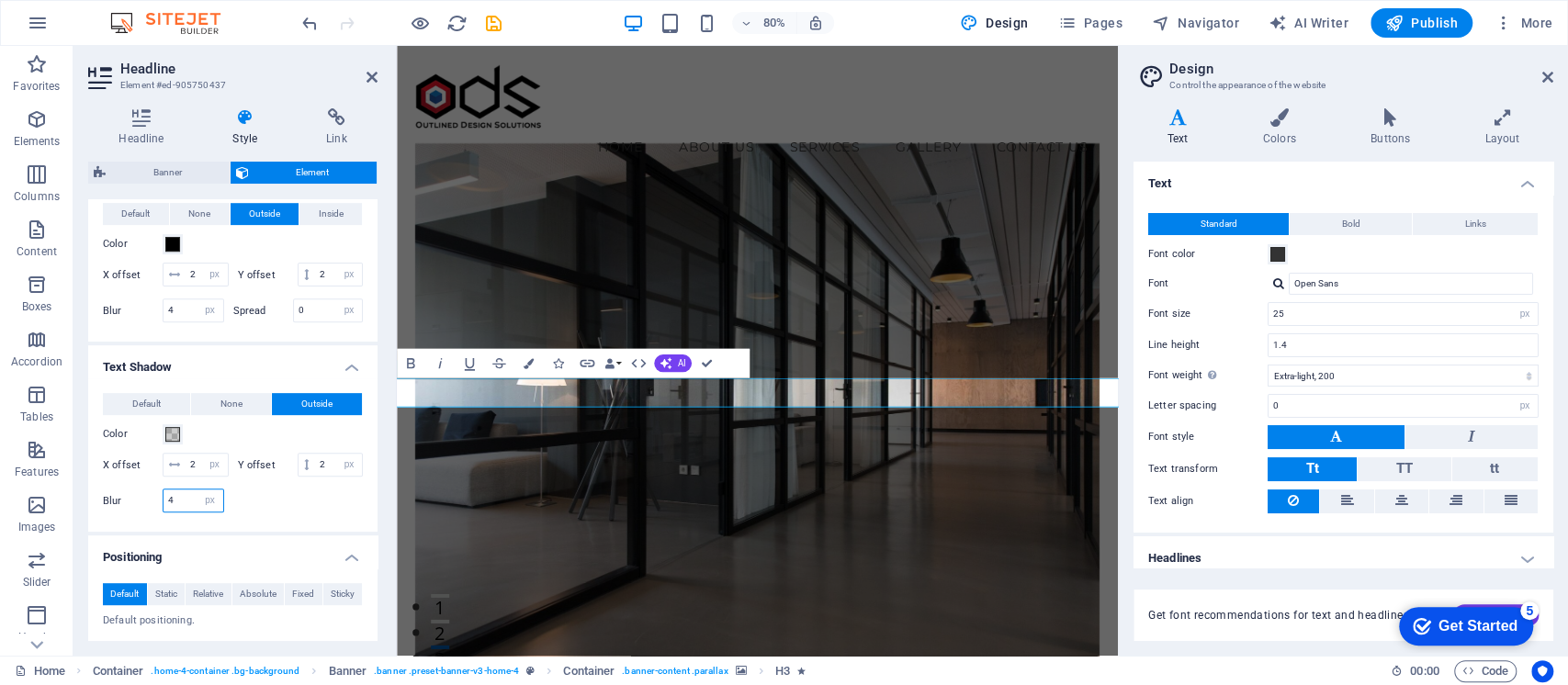
click at [184, 496] on input "4" at bounding box center [193, 500] width 60 height 22
click at [168, 434] on span at bounding box center [172, 433] width 14 height 14
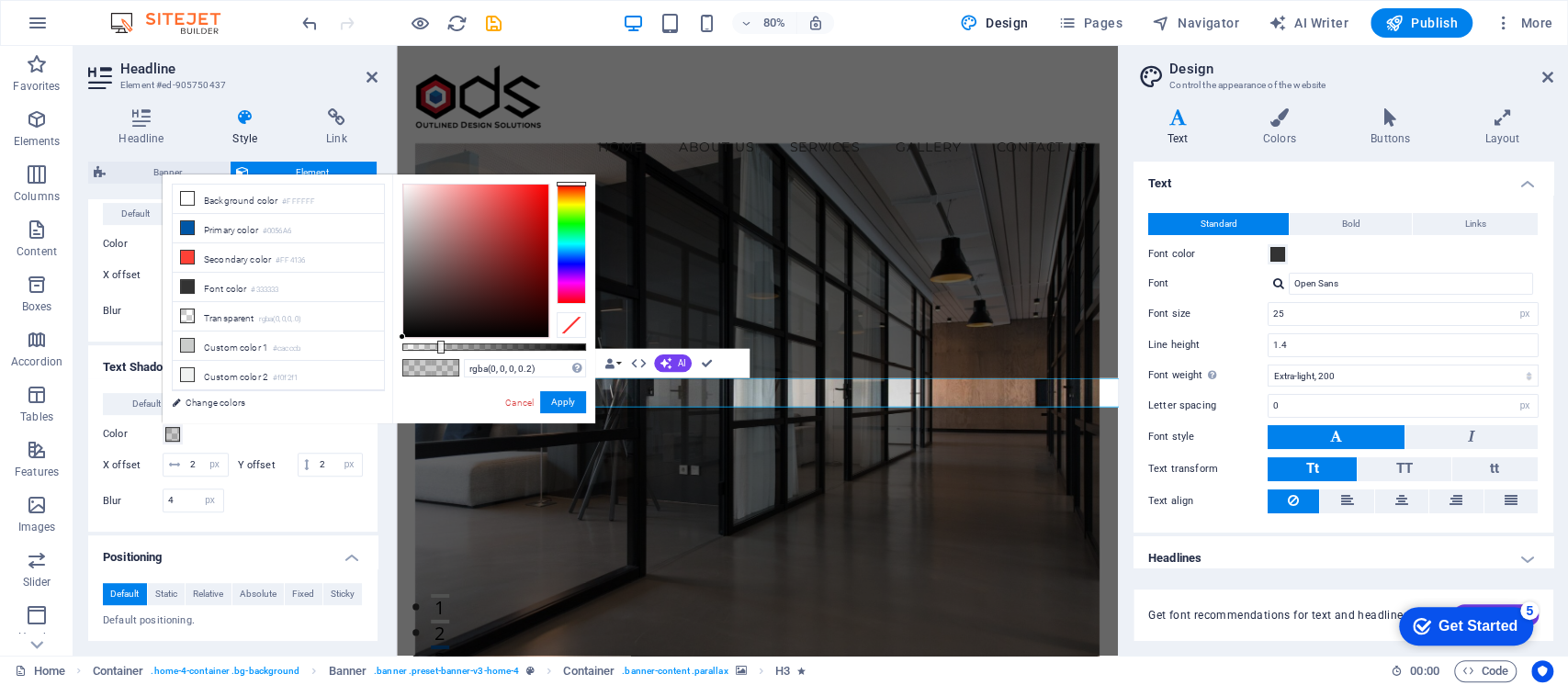
drag, startPoint x: 508, startPoint y: 342, endPoint x: 571, endPoint y: 349, distance: 63.4
click at [571, 349] on div "rgba(0, 0, 0, 0.2) Supported formats #0852ed rgb(8, 82, 237) rgba(8, 82, 237, 9…" at bounding box center [493, 432] width 203 height 515
drag, startPoint x: 571, startPoint y: 348, endPoint x: 602, endPoint y: 352, distance: 31.3
click at [602, 352] on body "Outlined Design Solutions Home Favorites Elements Columns Content Boxes Accordi…" at bounding box center [784, 342] width 1568 height 685
type input "rgba(0, 0, 0, 0.911)"
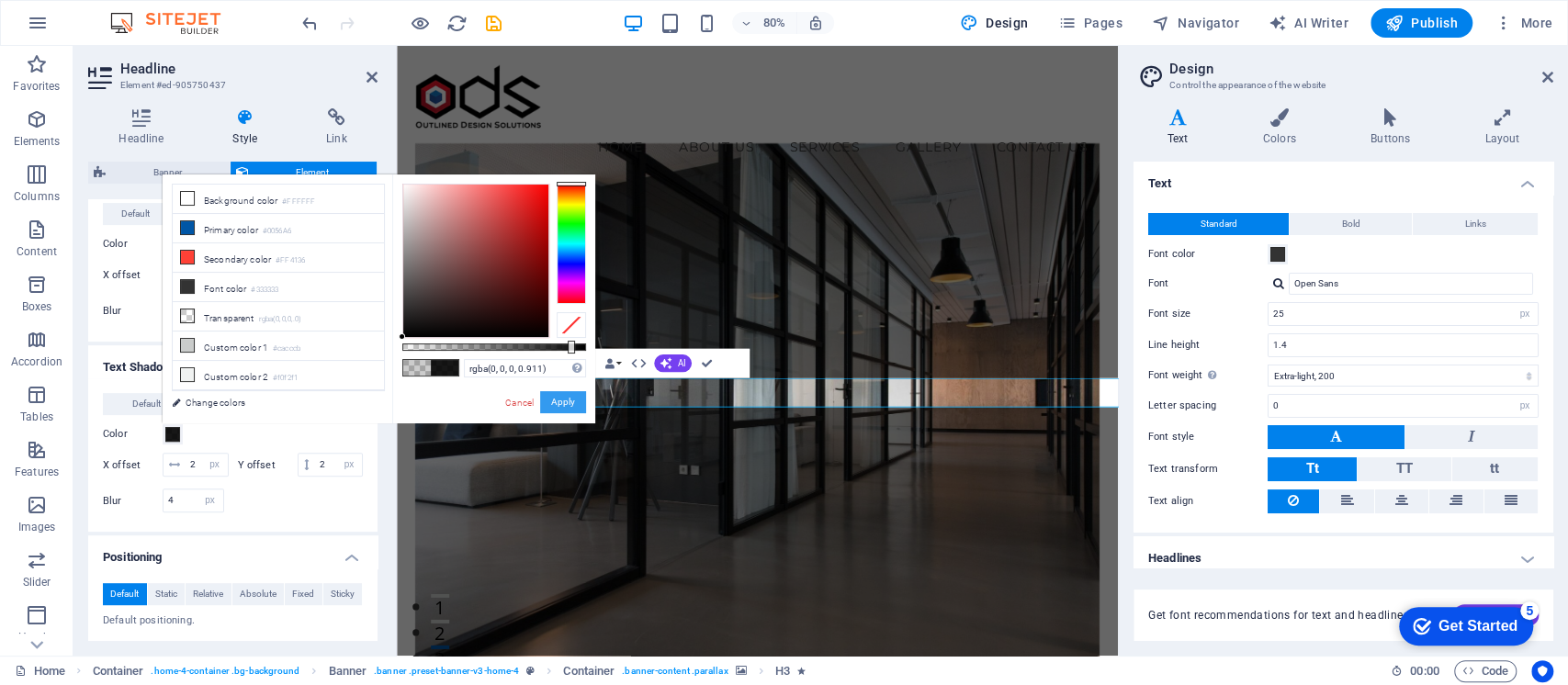
click at [570, 402] on button "Apply" at bounding box center [563, 402] width 46 height 22
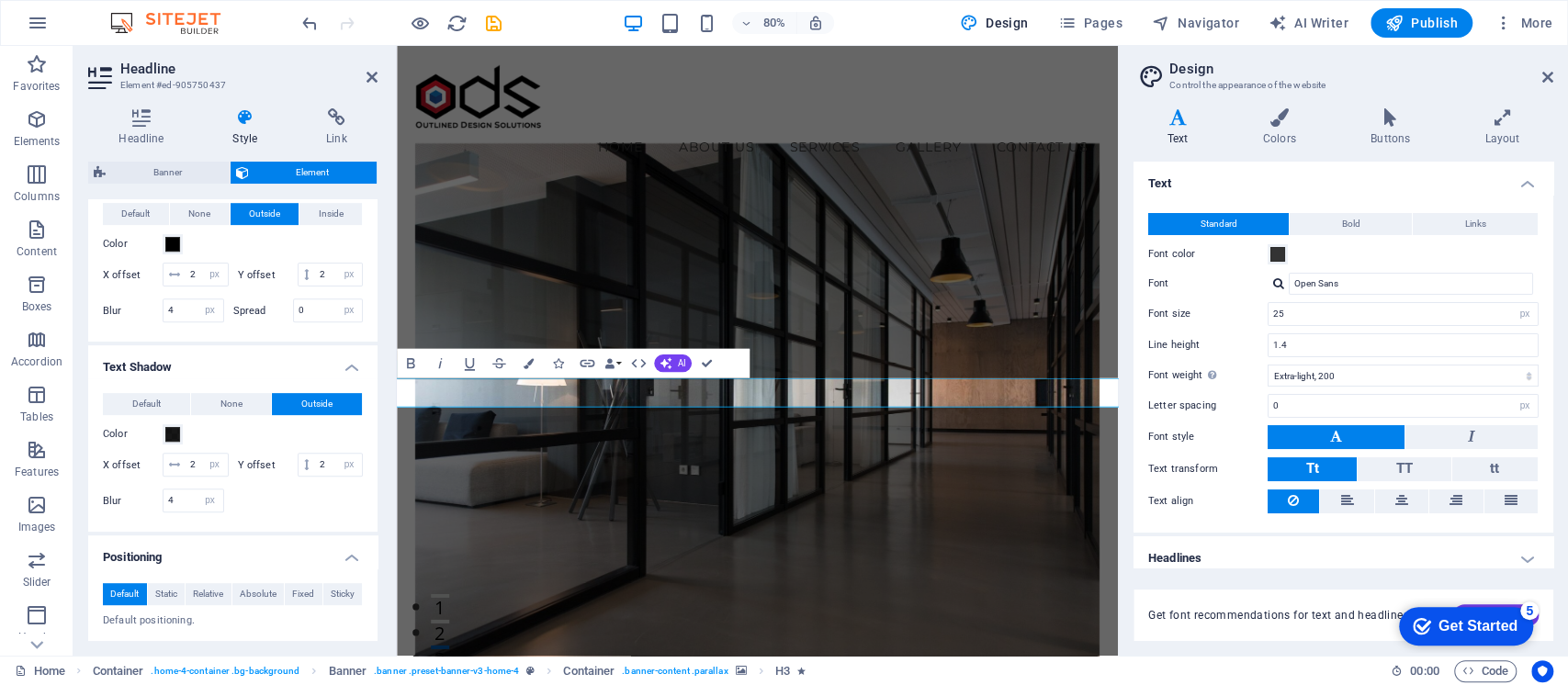
click at [1161, 636] on figure at bounding box center [847, 515] width 856 height 694
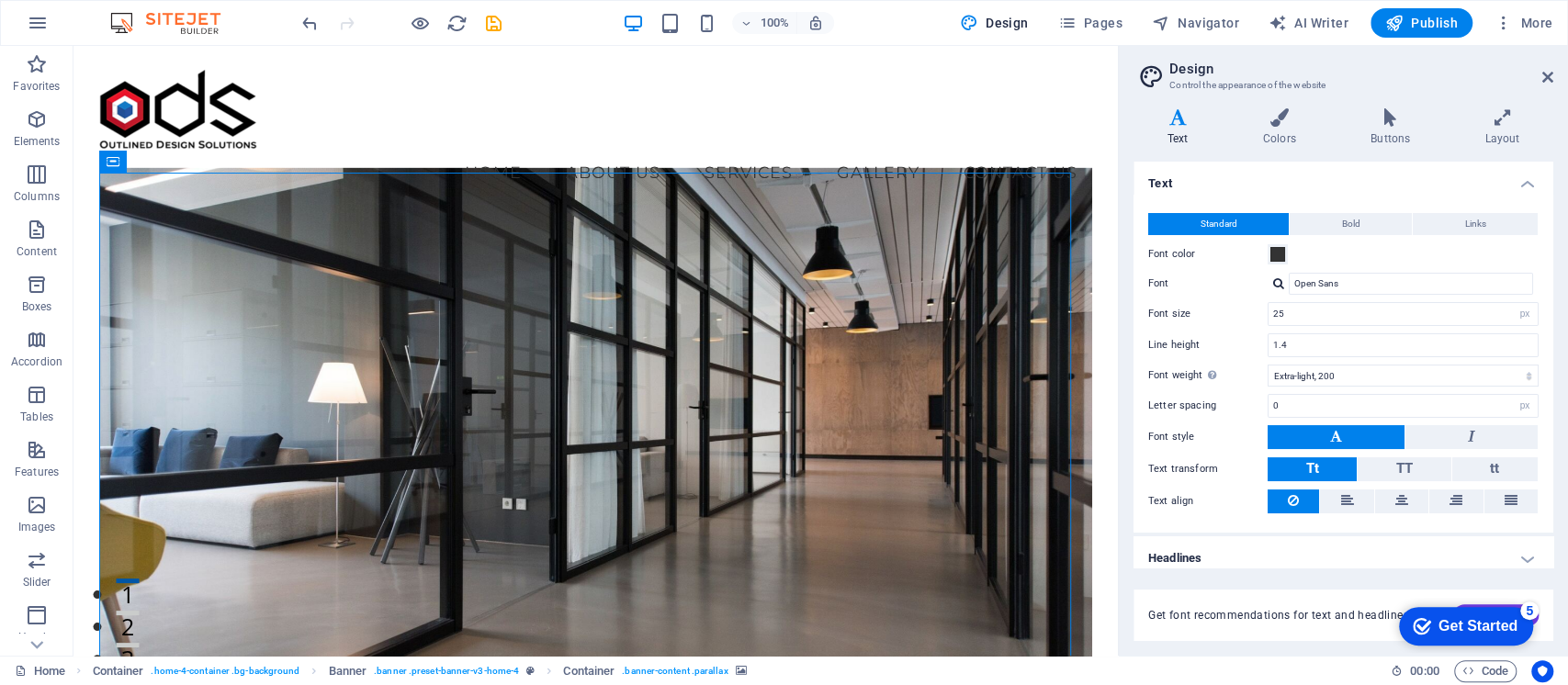
click at [955, 520] on figure at bounding box center [595, 445] width 992 height 554
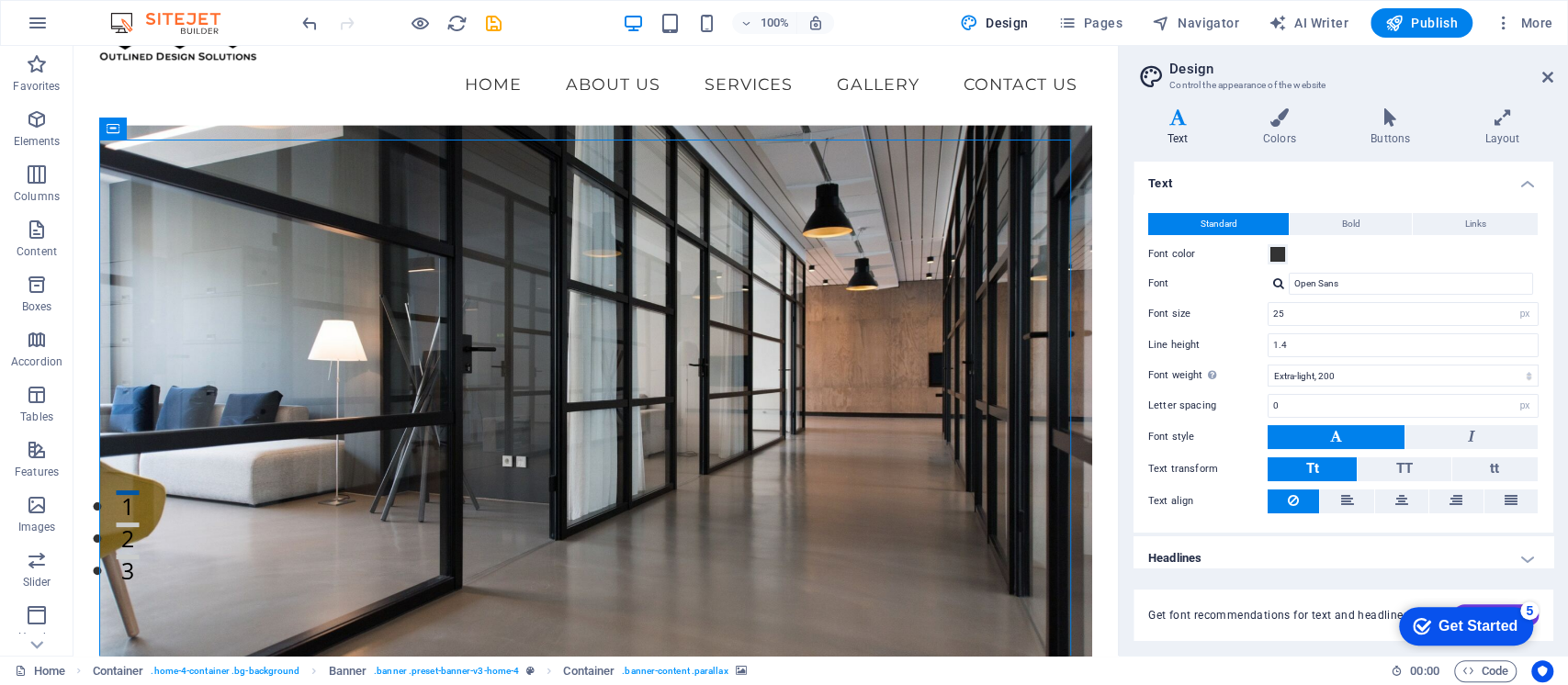
scroll to position [122, 0]
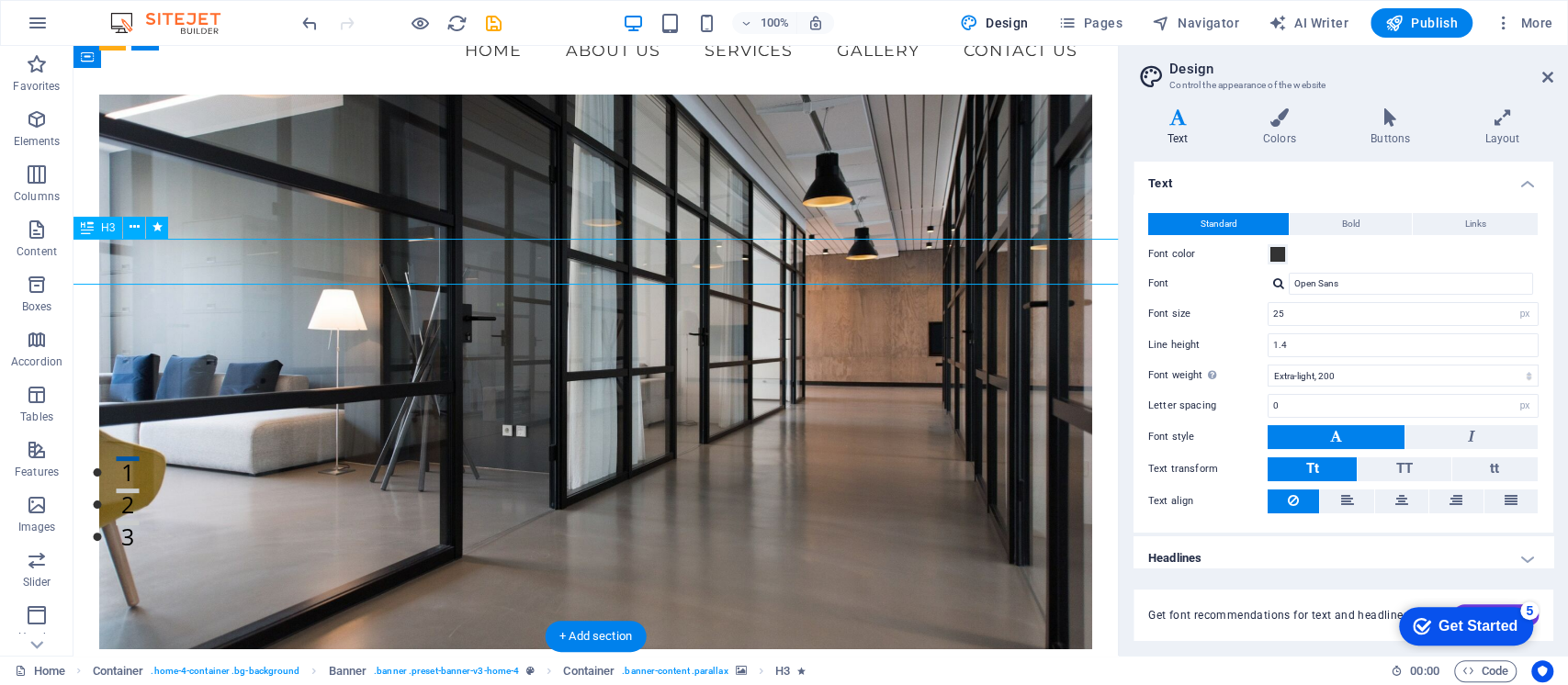
drag, startPoint x: 625, startPoint y: 259, endPoint x: 624, endPoint y: 241, distance: 18.0
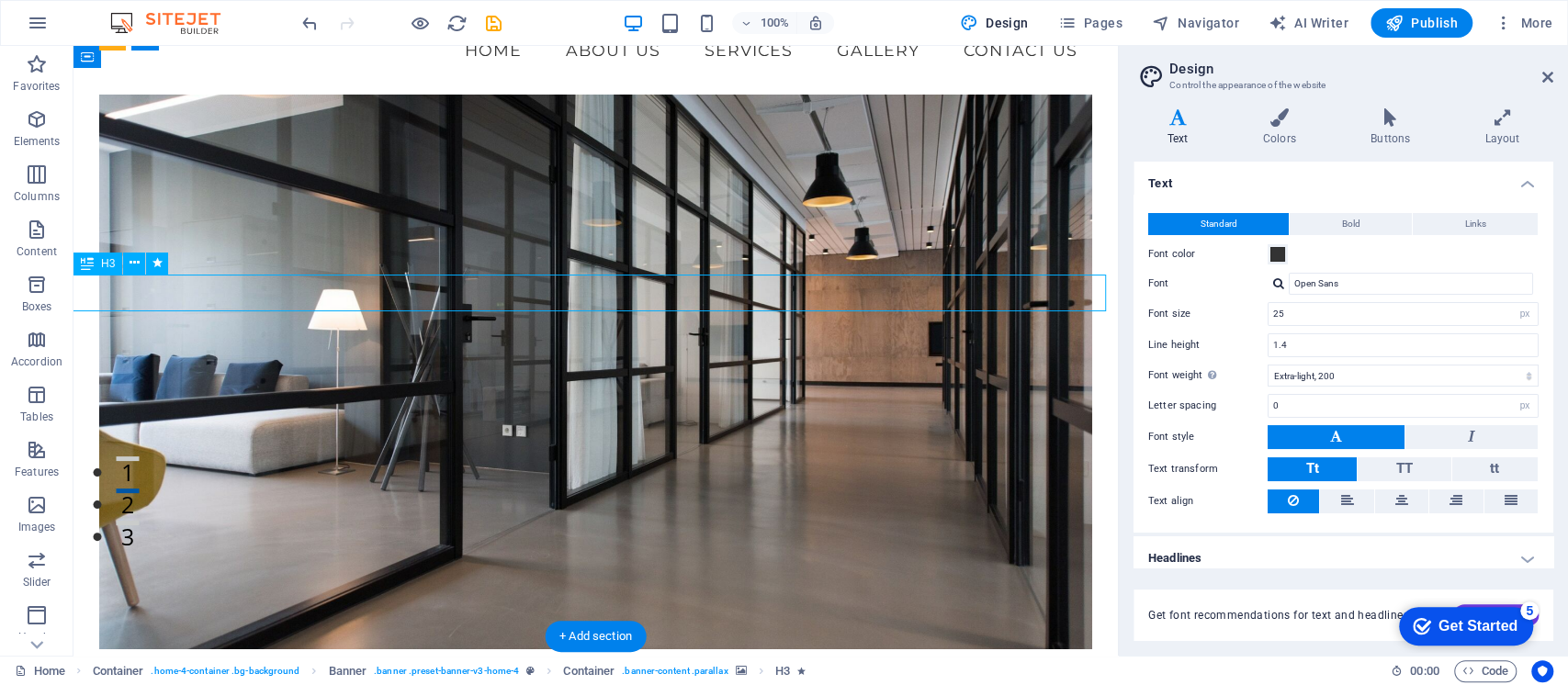
select select "px"
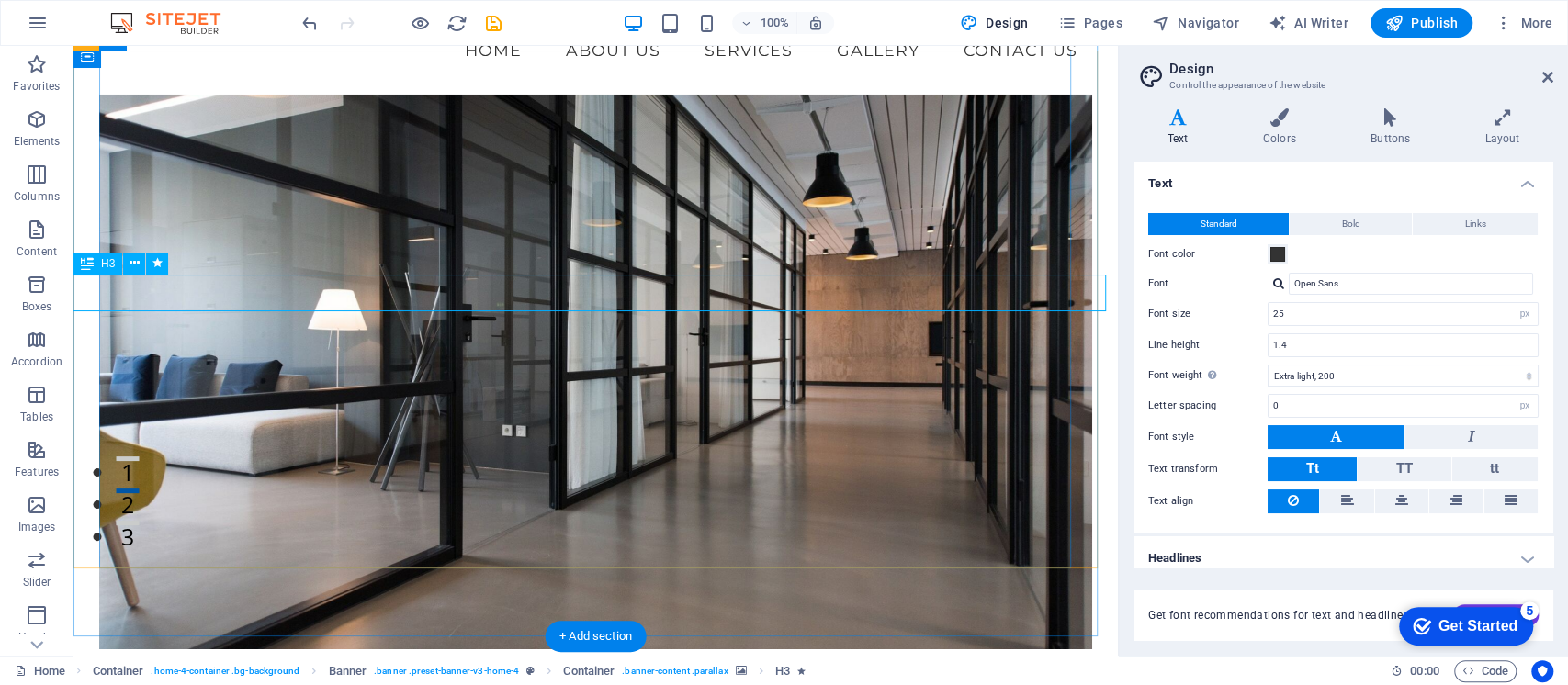
select select "px"
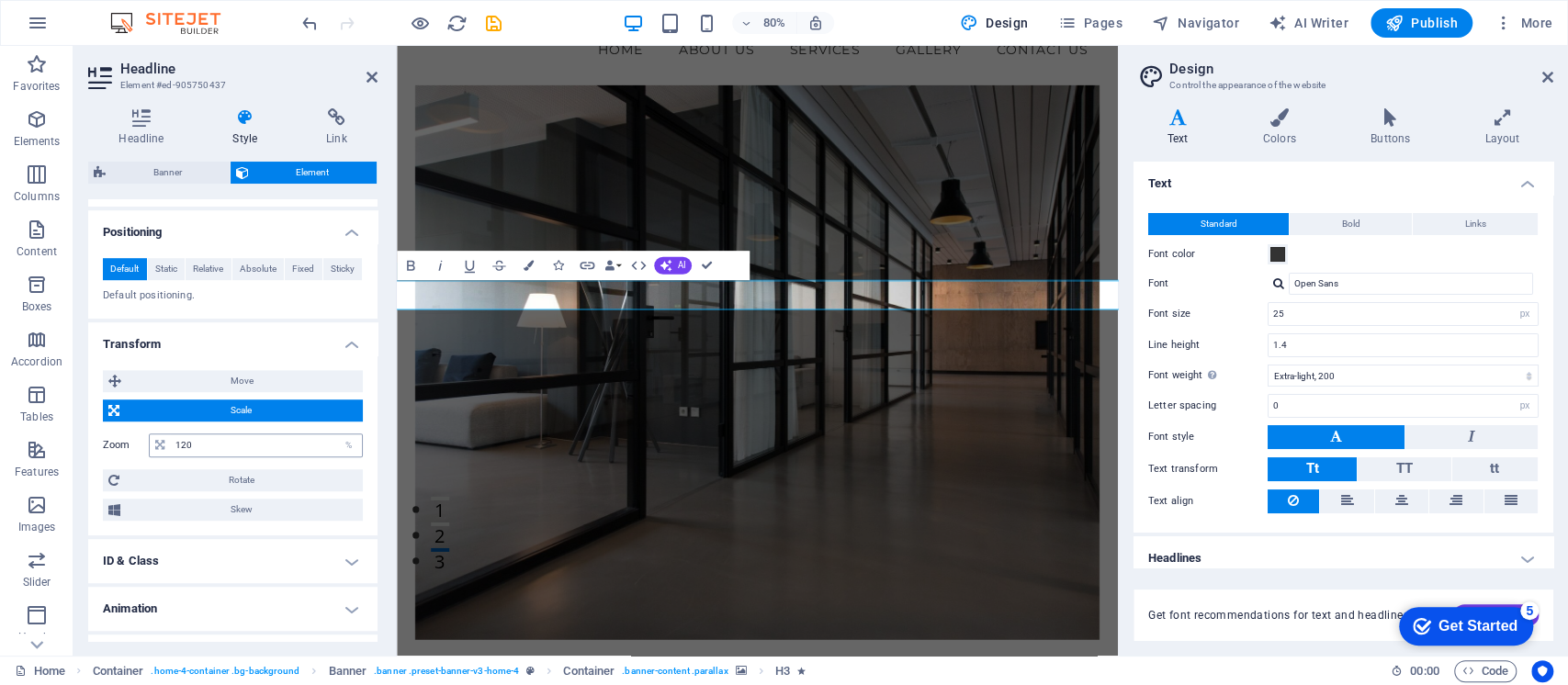
scroll to position [850, 0]
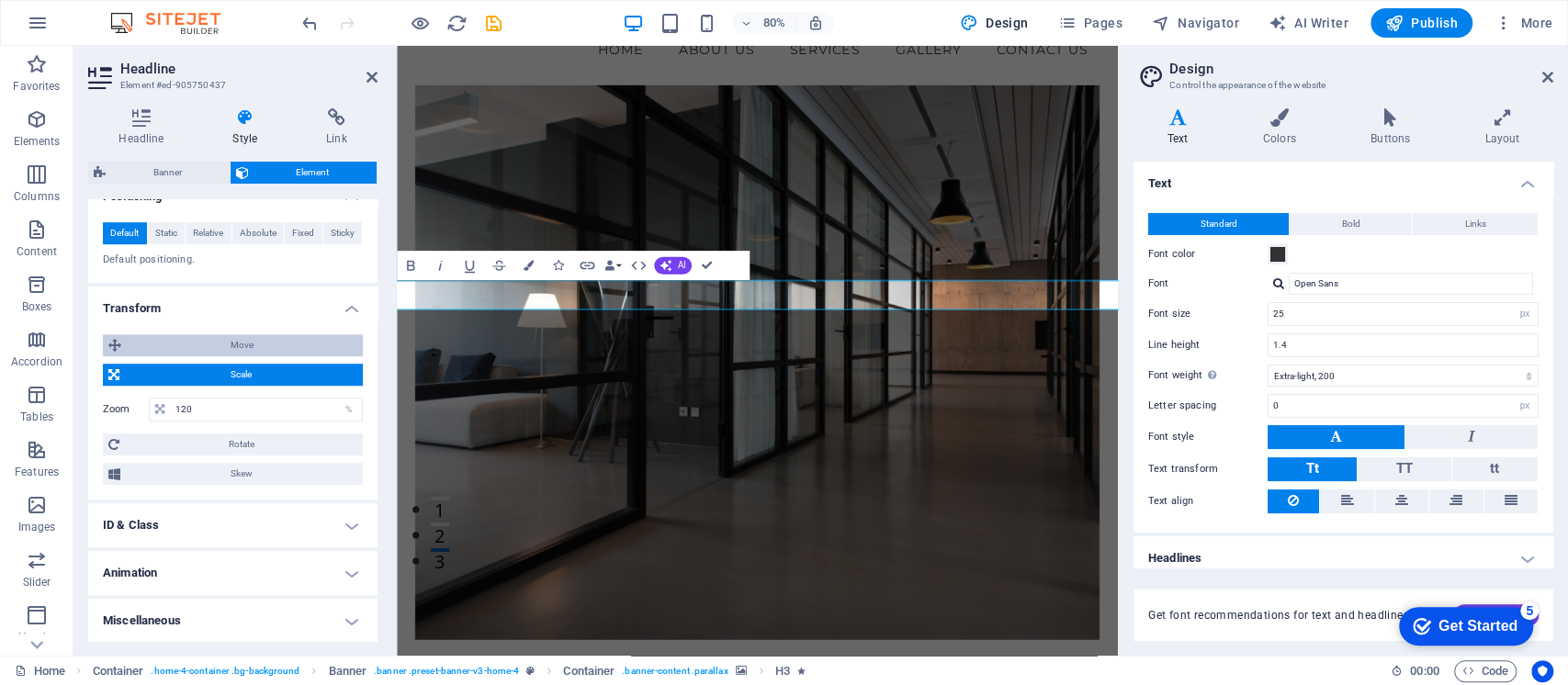
click at [299, 334] on span "Move" at bounding box center [242, 345] width 231 height 22
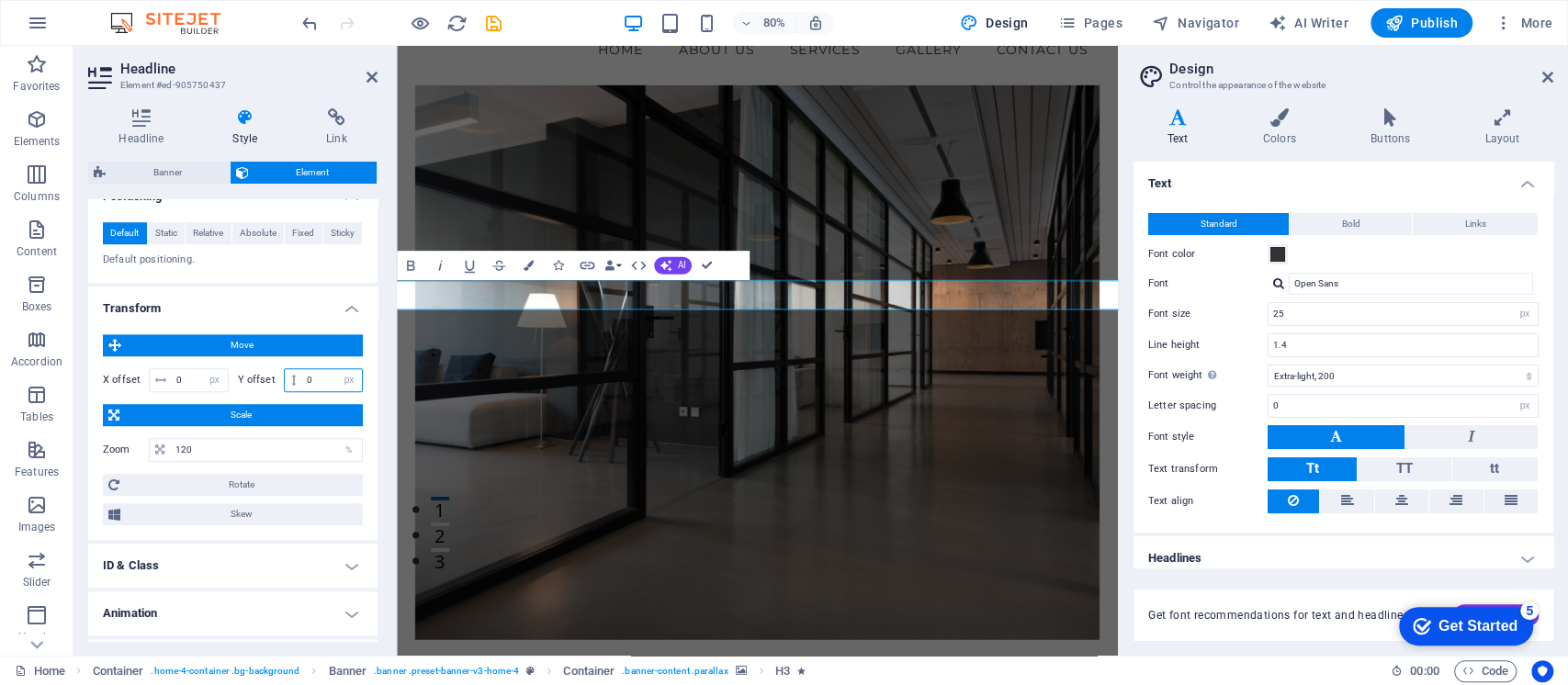
drag, startPoint x: 313, startPoint y: 379, endPoint x: 303, endPoint y: 377, distance: 10.2
click at [303, 377] on input "0" at bounding box center [331, 379] width 60 height 22
type input "10"
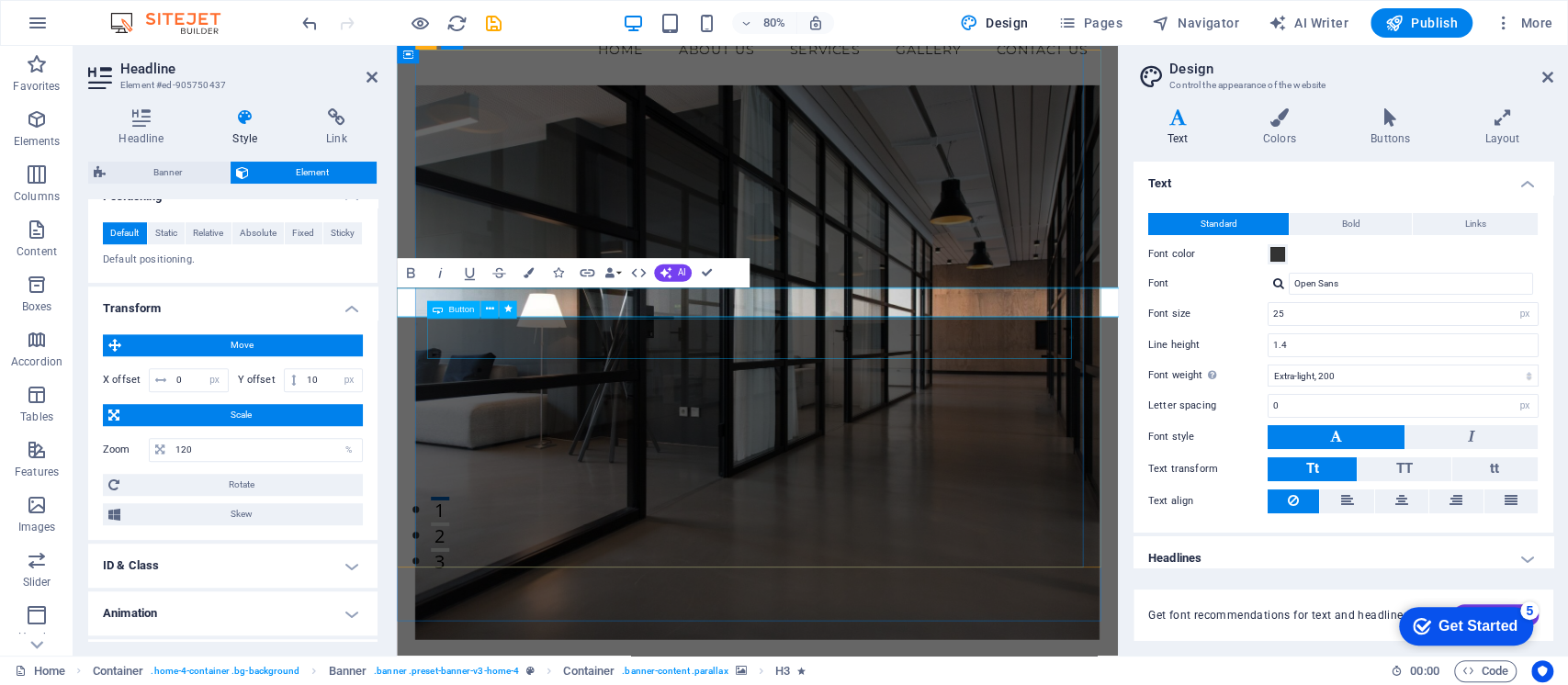
click at [999, 444] on figure at bounding box center [847, 441] width 856 height 694
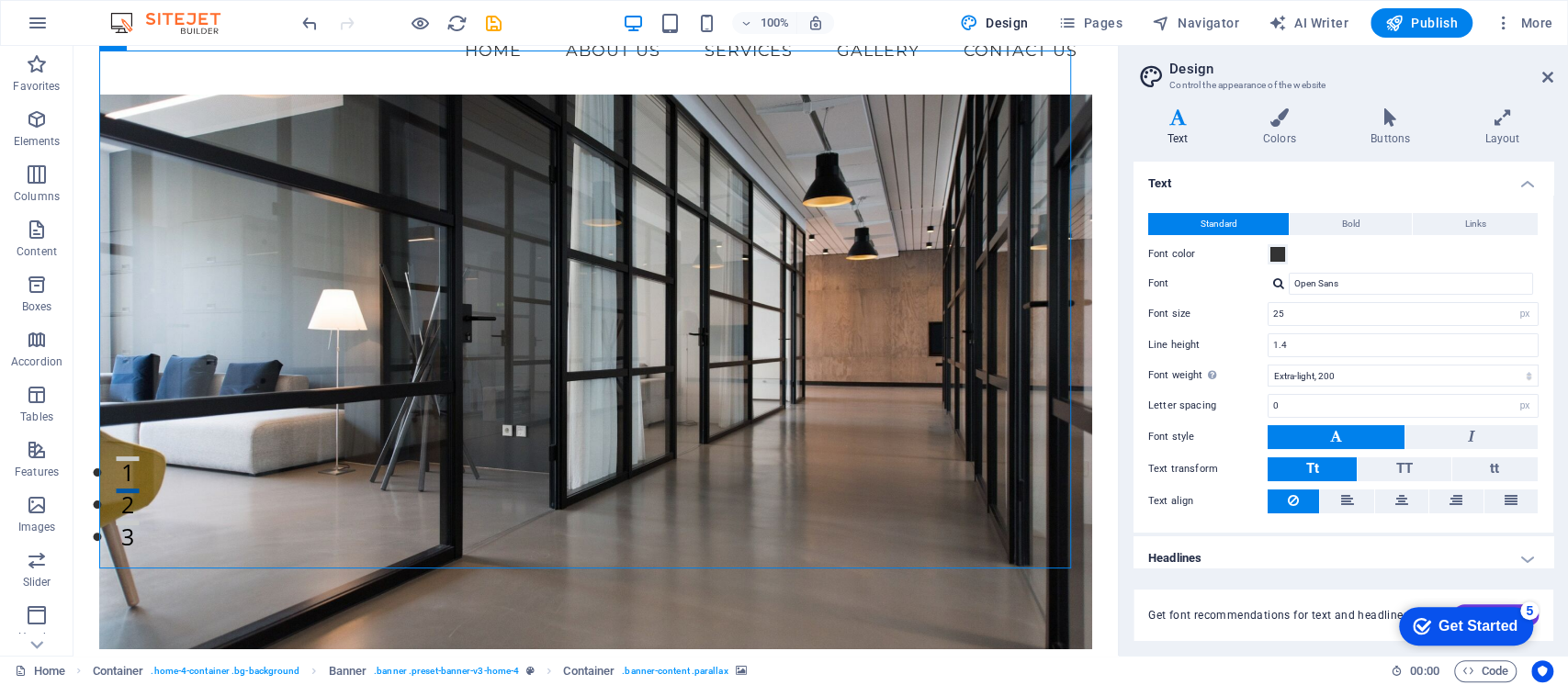
click at [858, 426] on figure at bounding box center [595, 371] width 992 height 554
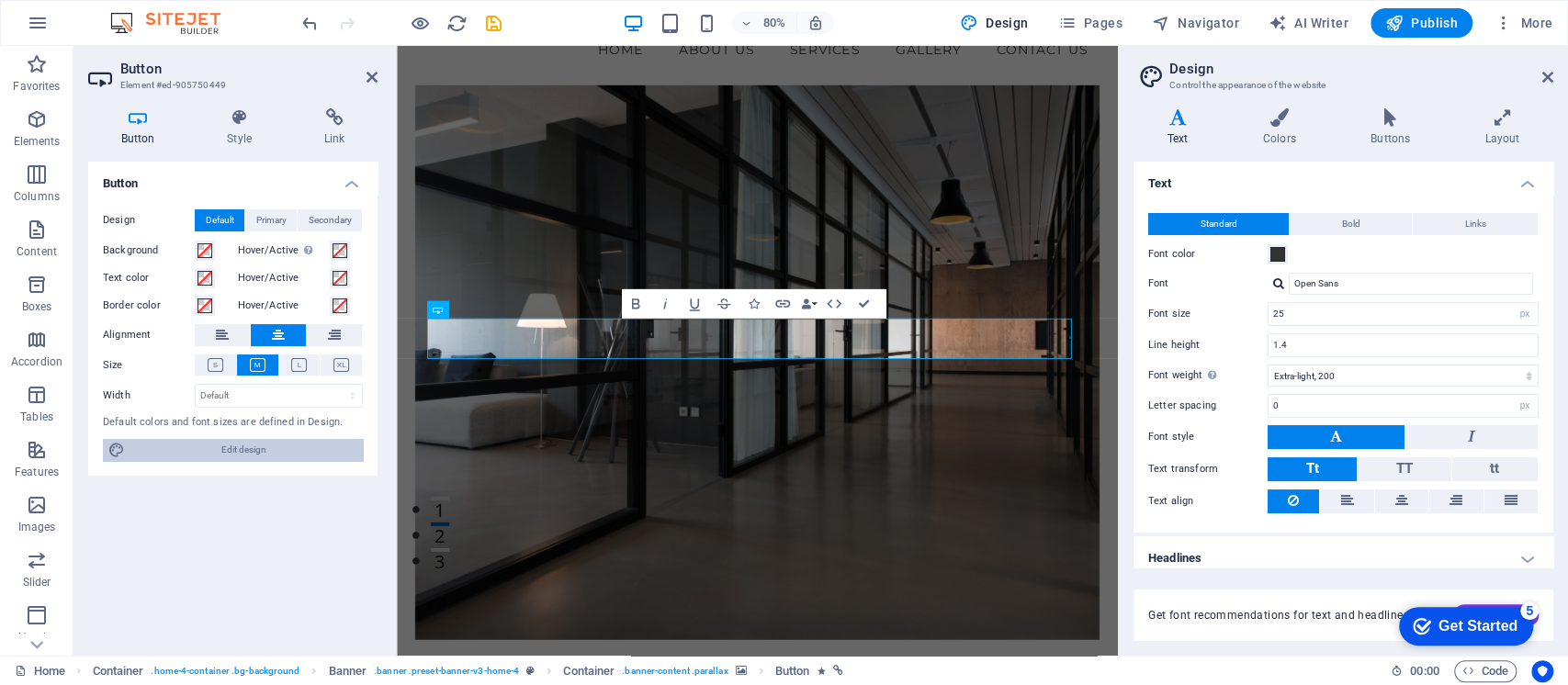
click at [219, 445] on span "Edit design" at bounding box center [244, 450] width 227 height 22
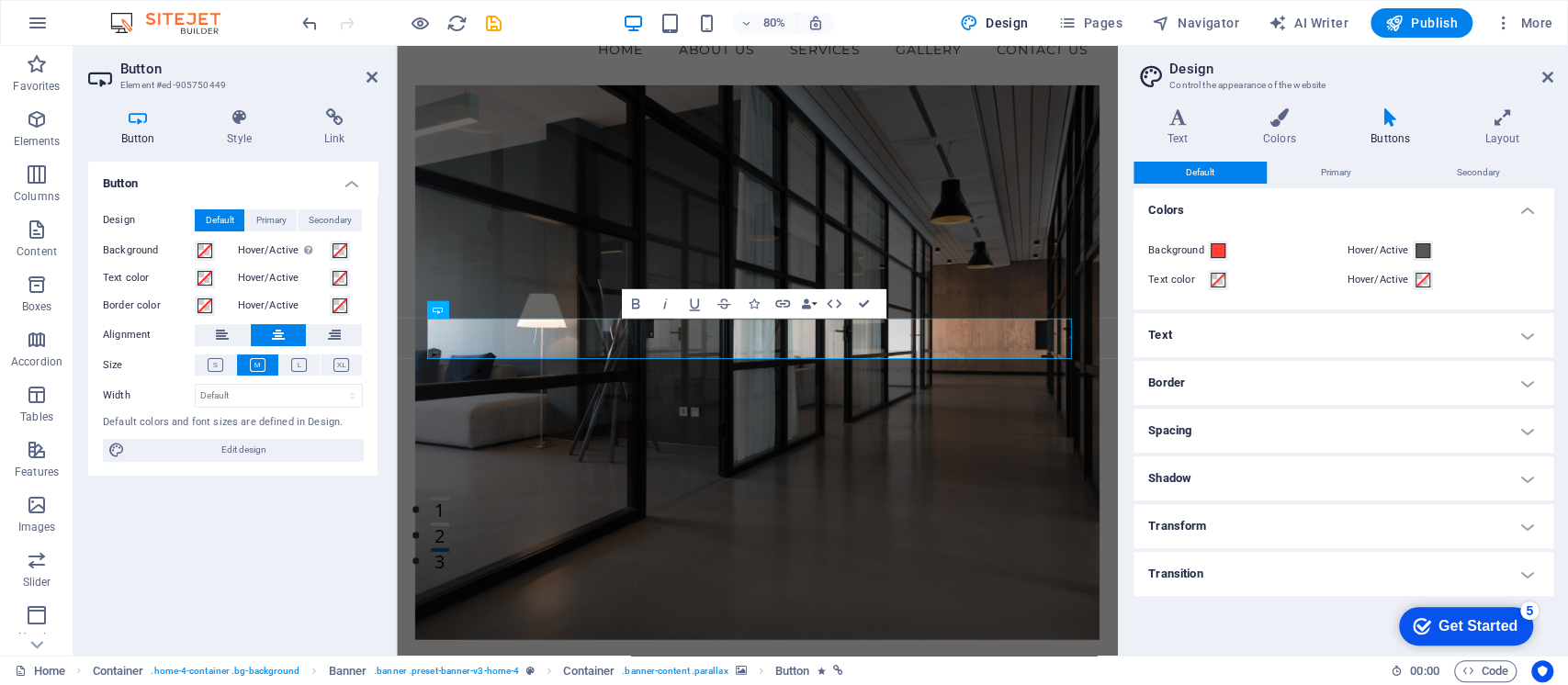
click at [1266, 529] on h4 "Transform" at bounding box center [1342, 526] width 420 height 44
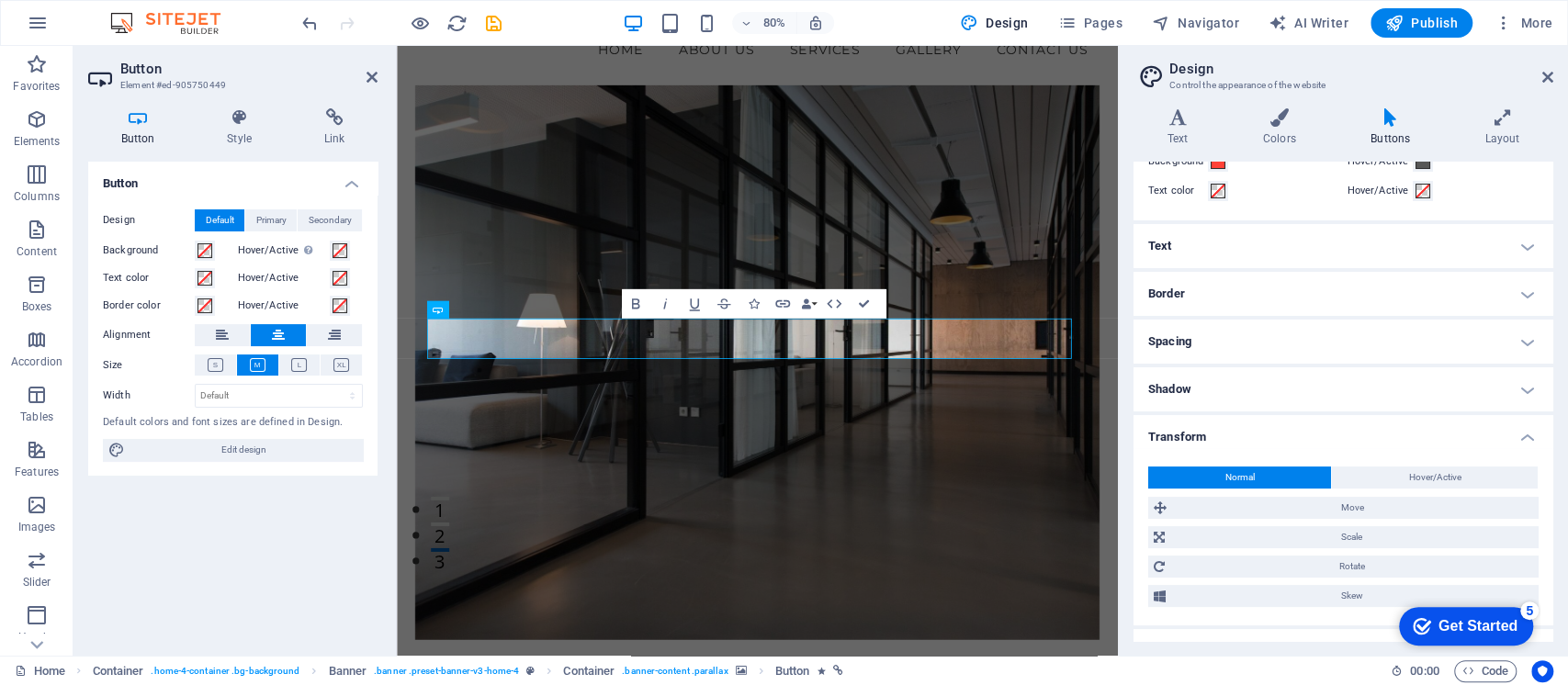
scroll to position [120, 0]
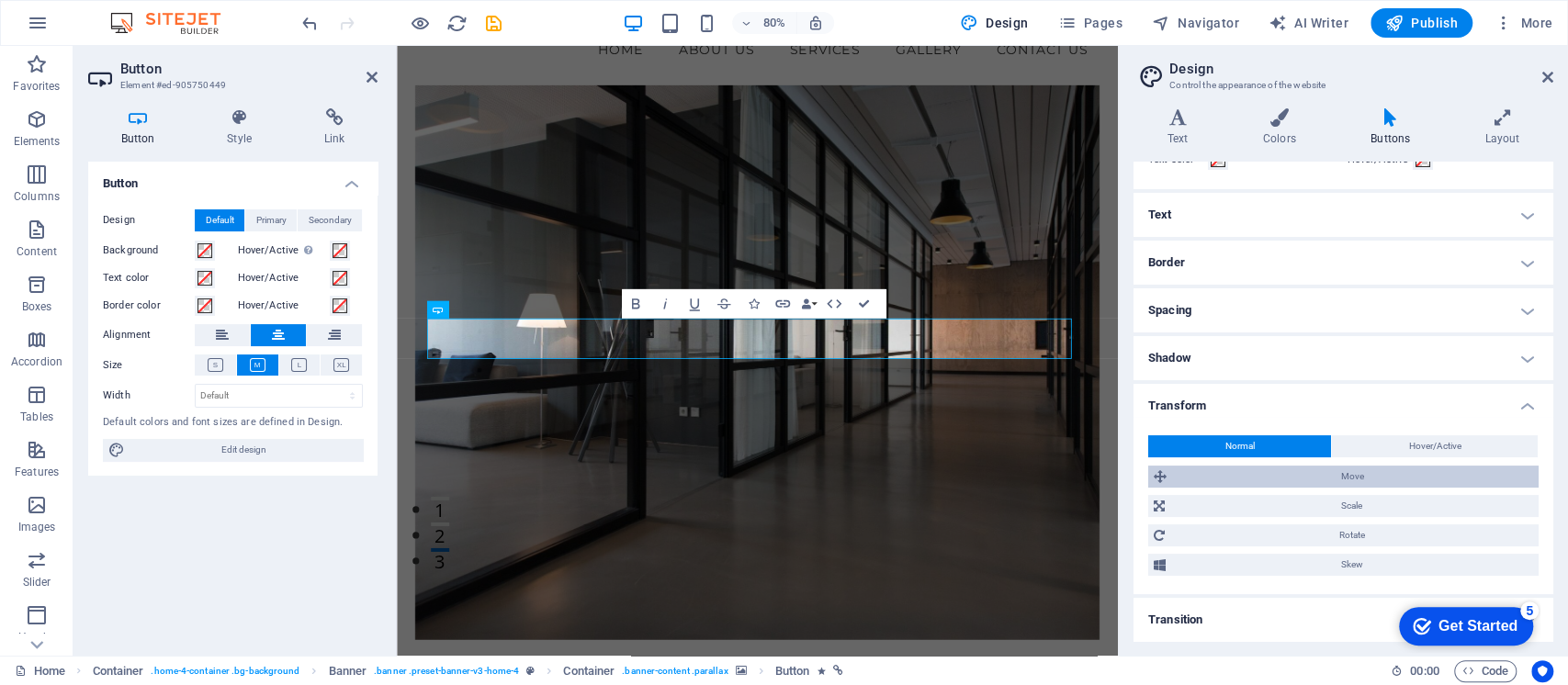
click at [1349, 471] on span "Move" at bounding box center [1353, 477] width 361 height 22
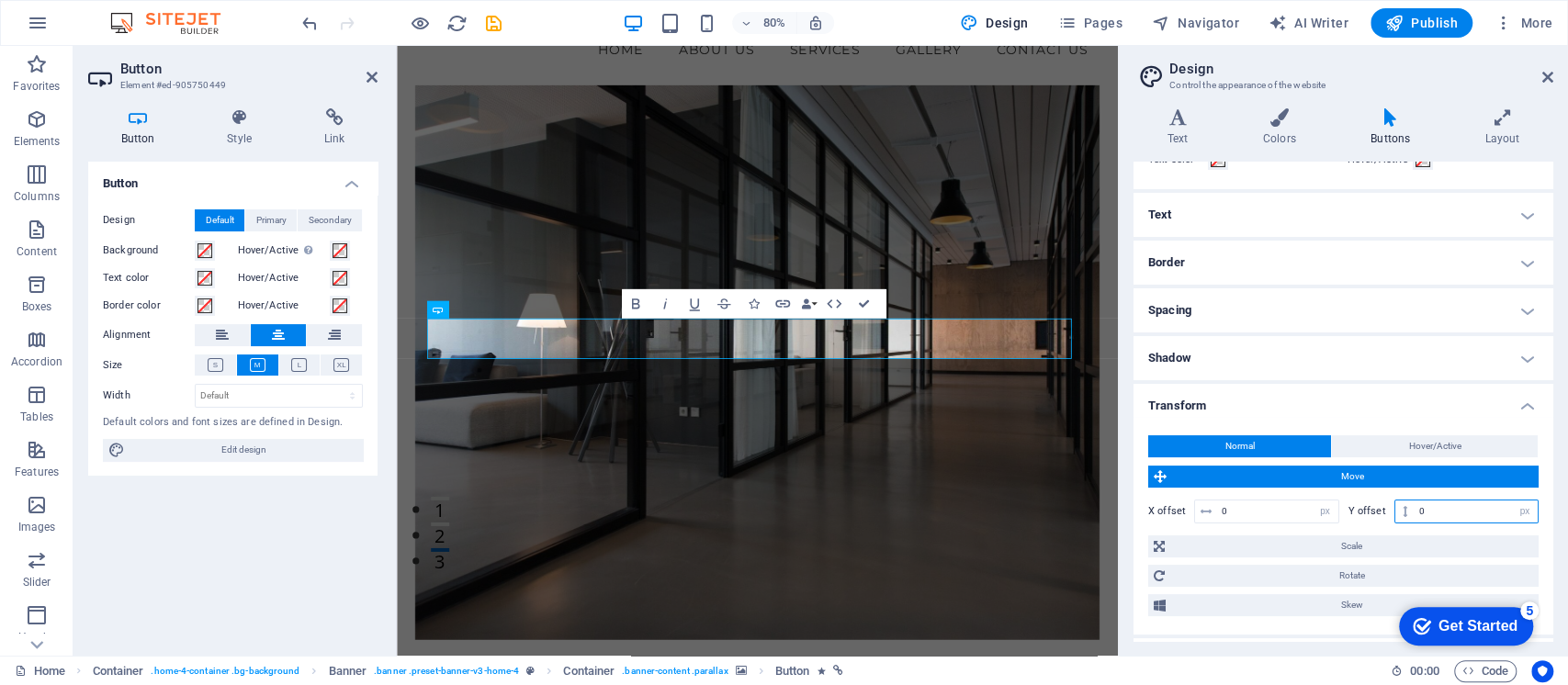
drag, startPoint x: 1429, startPoint y: 503, endPoint x: 1415, endPoint y: 517, distance: 19.8
click at [1415, 517] on input "0" at bounding box center [1476, 511] width 123 height 22
type input "10"
click at [1234, 371] on h4 "Shadow" at bounding box center [1342, 358] width 420 height 44
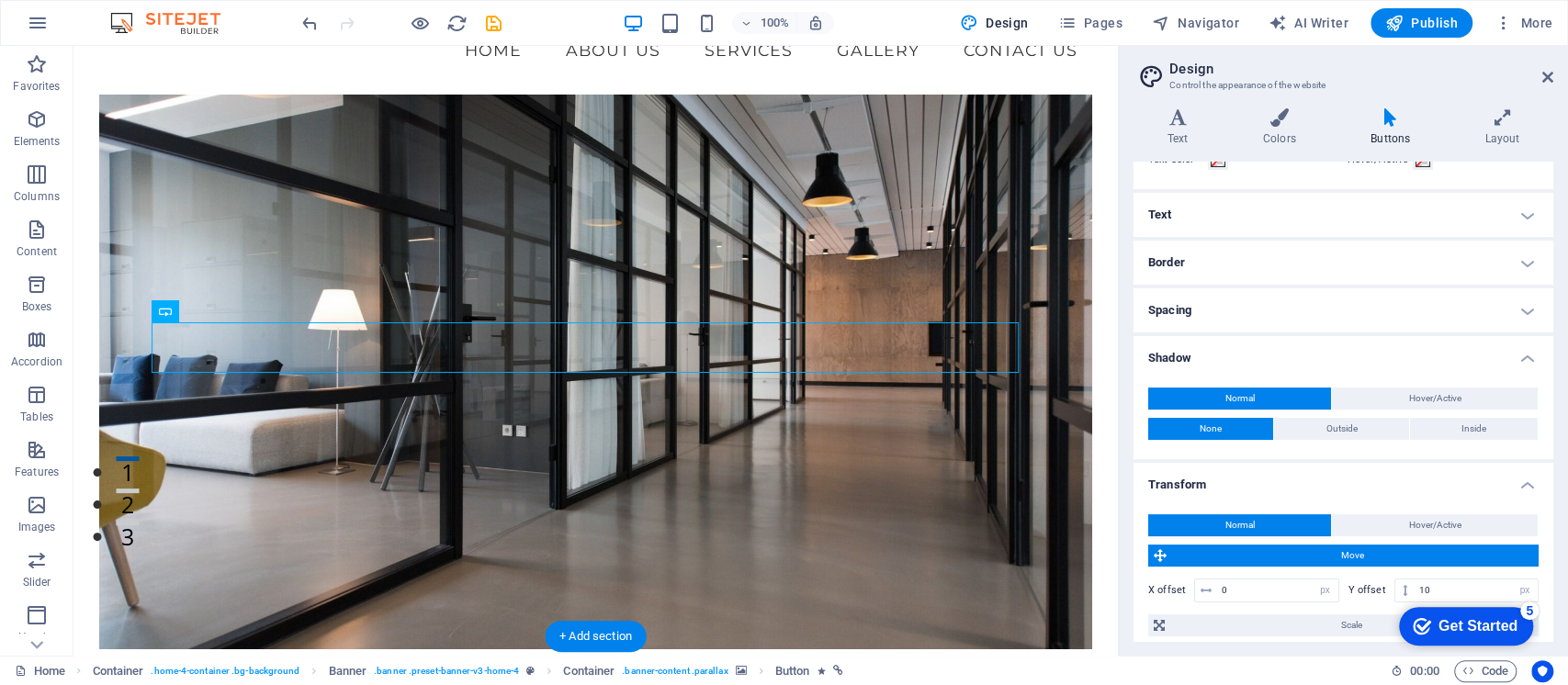
click at [874, 199] on figure at bounding box center [595, 371] width 992 height 554
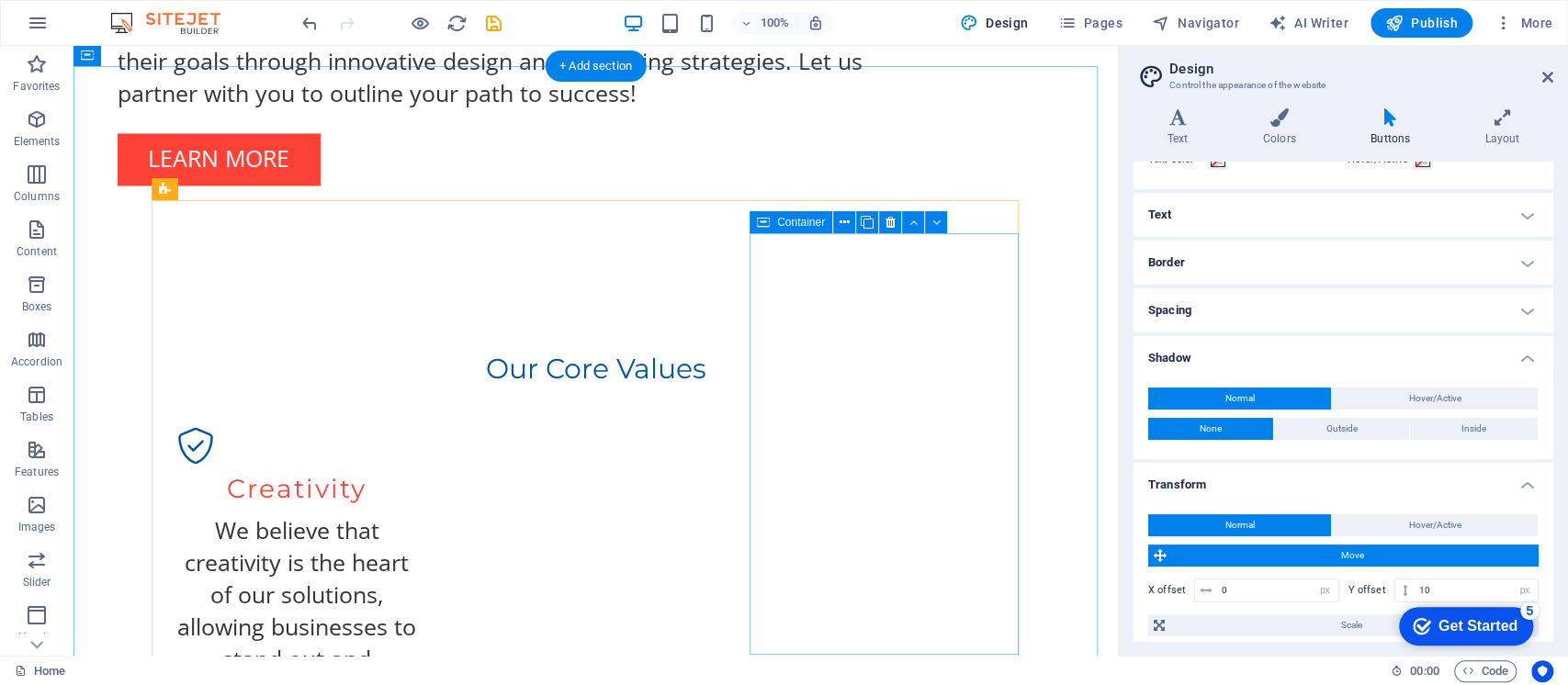
scroll to position [2199, 0]
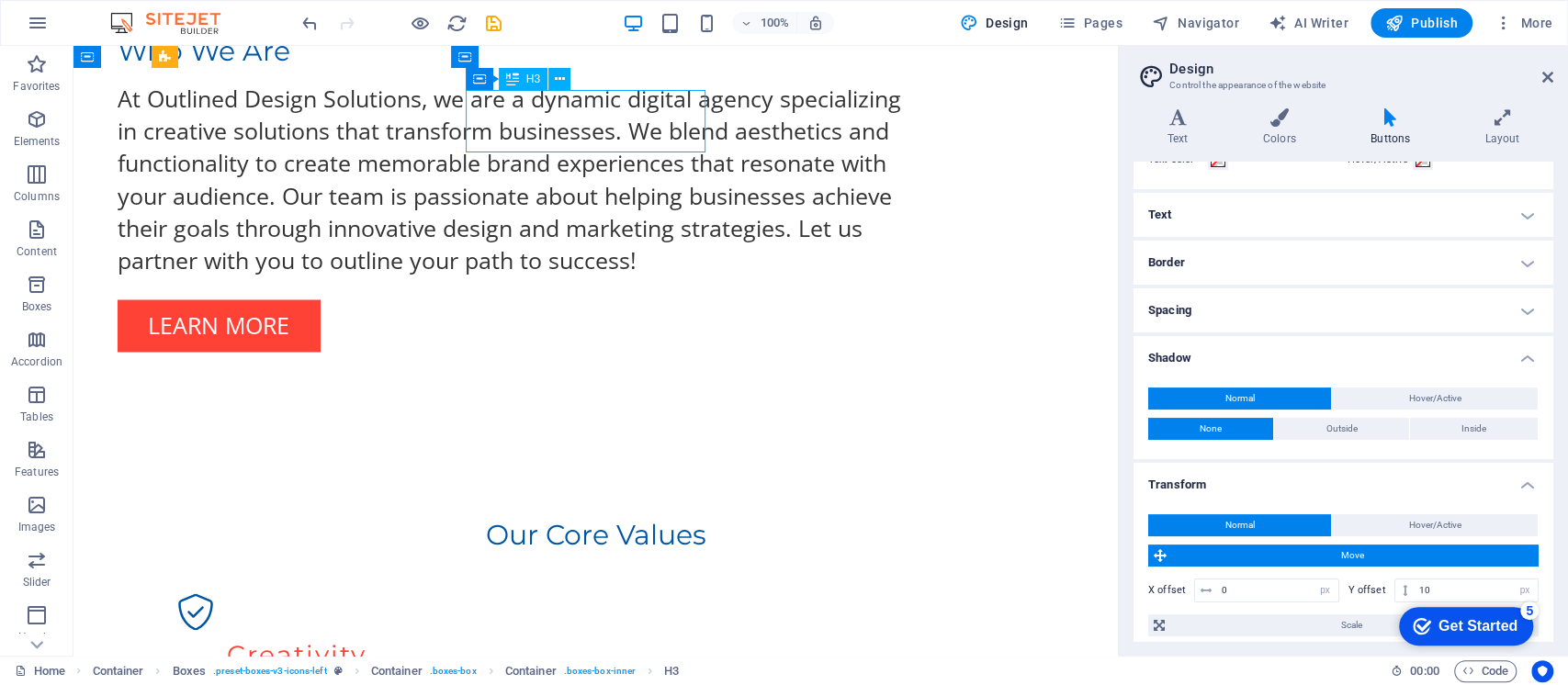
scroll to position [2360, 0]
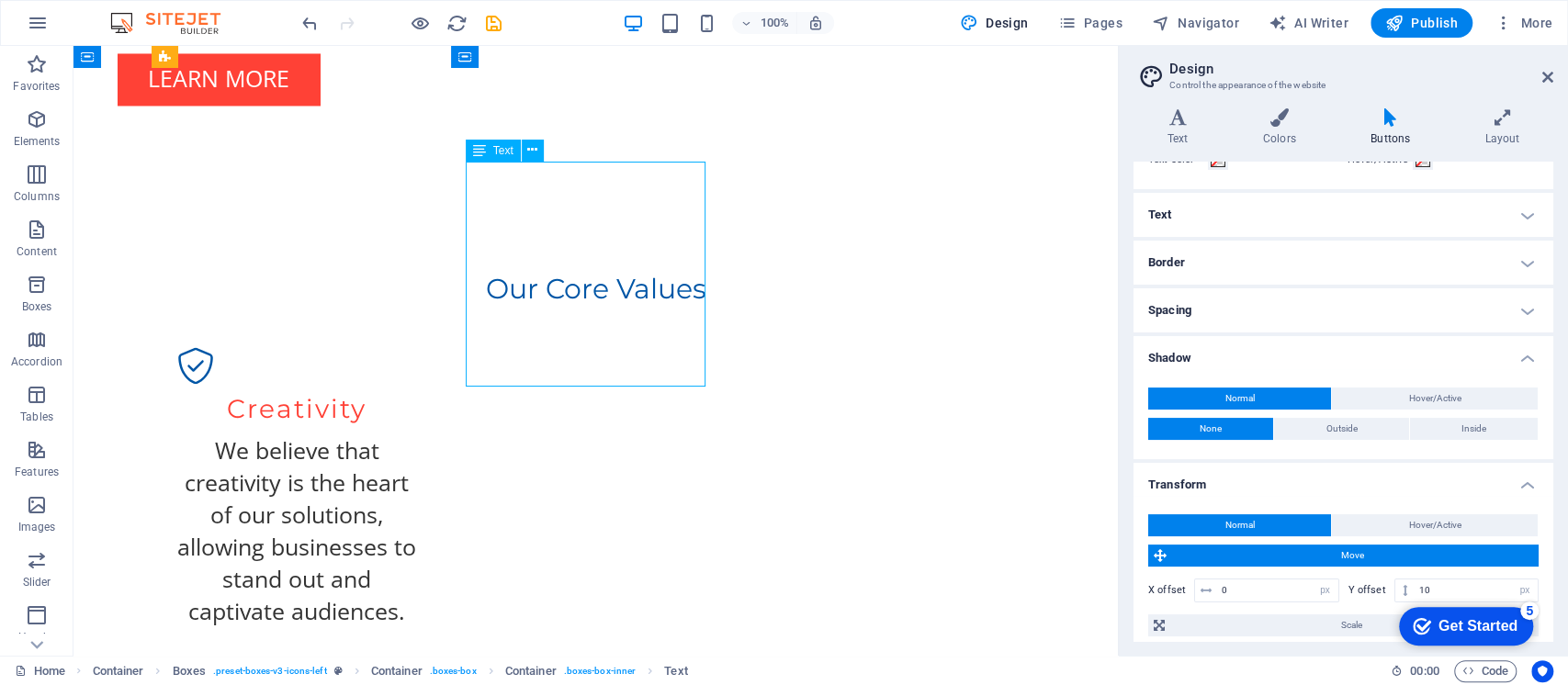
drag, startPoint x: 580, startPoint y: 222, endPoint x: 585, endPoint y: 268, distance: 46.3
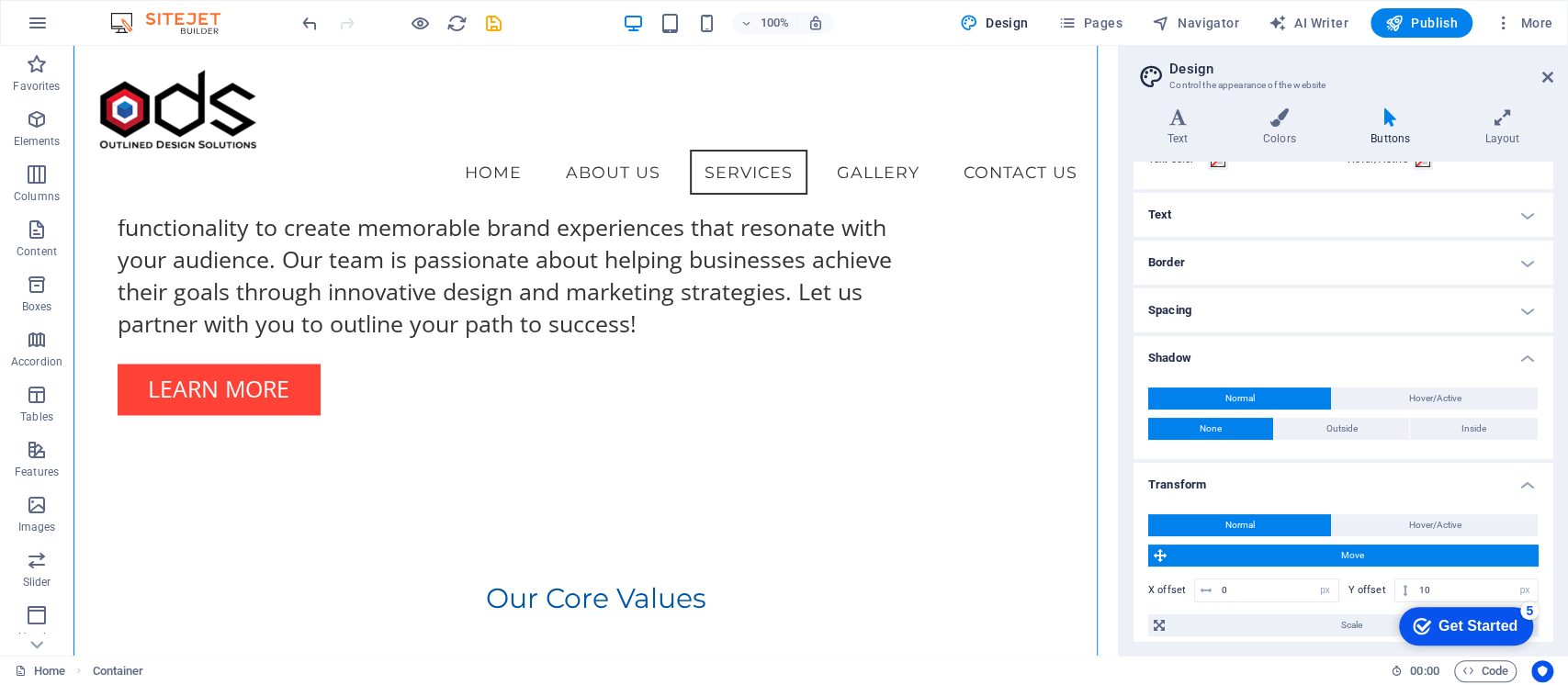
scroll to position [2077, 0]
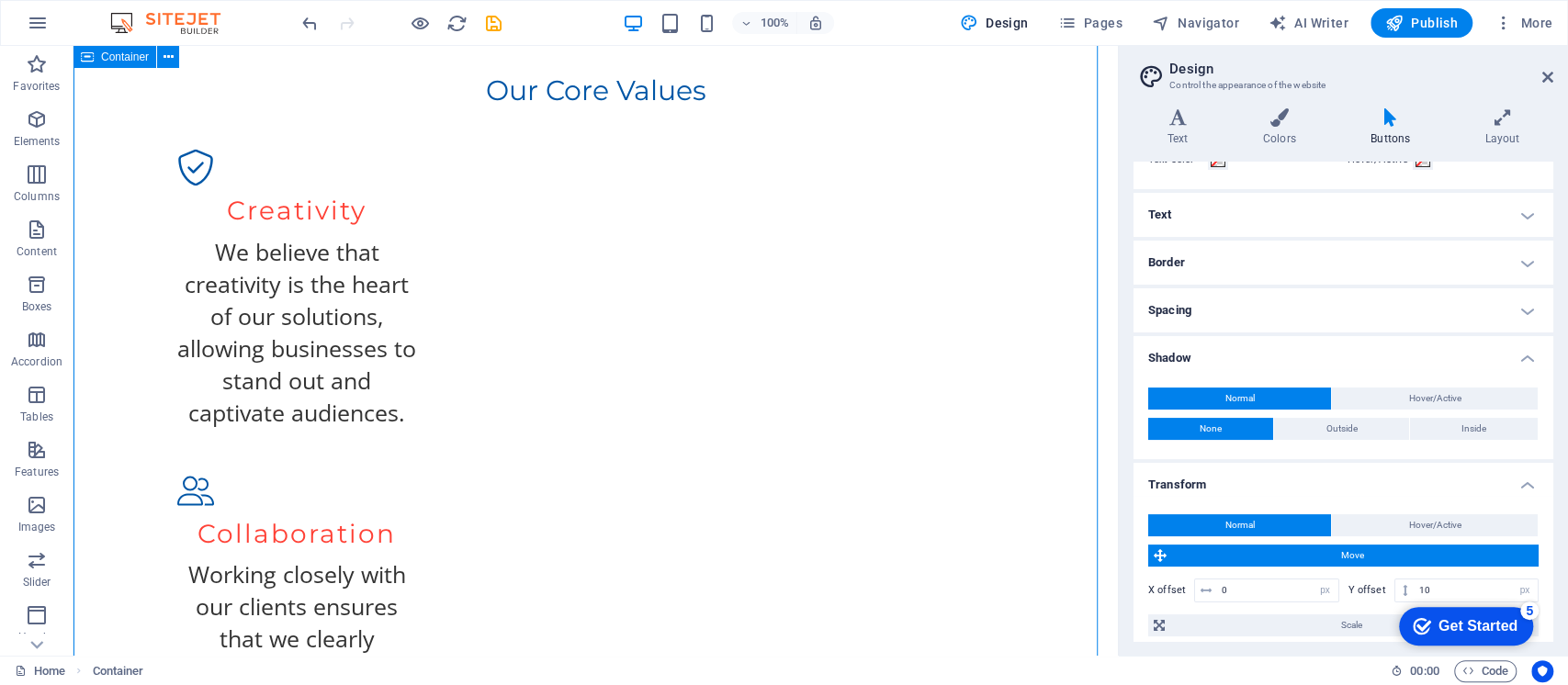
scroll to position [2317, 0]
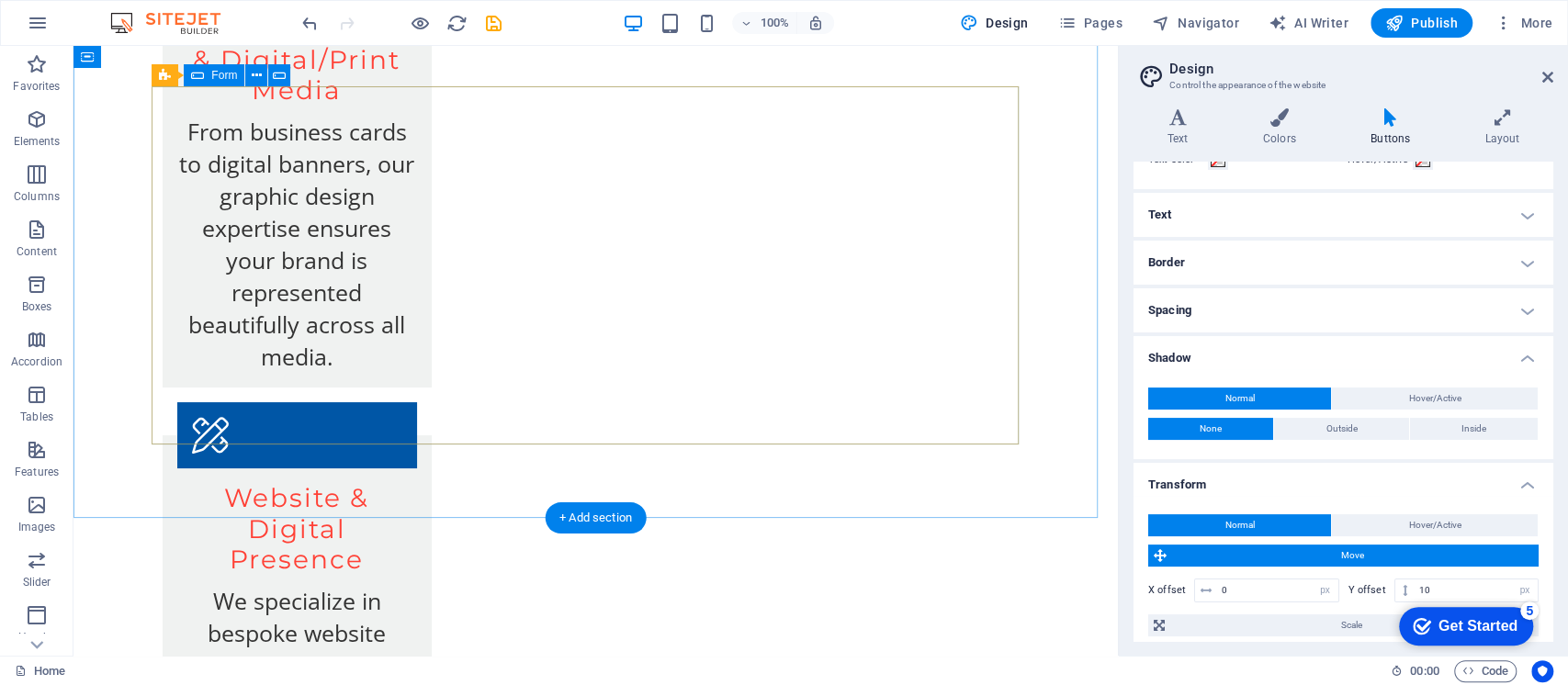
scroll to position [4741, 0]
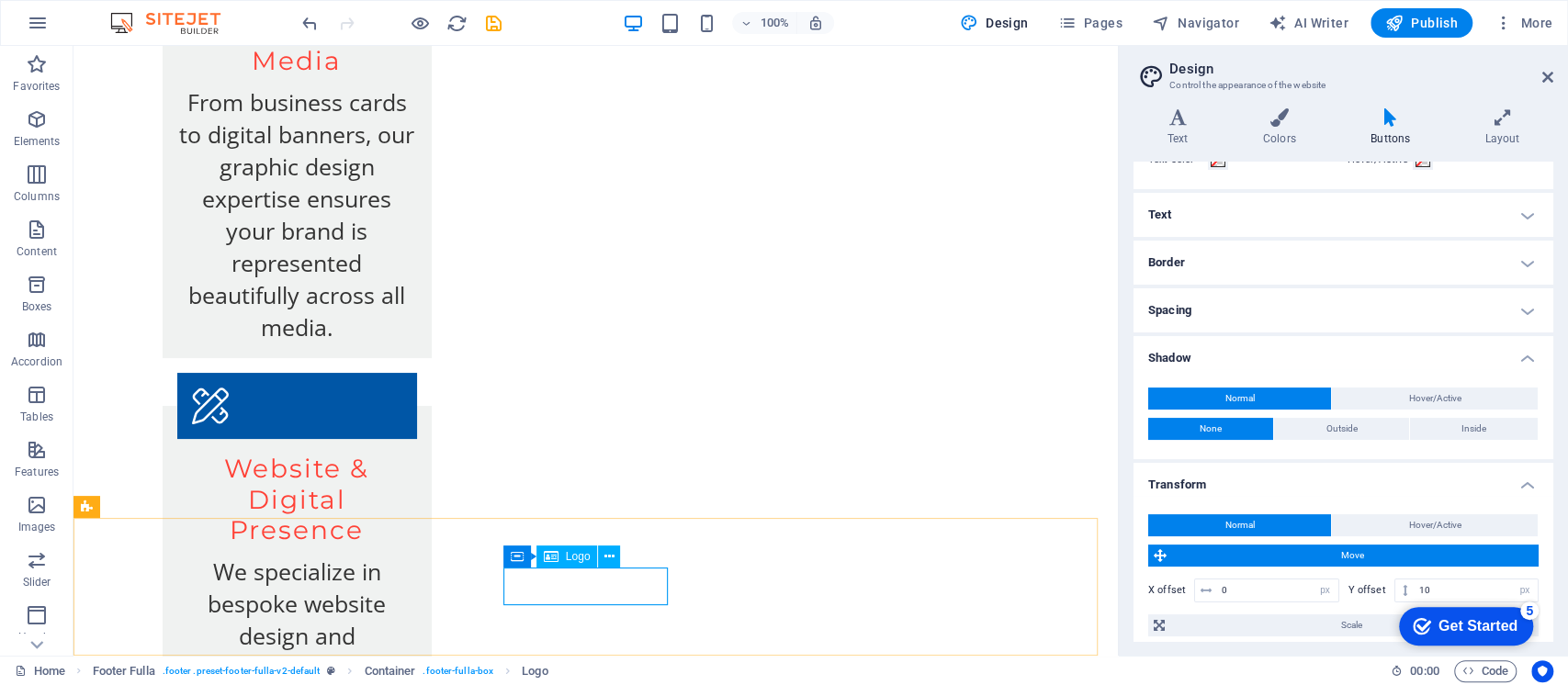
click at [566, 564] on div "Logo" at bounding box center [567, 556] width 61 height 22
click at [343, 393] on button "More" at bounding box center [223, 579] width 239 height 374
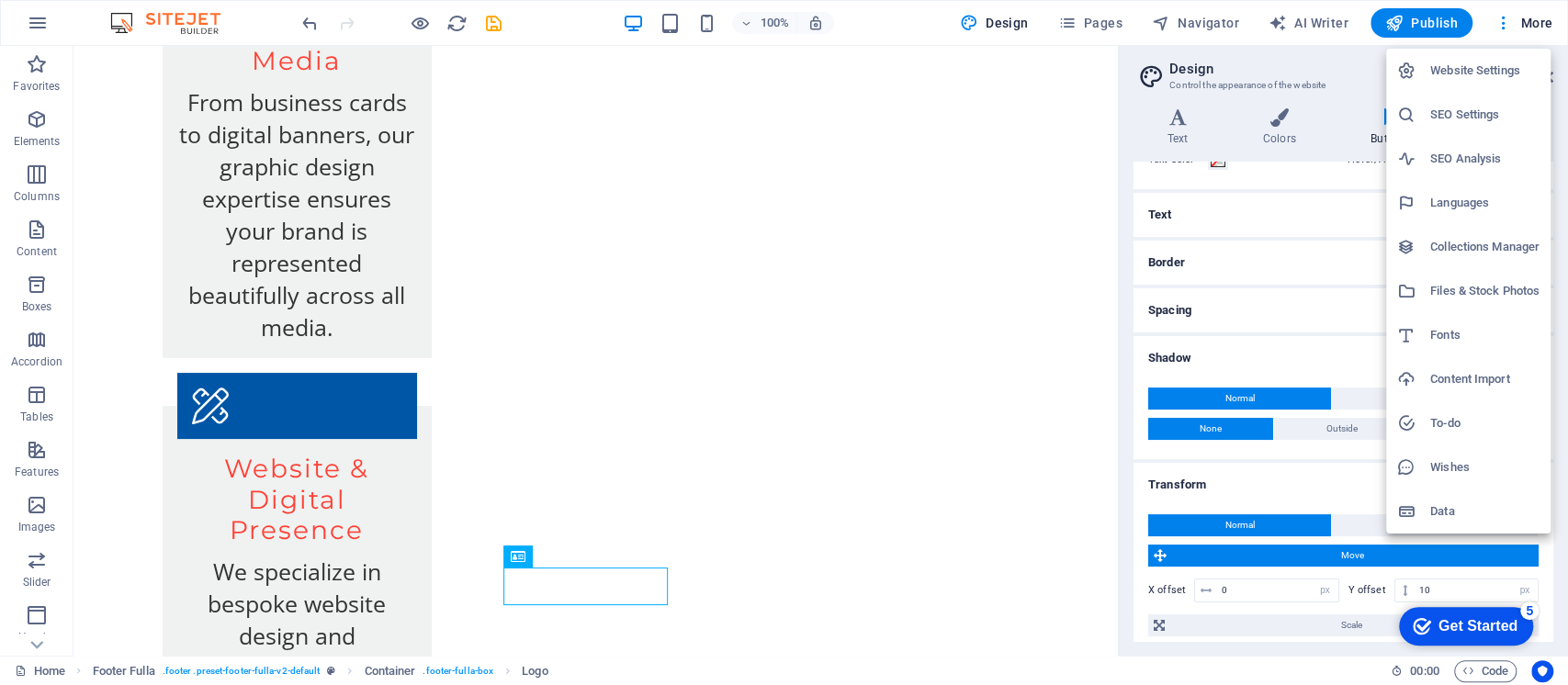
click at [1440, 467] on h6 "Wishes" at bounding box center [1484, 467] width 110 height 22
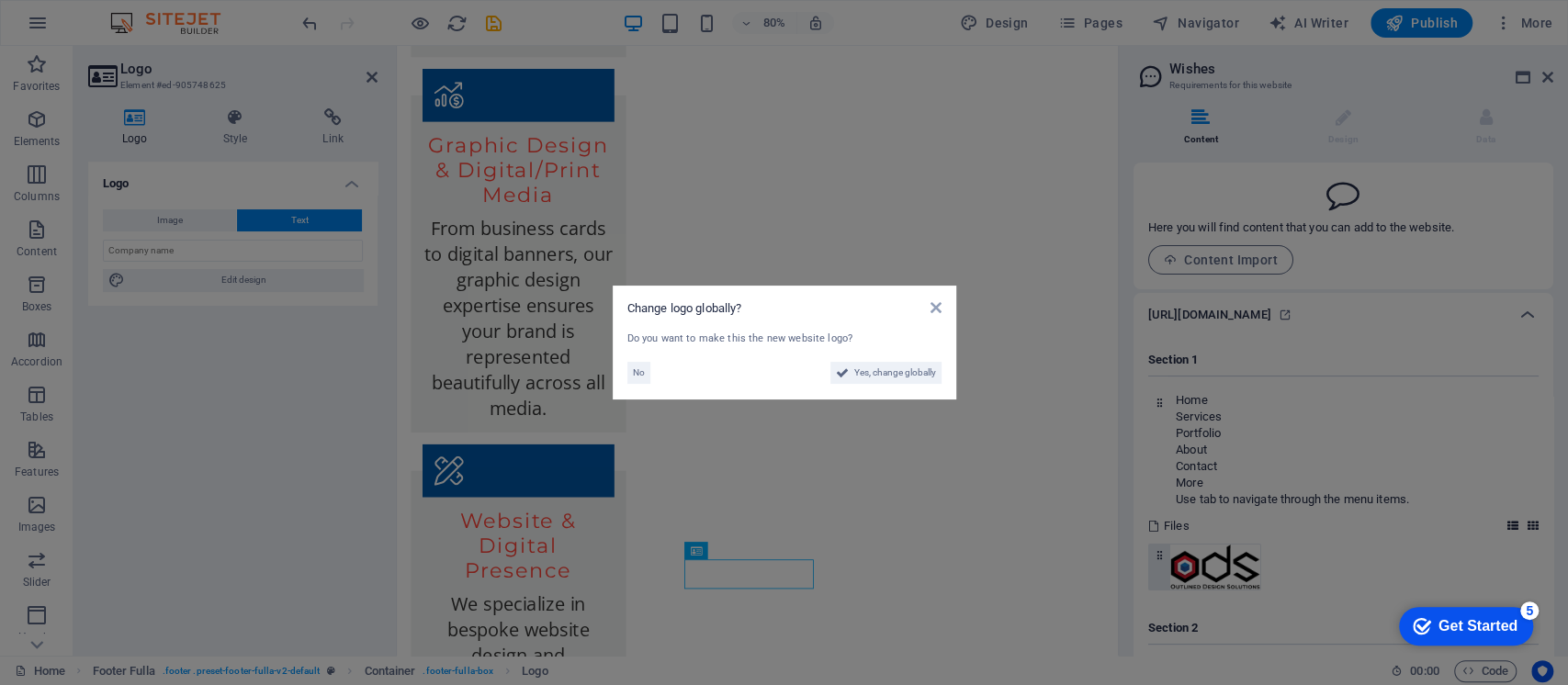
scroll to position [4785, 0]
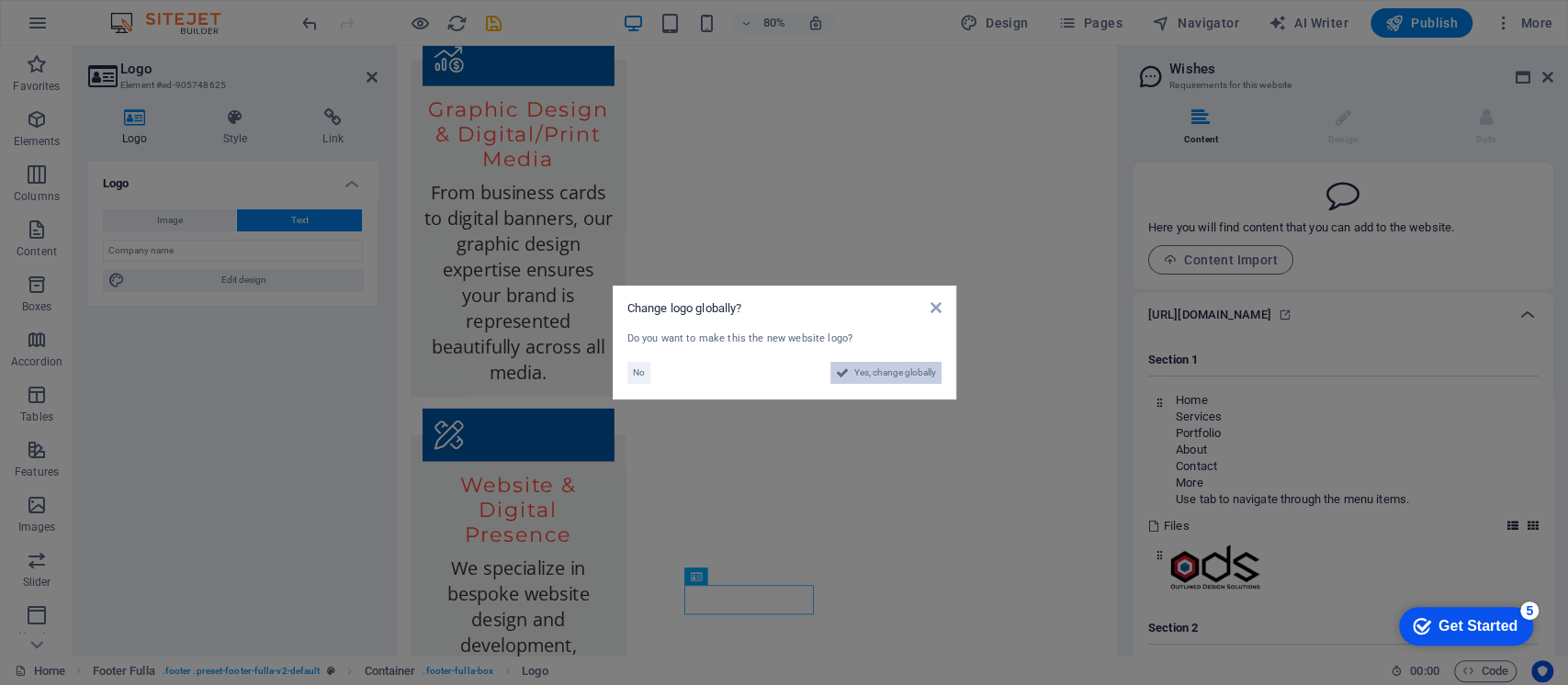
click at [872, 365] on span "Yes, change globally" at bounding box center [894, 373] width 82 height 22
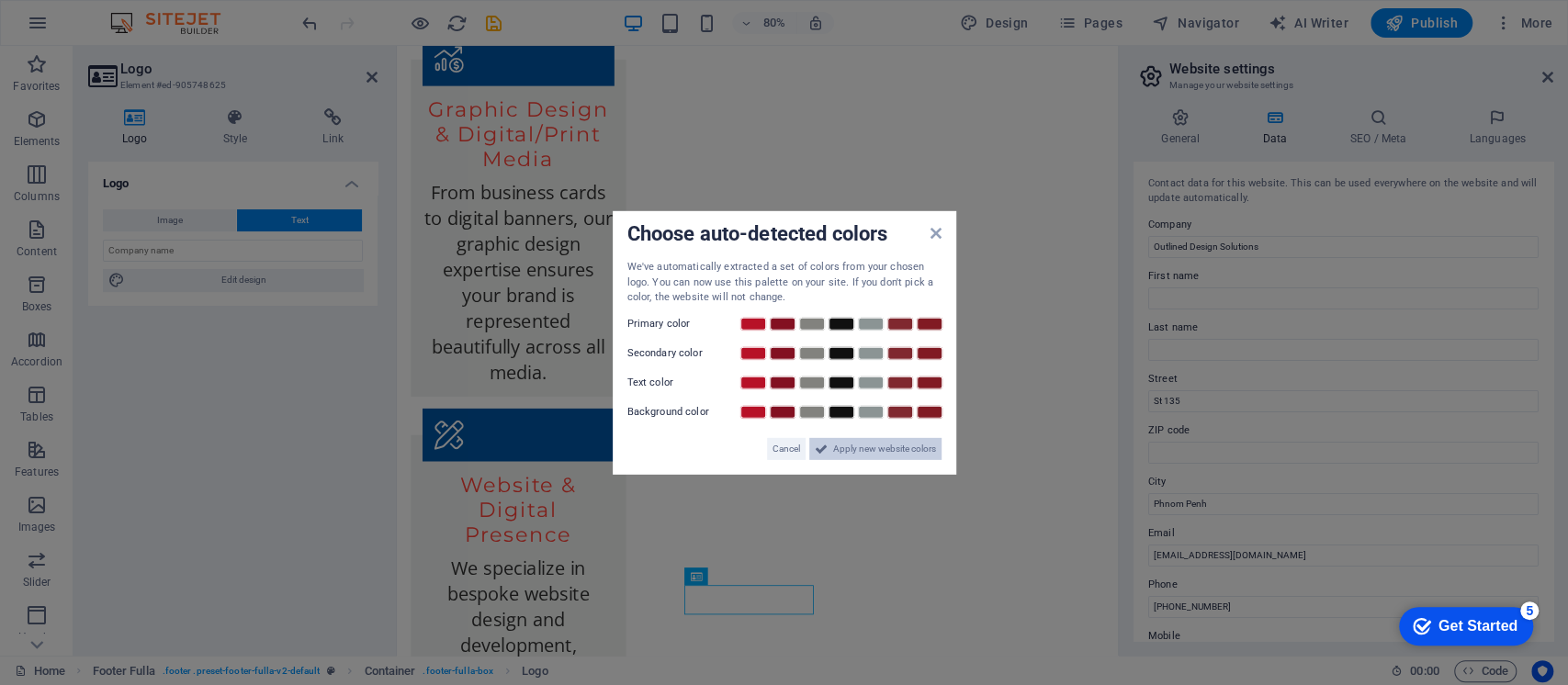
click at [871, 456] on span "Apply new website colors" at bounding box center [884, 448] width 103 height 22
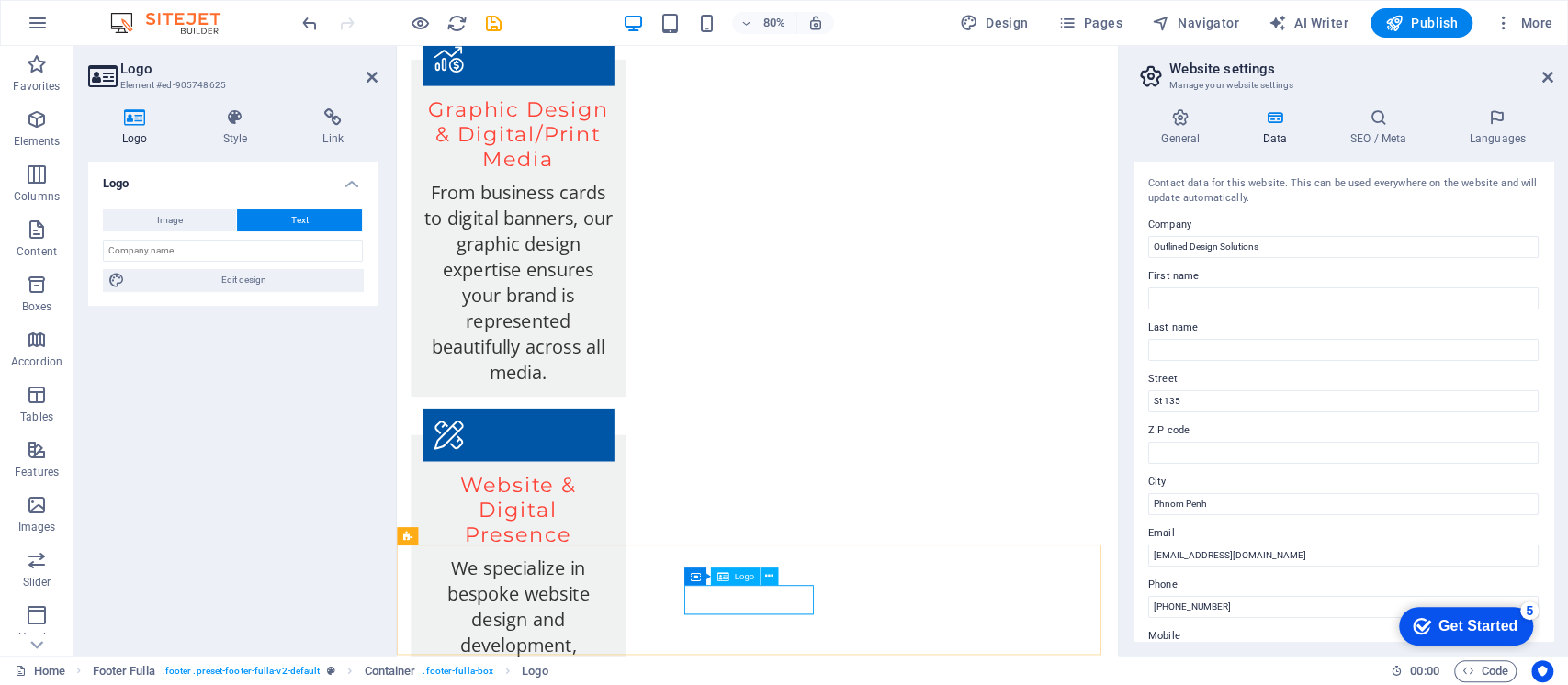
click at [729, 580] on div "Logo" at bounding box center [735, 576] width 49 height 17
click at [1468, 72] on icon at bounding box center [1547, 77] width 11 height 14
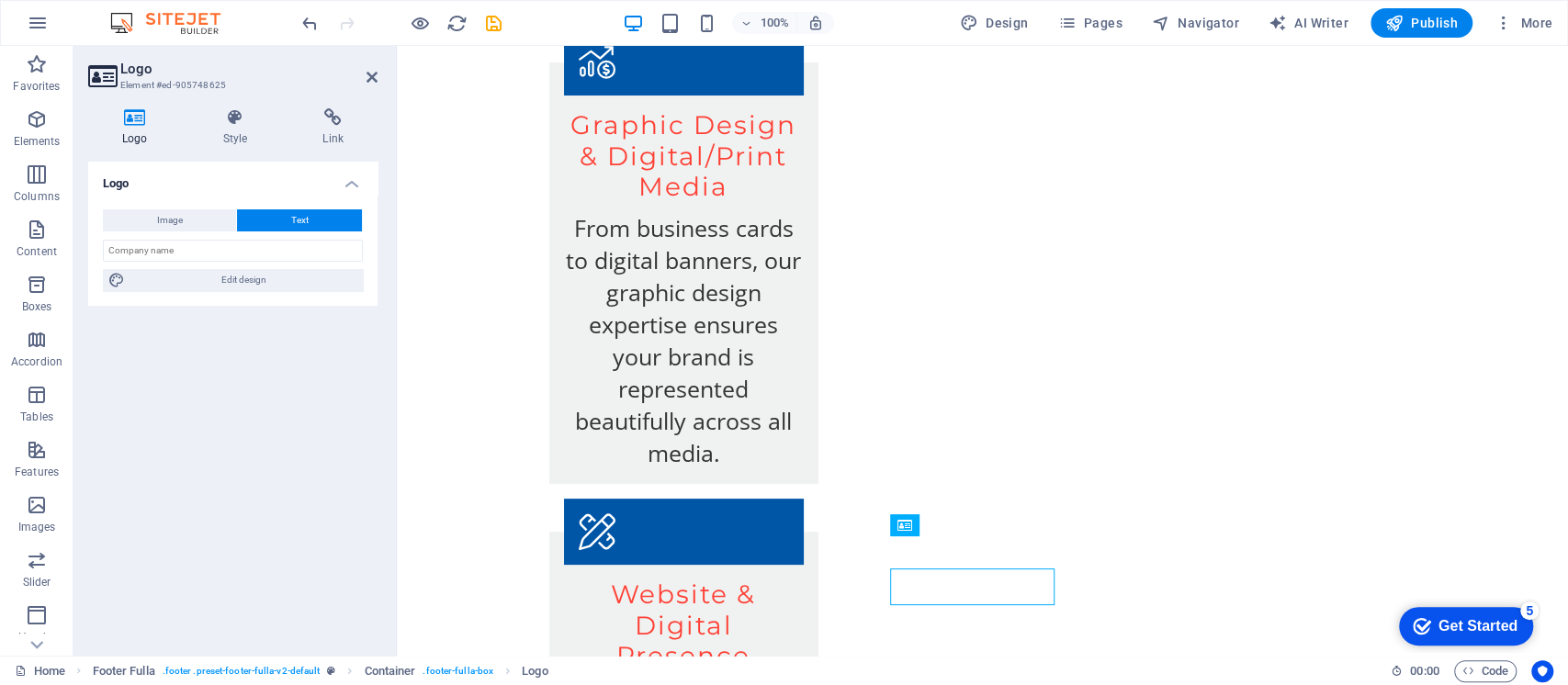
scroll to position [4766, 0]
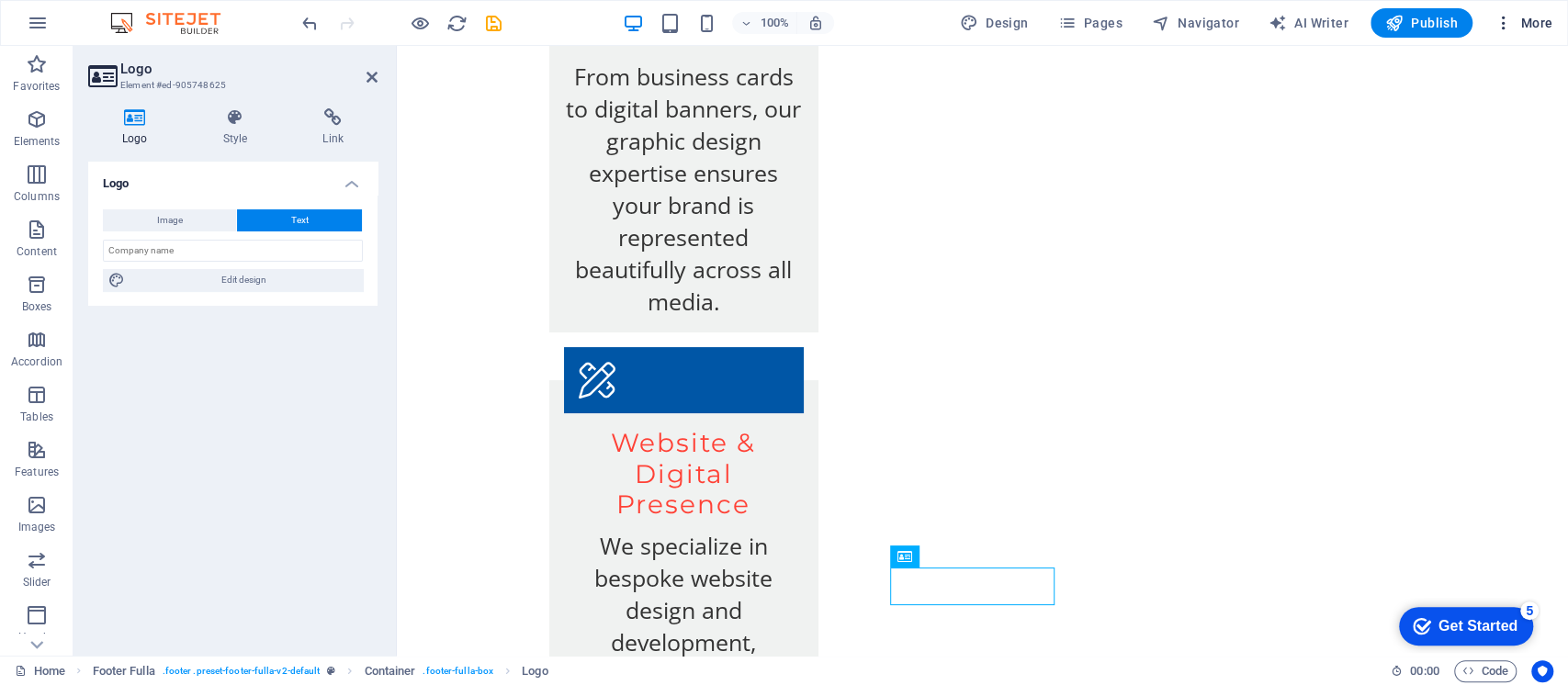
click at [406, 367] on span "More" at bounding box center [286, 374] width 239 height 14
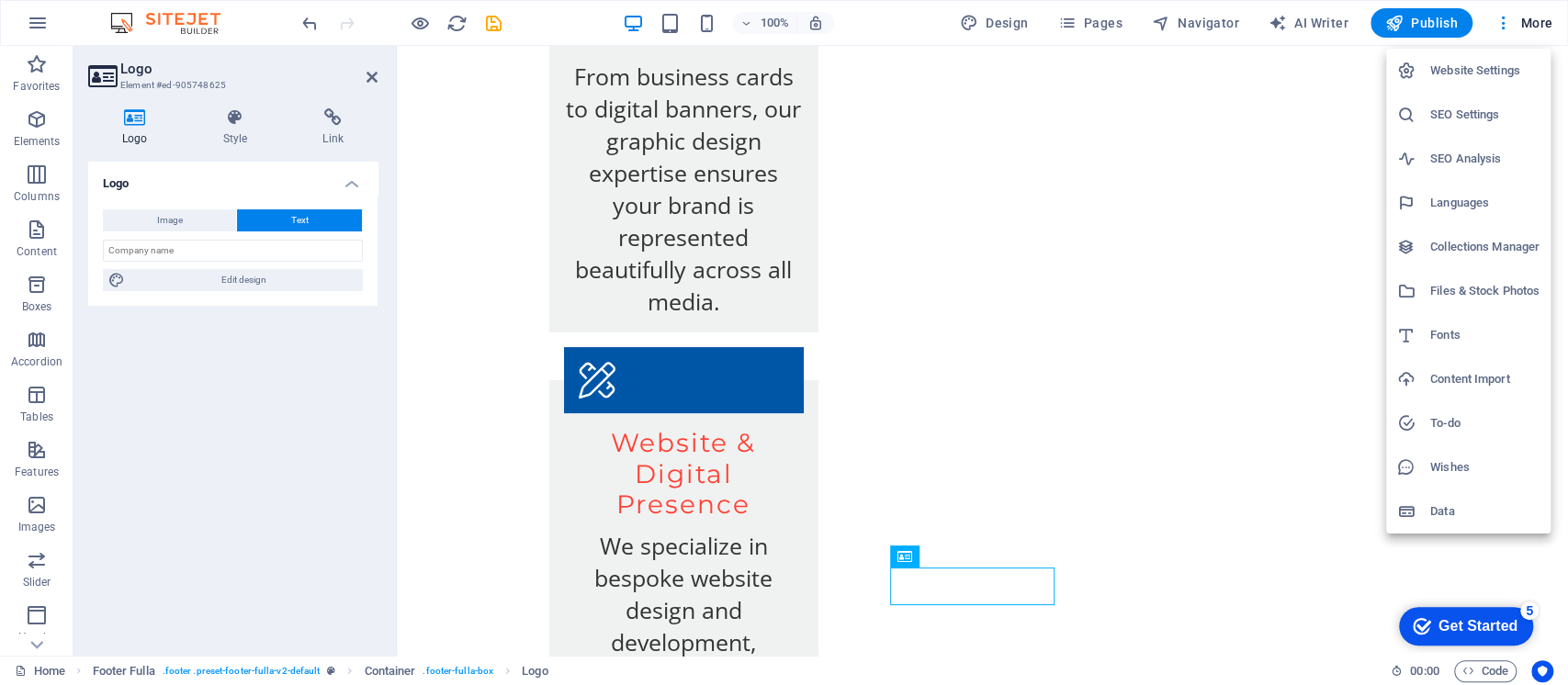
click at [1453, 467] on h6 "Wishes" at bounding box center [1484, 467] width 110 height 22
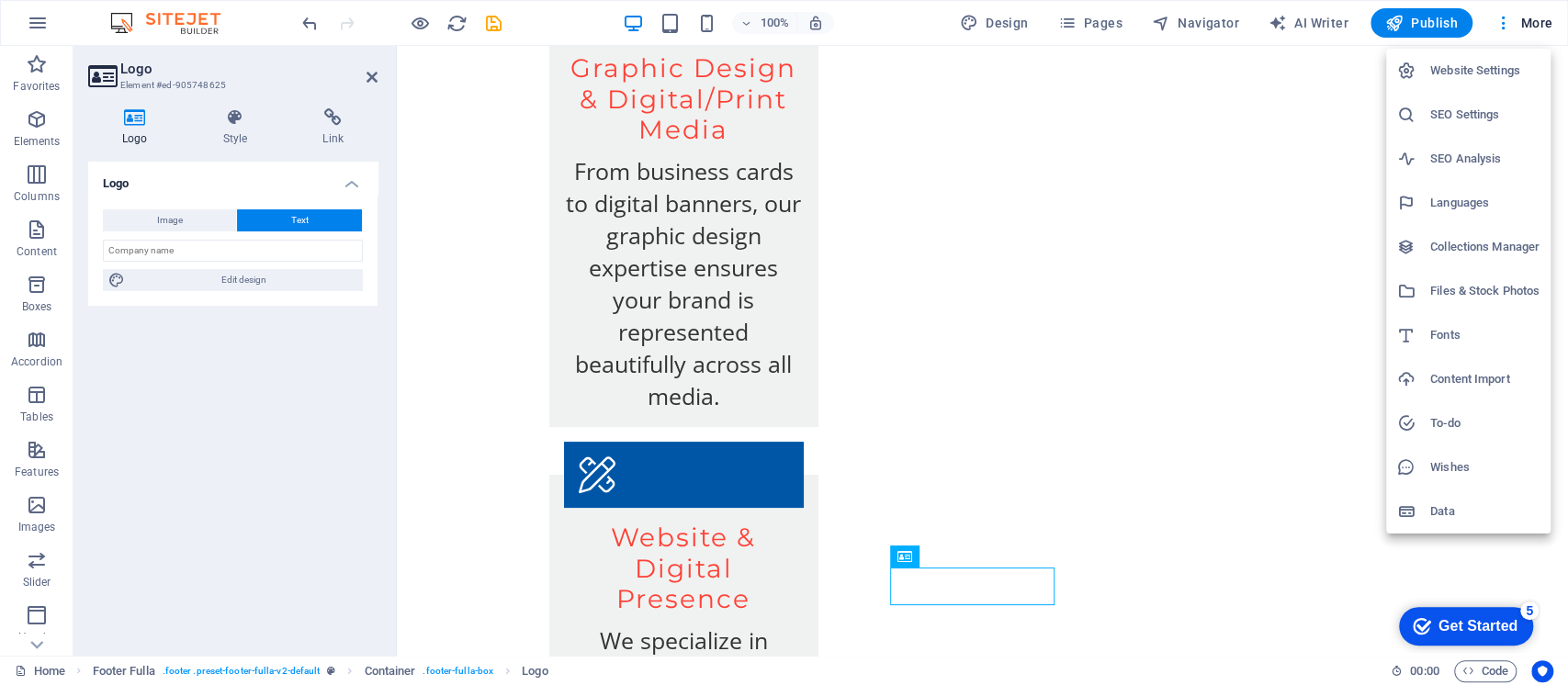
scroll to position [4785, 0]
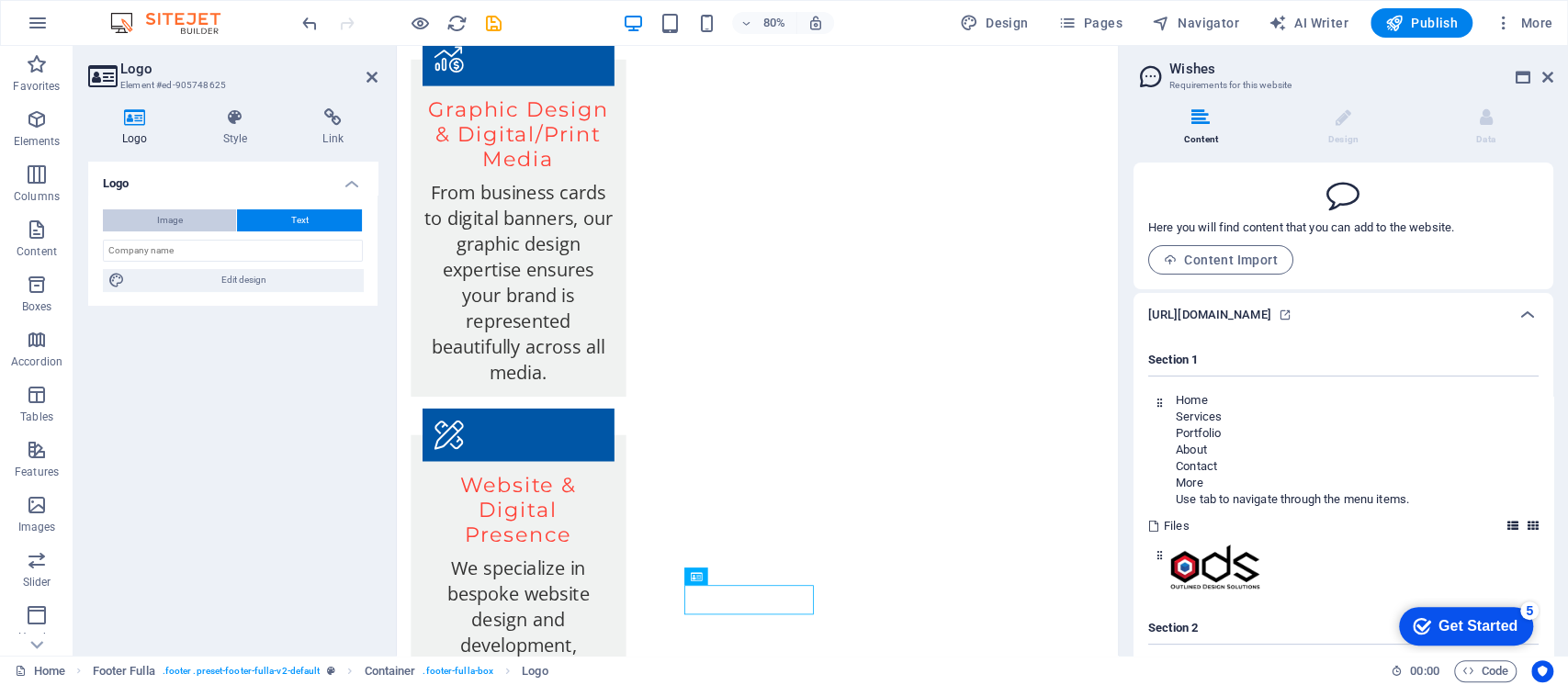
click at [201, 218] on button "Image" at bounding box center [169, 220] width 134 height 22
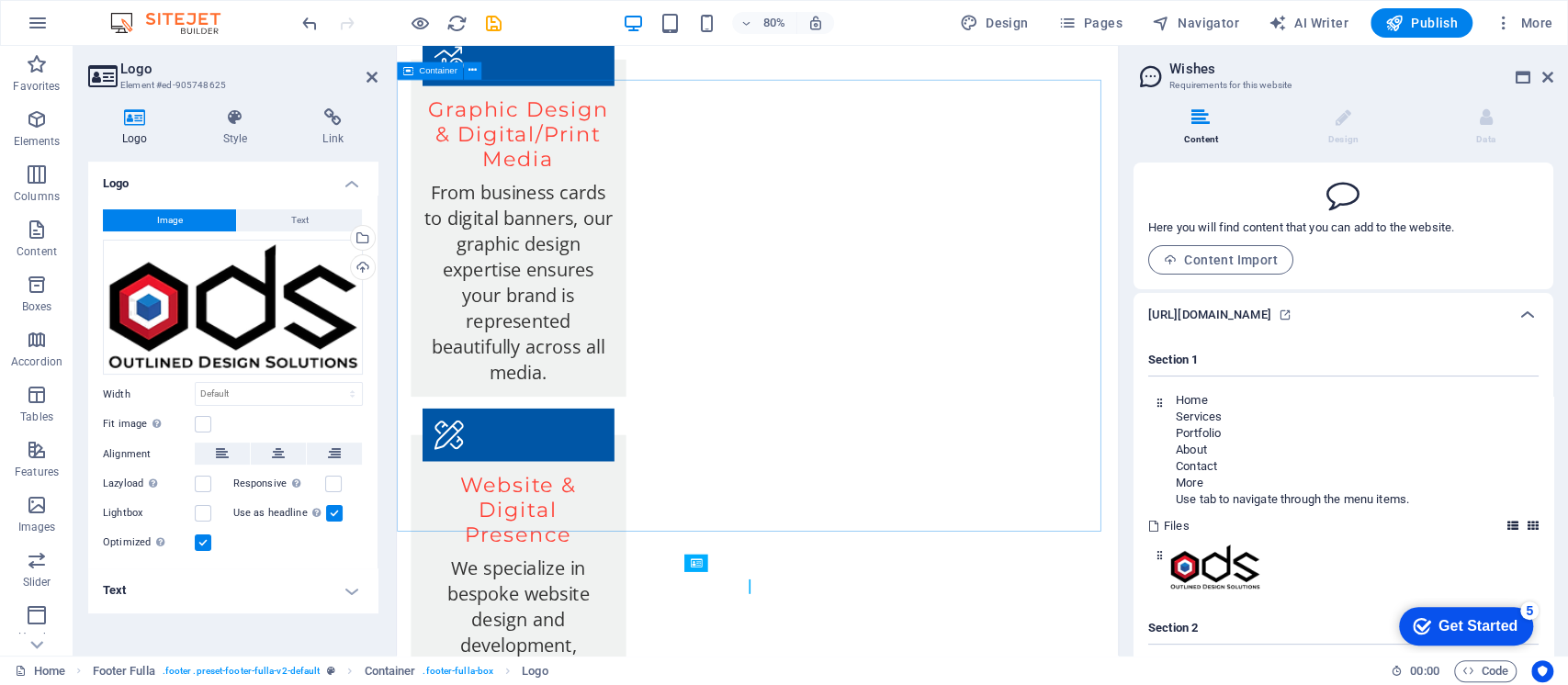
scroll to position [4803, 0]
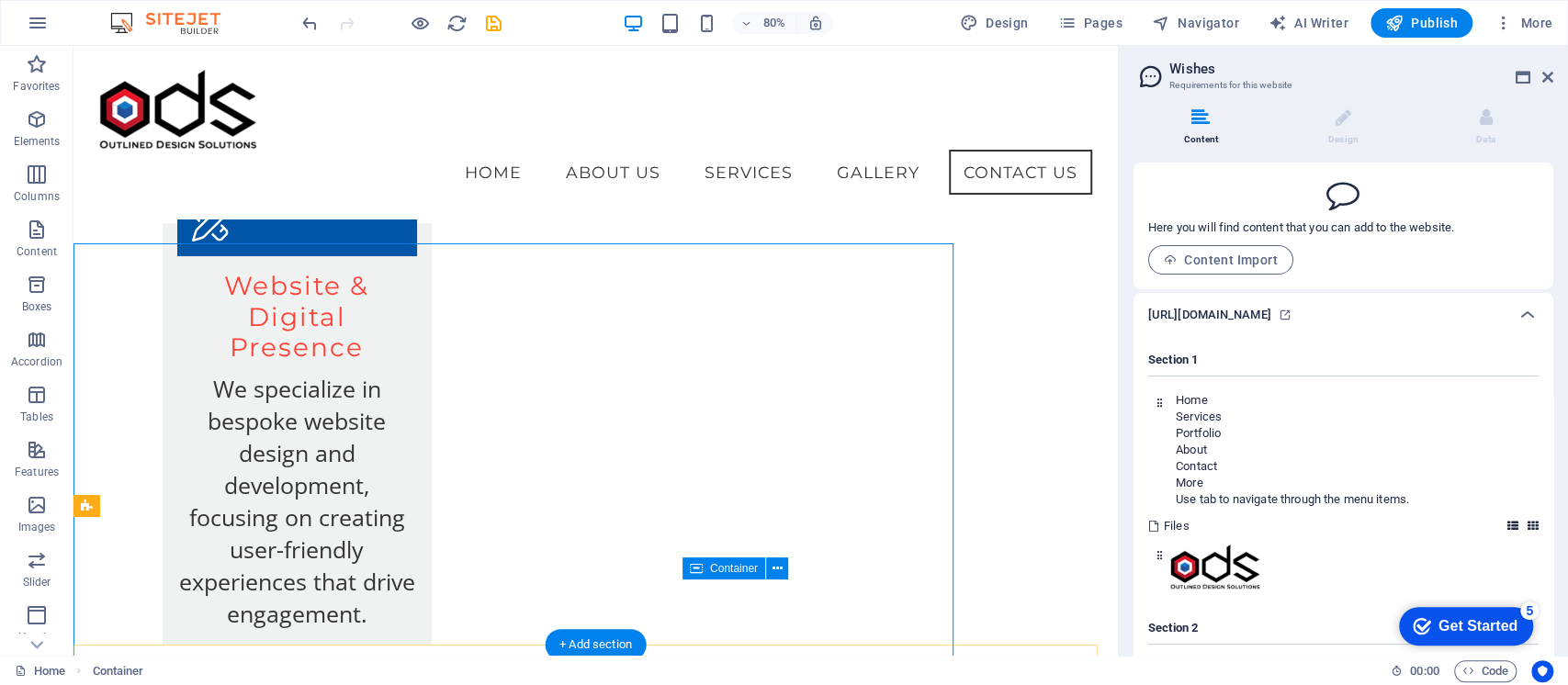
scroll to position [4741, 0]
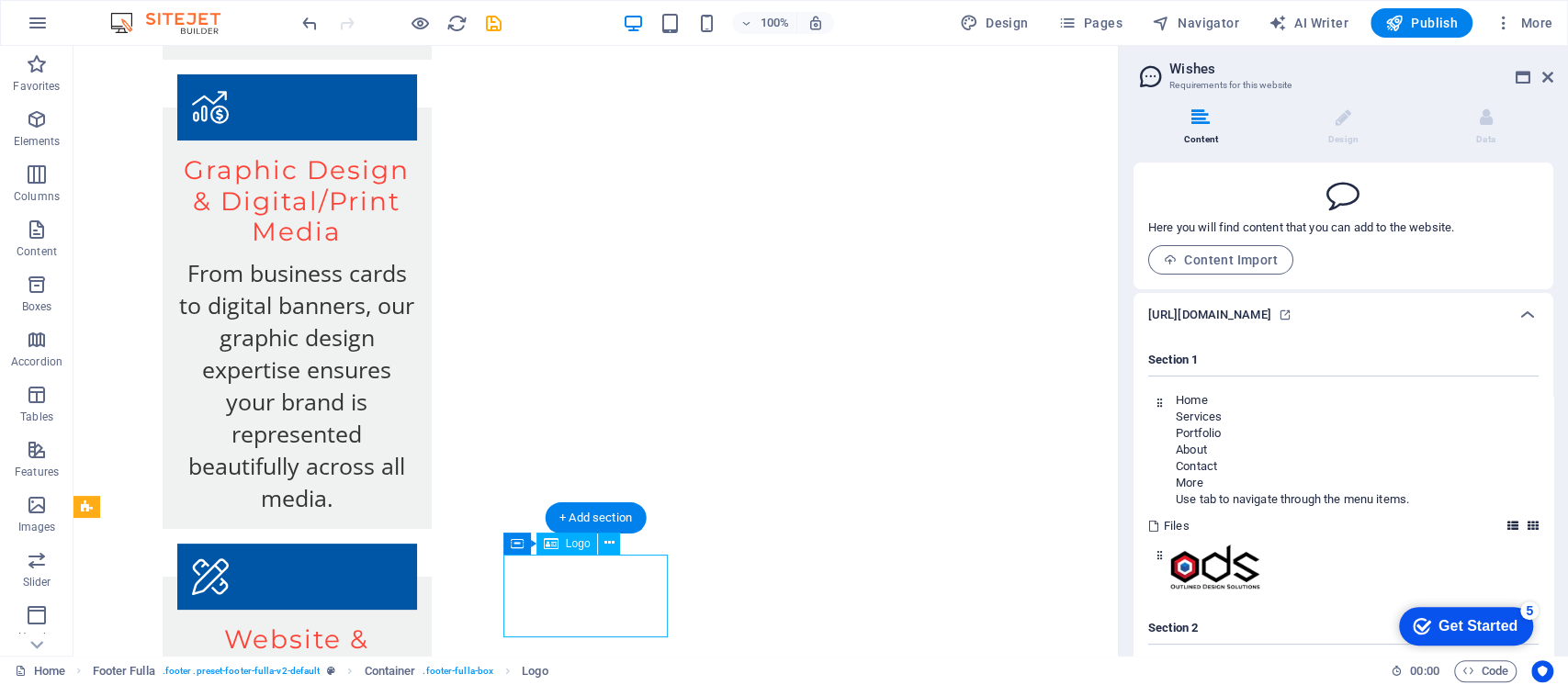
scroll to position [4803, 0]
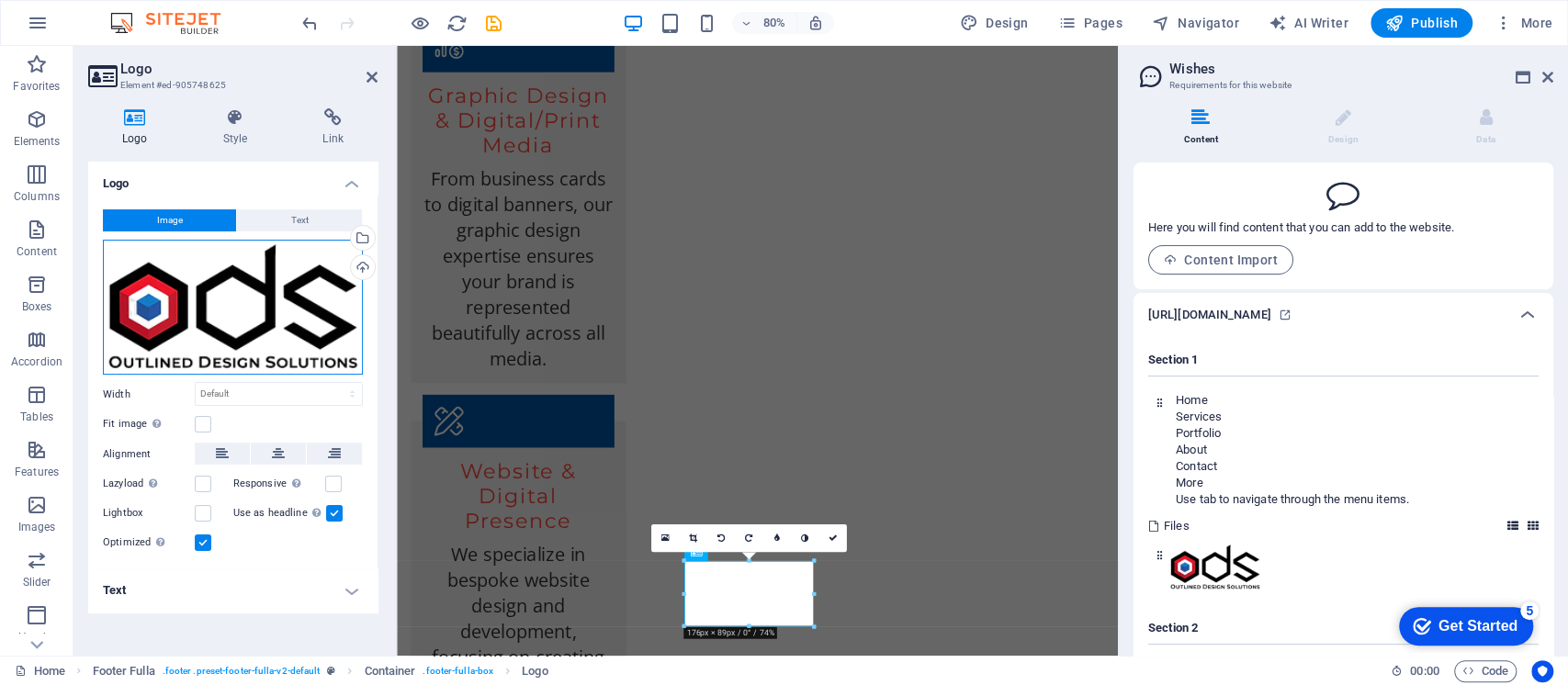
click at [207, 284] on div "Drag files here, click to choose files or select files from Files or our free s…" at bounding box center [233, 306] width 259 height 135
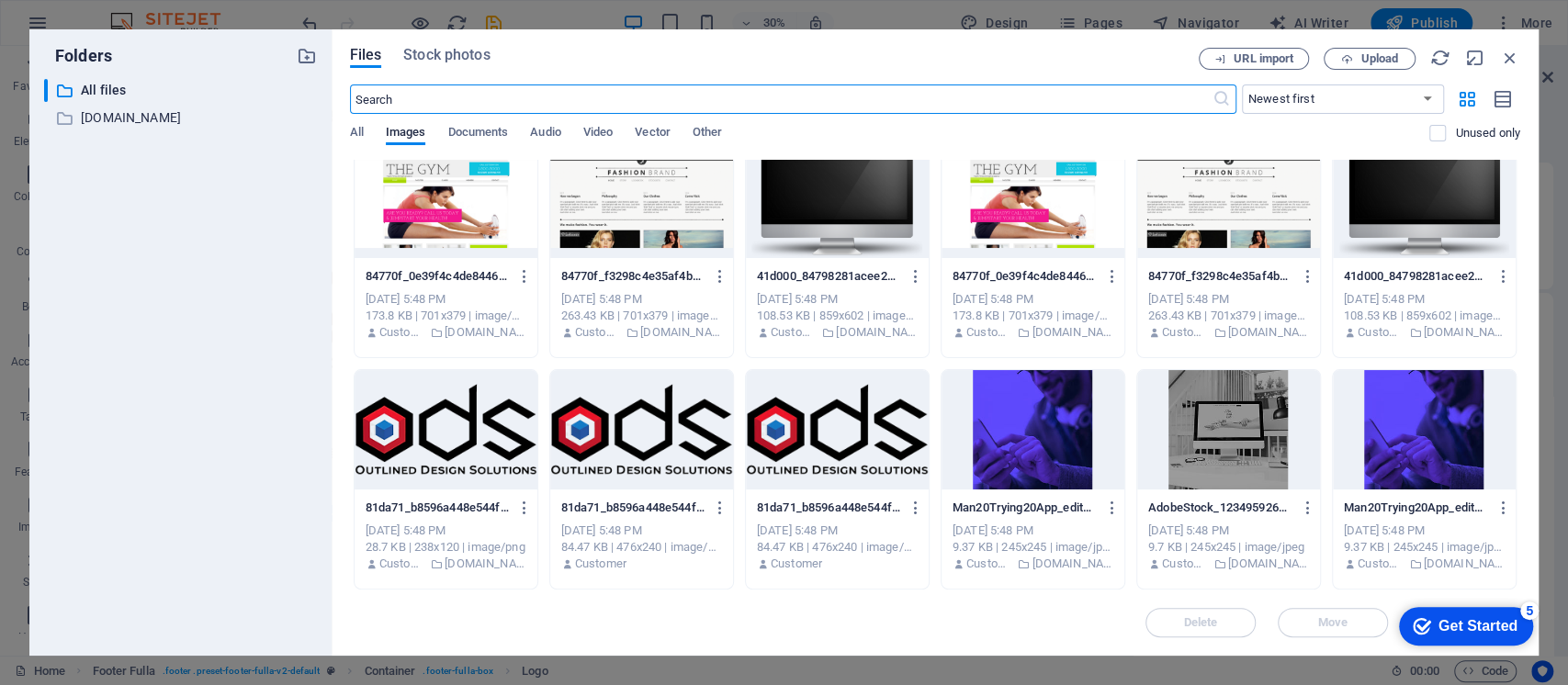
scroll to position [3725, 0]
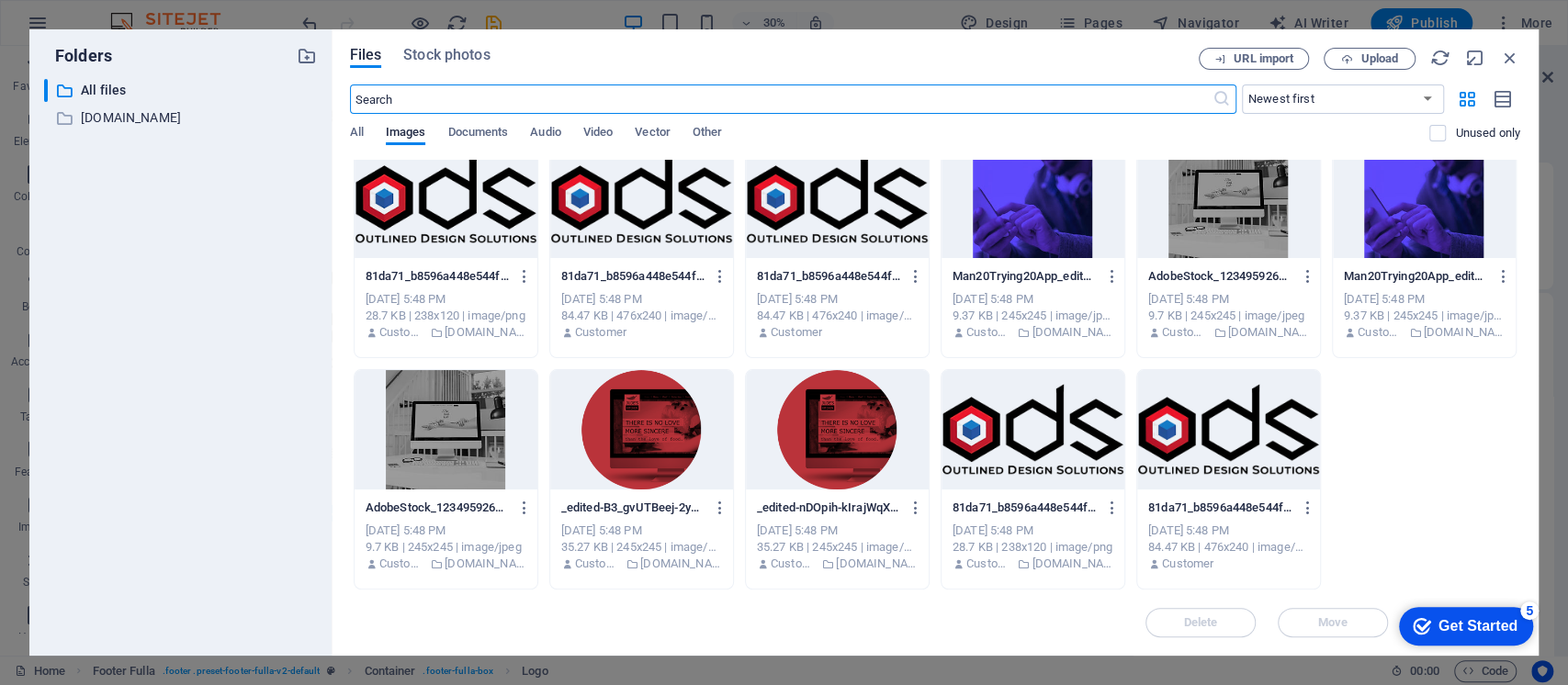
click at [847, 205] on div at bounding box center [837, 198] width 183 height 119
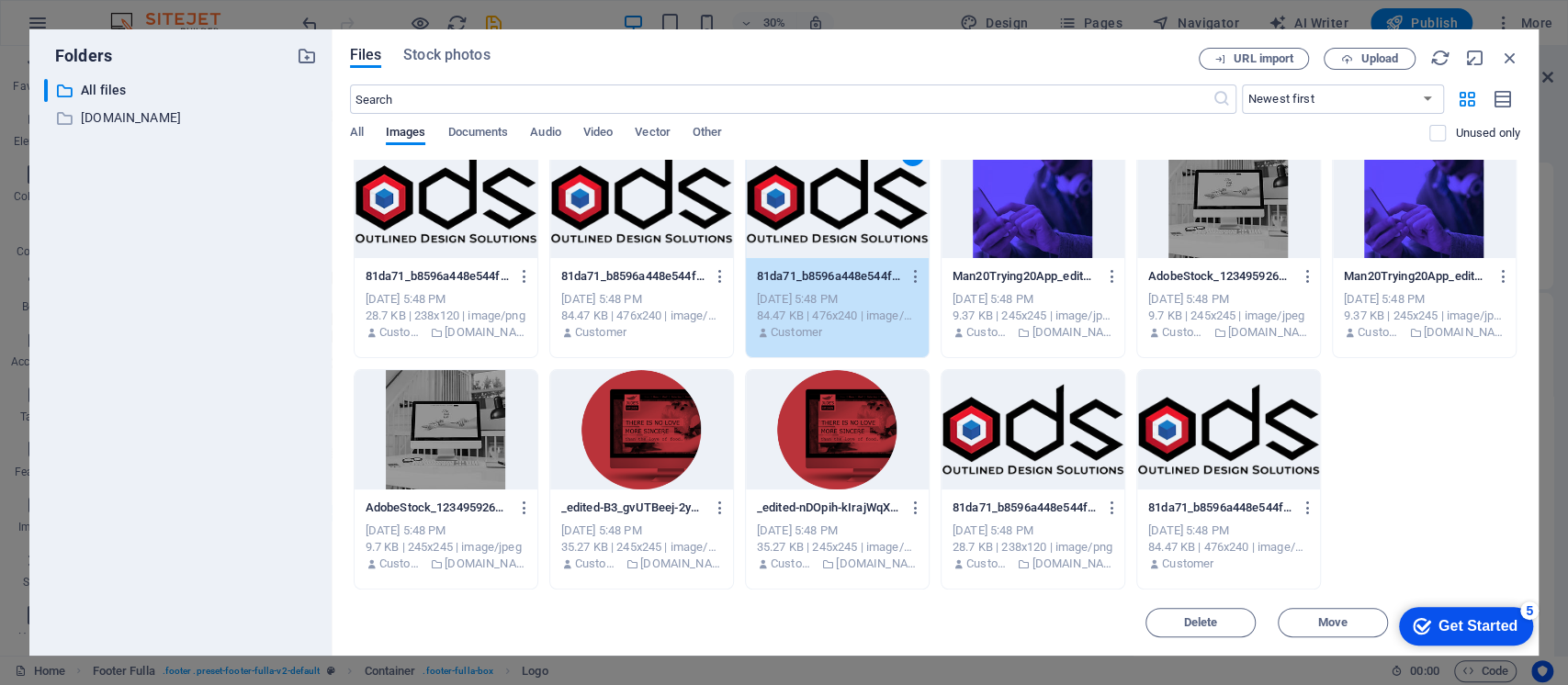
scroll to position [3602, 0]
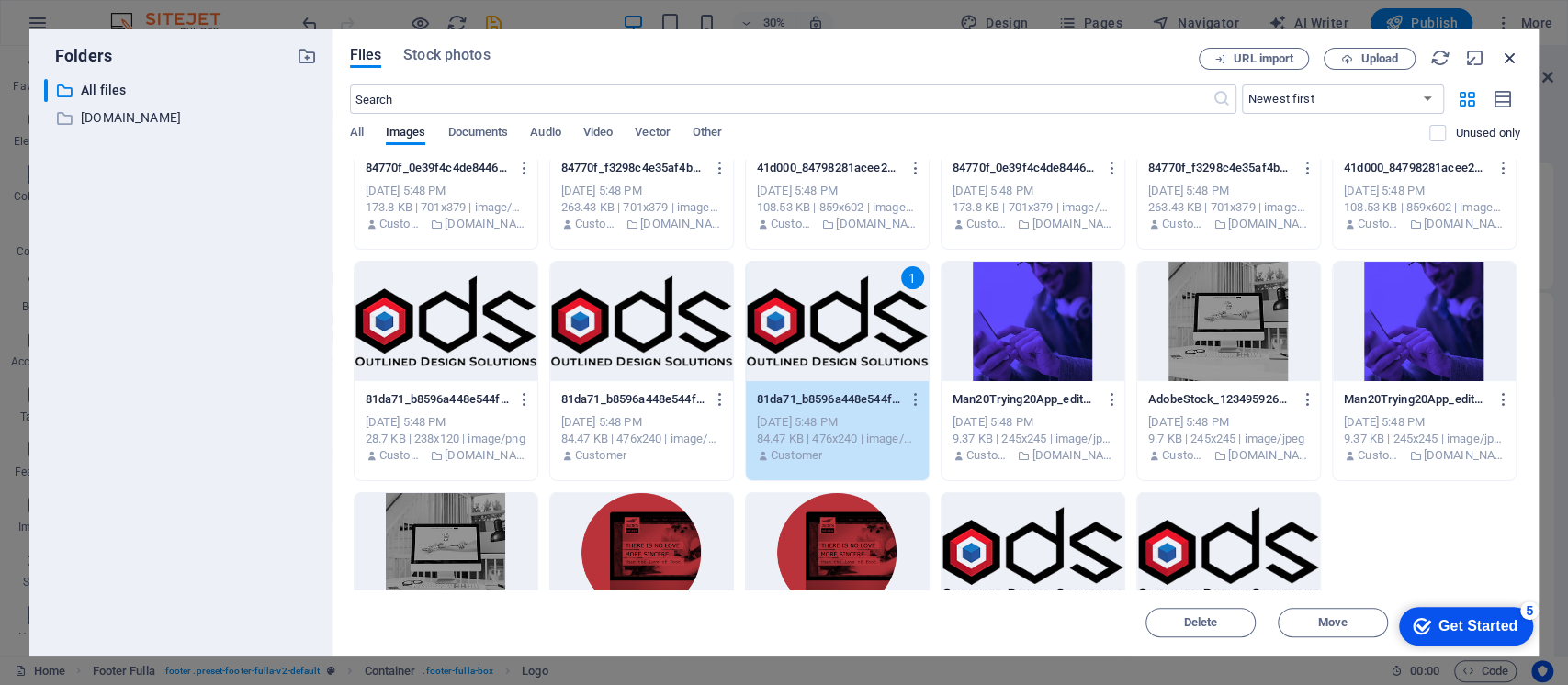
click at [1468, 55] on icon "button" at bounding box center [1509, 58] width 20 height 20
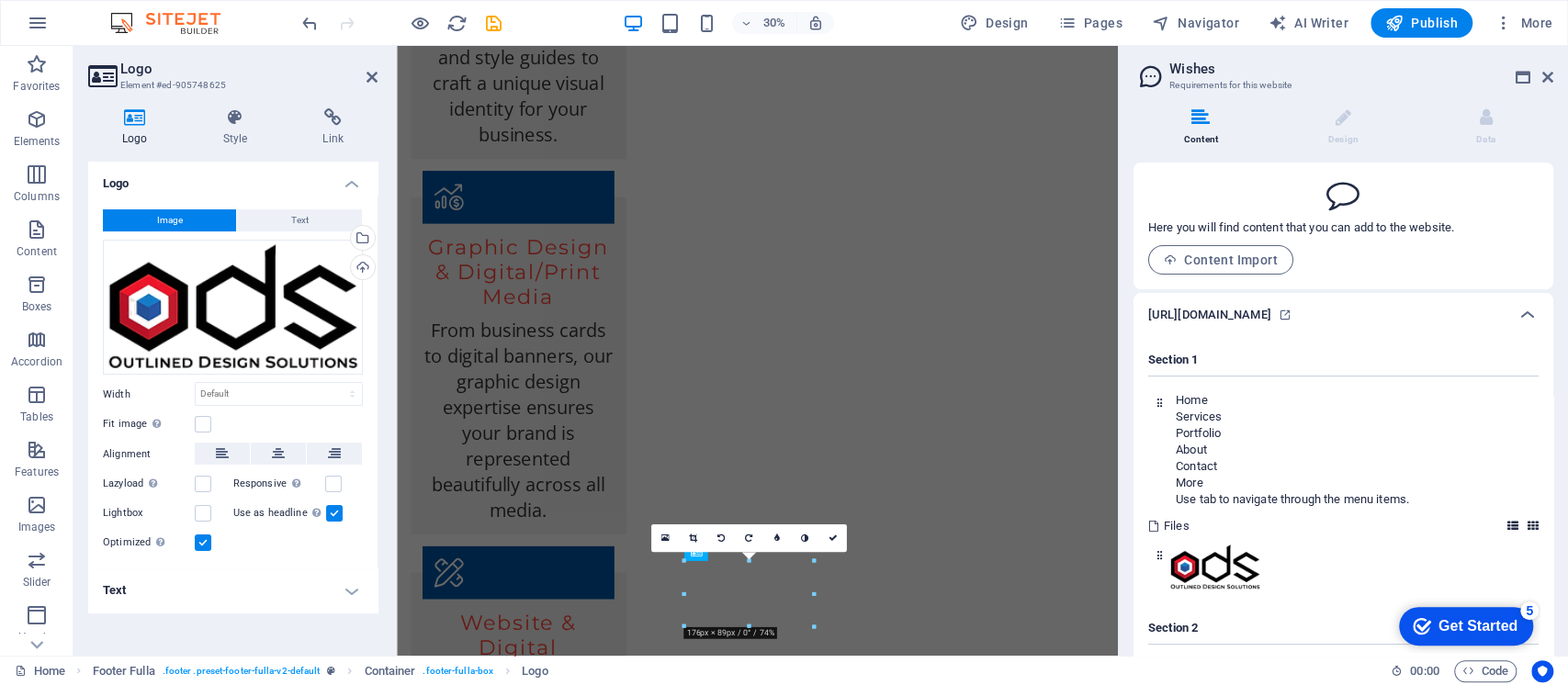
scroll to position [4803, 0]
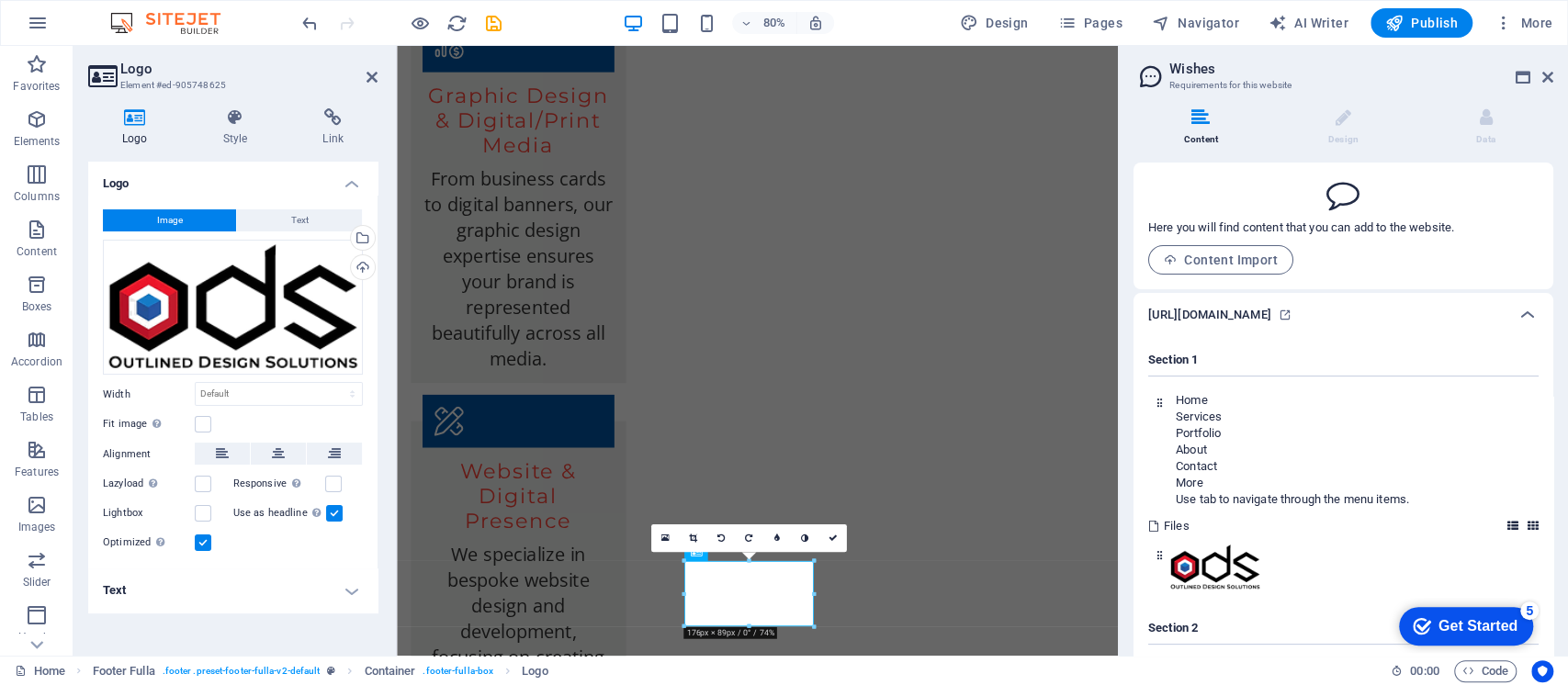
click at [1239, 353] on h4 "Section 1" at bounding box center [1343, 364] width 390 height 25
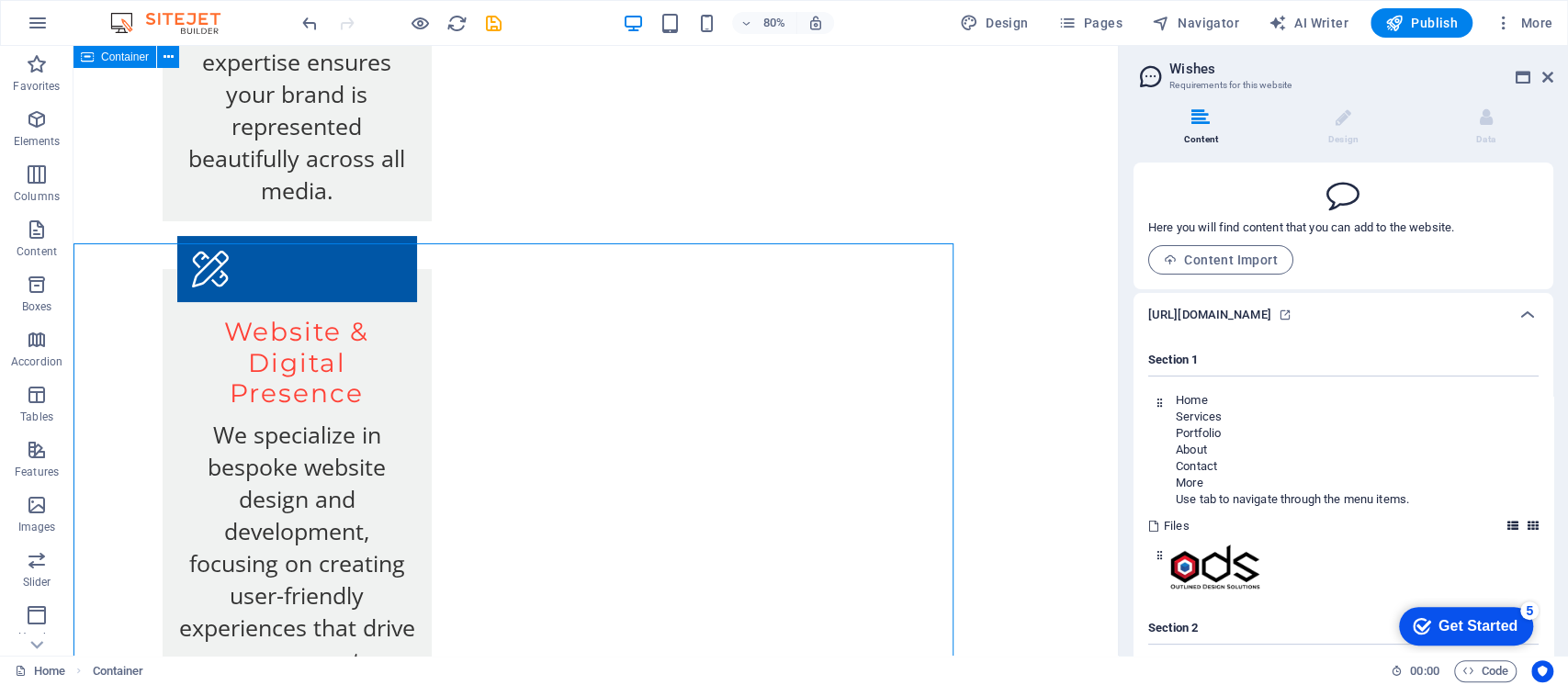
scroll to position [4774, 0]
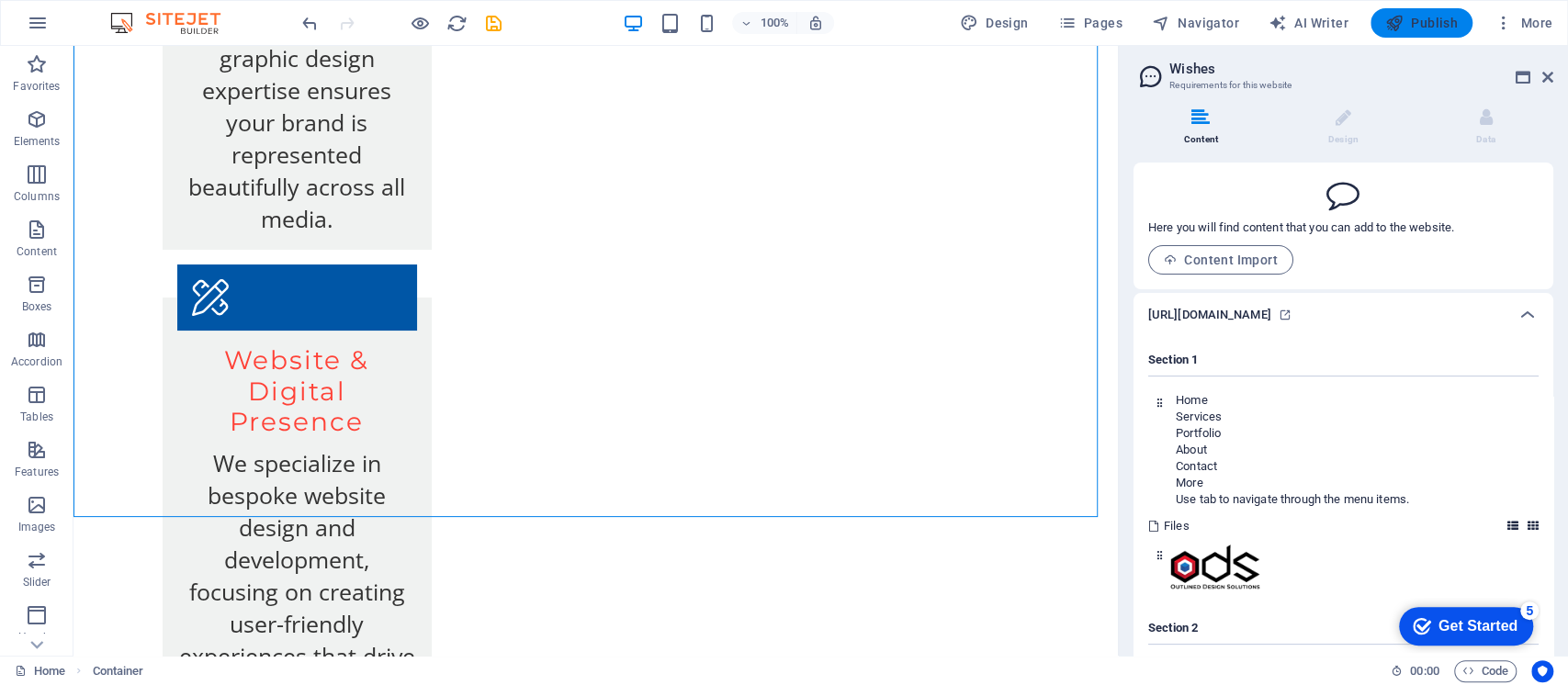
click at [1423, 19] on span "Publish" at bounding box center [1421, 22] width 73 height 18
